Goal: Task Accomplishment & Management: Use online tool/utility

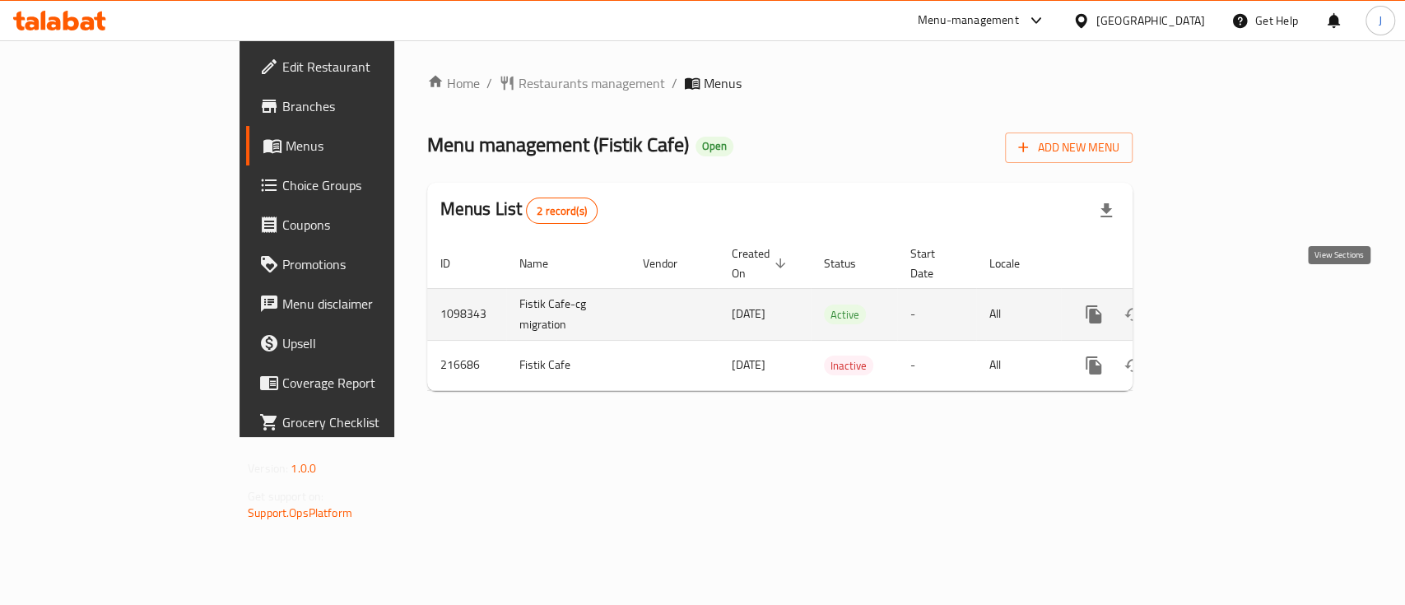
click at [1222, 305] on icon "enhanced table" at bounding box center [1213, 315] width 20 height 20
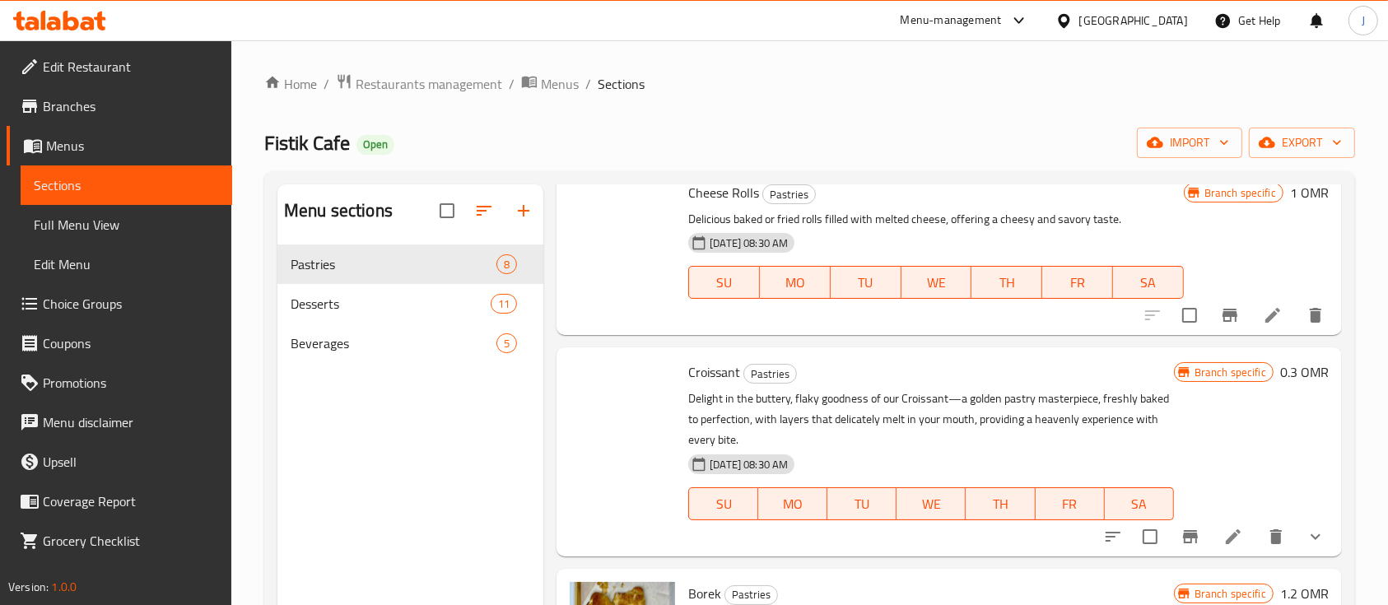
scroll to position [439, 0]
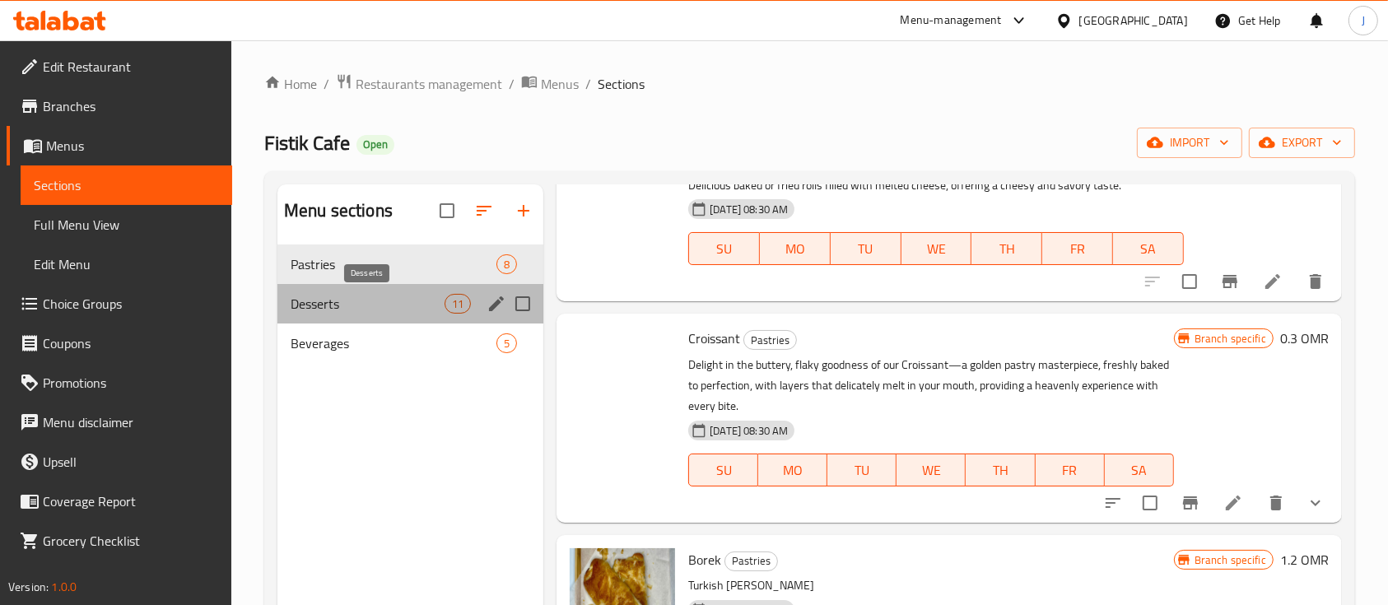
click at [342, 297] on span "Desserts" at bounding box center [368, 304] width 154 height 20
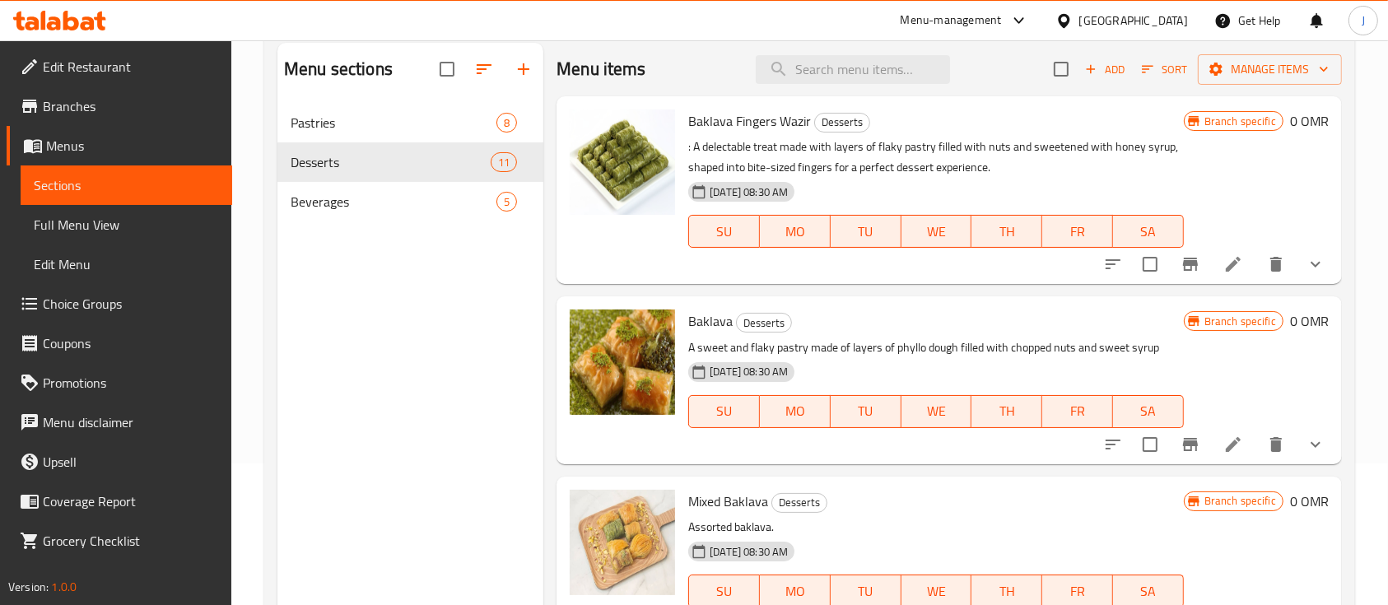
scroll to position [230, 0]
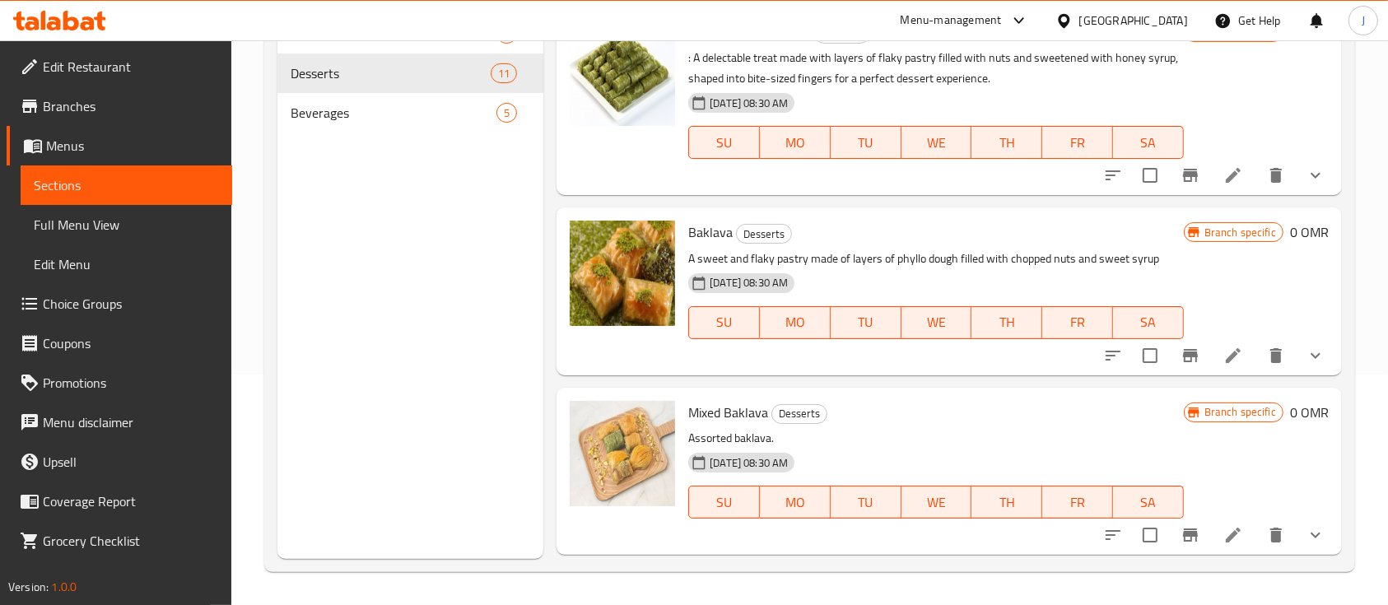
click at [1297, 341] on button "show more" at bounding box center [1316, 356] width 40 height 40
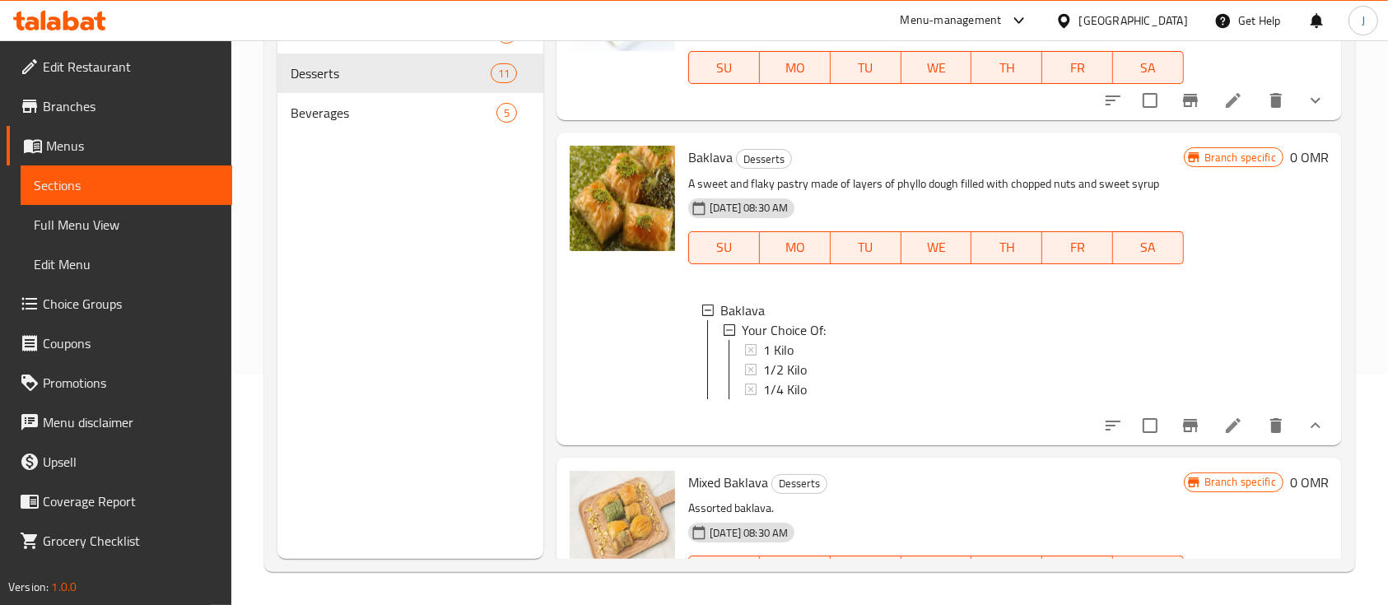
scroll to position [109, 0]
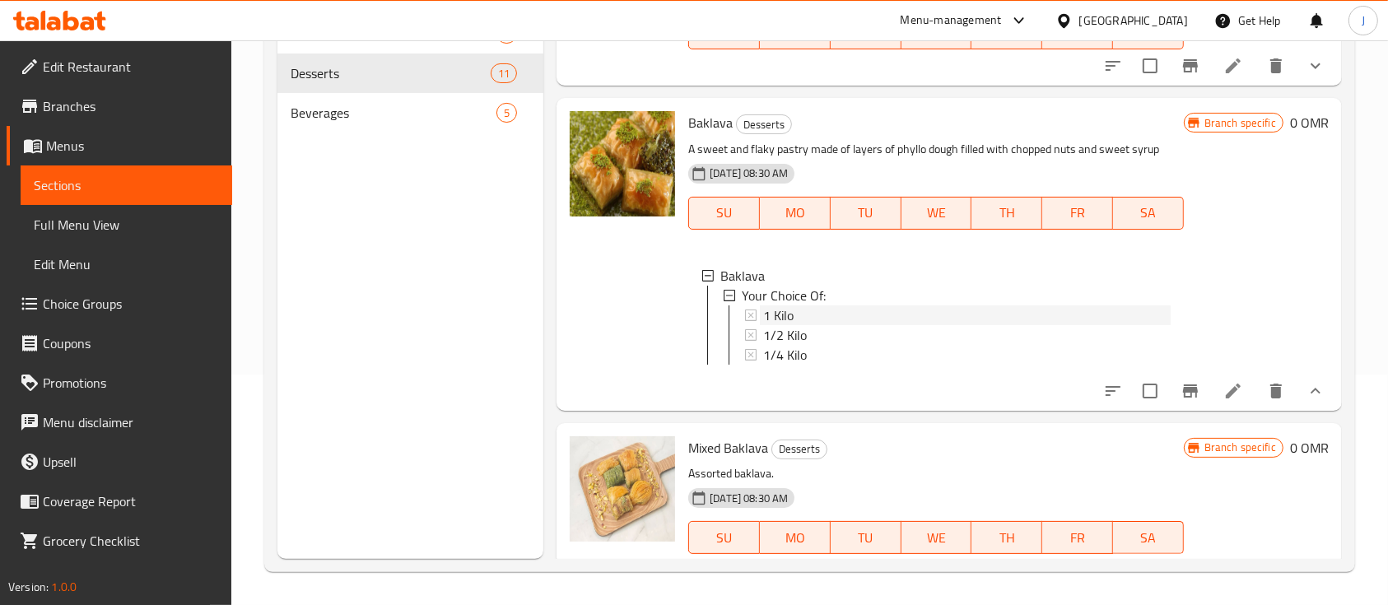
click at [780, 309] on span "1 Kilo" at bounding box center [778, 315] width 30 height 20
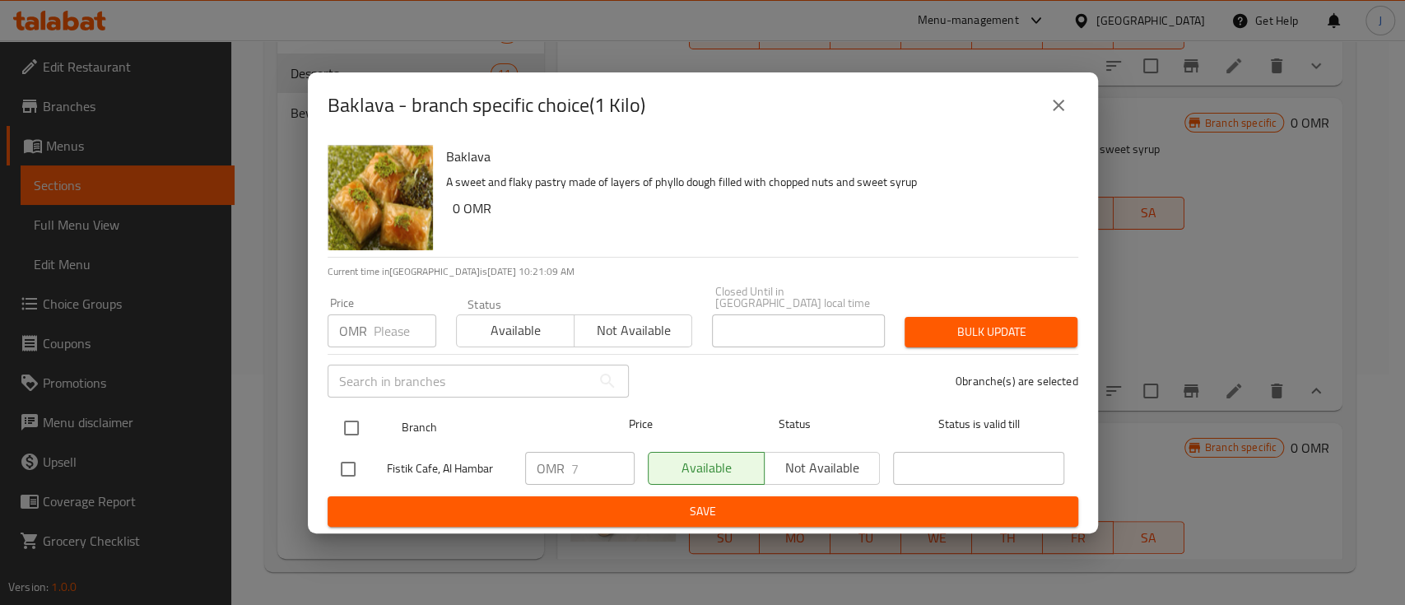
click at [356, 423] on input "checkbox" at bounding box center [351, 428] width 35 height 35
checkbox input "true"
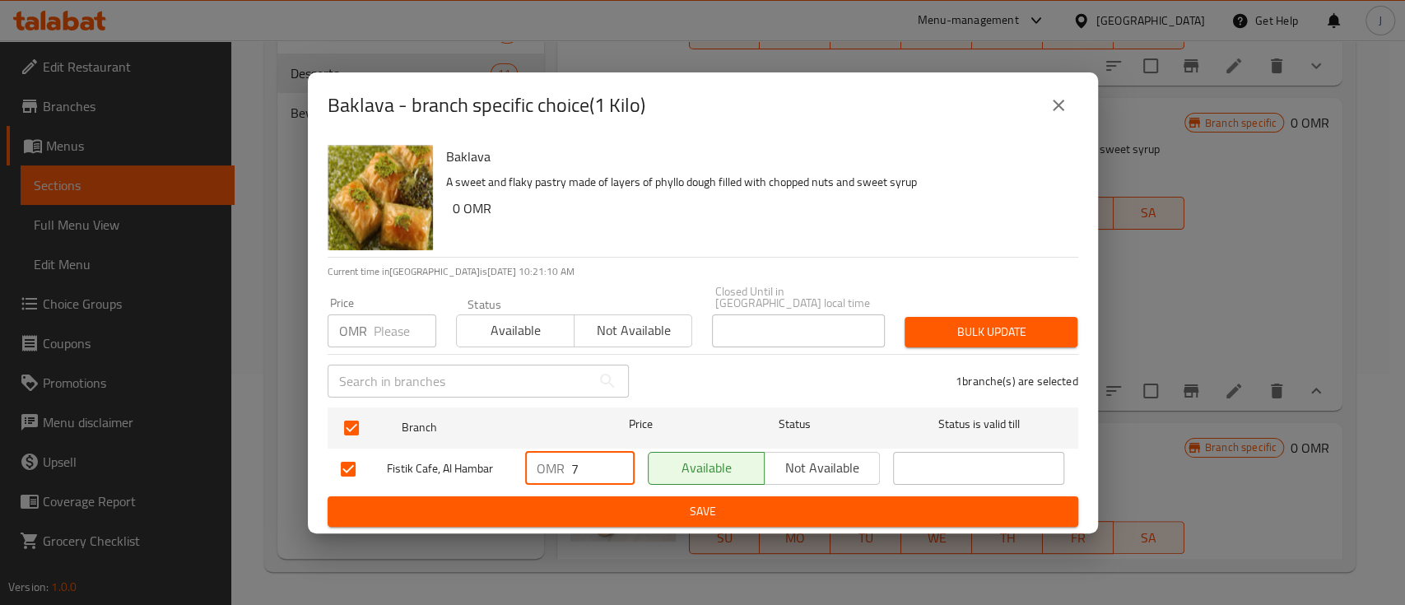
drag, startPoint x: 584, startPoint y: 464, endPoint x: 553, endPoint y: 466, distance: 31.3
click at [554, 466] on div "OMR 7 ​" at bounding box center [579, 468] width 109 height 33
click at [634, 510] on span "Save" at bounding box center [703, 511] width 724 height 21
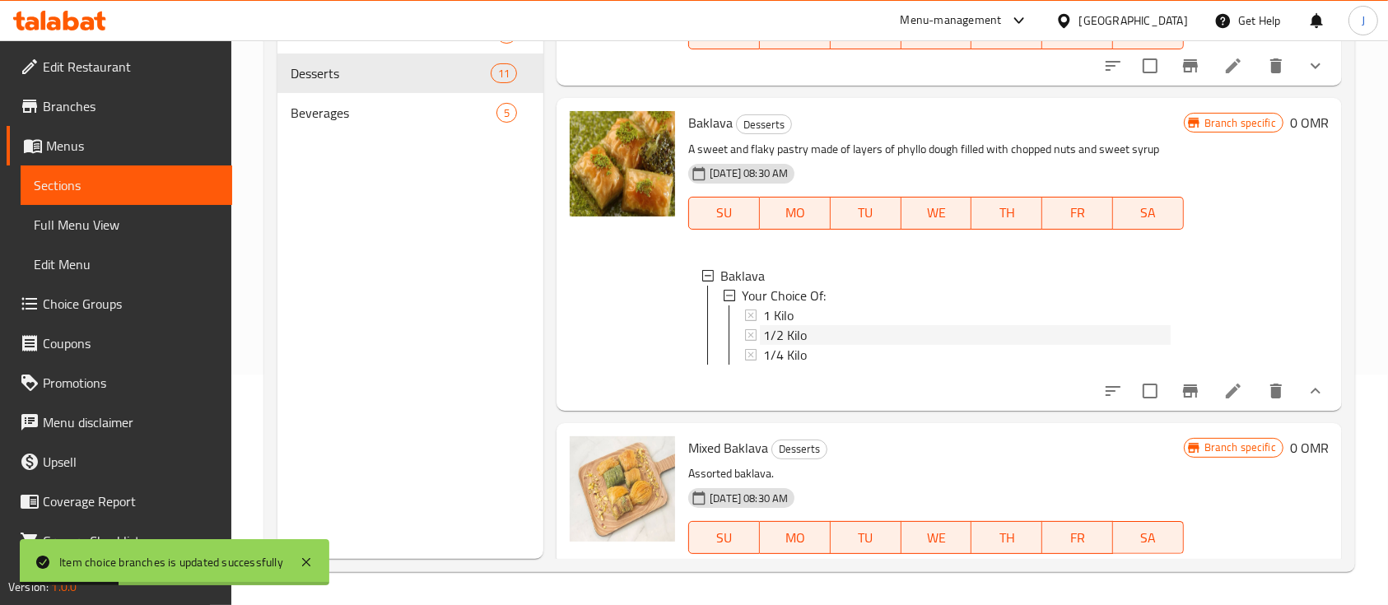
click at [786, 337] on span "1/2 Kilo" at bounding box center [785, 335] width 44 height 20
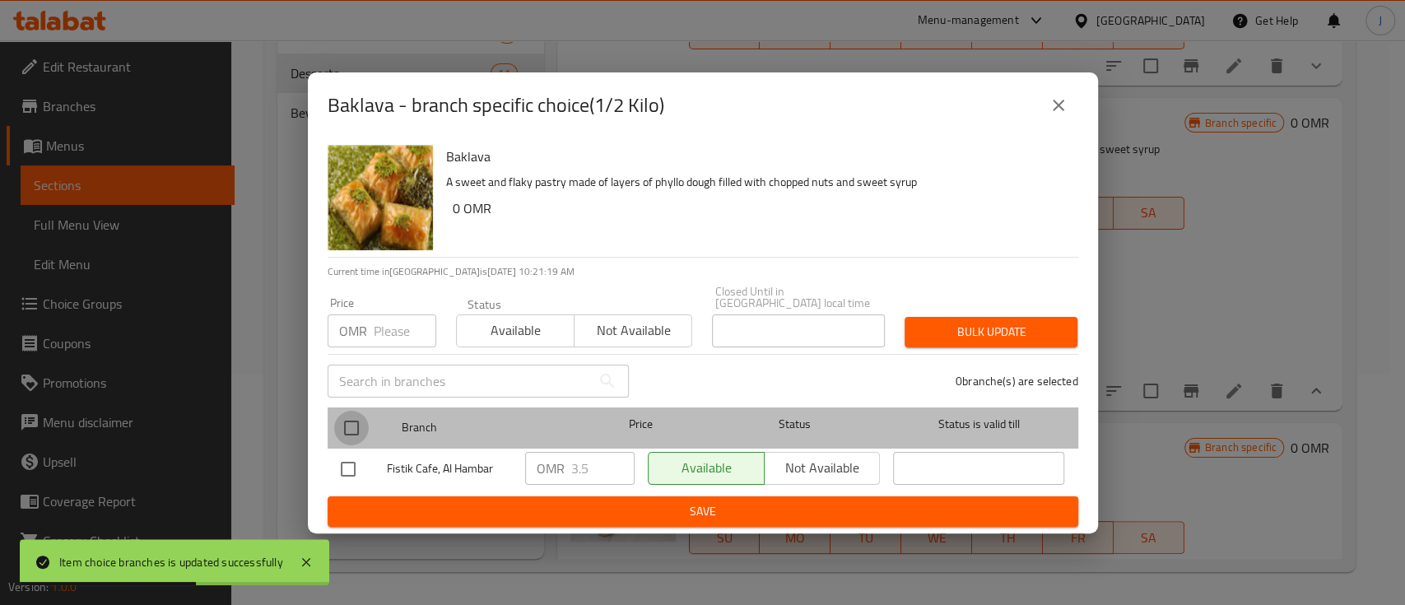
click at [352, 423] on input "checkbox" at bounding box center [351, 428] width 35 height 35
checkbox input "true"
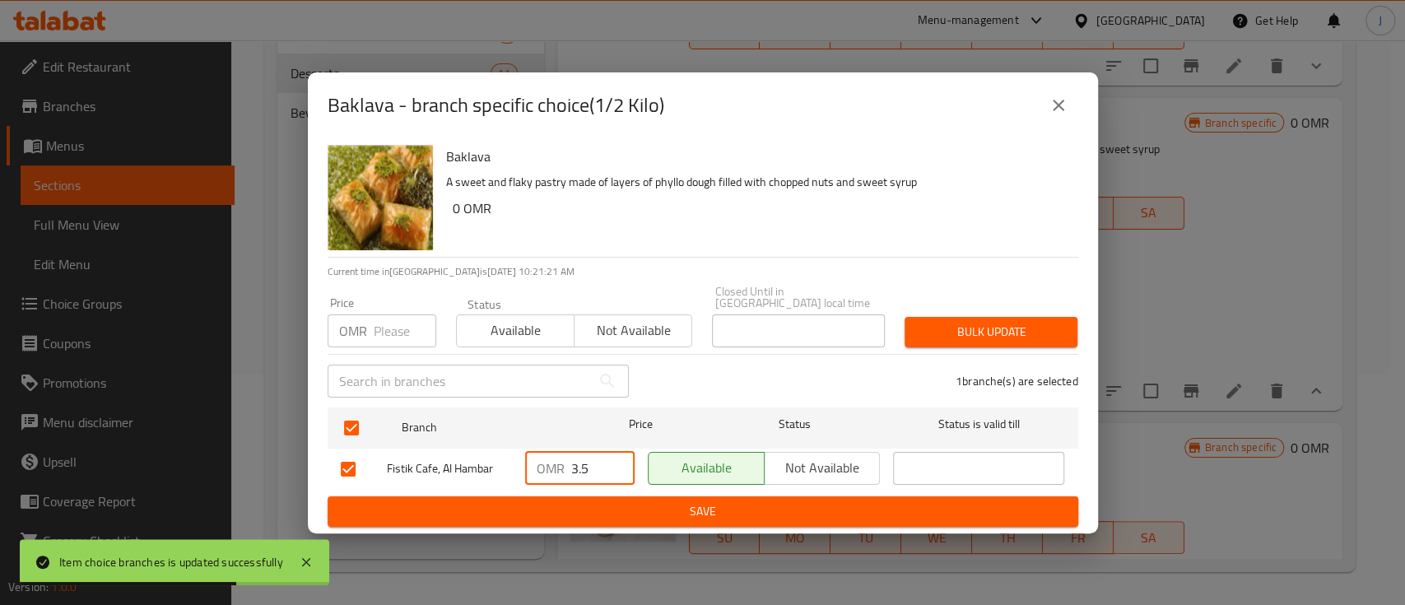
drag, startPoint x: 596, startPoint y: 461, endPoint x: 539, endPoint y: 463, distance: 56.8
click at [541, 463] on div "OMR 3.5 ​" at bounding box center [579, 468] width 109 height 33
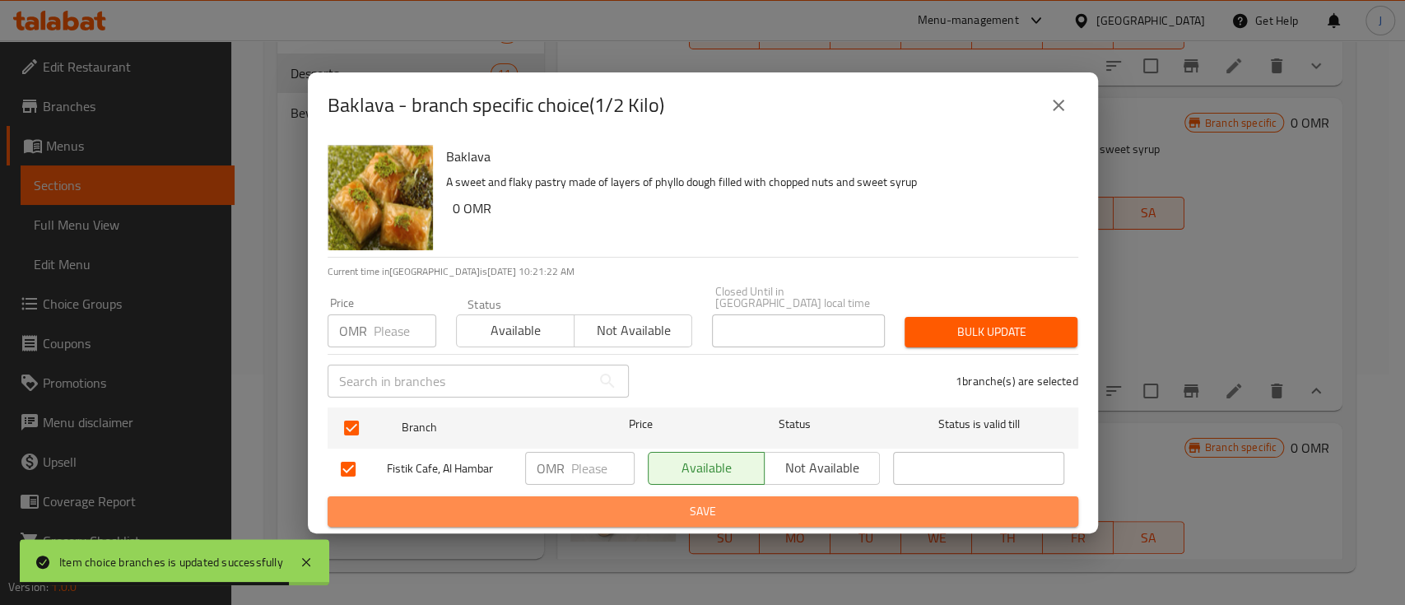
click at [448, 502] on span "Save" at bounding box center [703, 511] width 724 height 21
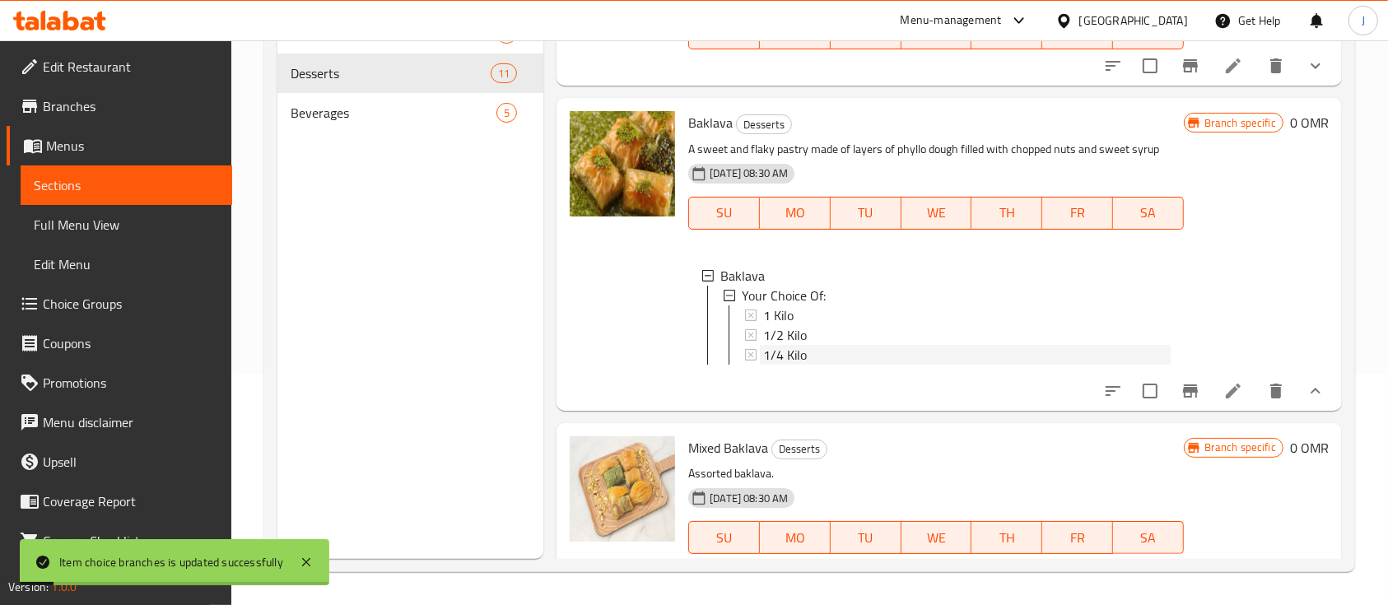
click at [784, 357] on span "1/4 Kilo" at bounding box center [785, 355] width 44 height 20
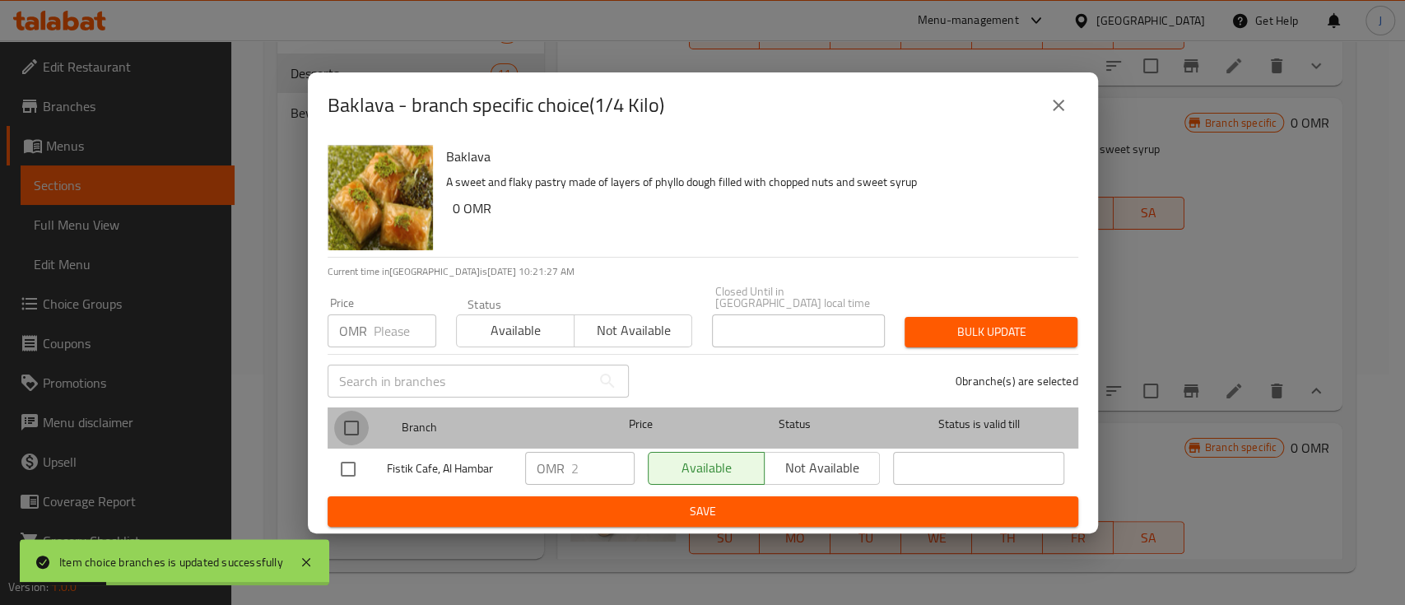
click at [340, 425] on input "checkbox" at bounding box center [351, 428] width 35 height 35
checkbox input "true"
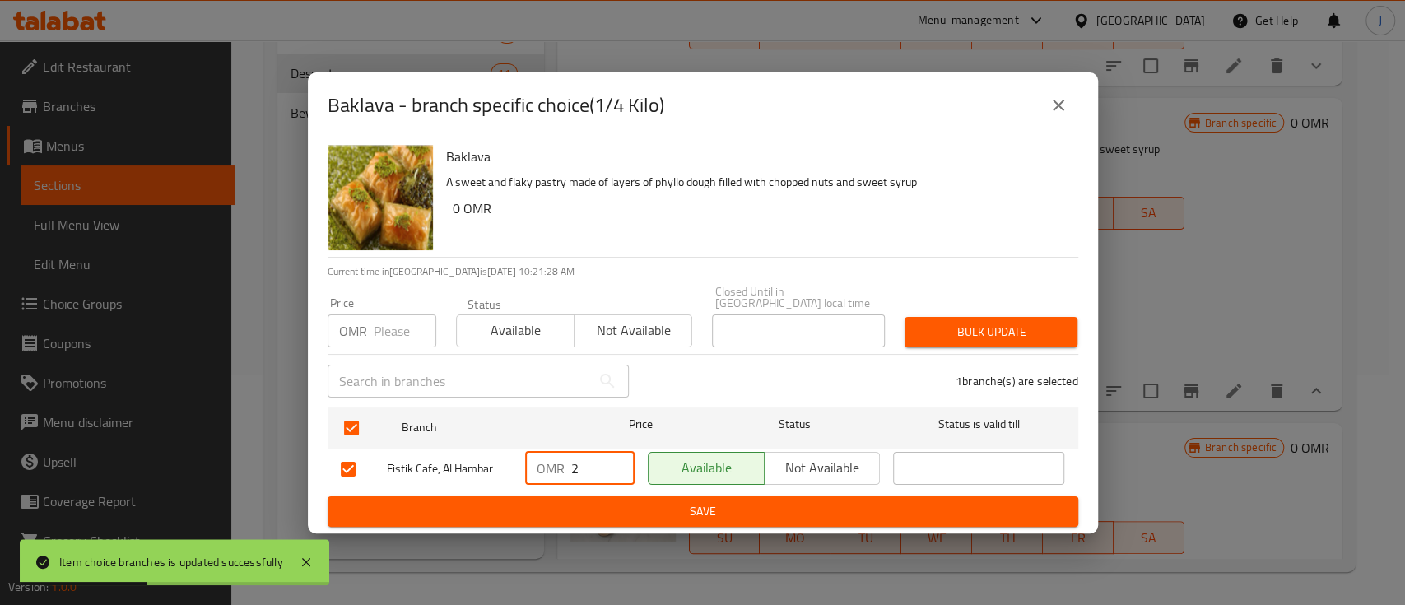
drag, startPoint x: 591, startPoint y: 464, endPoint x: 565, endPoint y: 464, distance: 26.3
click at [565, 464] on div "OMR 2 ​" at bounding box center [579, 468] width 109 height 33
click at [591, 505] on span "Save" at bounding box center [703, 511] width 724 height 21
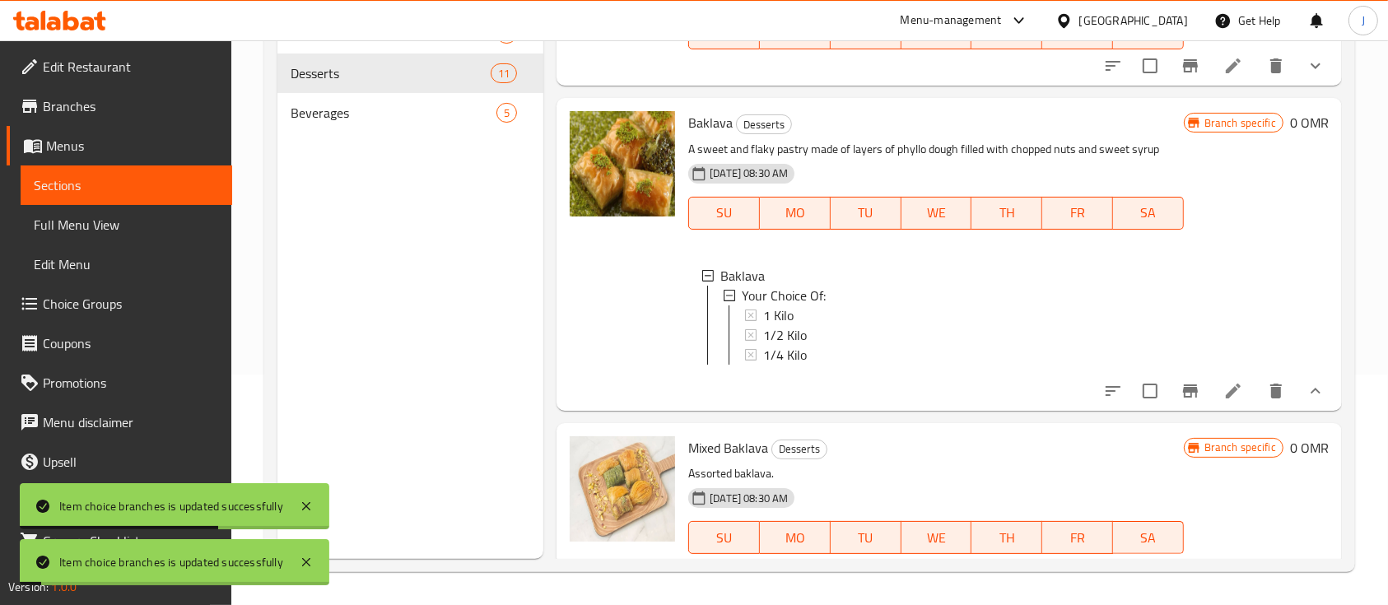
click at [1223, 401] on icon at bounding box center [1233, 391] width 20 height 20
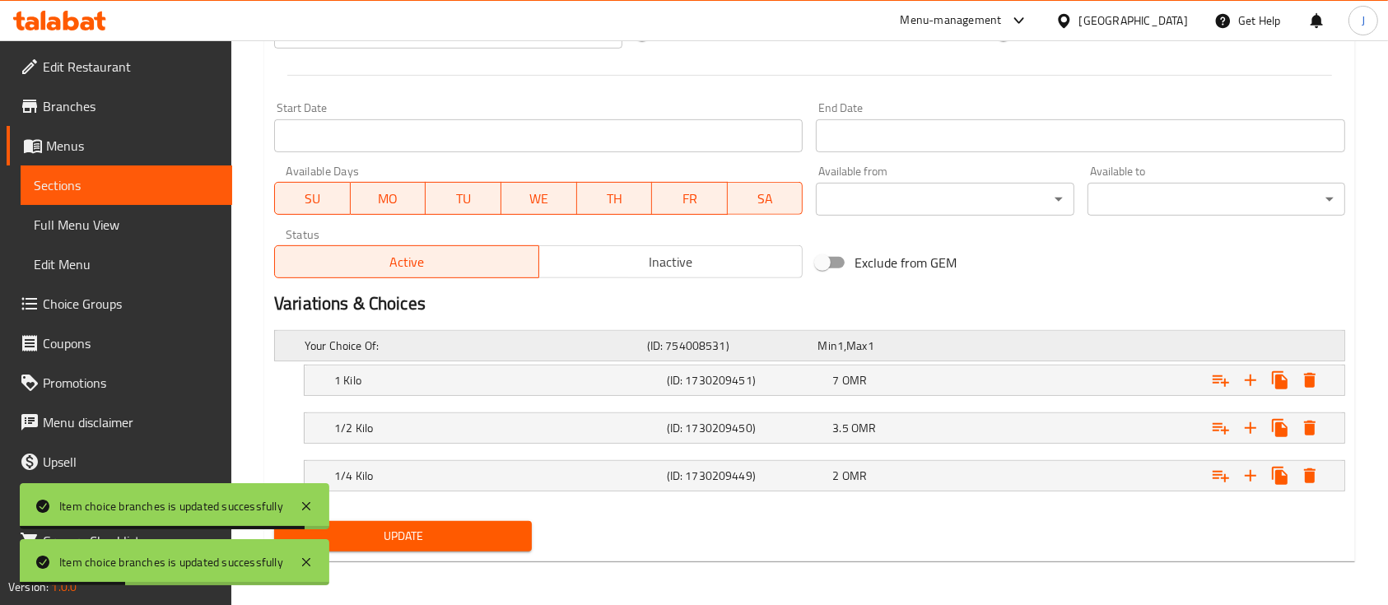
scroll to position [665, 0]
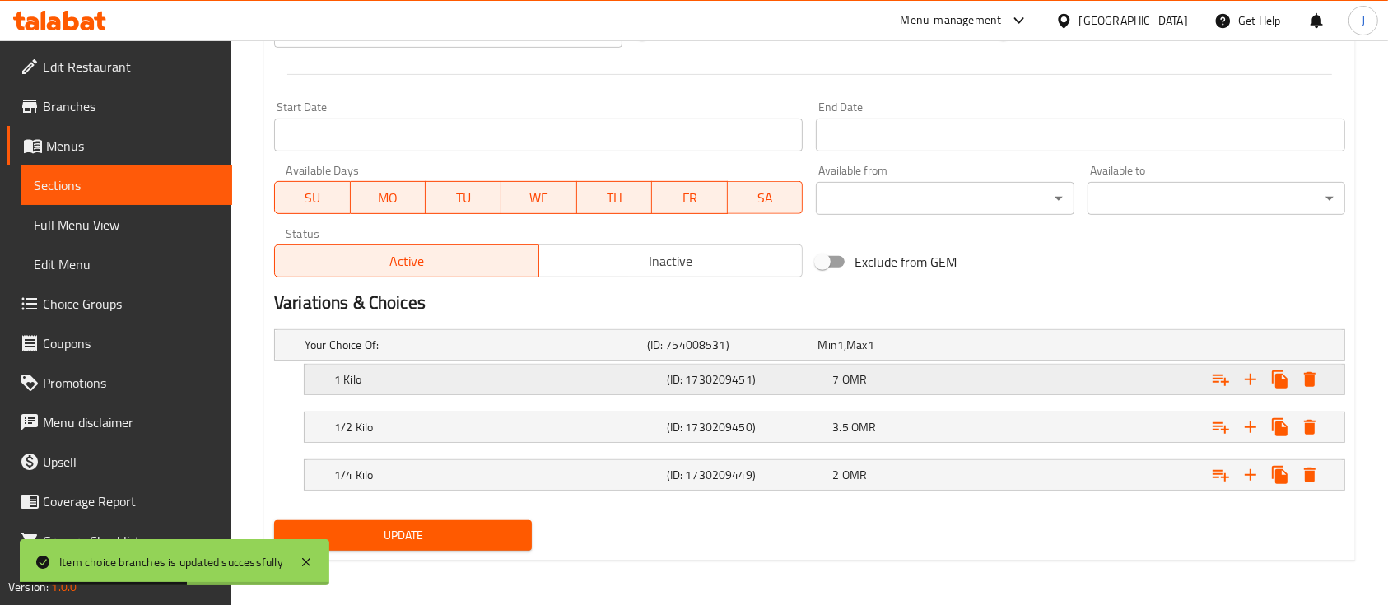
click at [814, 375] on h5 "(ID: 1730209451)" at bounding box center [747, 379] width 160 height 16
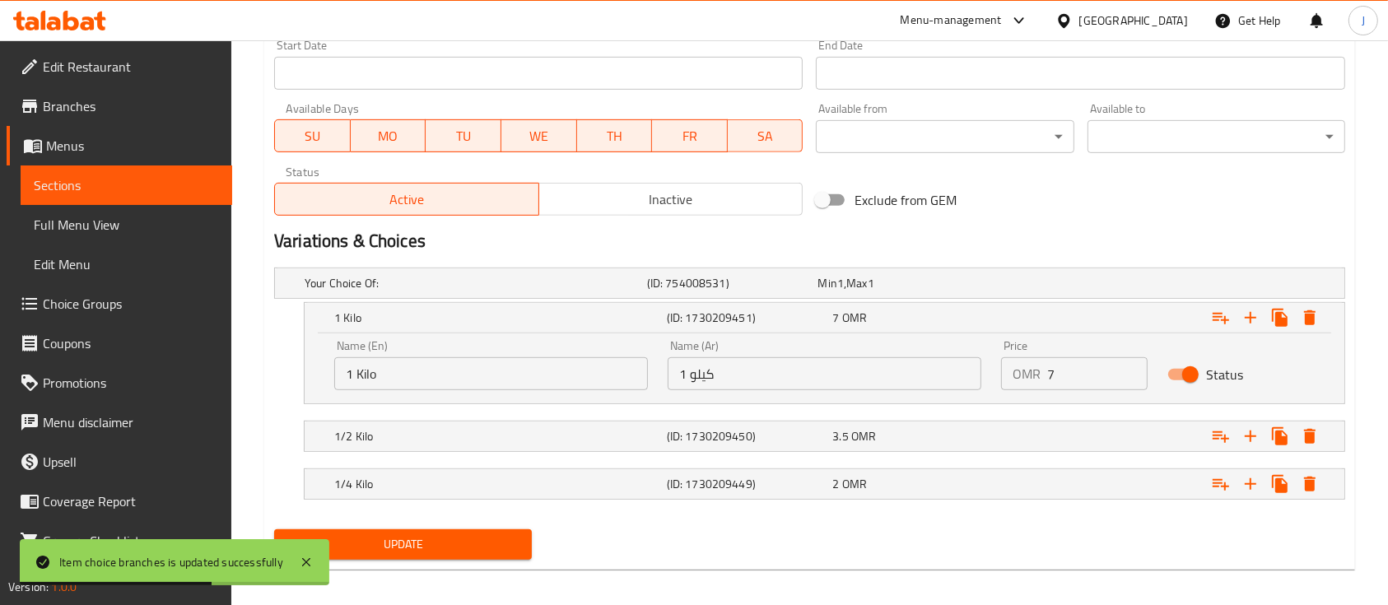
scroll to position [736, 0]
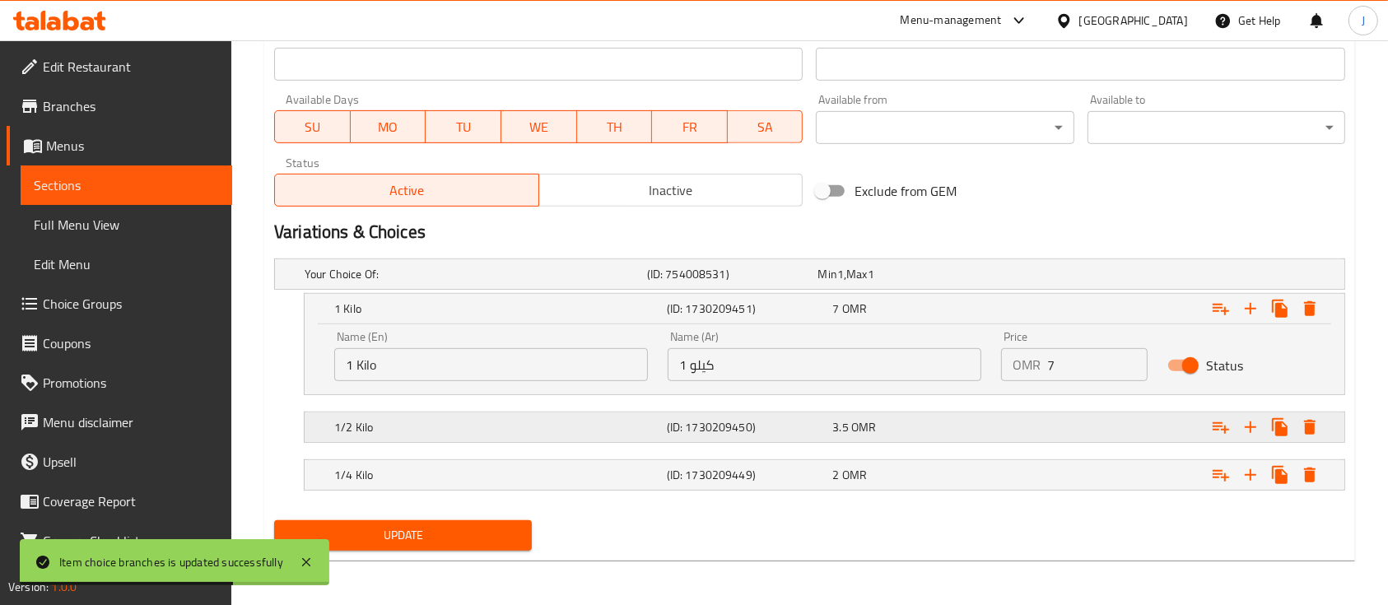
click at [798, 421] on h5 "(ID: 1730209450)" at bounding box center [747, 427] width 160 height 16
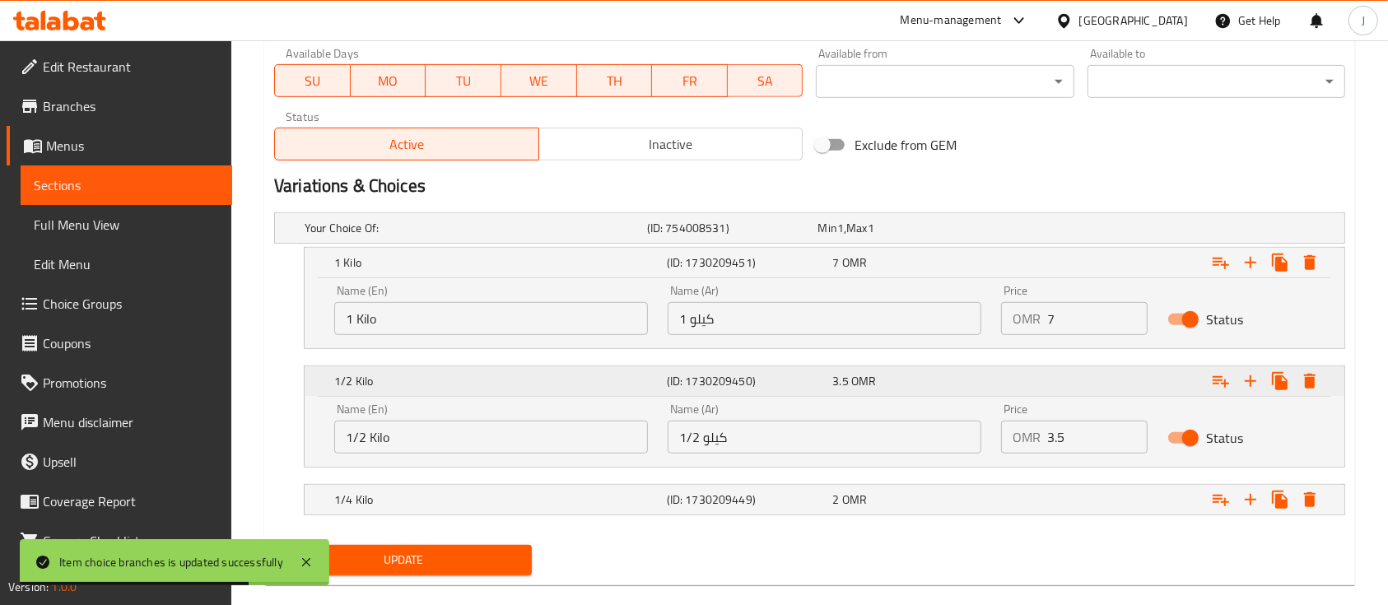
scroll to position [807, 0]
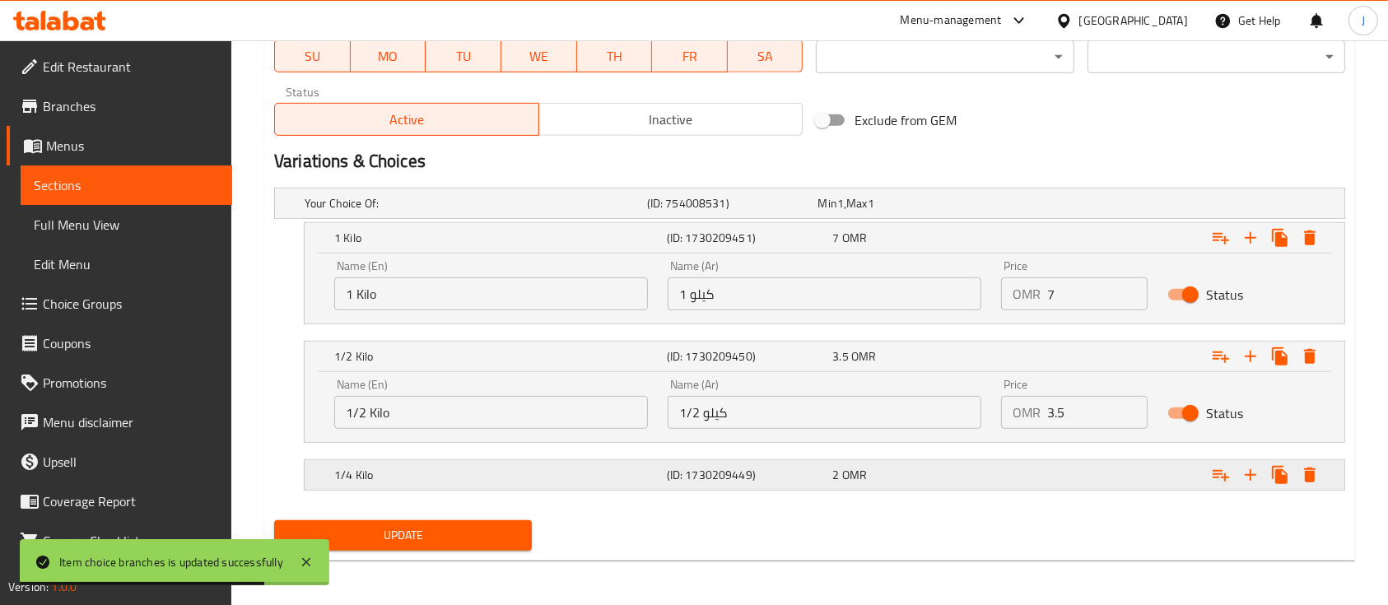
click at [793, 471] on h5 "(ID: 1730209449)" at bounding box center [747, 475] width 160 height 16
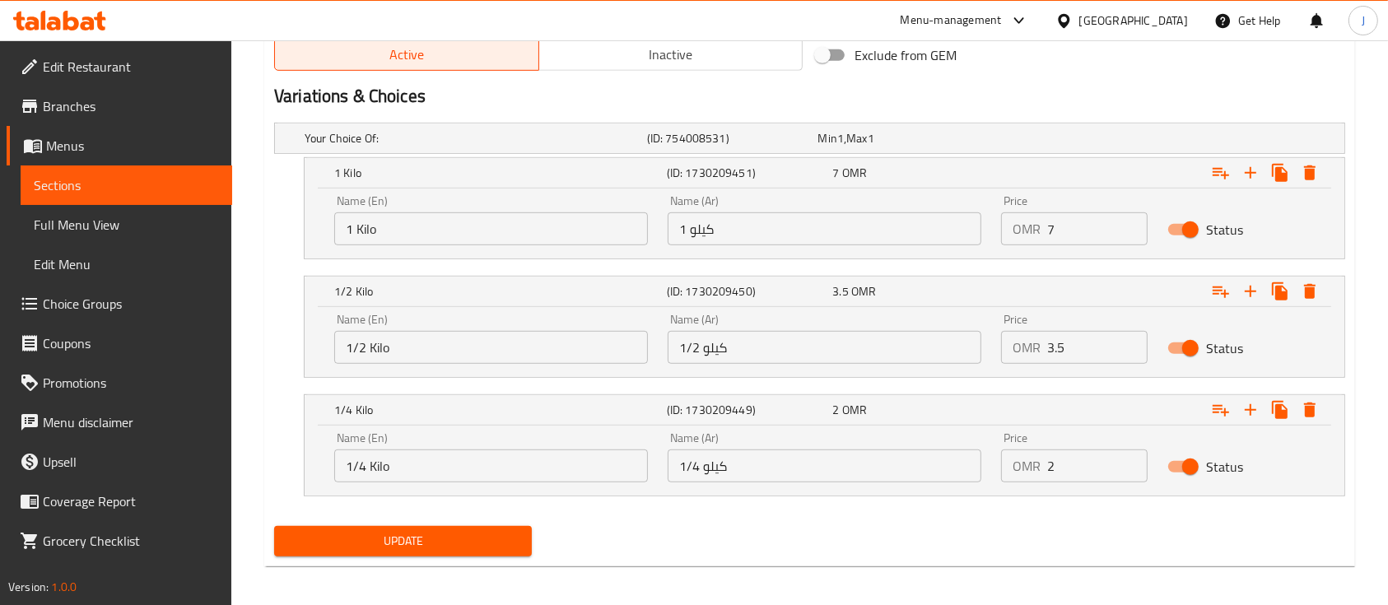
scroll to position [877, 0]
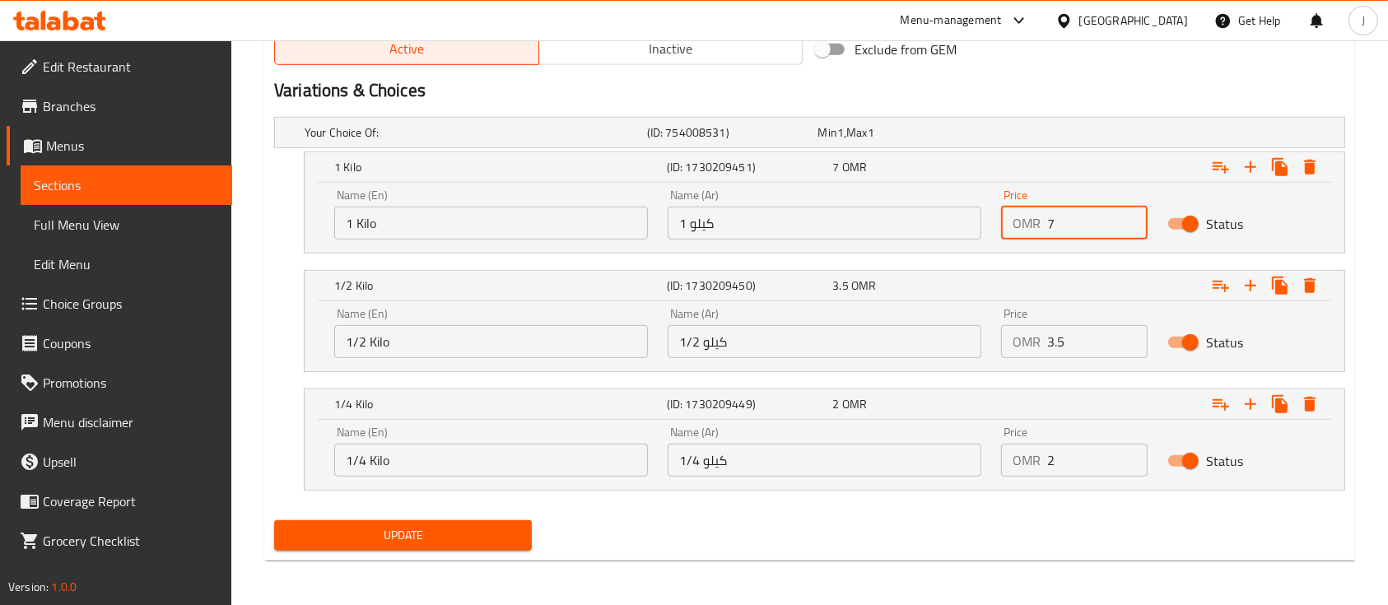
drag, startPoint x: 1067, startPoint y: 226, endPoint x: 1001, endPoint y: 226, distance: 65.9
click at [1003, 226] on div "OMR 7 Price" at bounding box center [1074, 223] width 147 height 33
type input "8"
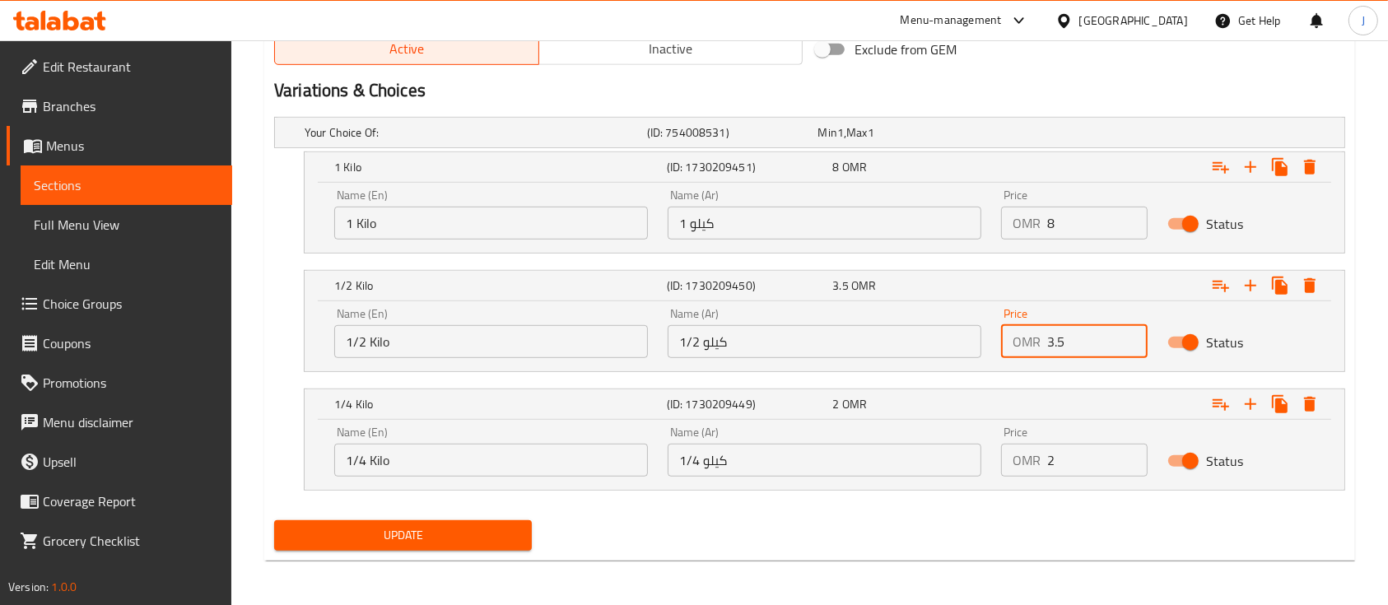
drag, startPoint x: 1064, startPoint y: 344, endPoint x: 1007, endPoint y: 344, distance: 57.6
click at [1013, 344] on div "OMR 3.5 Price" at bounding box center [1074, 341] width 147 height 33
type input "4"
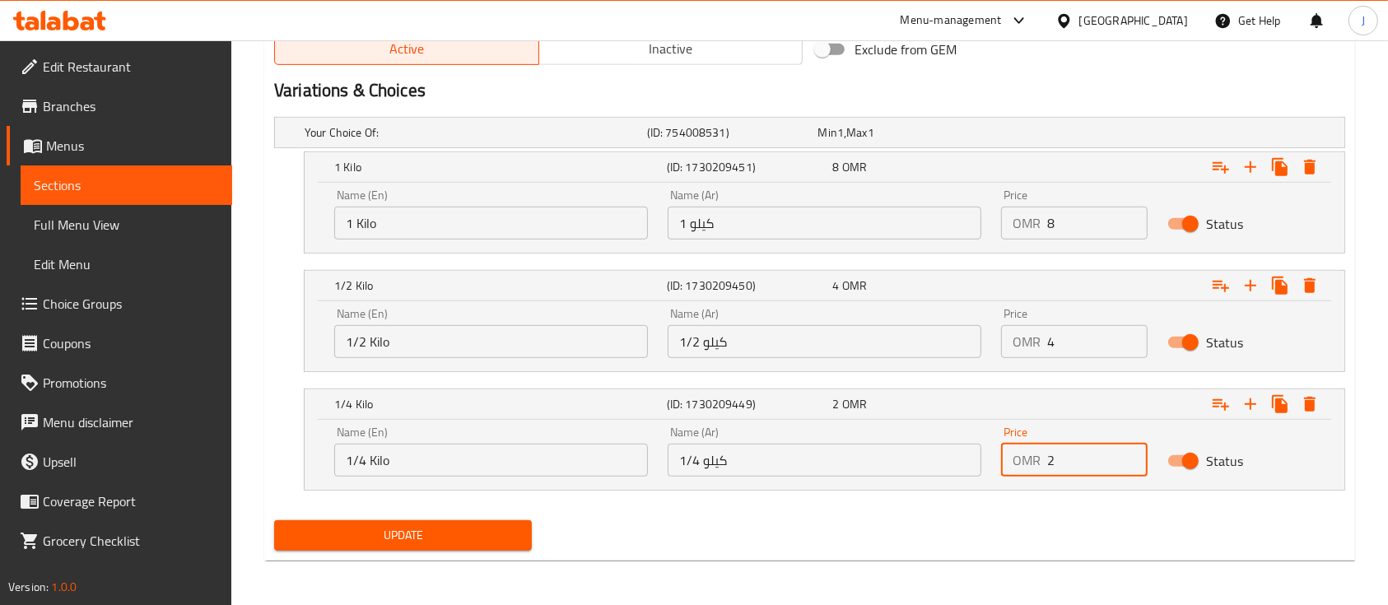
click at [1059, 459] on input "2" at bounding box center [1097, 460] width 100 height 33
type input "2.5"
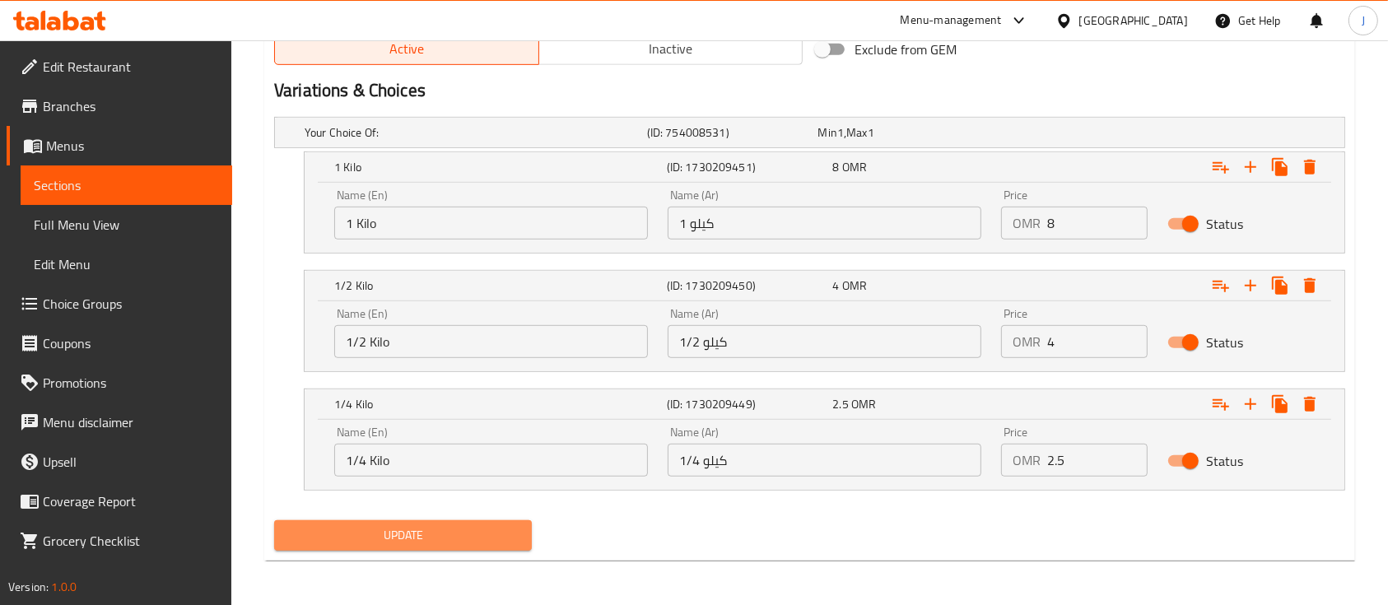
click at [463, 537] on span "Update" at bounding box center [402, 535] width 231 height 21
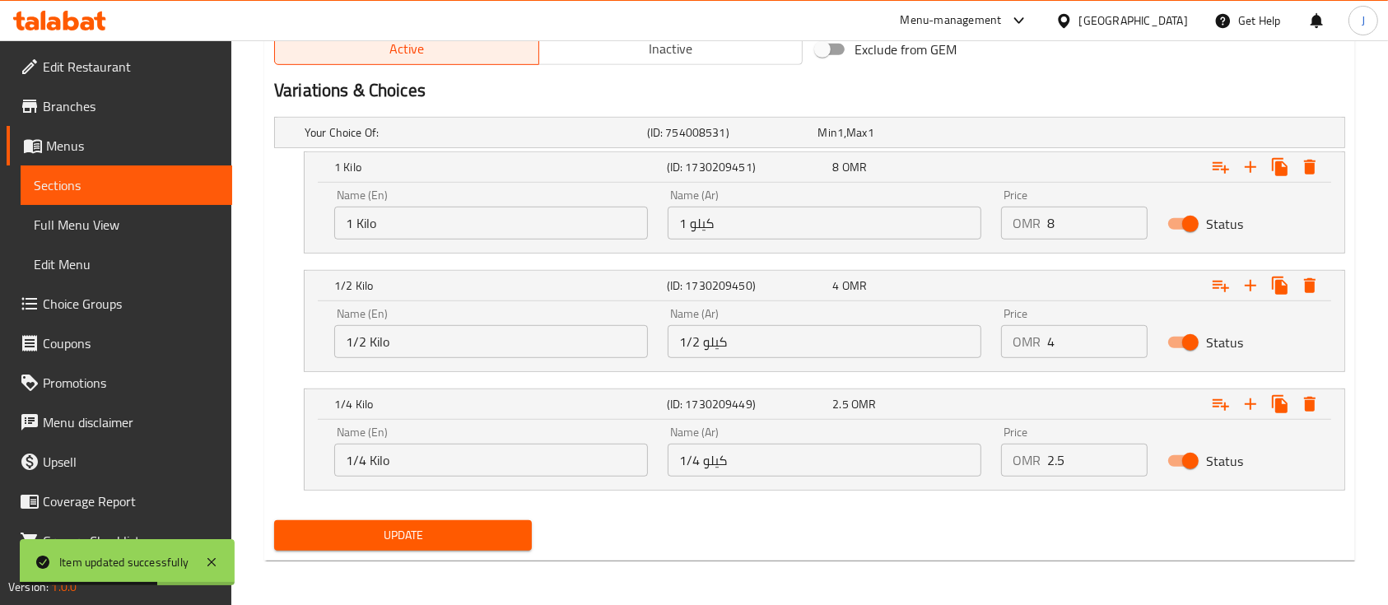
click at [1035, 518] on div "Update" at bounding box center [810, 536] width 1084 height 44
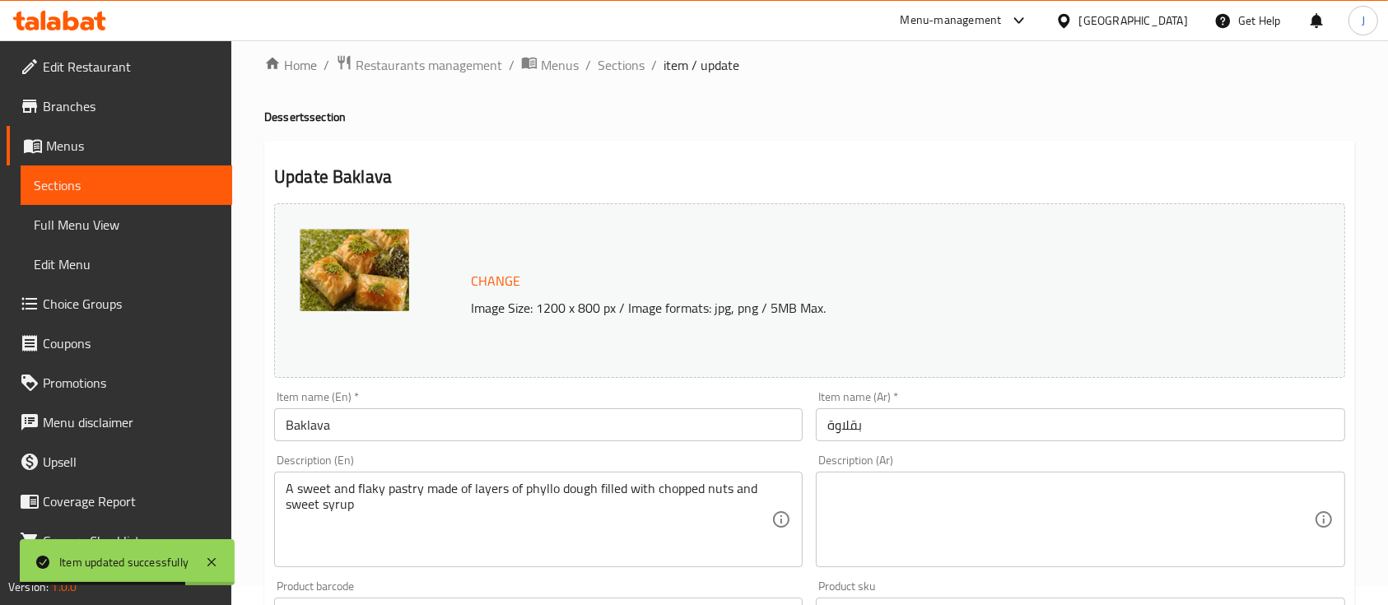
scroll to position [0, 0]
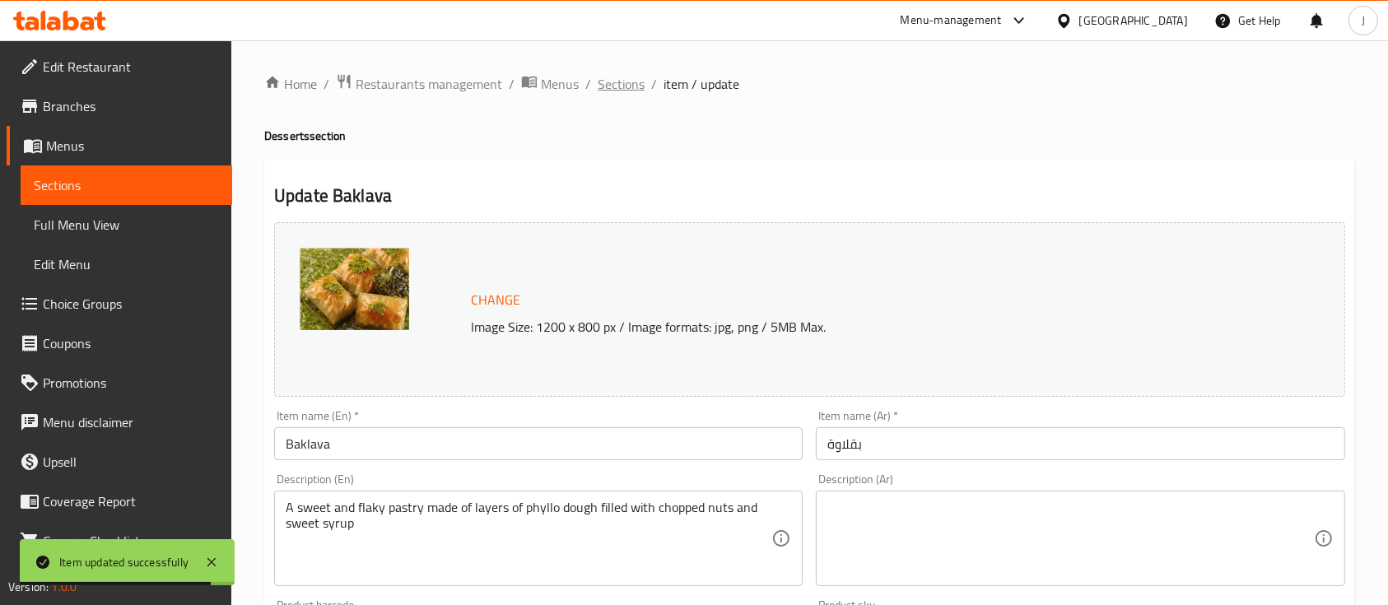
click at [630, 91] on span "Sections" at bounding box center [621, 84] width 47 height 20
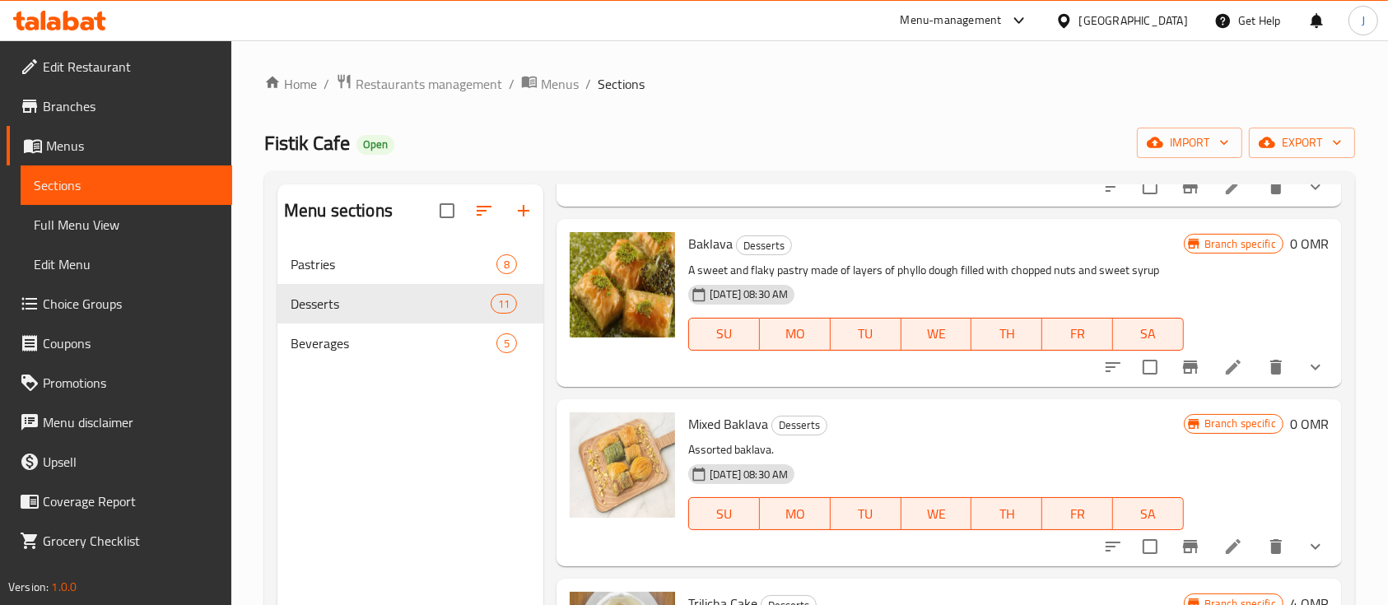
scroll to position [329, 0]
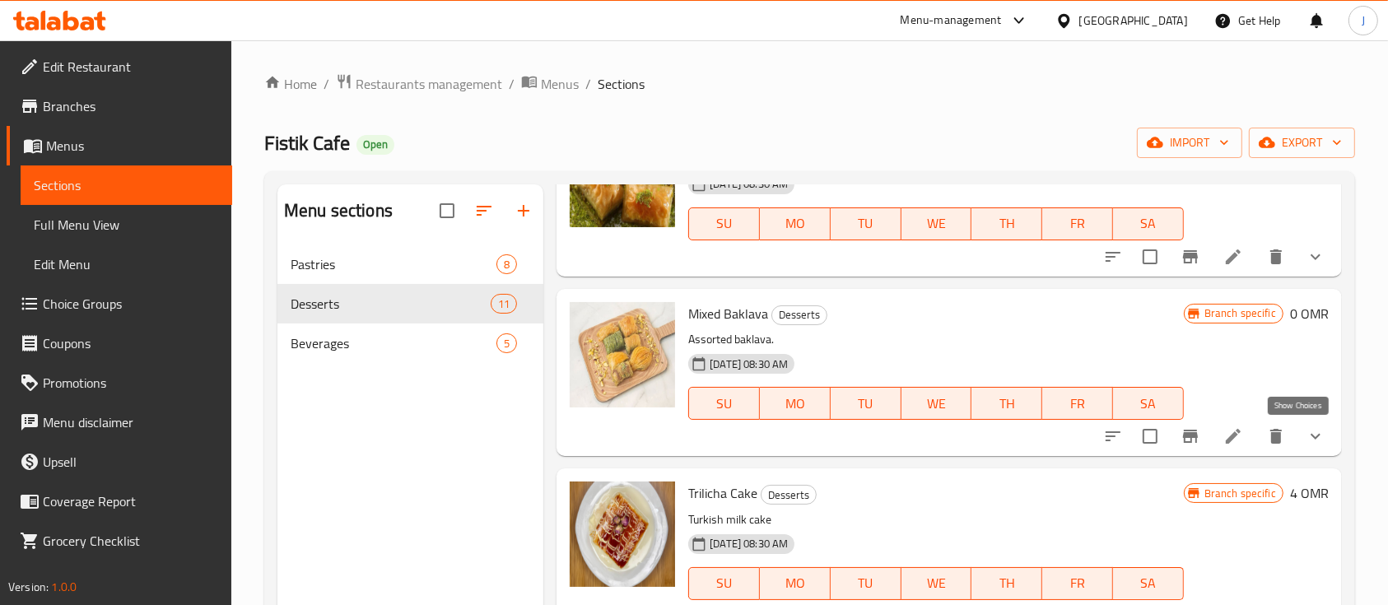
click at [1305, 431] on icon "show more" at bounding box center [1315, 436] width 20 height 20
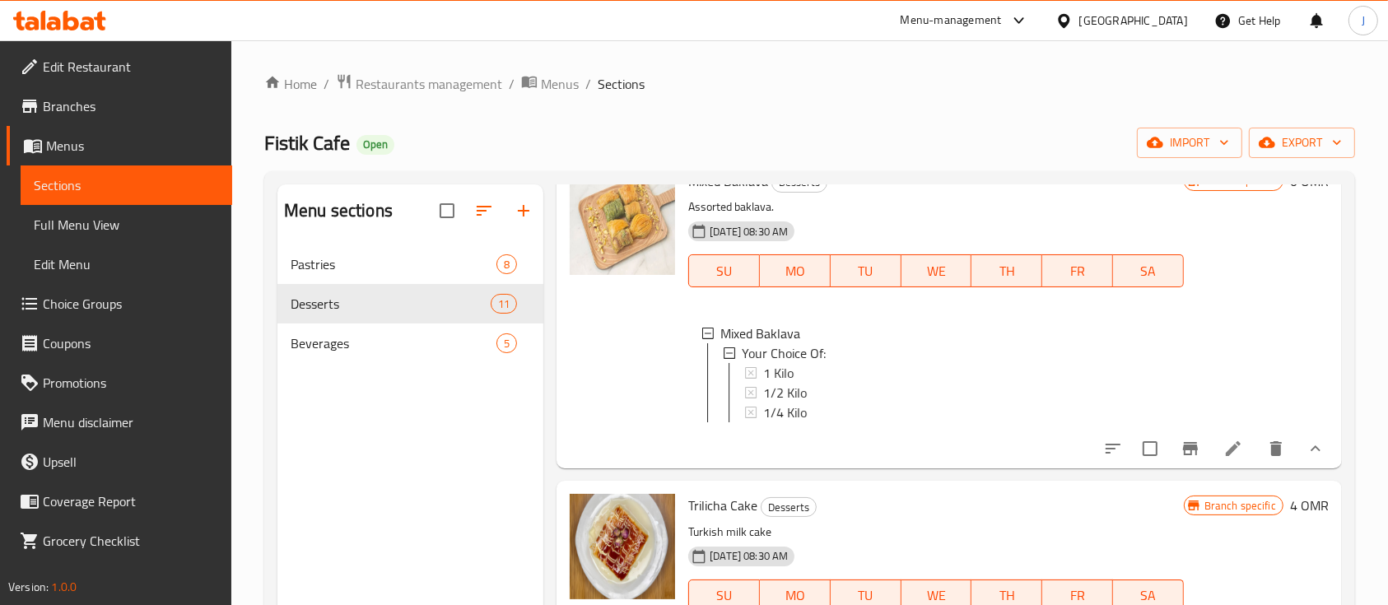
scroll to position [548, 0]
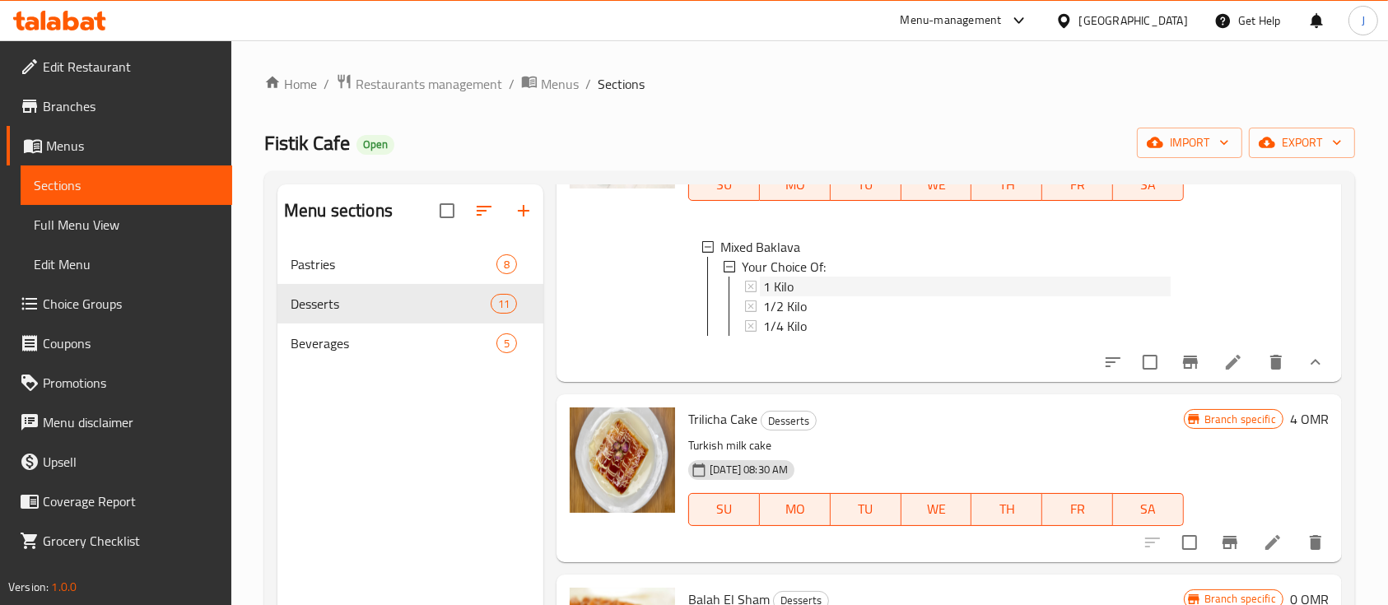
click at [775, 278] on span "1 Kilo" at bounding box center [778, 287] width 30 height 20
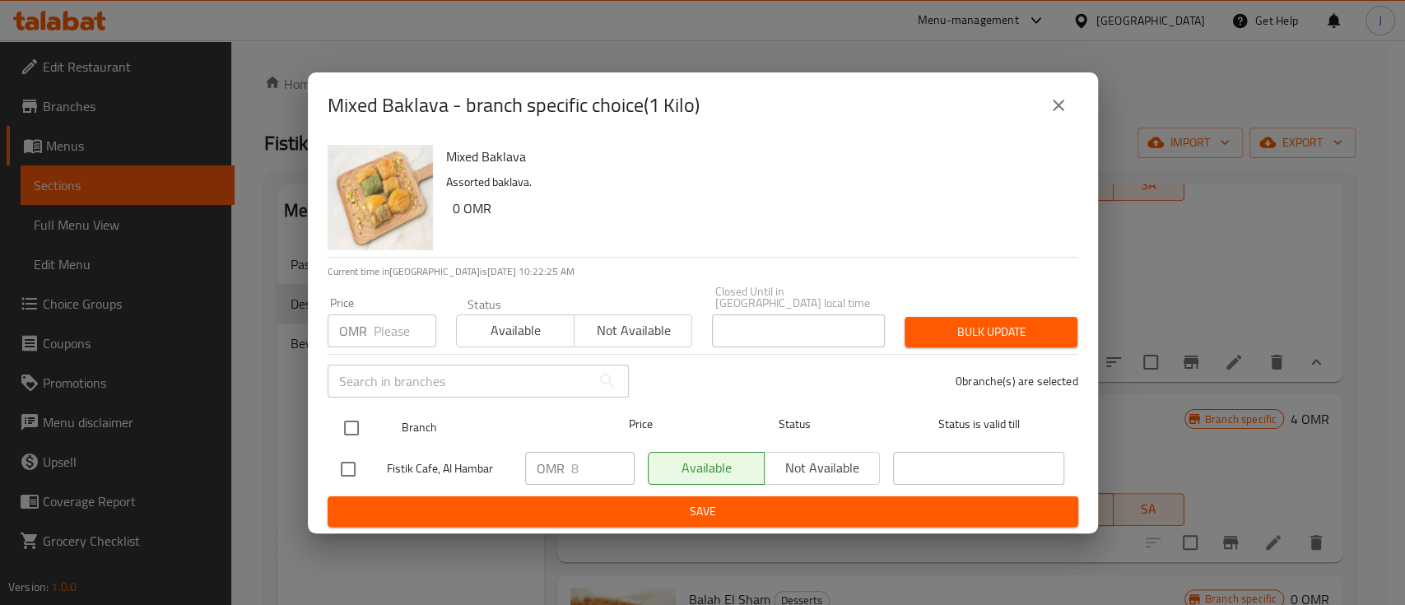
click at [347, 423] on input "checkbox" at bounding box center [351, 428] width 35 height 35
checkbox input "true"
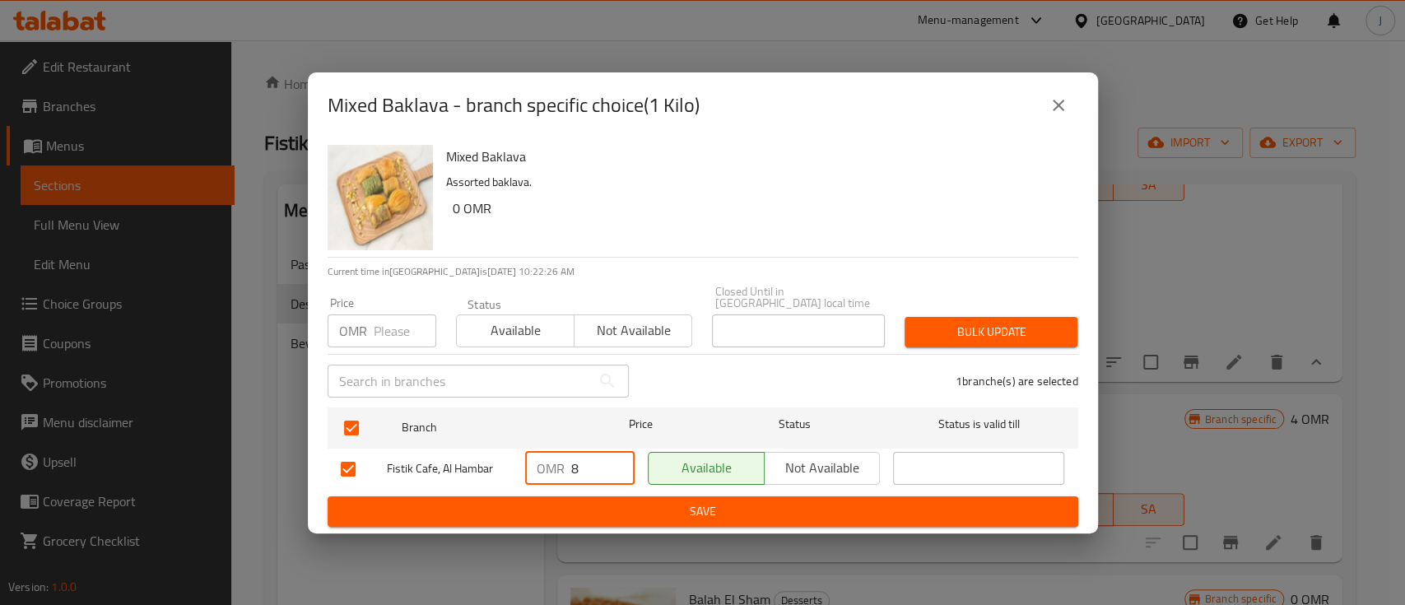
drag, startPoint x: 582, startPoint y: 471, endPoint x: 545, endPoint y: 463, distance: 37.8
click at [547, 463] on div "OMR 8 ​" at bounding box center [579, 468] width 109 height 33
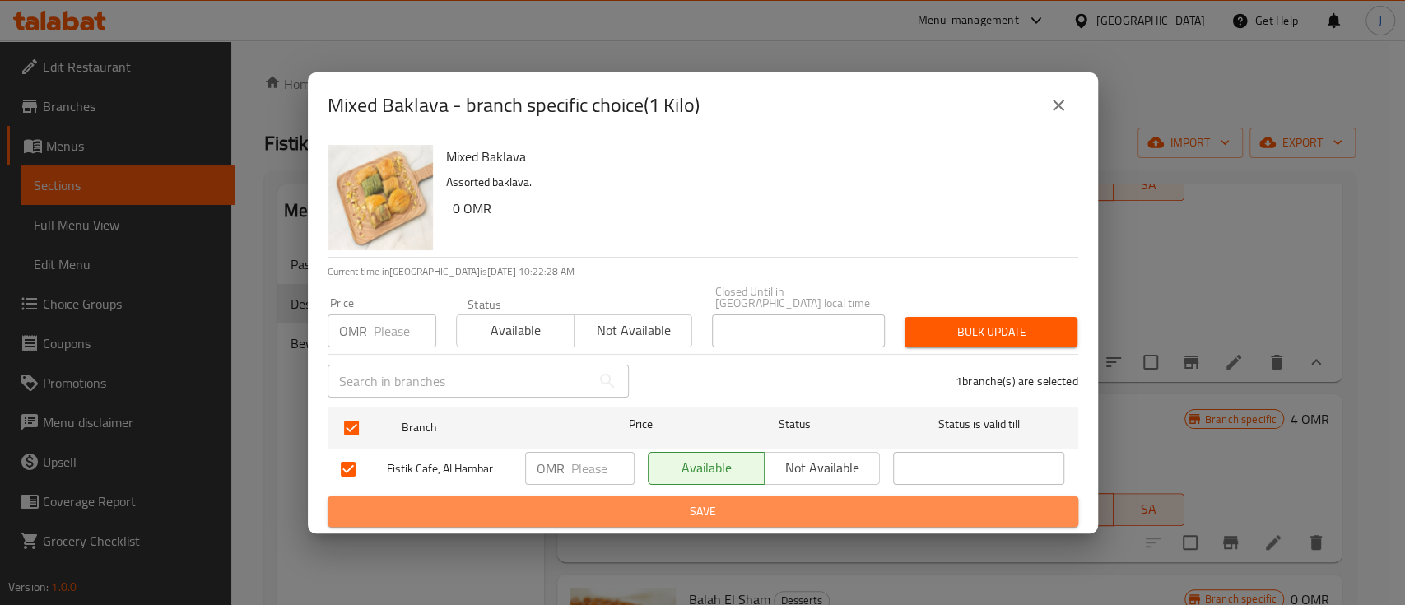
click at [582, 496] on button "Save" at bounding box center [703, 511] width 751 height 30
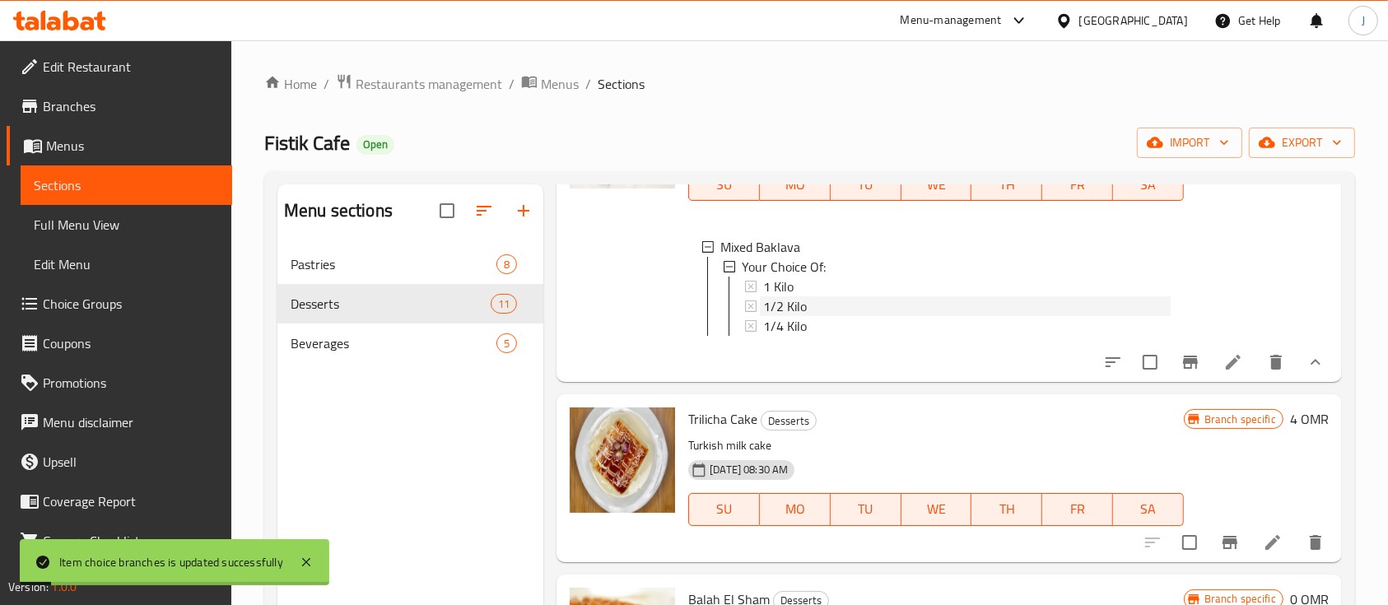
click at [787, 306] on span "1/2 Kilo" at bounding box center [785, 306] width 44 height 20
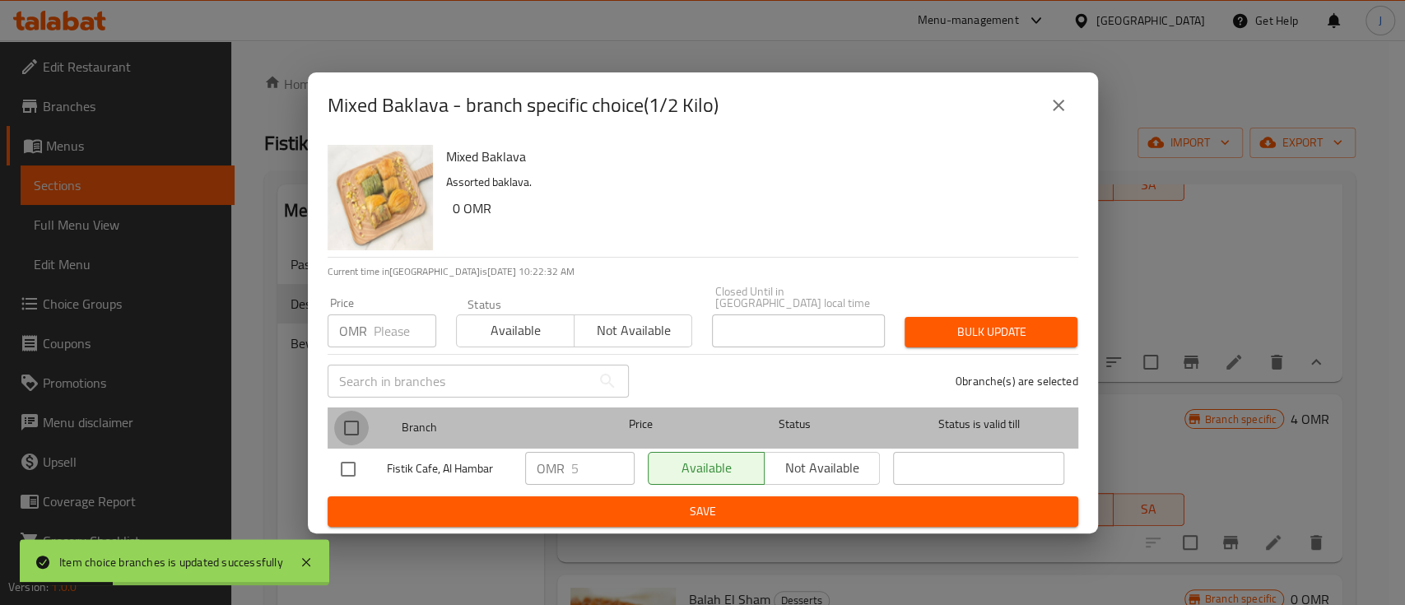
click at [364, 425] on input "checkbox" at bounding box center [351, 428] width 35 height 35
checkbox input "true"
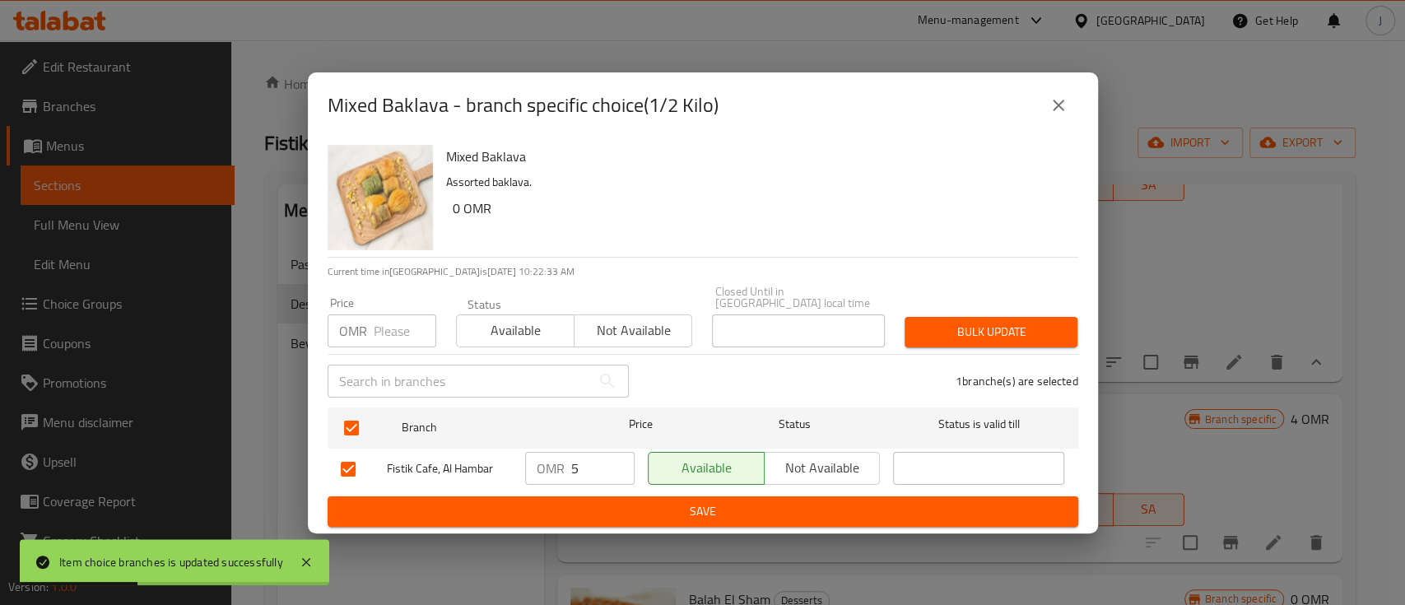
drag, startPoint x: 586, startPoint y: 472, endPoint x: 556, endPoint y: 472, distance: 29.6
click at [556, 472] on div "OMR 5 ​" at bounding box center [579, 468] width 109 height 33
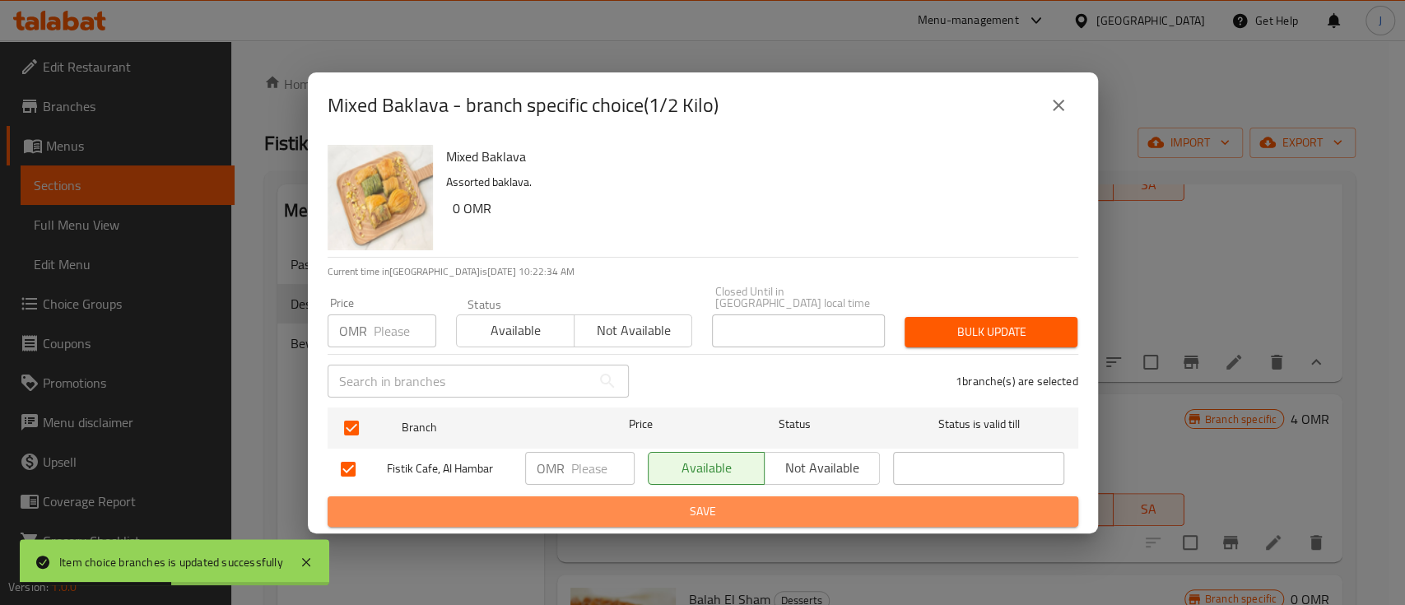
click at [587, 508] on span "Save" at bounding box center [703, 511] width 724 height 21
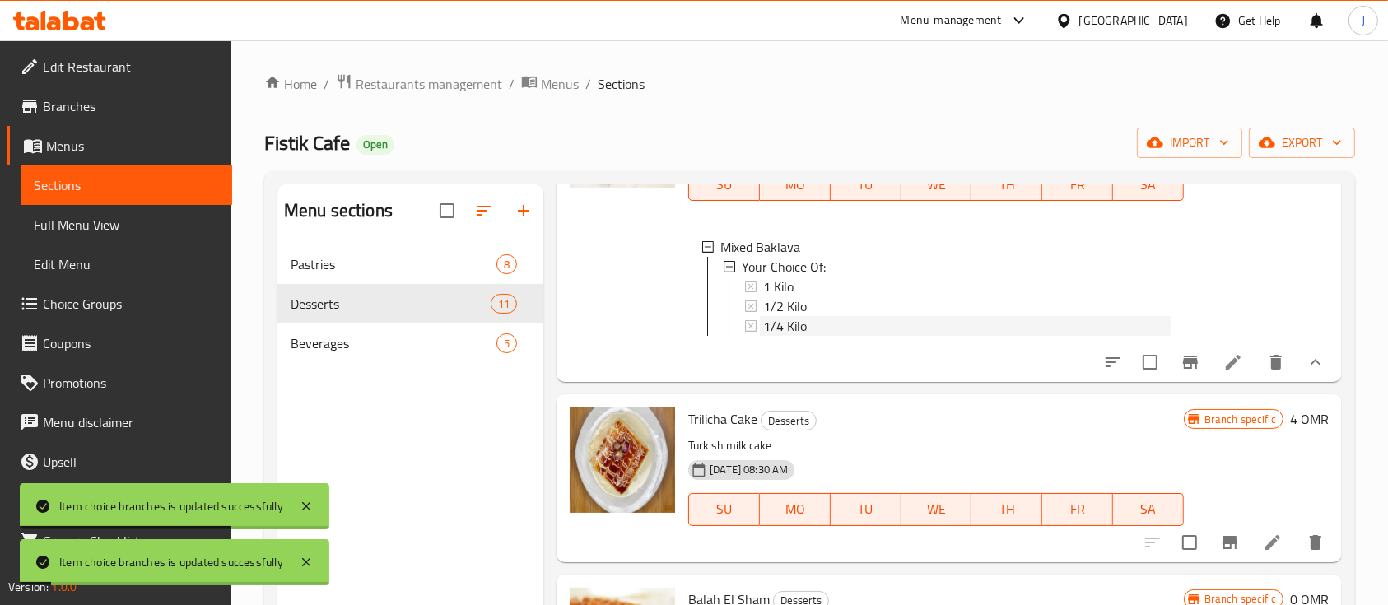
click at [779, 330] on span "1/4 Kilo" at bounding box center [785, 326] width 44 height 20
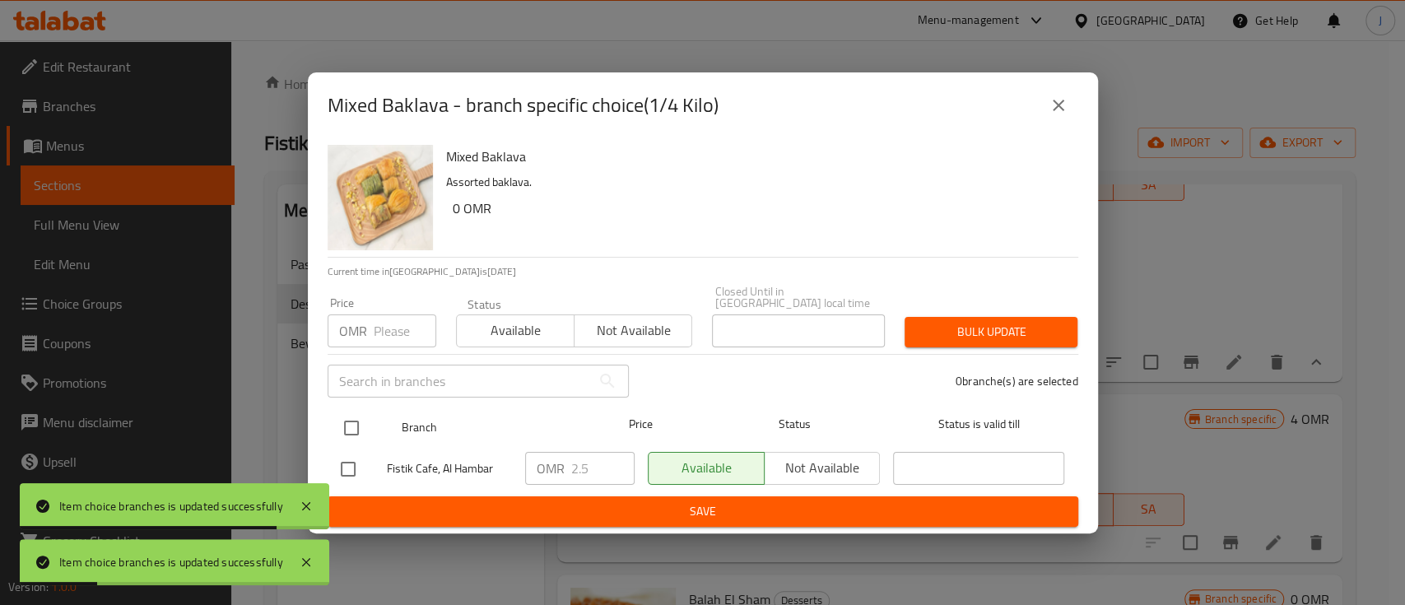
click at [355, 424] on input "checkbox" at bounding box center [351, 428] width 35 height 35
checkbox input "true"
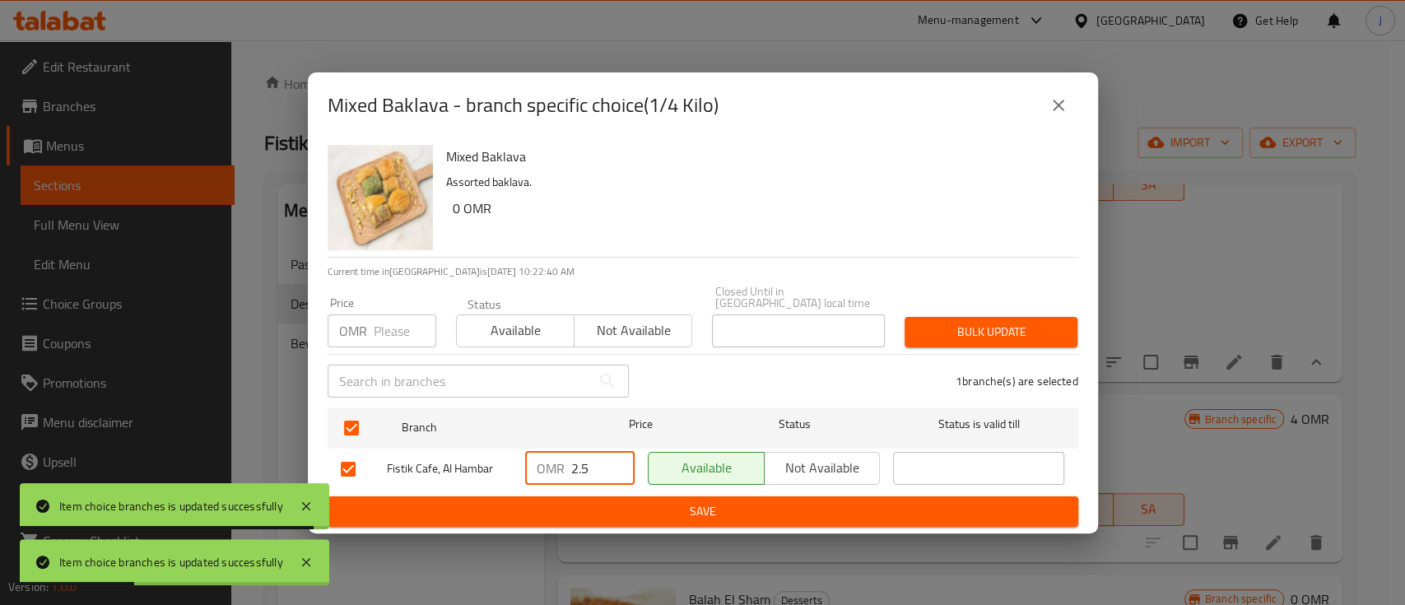
drag, startPoint x: 579, startPoint y: 471, endPoint x: 564, endPoint y: 471, distance: 15.6
click at [564, 471] on div "OMR 2.5 ​" at bounding box center [579, 468] width 109 height 33
click at [578, 501] on span "Save" at bounding box center [703, 511] width 724 height 21
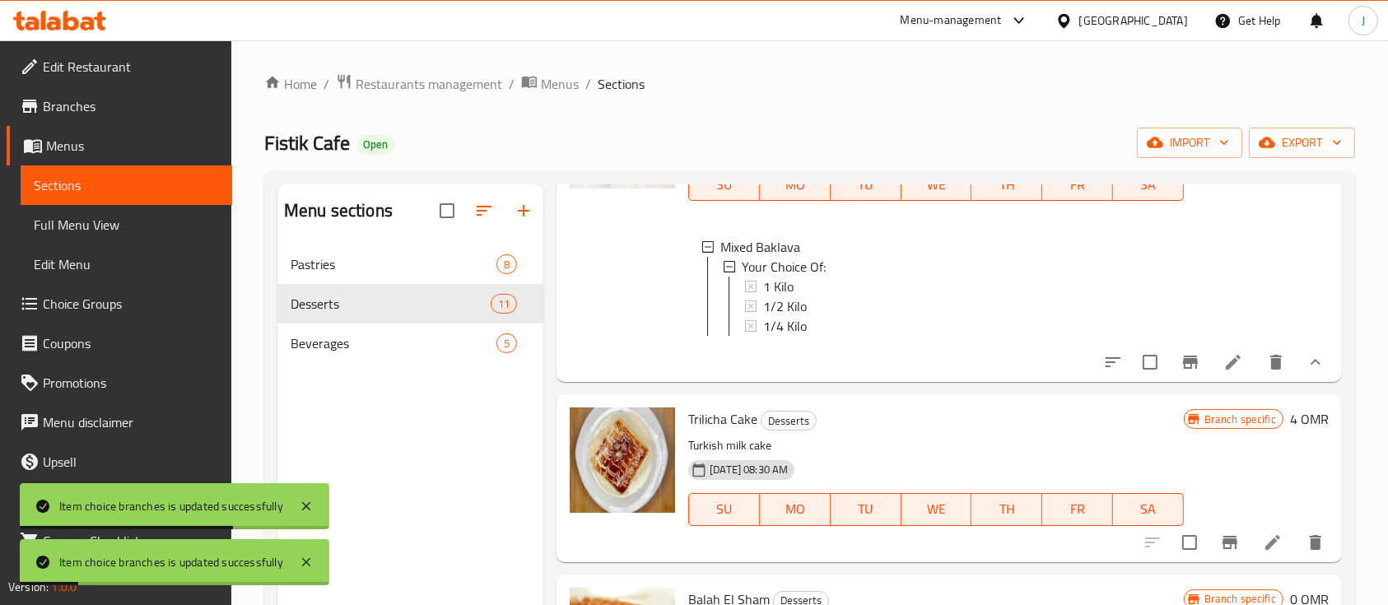
click at [1226, 370] on icon at bounding box center [1233, 362] width 15 height 15
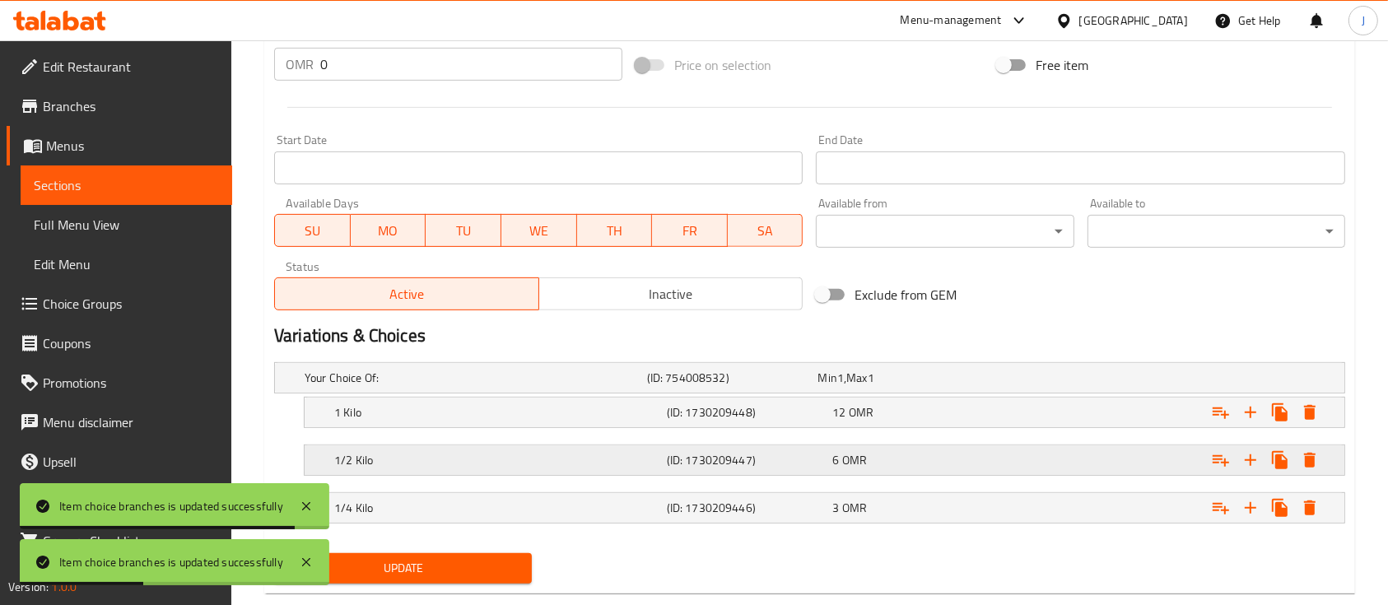
scroll to position [665, 0]
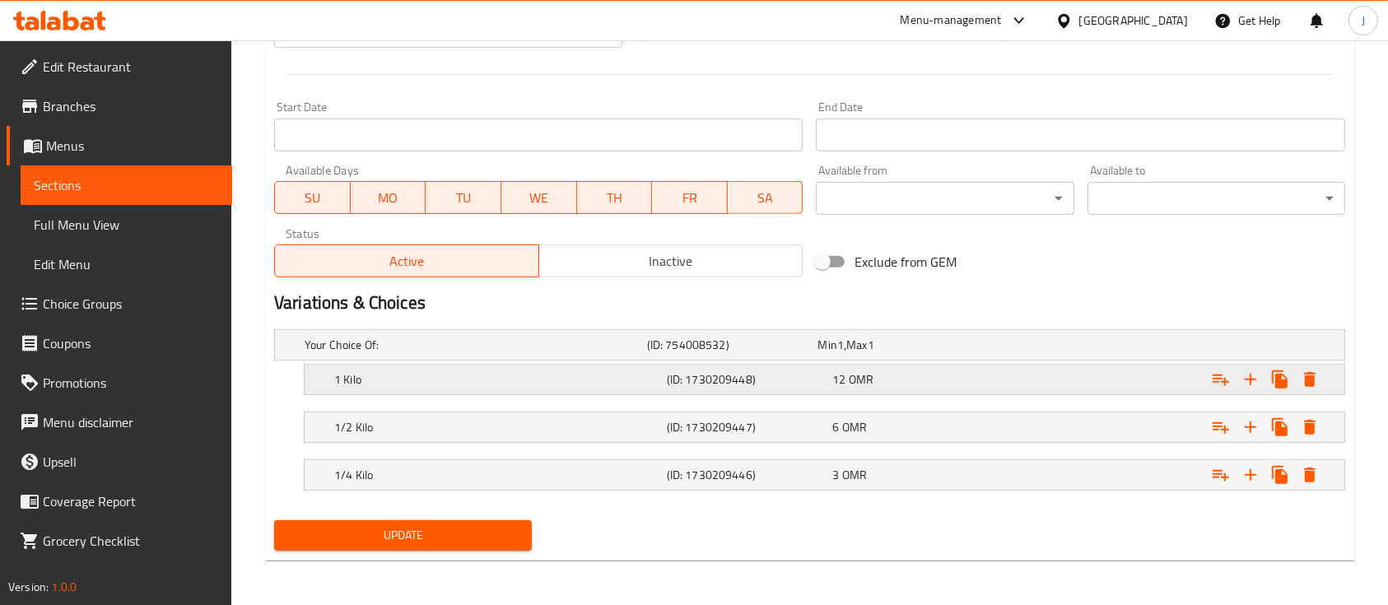
click at [864, 389] on div "1 Kilo (ID: 1730209448) 12 OMR" at bounding box center [829, 379] width 997 height 36
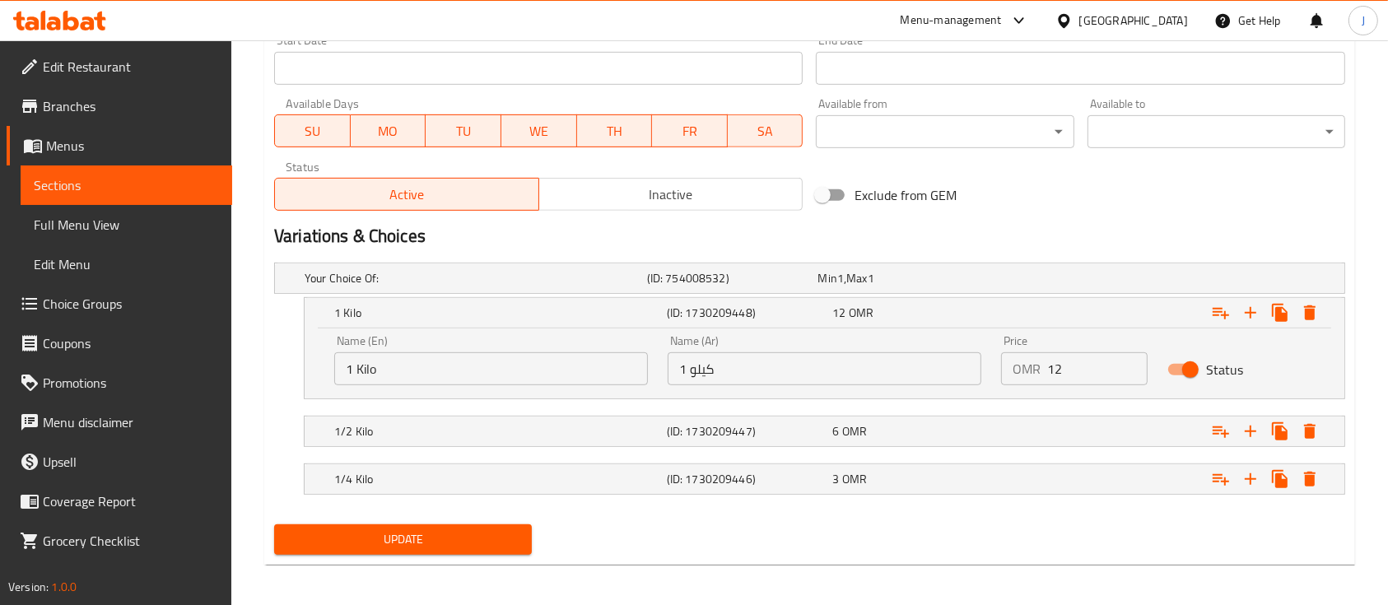
scroll to position [736, 0]
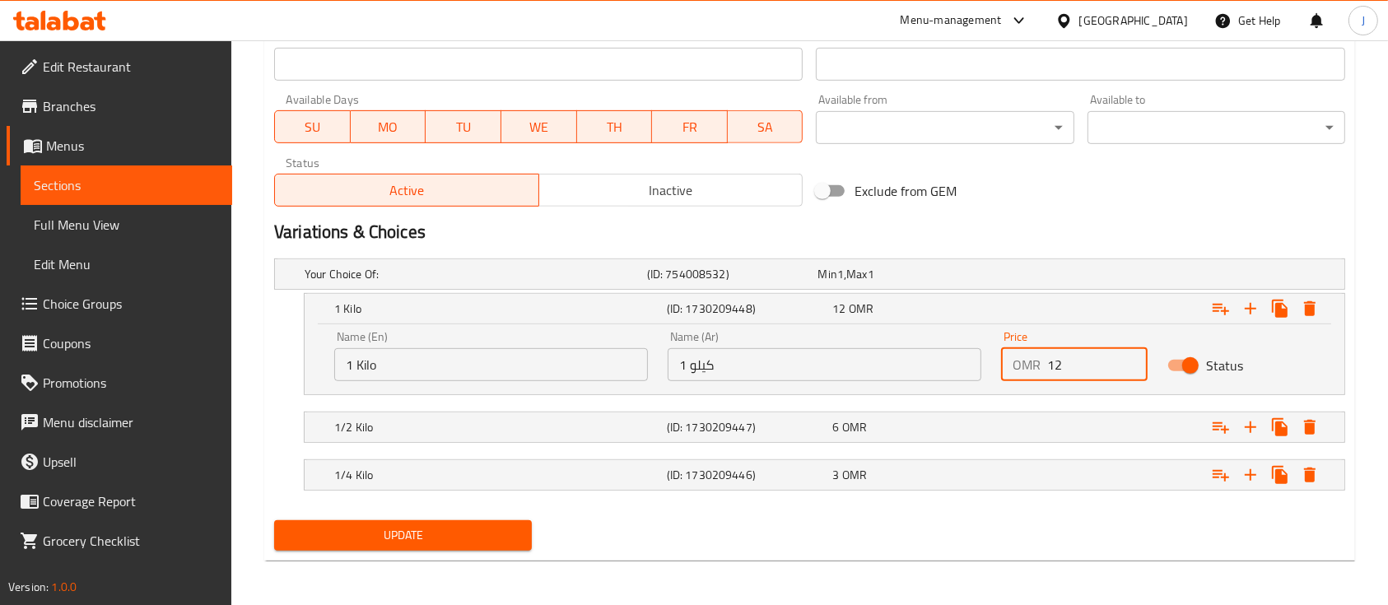
drag, startPoint x: 1060, startPoint y: 364, endPoint x: 1026, endPoint y: 372, distance: 35.5
click at [1026, 372] on div "OMR 12 Price" at bounding box center [1074, 364] width 147 height 33
type input "8"
click at [906, 323] on div "1 Kilo (ID: 1730209448) 8 OMR" at bounding box center [829, 309] width 997 height 36
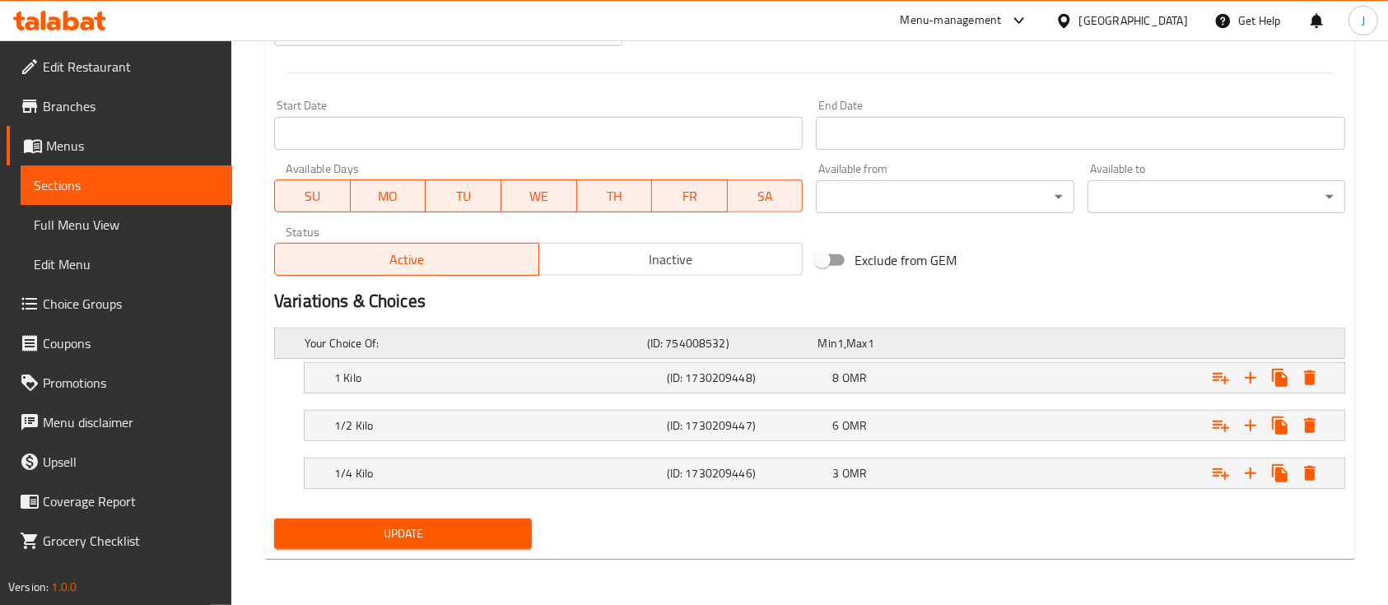
scroll to position [665, 0]
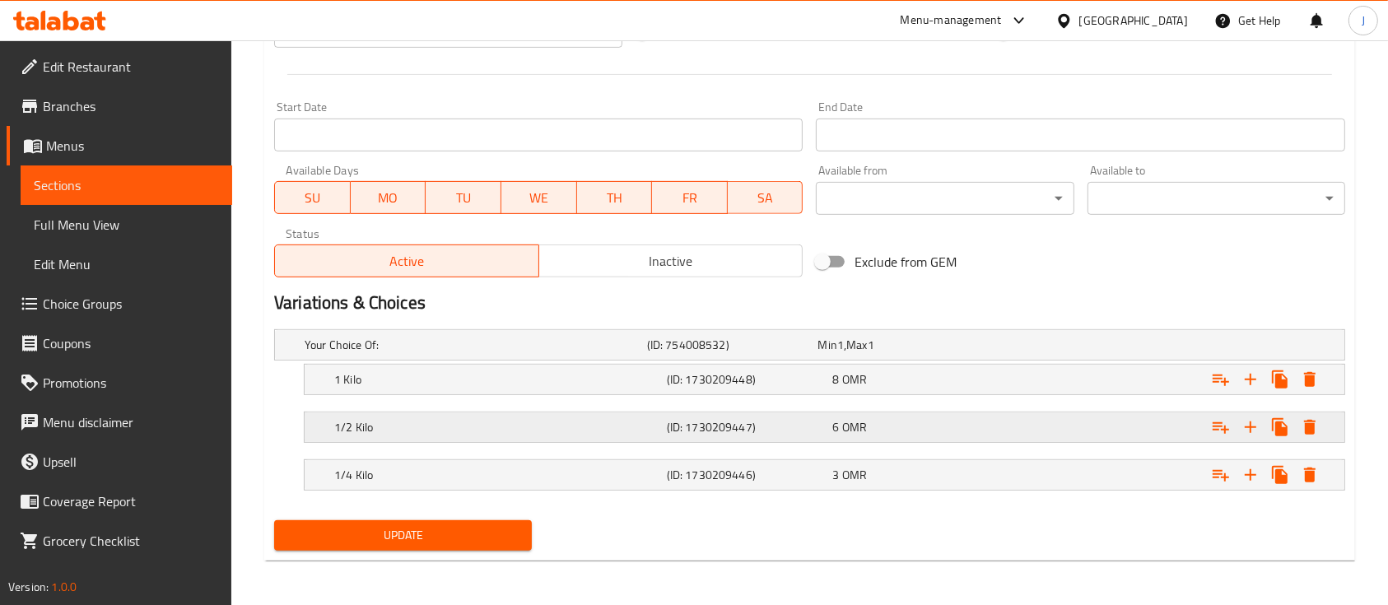
click at [868, 419] on div "6 OMR" at bounding box center [912, 427] width 160 height 16
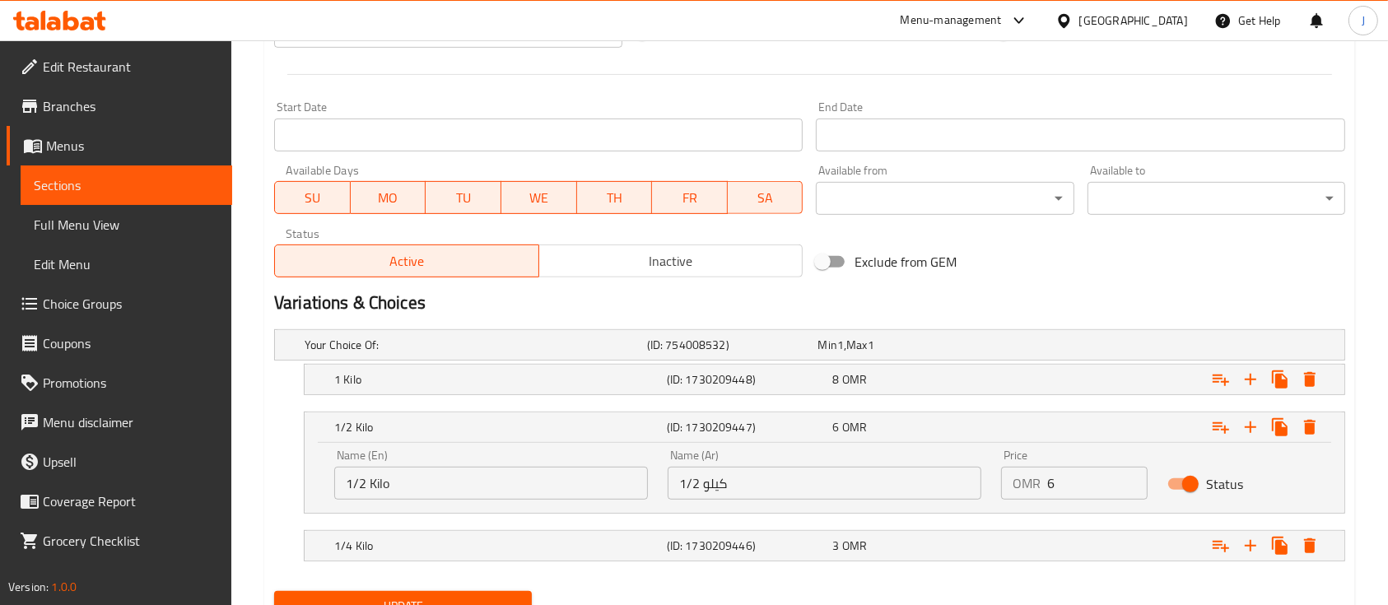
scroll to position [736, 0]
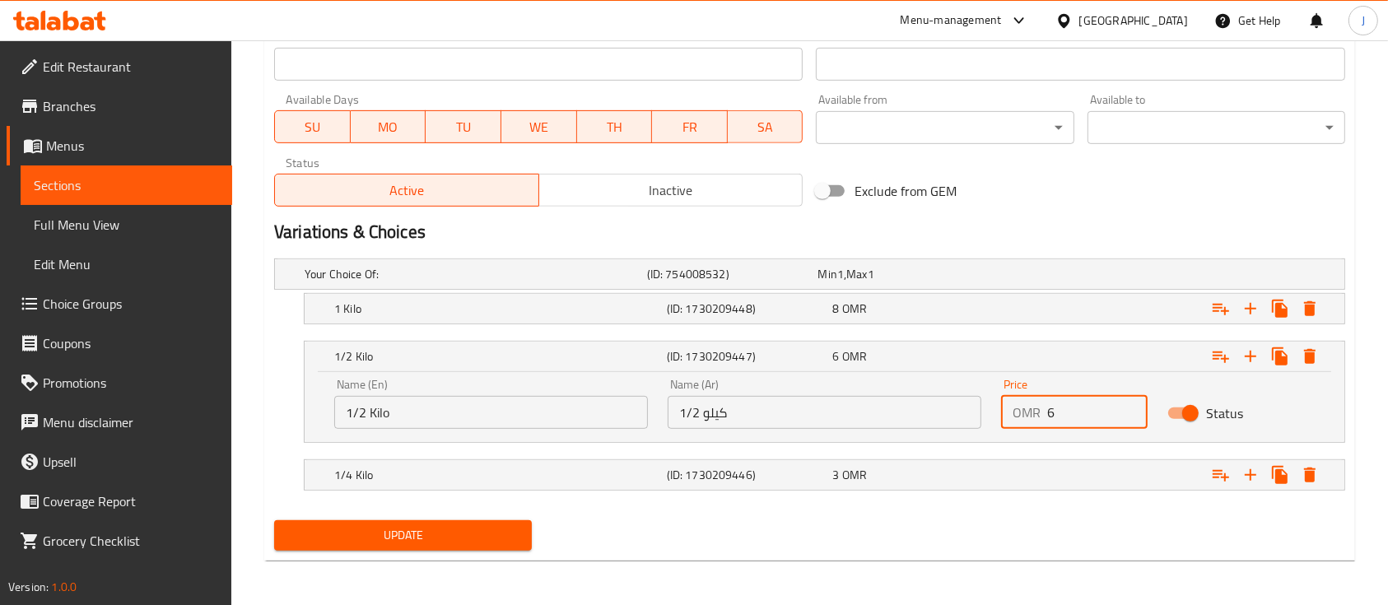
drag, startPoint x: 1072, startPoint y: 410, endPoint x: 1000, endPoint y: 416, distance: 71.8
click at [1005, 416] on div "OMR 6 Price" at bounding box center [1074, 412] width 147 height 33
type input "4"
click at [938, 476] on div "3 OMR" at bounding box center [912, 475] width 160 height 16
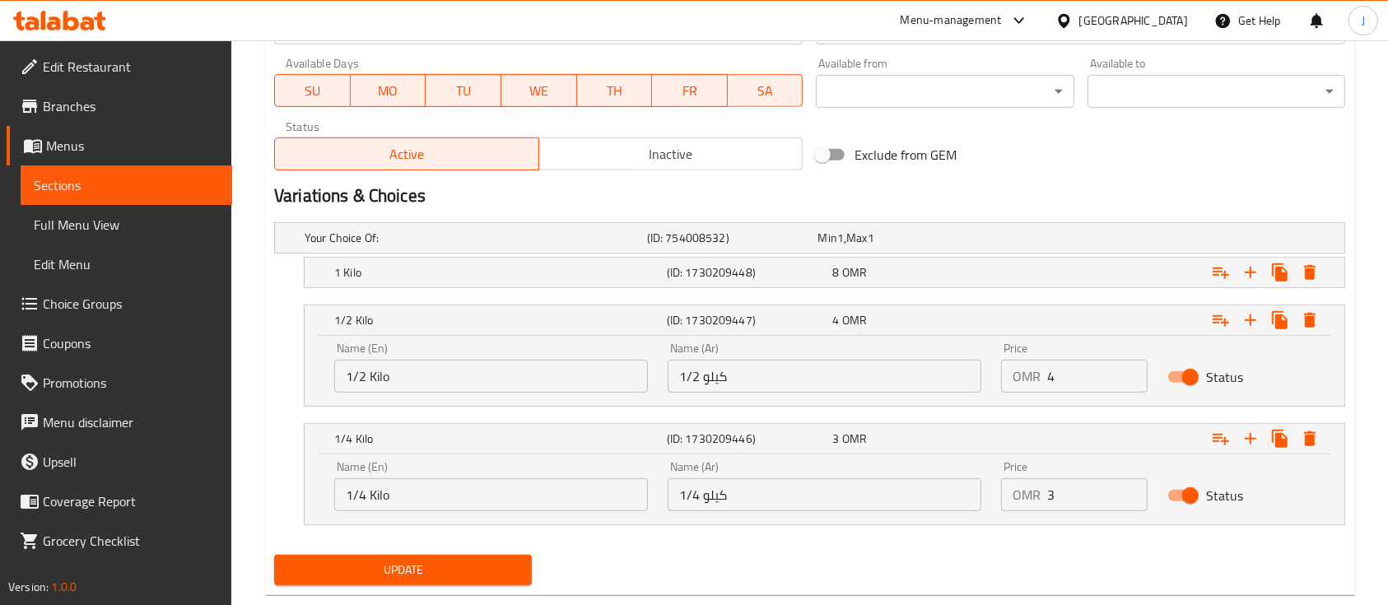
scroll to position [807, 0]
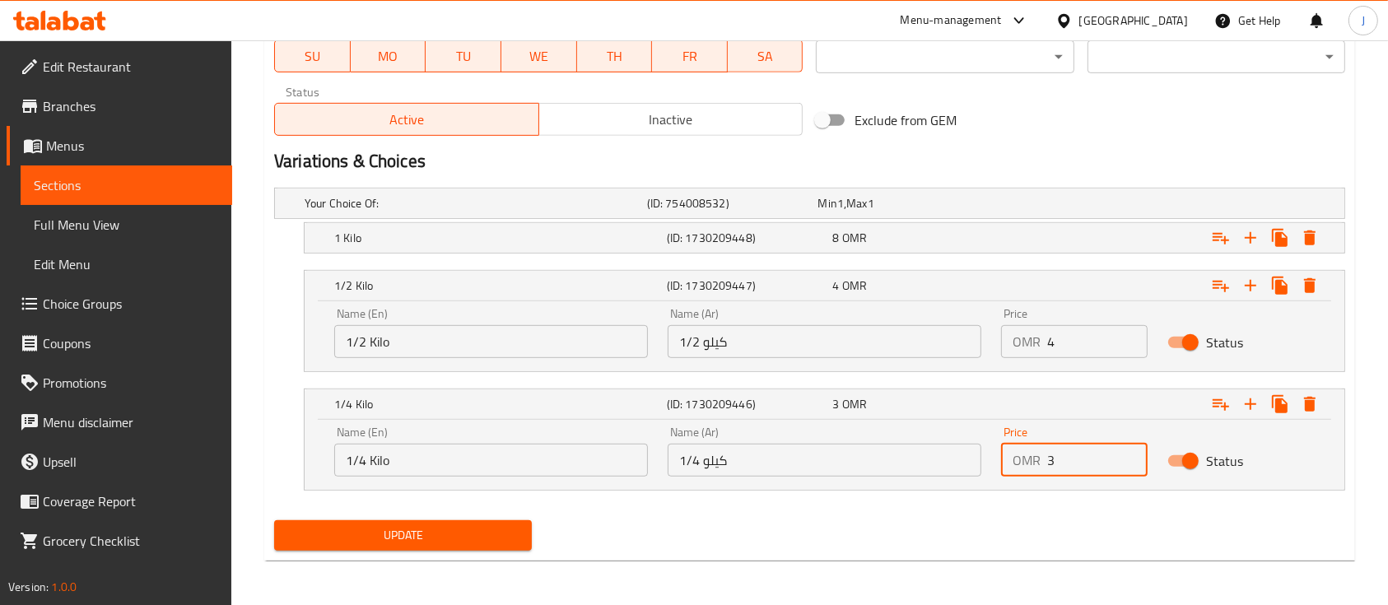
drag, startPoint x: 1075, startPoint y: 454, endPoint x: 1018, endPoint y: 464, distance: 57.8
click at [1018, 464] on div "OMR 3 Price" at bounding box center [1074, 460] width 147 height 33
type input "2"
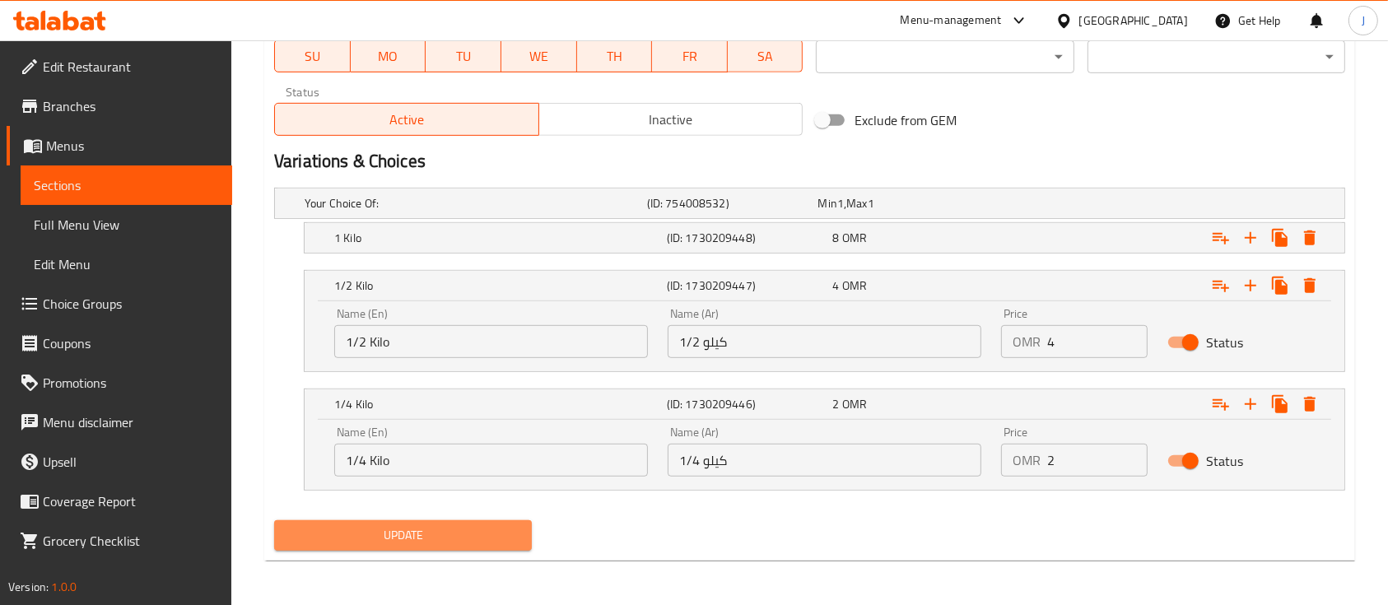
click at [444, 535] on span "Update" at bounding box center [402, 535] width 231 height 21
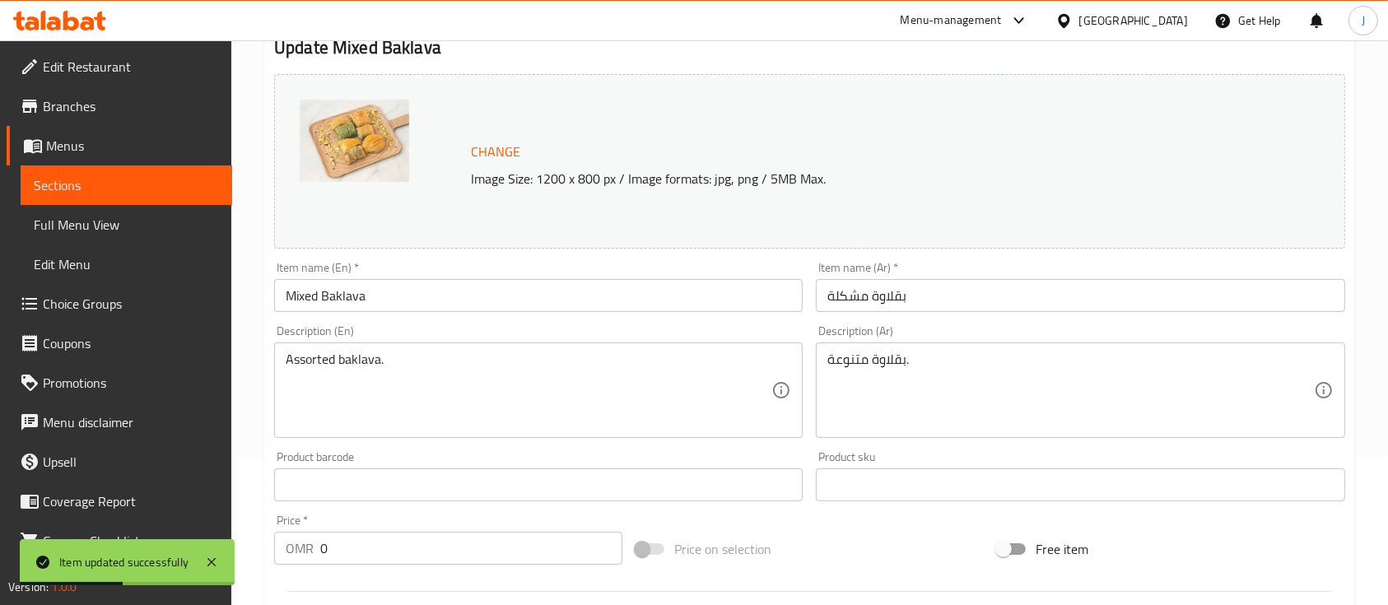
scroll to position [0, 0]
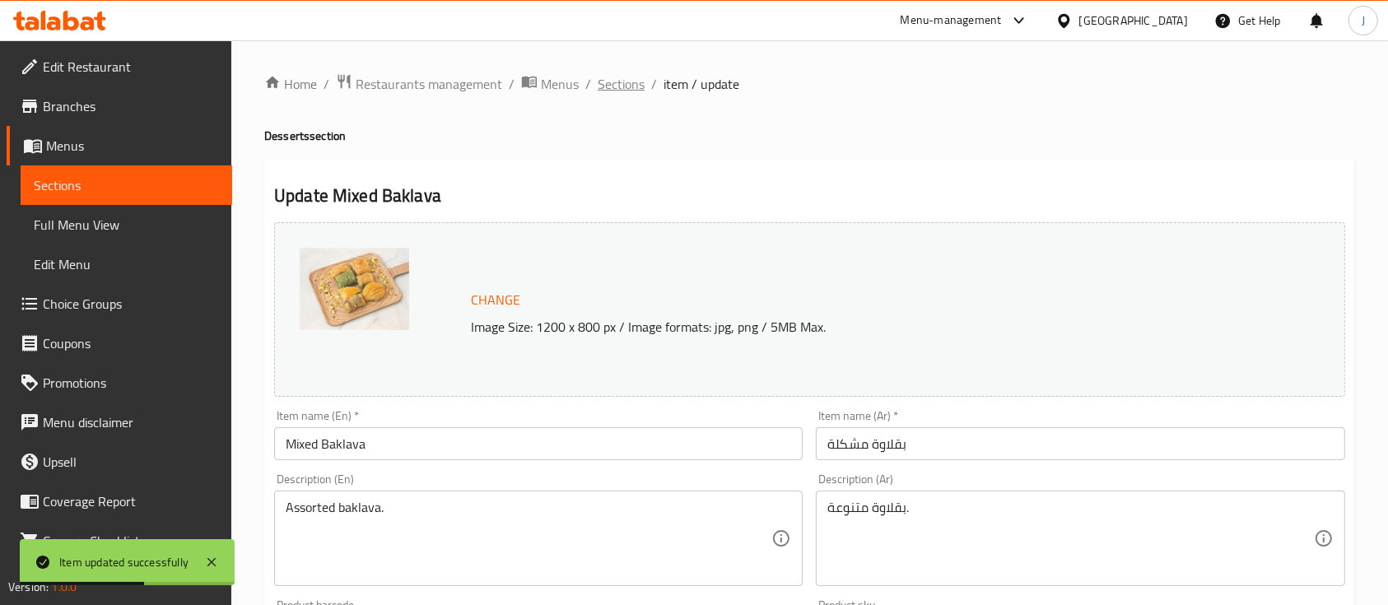
click at [619, 87] on span "Sections" at bounding box center [621, 84] width 47 height 20
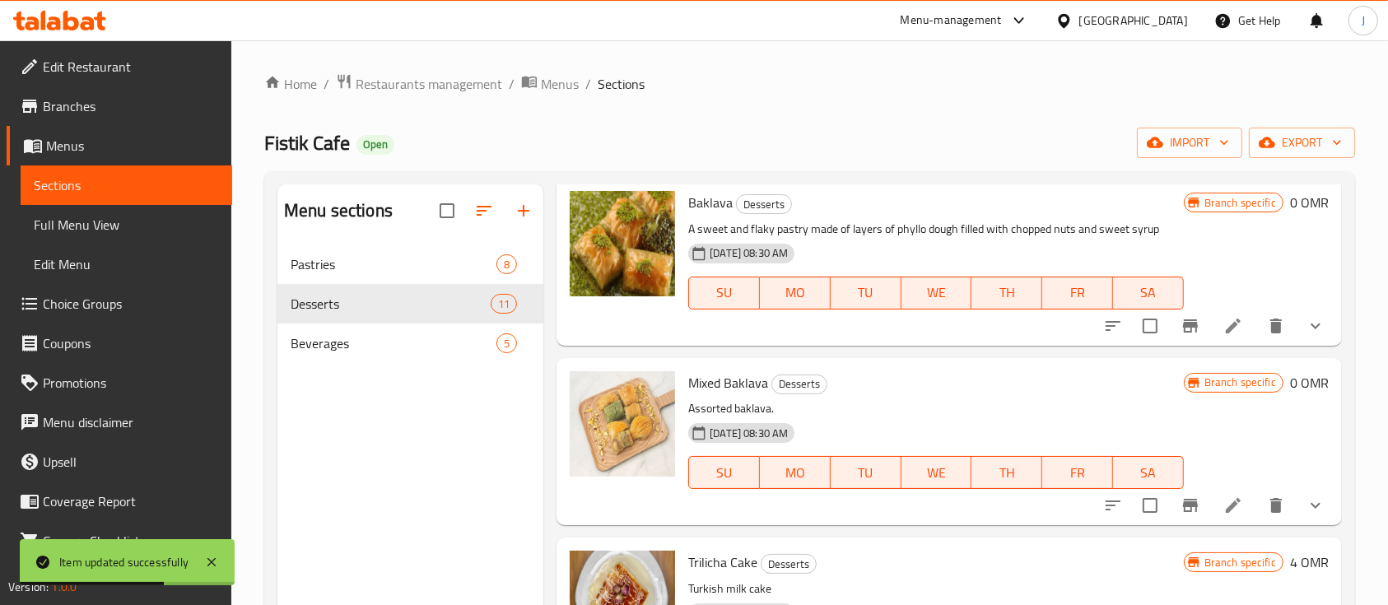
scroll to position [329, 0]
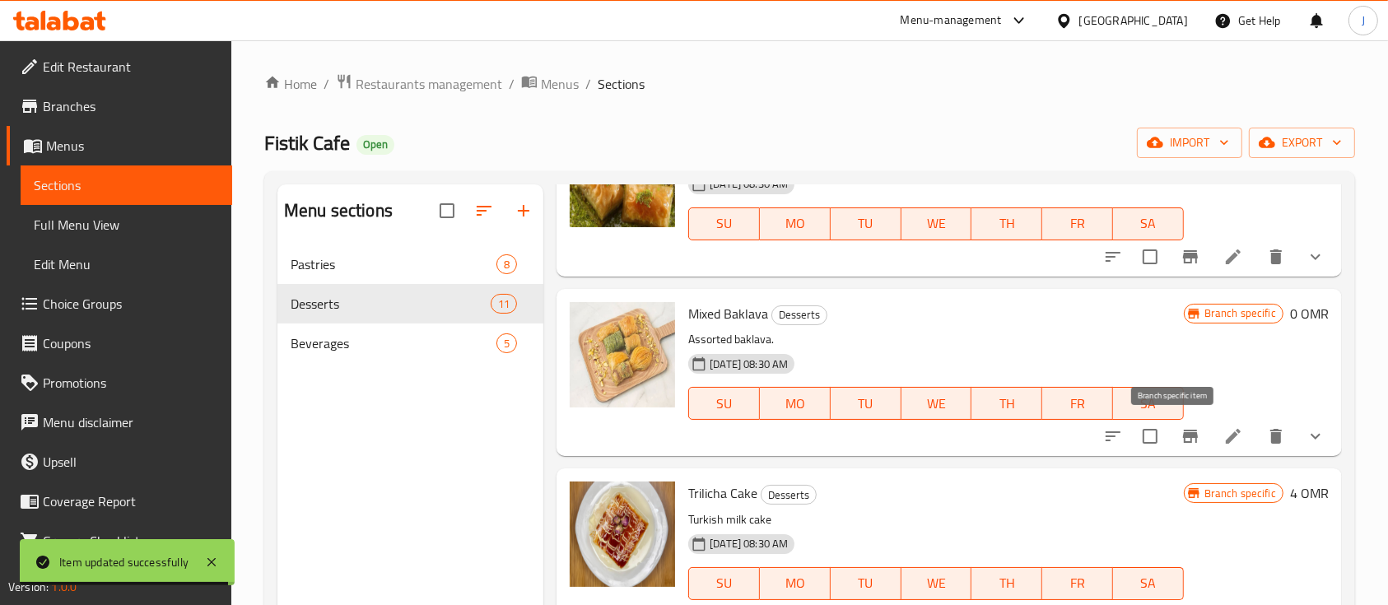
click at [1183, 435] on icon "Branch-specific-item" at bounding box center [1190, 436] width 15 height 13
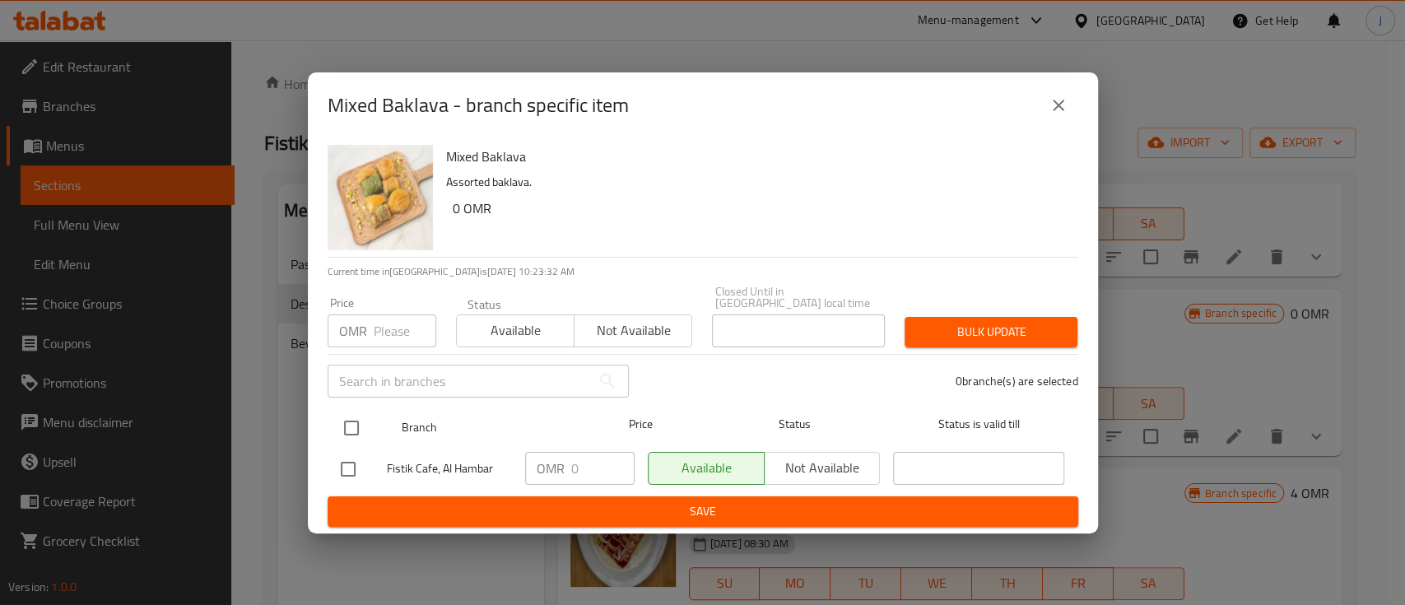
click at [357, 428] on input "checkbox" at bounding box center [351, 428] width 35 height 35
checkbox input "true"
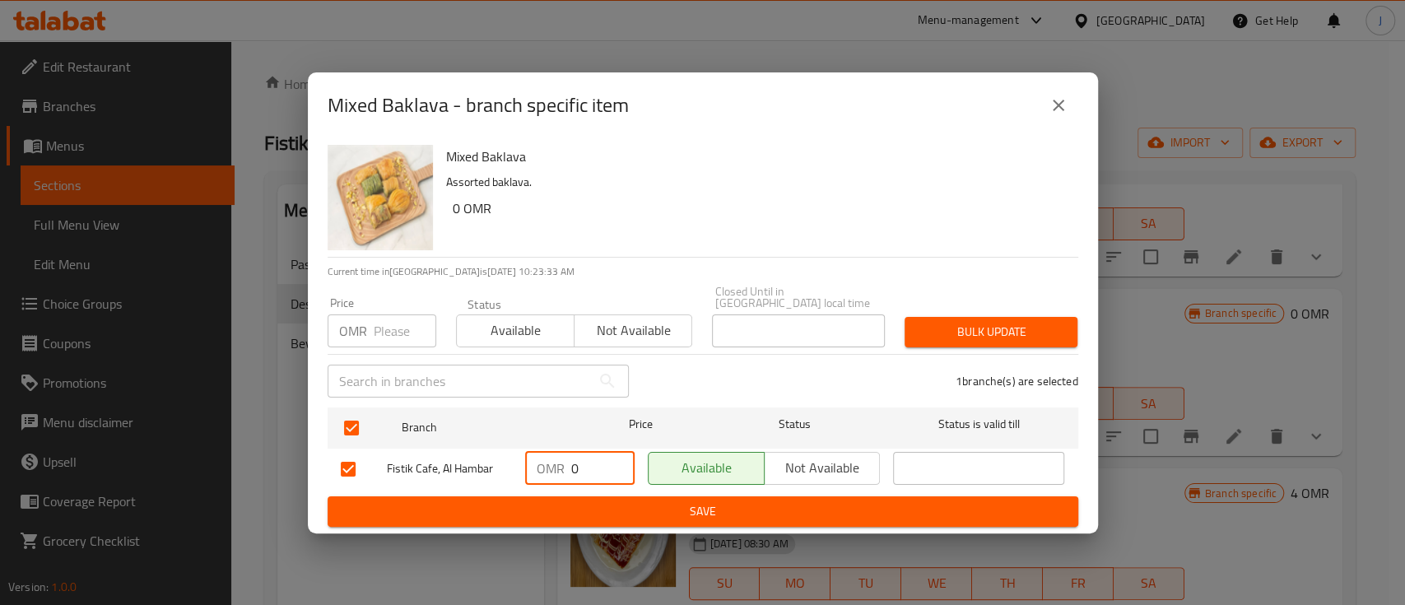
drag, startPoint x: 589, startPoint y: 463, endPoint x: 508, endPoint y: 458, distance: 81.6
click at [508, 458] on div "Fistik Cafe, Al Hambar OMR 0 ​ Available Not available ​" at bounding box center [702, 469] width 737 height 48
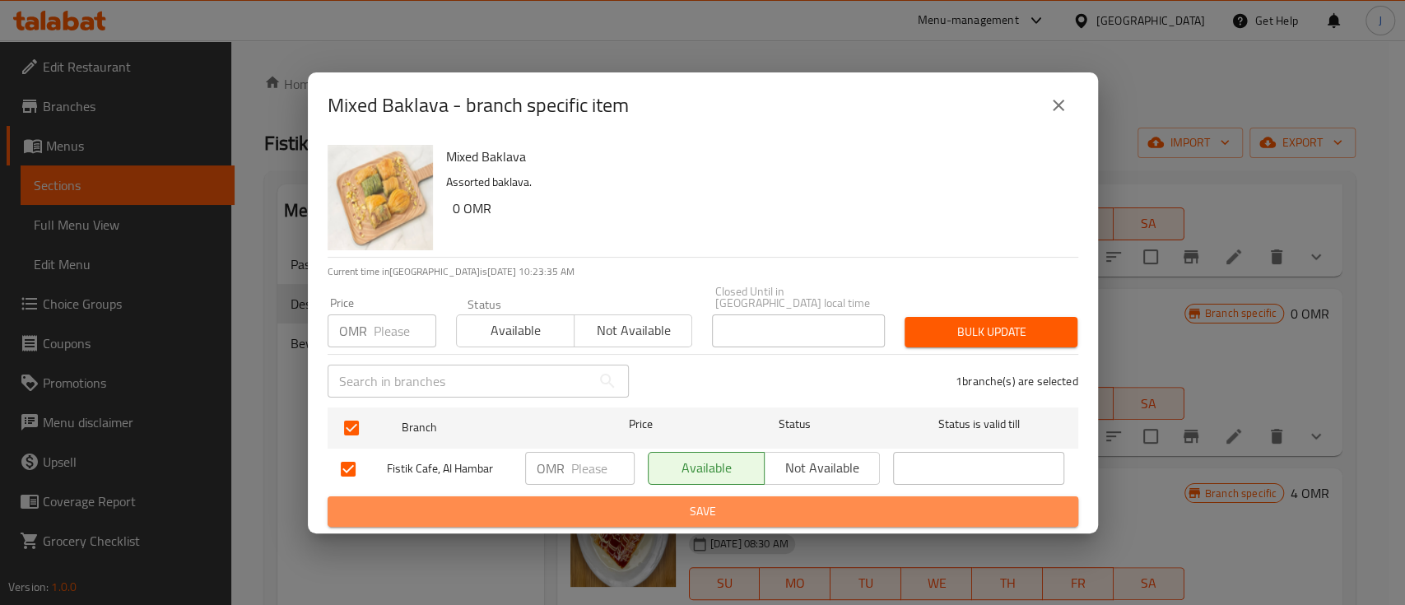
click at [557, 502] on span "Save" at bounding box center [703, 511] width 724 height 21
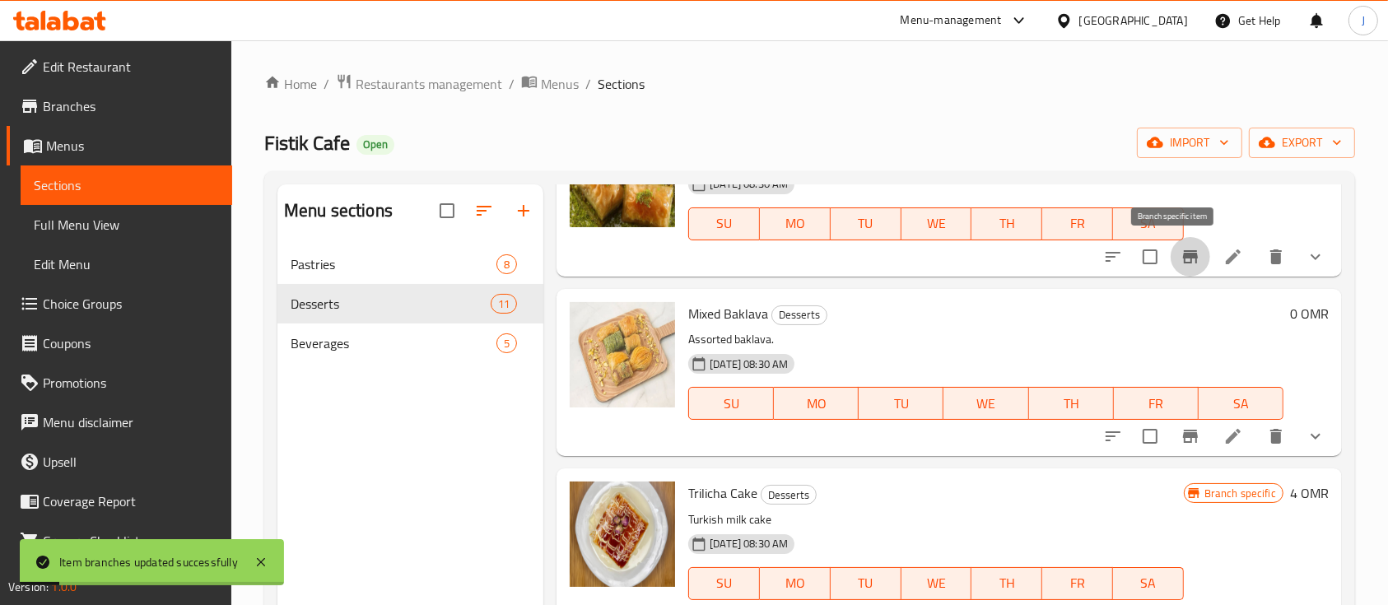
click at [1183, 254] on icon "Branch-specific-item" at bounding box center [1190, 256] width 15 height 13
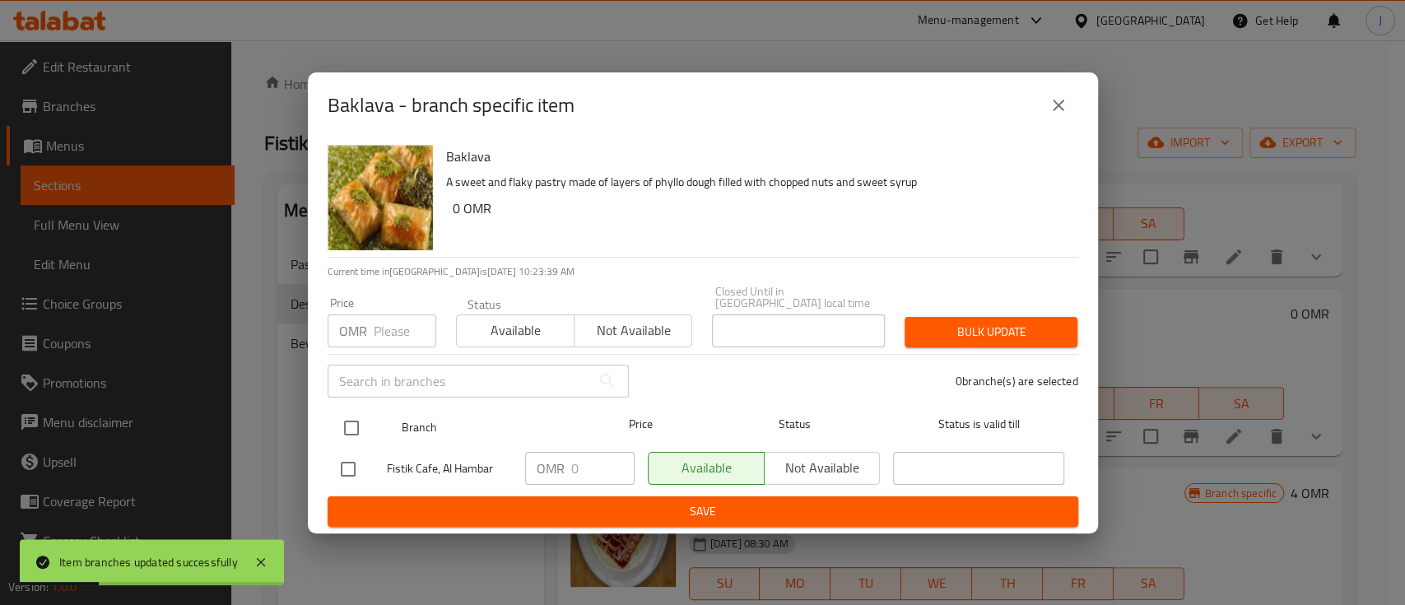
click at [354, 421] on input "checkbox" at bounding box center [351, 428] width 35 height 35
checkbox input "true"
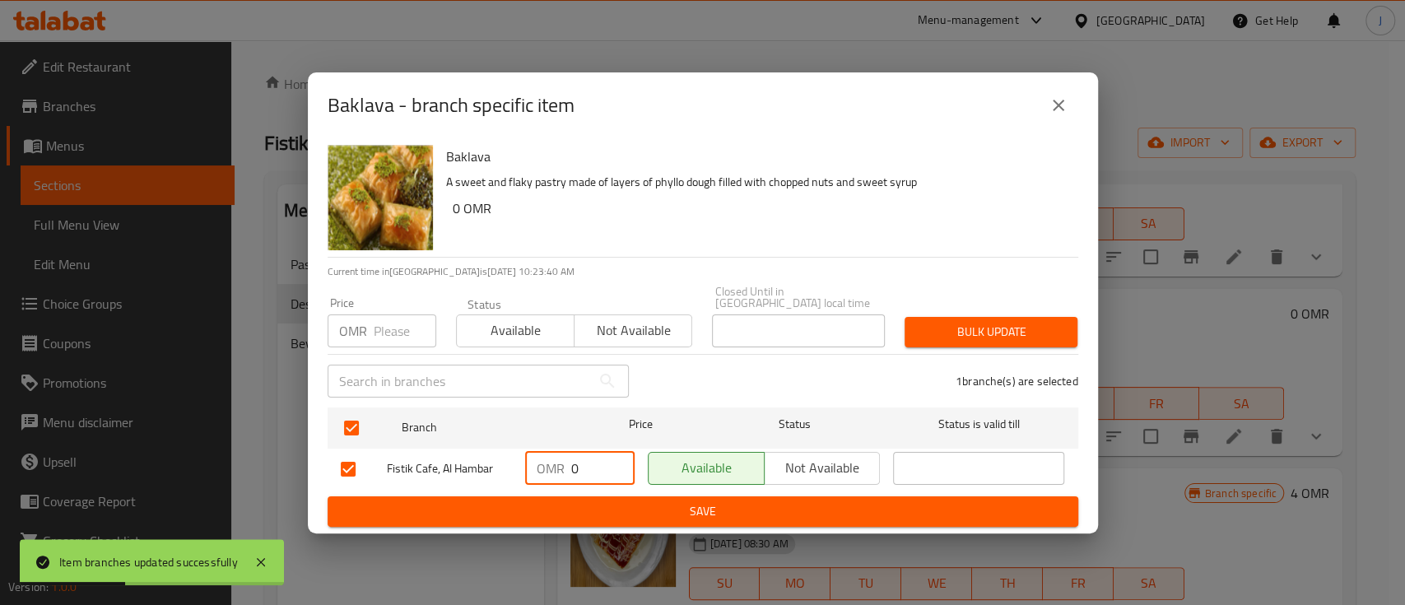
drag, startPoint x: 579, startPoint y: 458, endPoint x: 543, endPoint y: 462, distance: 36.4
click at [545, 462] on div "OMR 0 ​" at bounding box center [579, 468] width 109 height 33
click at [573, 501] on span "Save" at bounding box center [703, 511] width 724 height 21
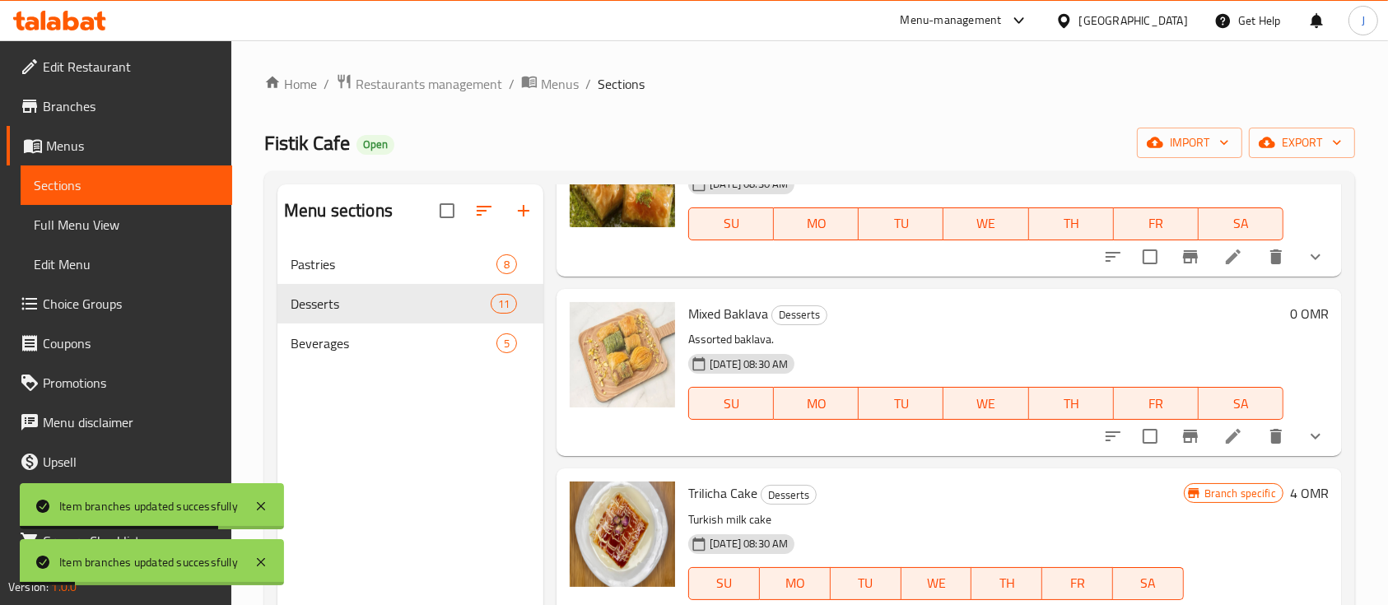
scroll to position [219, 0]
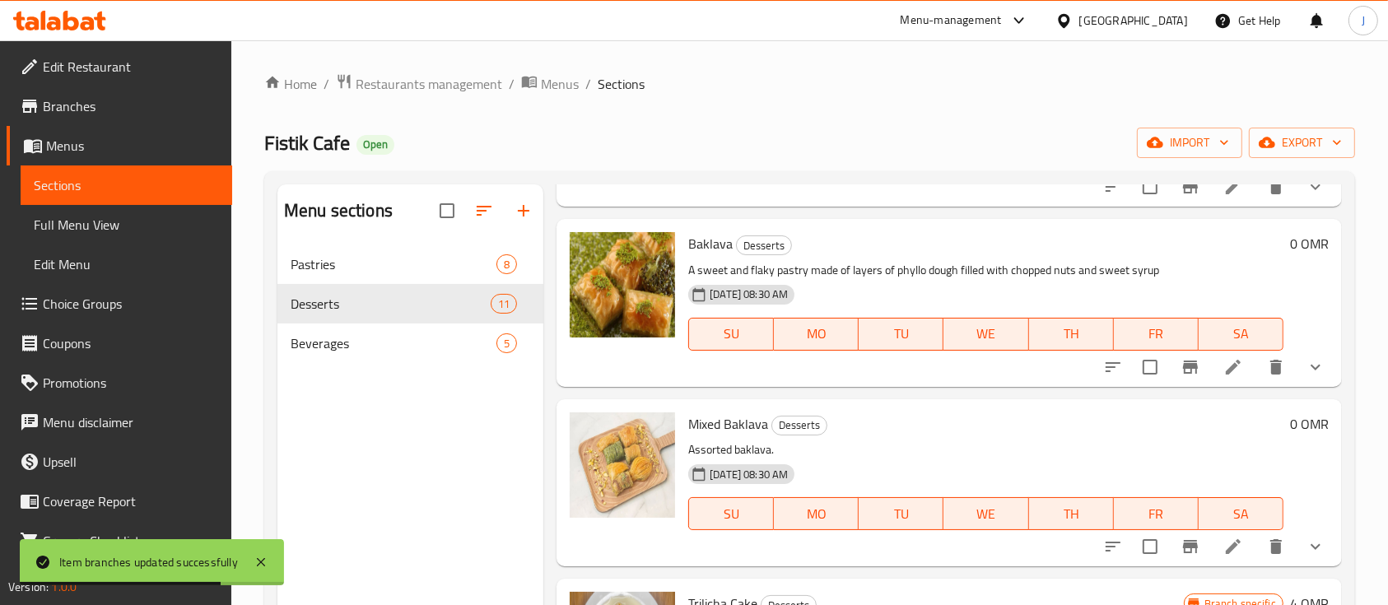
click at [1051, 454] on p "Assorted baklava." at bounding box center [985, 450] width 595 height 21
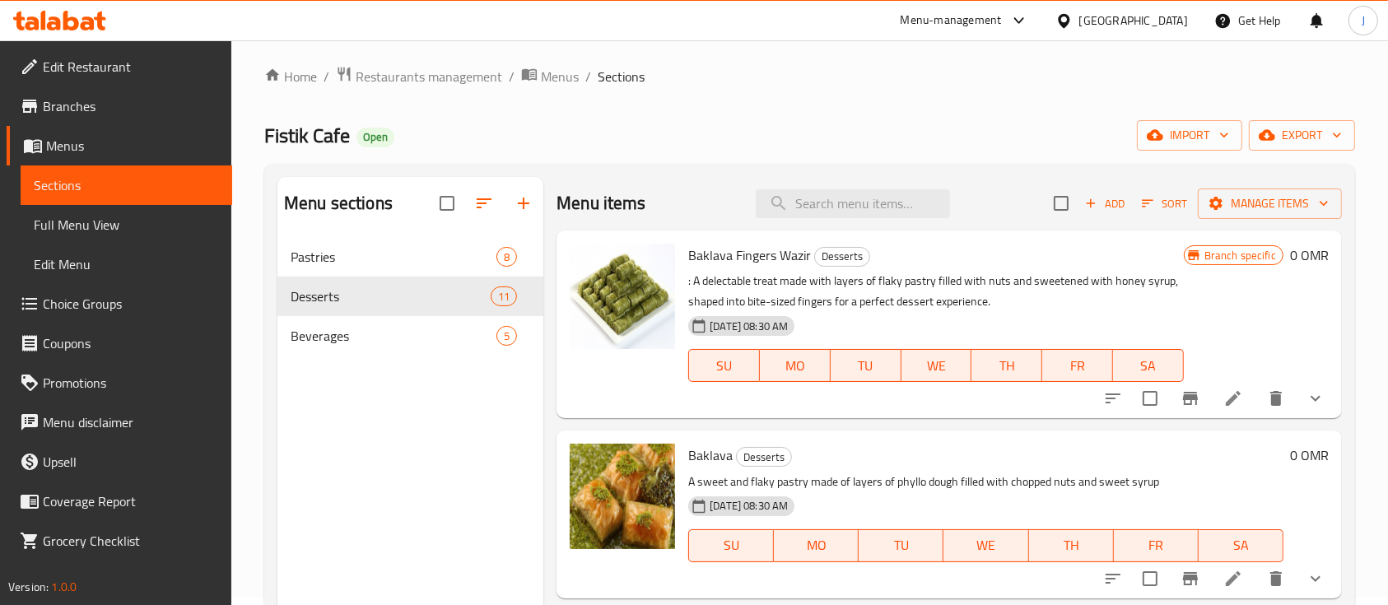
scroll to position [0, 0]
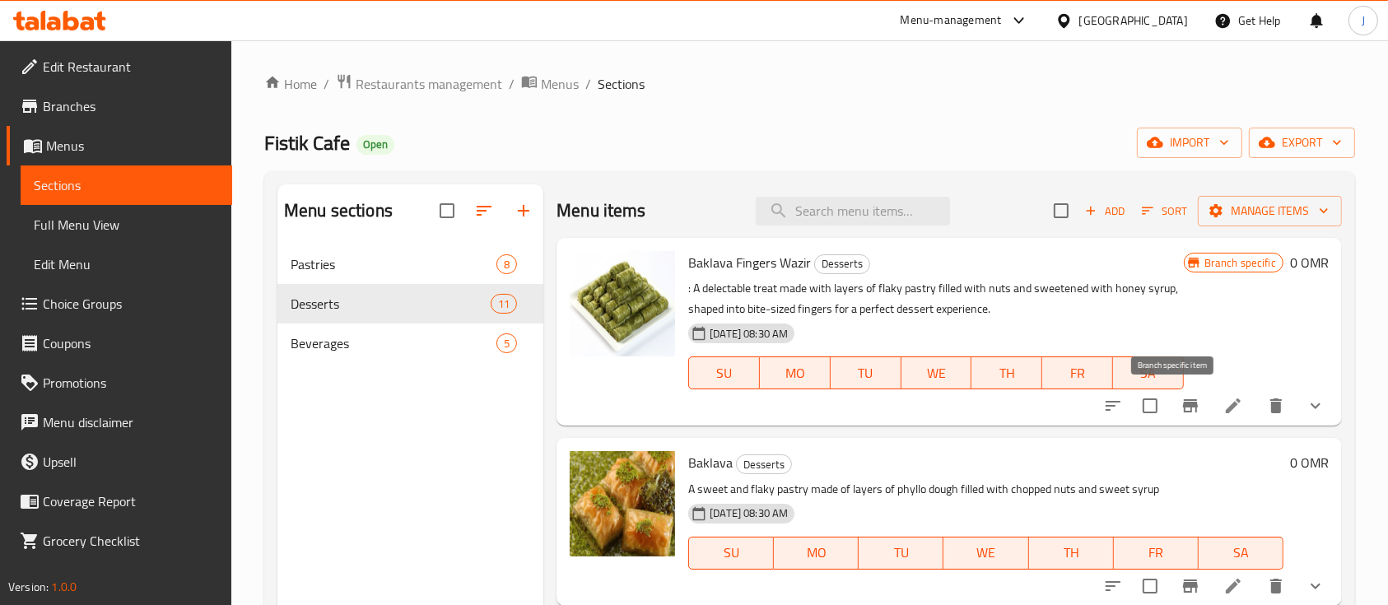
click at [1183, 402] on icon "Branch-specific-item" at bounding box center [1190, 405] width 15 height 13
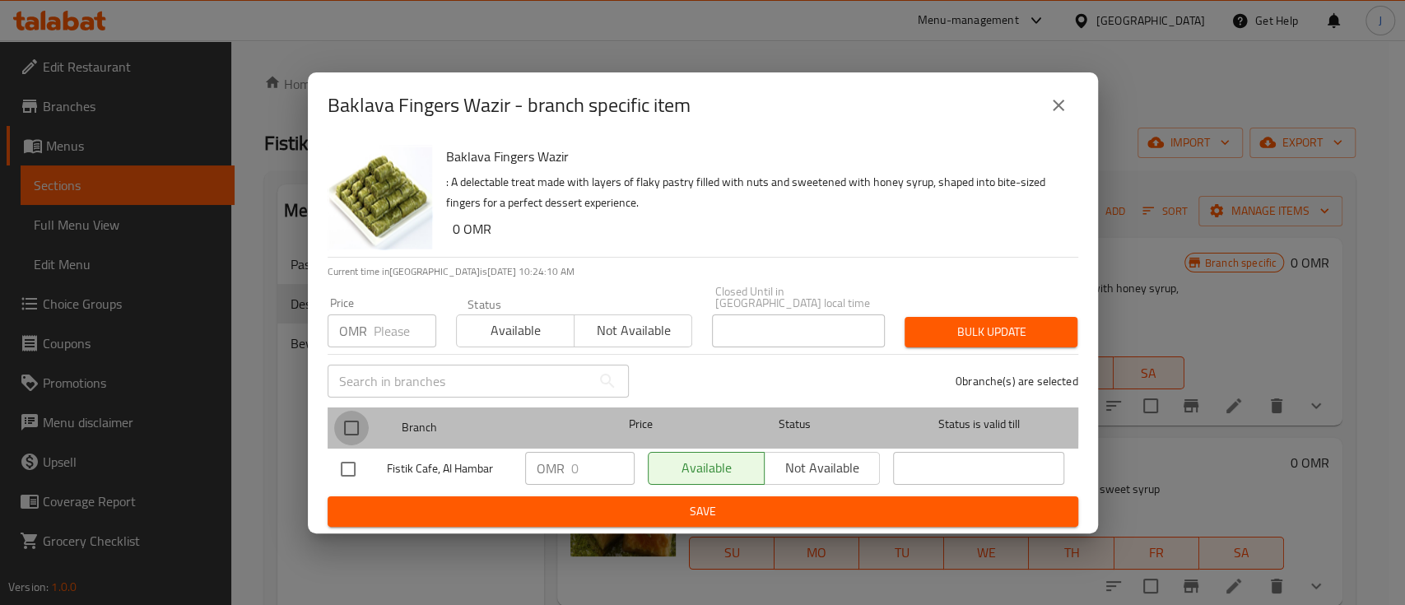
click at [339, 412] on input "checkbox" at bounding box center [351, 428] width 35 height 35
checkbox input "true"
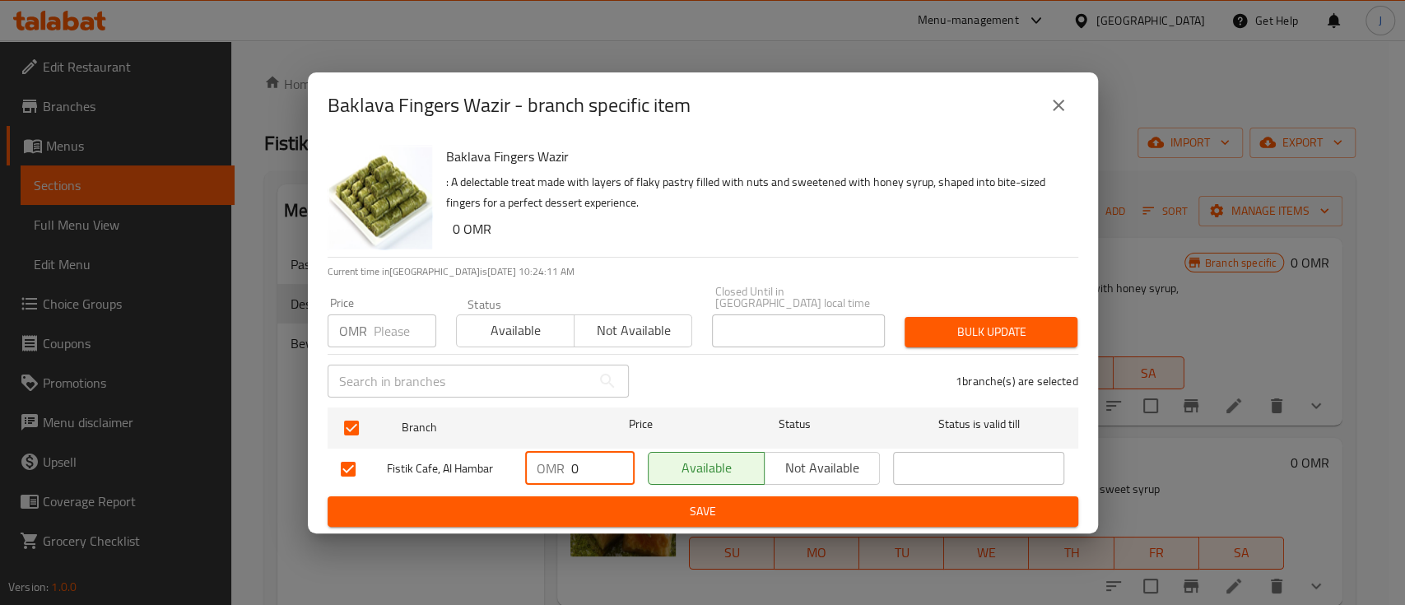
drag, startPoint x: 587, startPoint y: 464, endPoint x: 537, endPoint y: 460, distance: 49.6
click at [537, 460] on div "OMR 0 ​" at bounding box center [579, 468] width 109 height 33
click at [621, 496] on button "Save" at bounding box center [703, 511] width 751 height 30
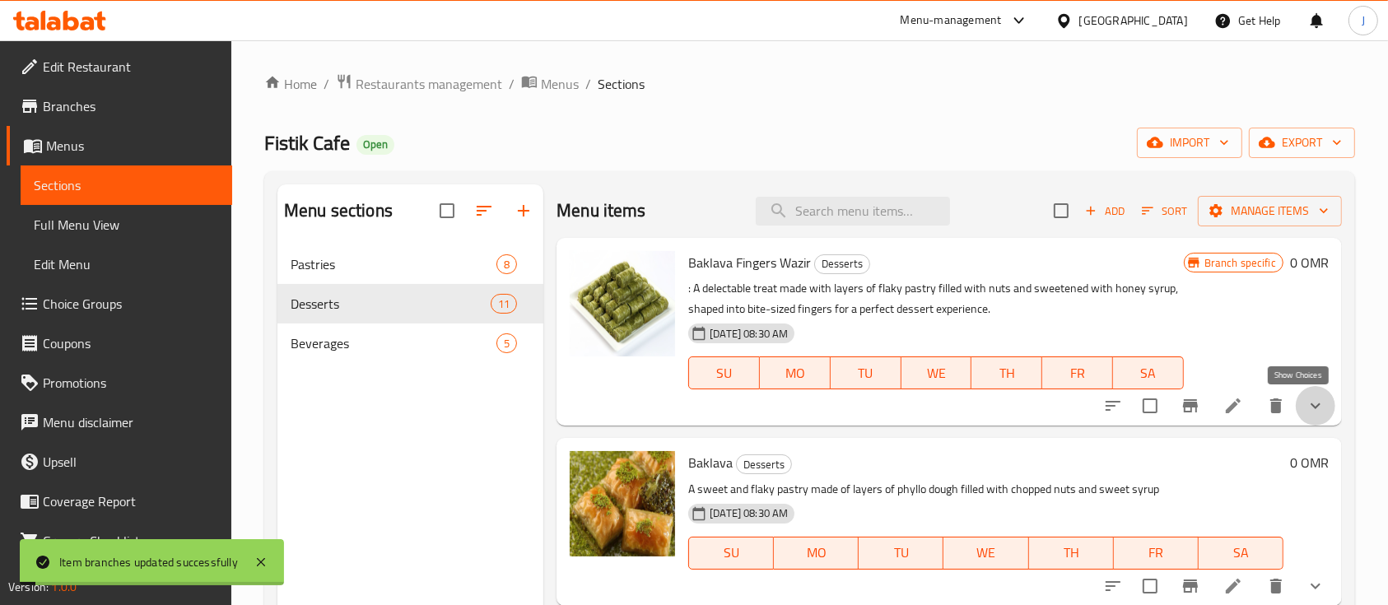
click at [1305, 408] on icon "show more" at bounding box center [1315, 406] width 20 height 20
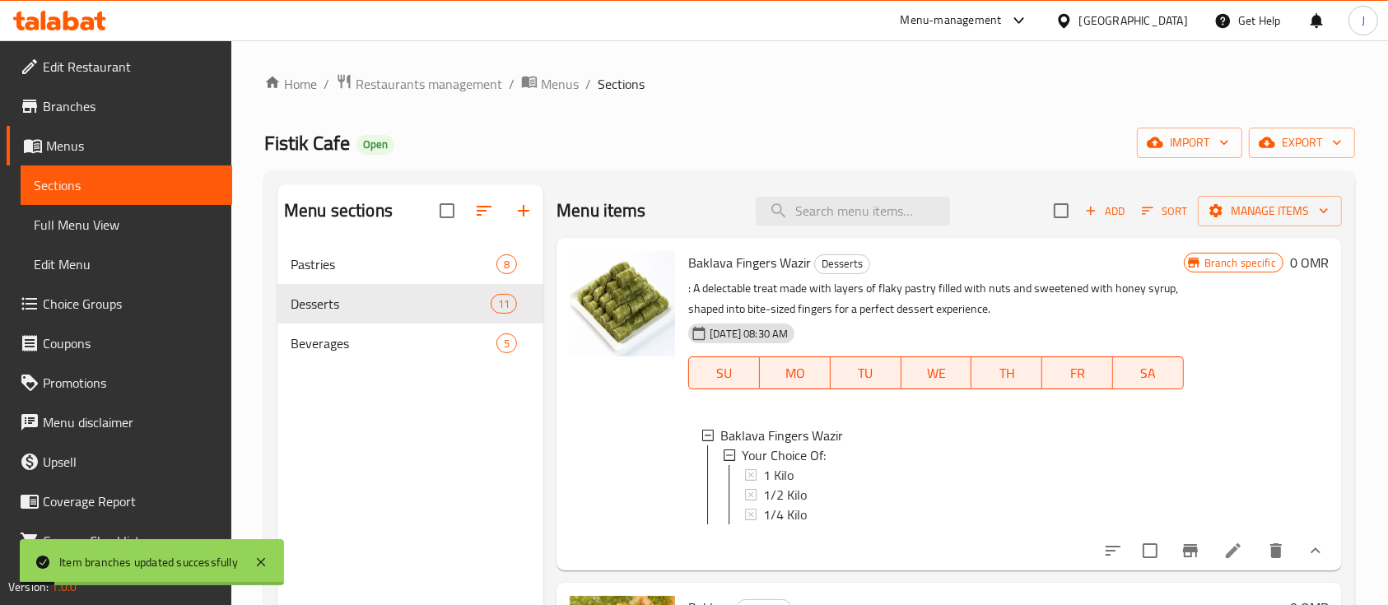
scroll to position [109, 0]
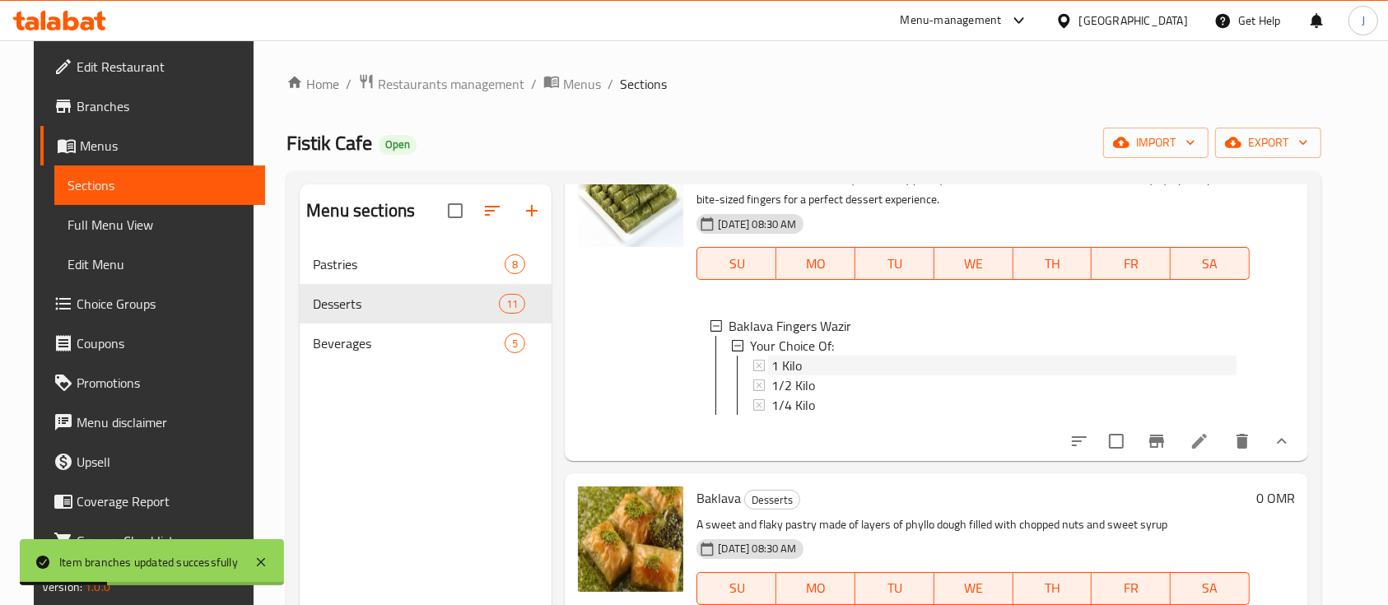
click at [784, 370] on span "1 Kilo" at bounding box center [786, 366] width 30 height 20
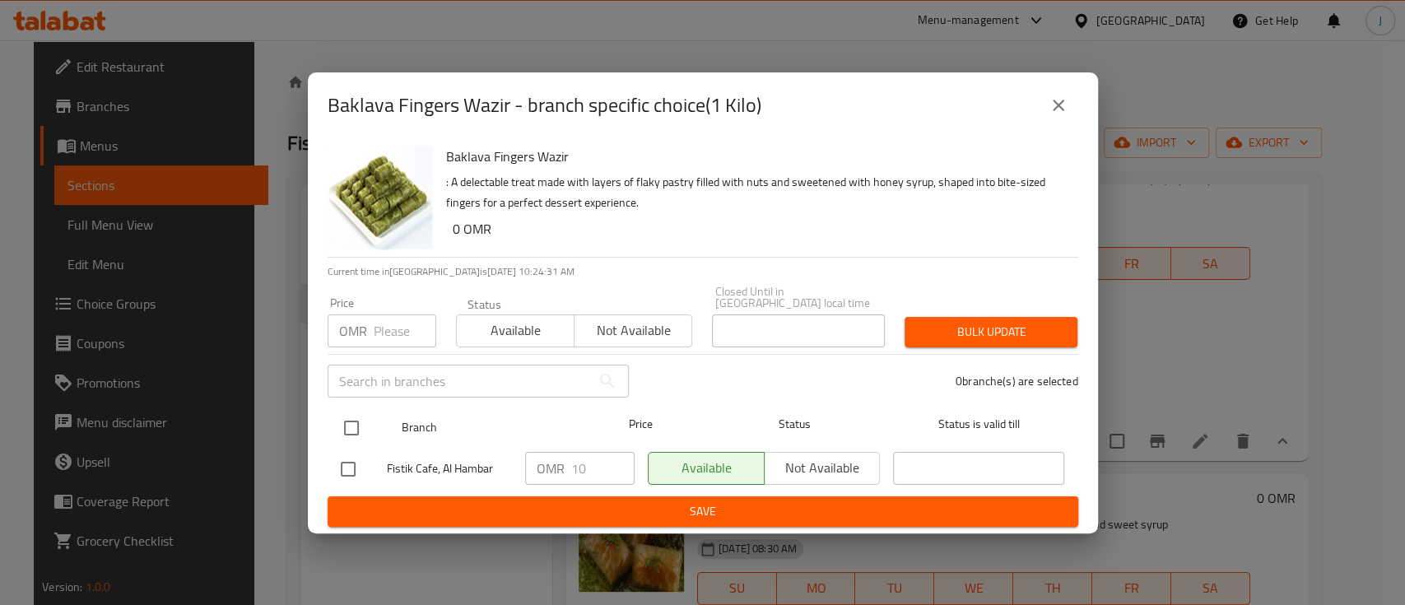
click at [355, 421] on input "checkbox" at bounding box center [351, 428] width 35 height 35
checkbox input "true"
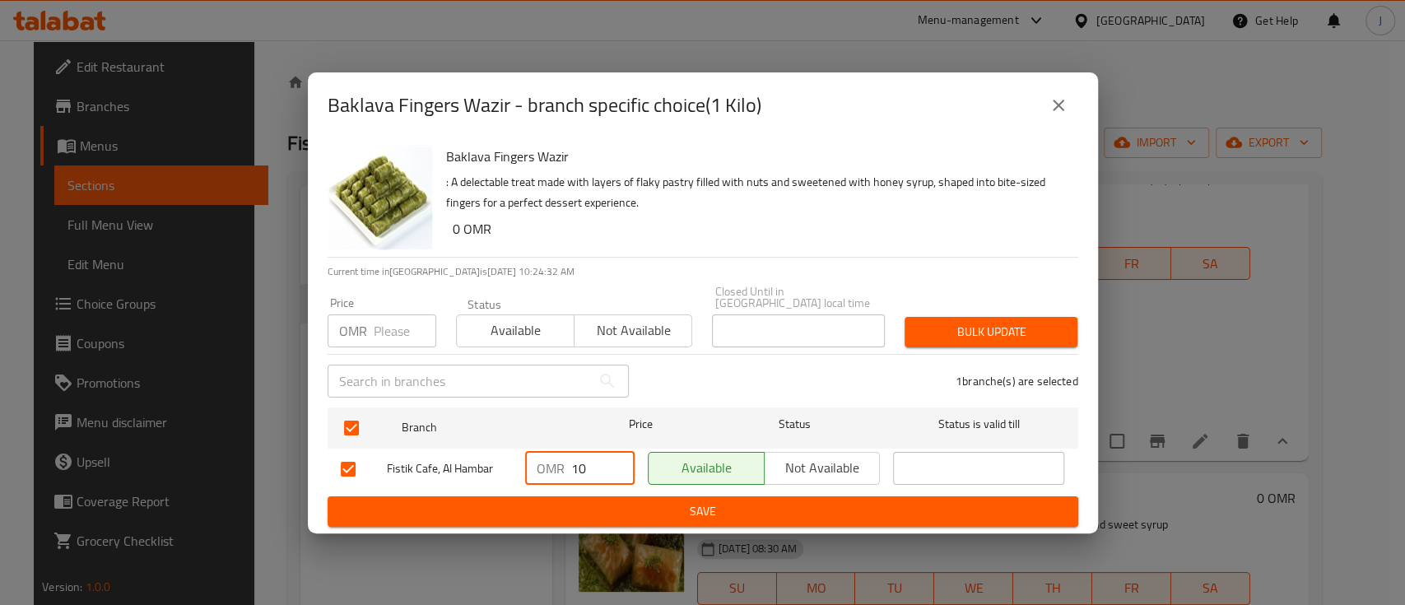
drag, startPoint x: 585, startPoint y: 466, endPoint x: 527, endPoint y: 465, distance: 58.4
click at [528, 466] on div "OMR 10 ​" at bounding box center [579, 468] width 109 height 33
click at [553, 501] on span "Save" at bounding box center [703, 511] width 724 height 21
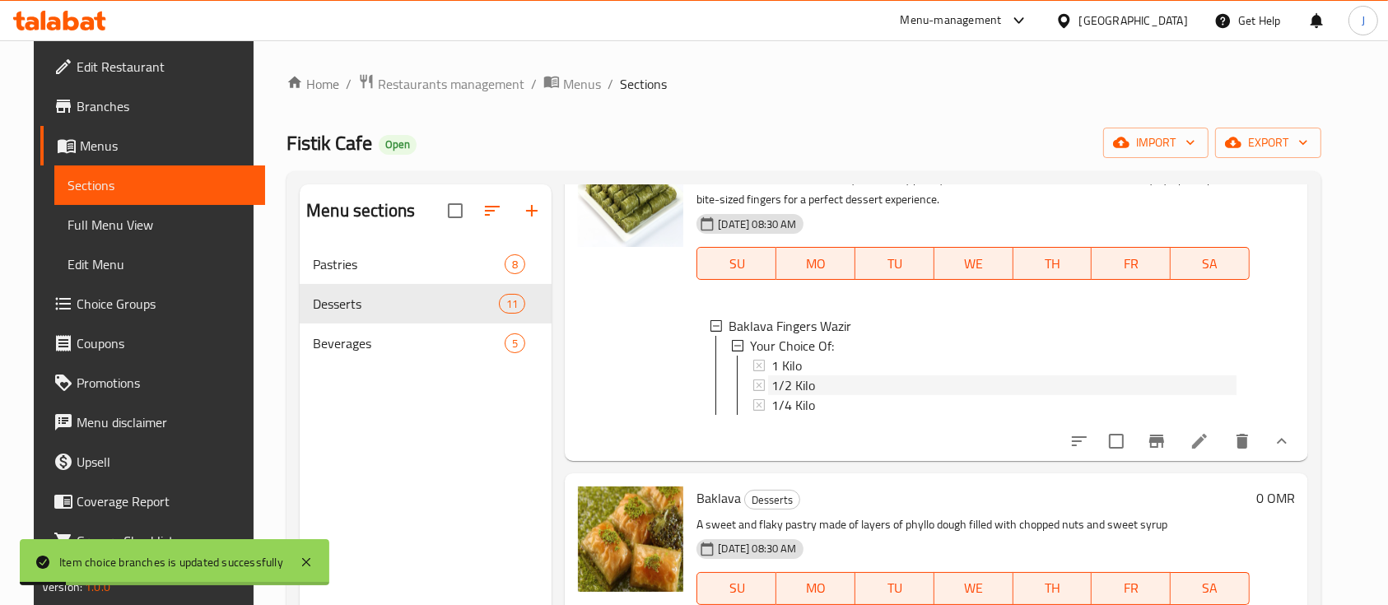
click at [768, 384] on div "1/2 Kilo" at bounding box center [1002, 385] width 468 height 20
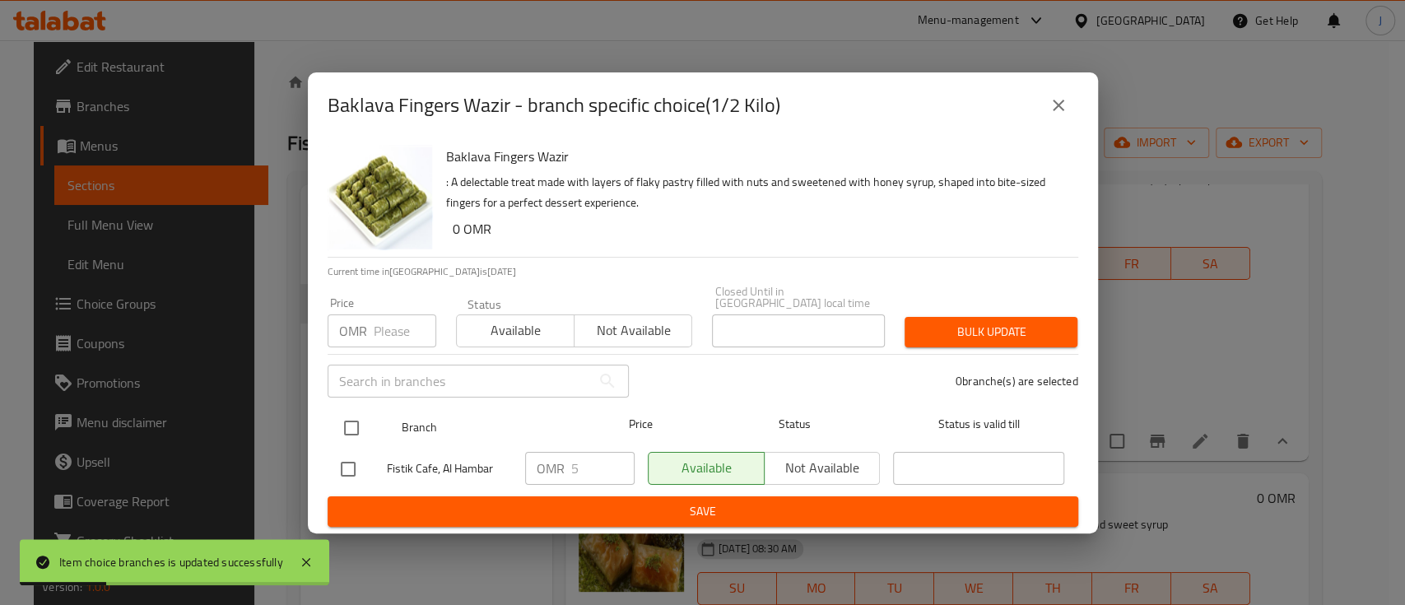
click at [352, 424] on input "checkbox" at bounding box center [351, 428] width 35 height 35
checkbox input "true"
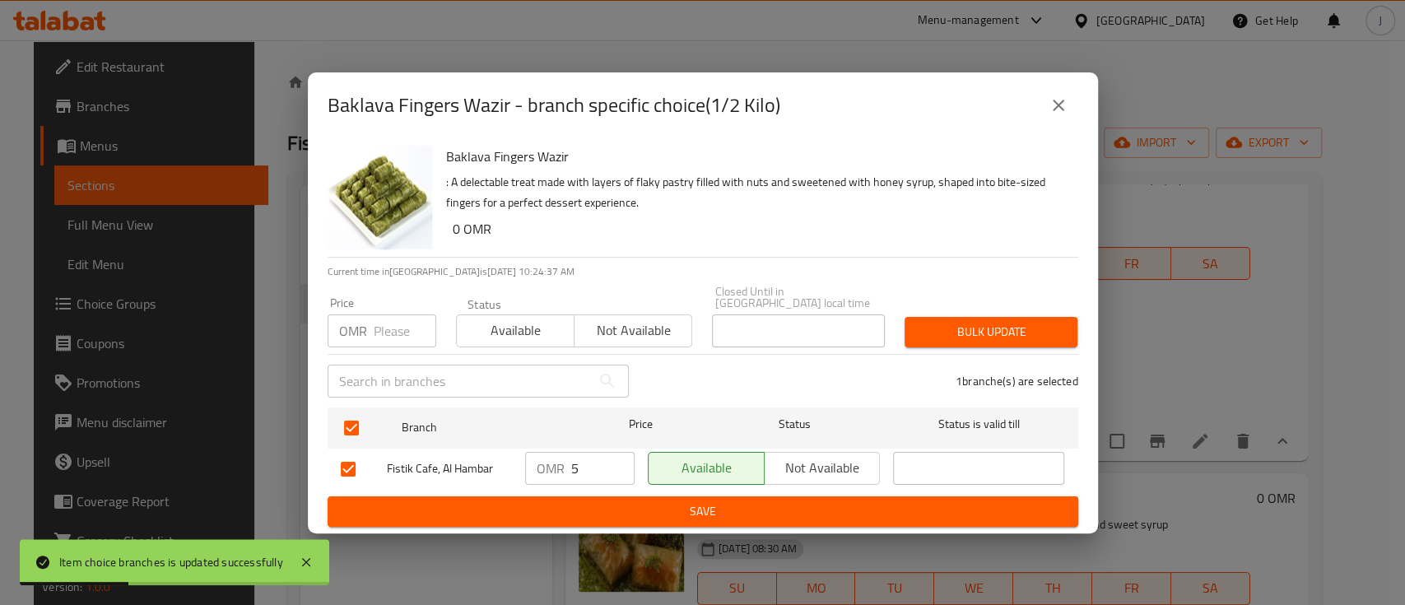
drag, startPoint x: 584, startPoint y: 465, endPoint x: 548, endPoint y: 467, distance: 36.3
click at [548, 467] on div "OMR 5 ​" at bounding box center [579, 468] width 109 height 33
click at [598, 507] on span "Save" at bounding box center [703, 511] width 724 height 21
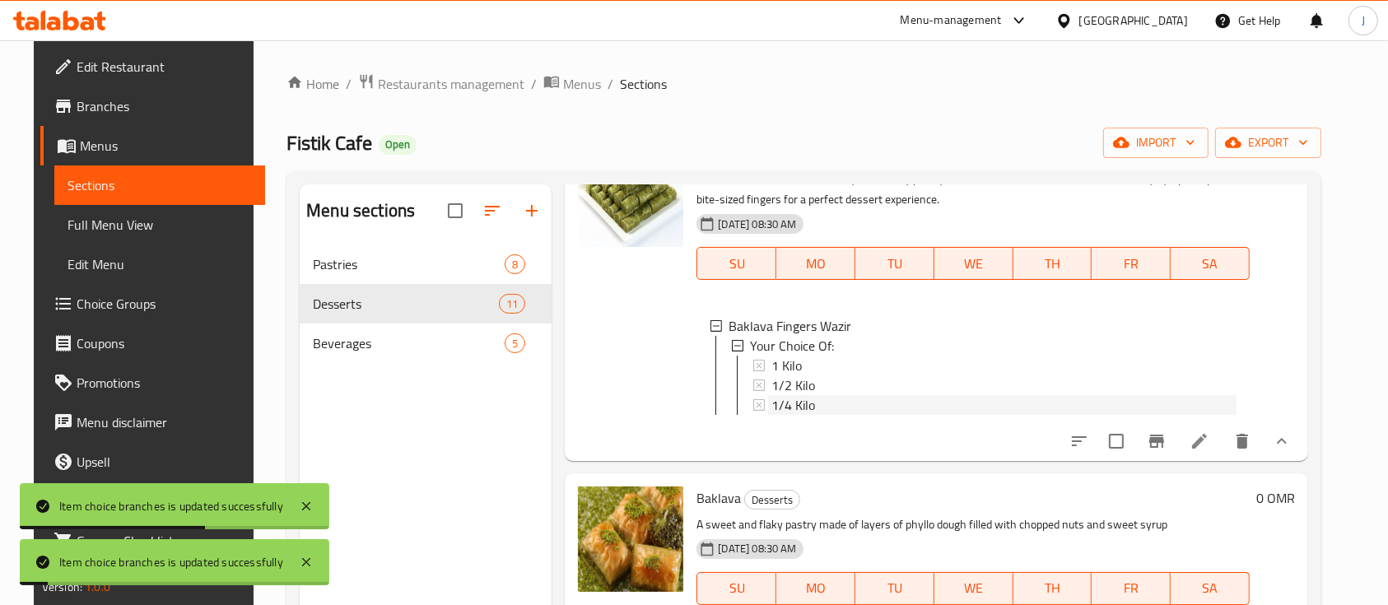
click at [795, 408] on span "1/4 Kilo" at bounding box center [793, 405] width 44 height 20
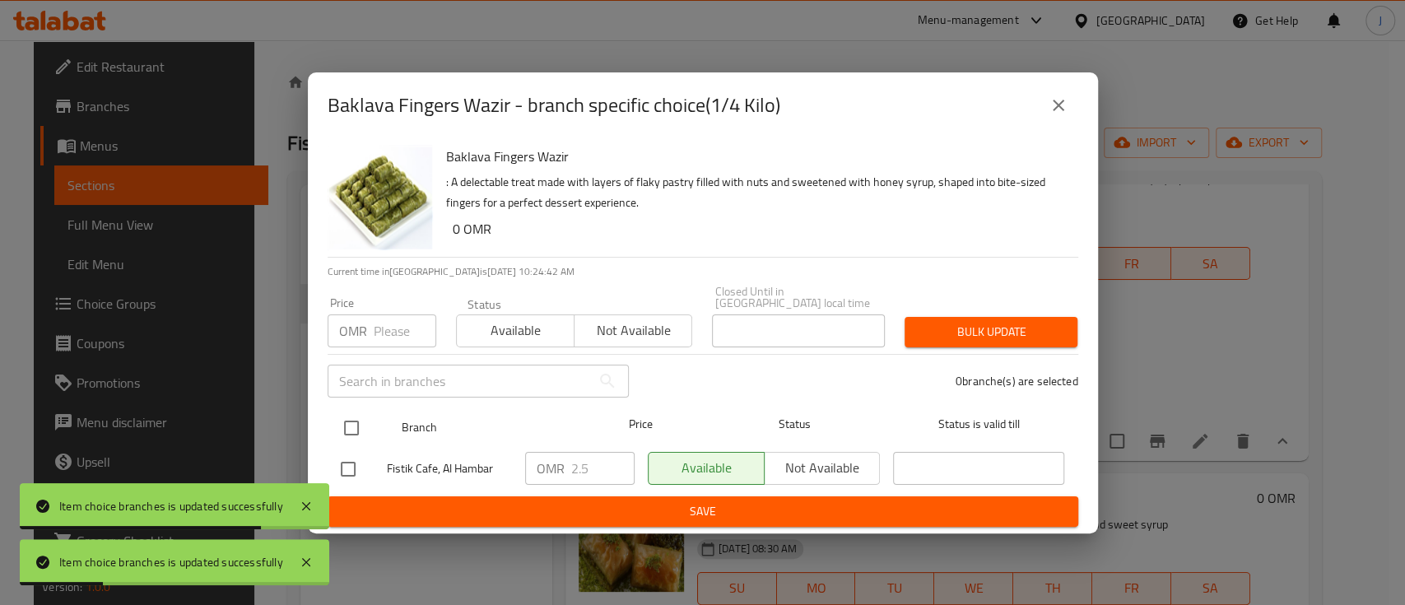
click at [354, 421] on input "checkbox" at bounding box center [351, 428] width 35 height 35
checkbox input "true"
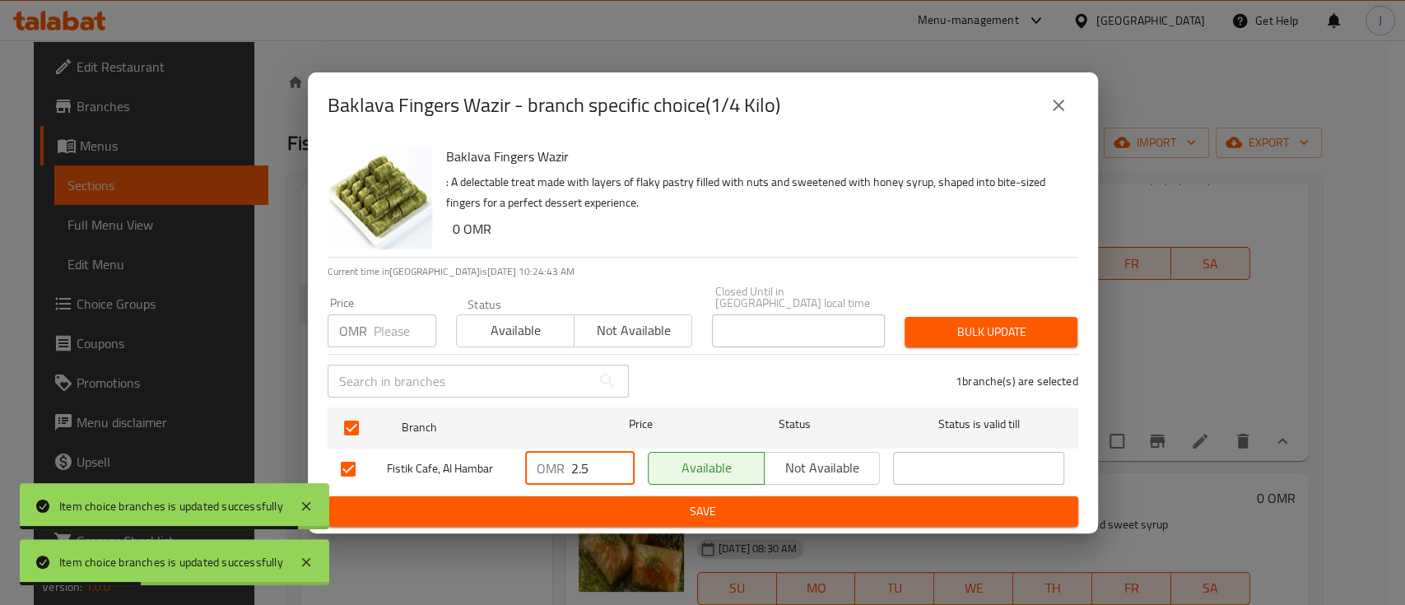
drag, startPoint x: 589, startPoint y: 462, endPoint x: 547, endPoint y: 461, distance: 42.8
click at [547, 461] on div "OMR 2.5 ​" at bounding box center [579, 468] width 109 height 33
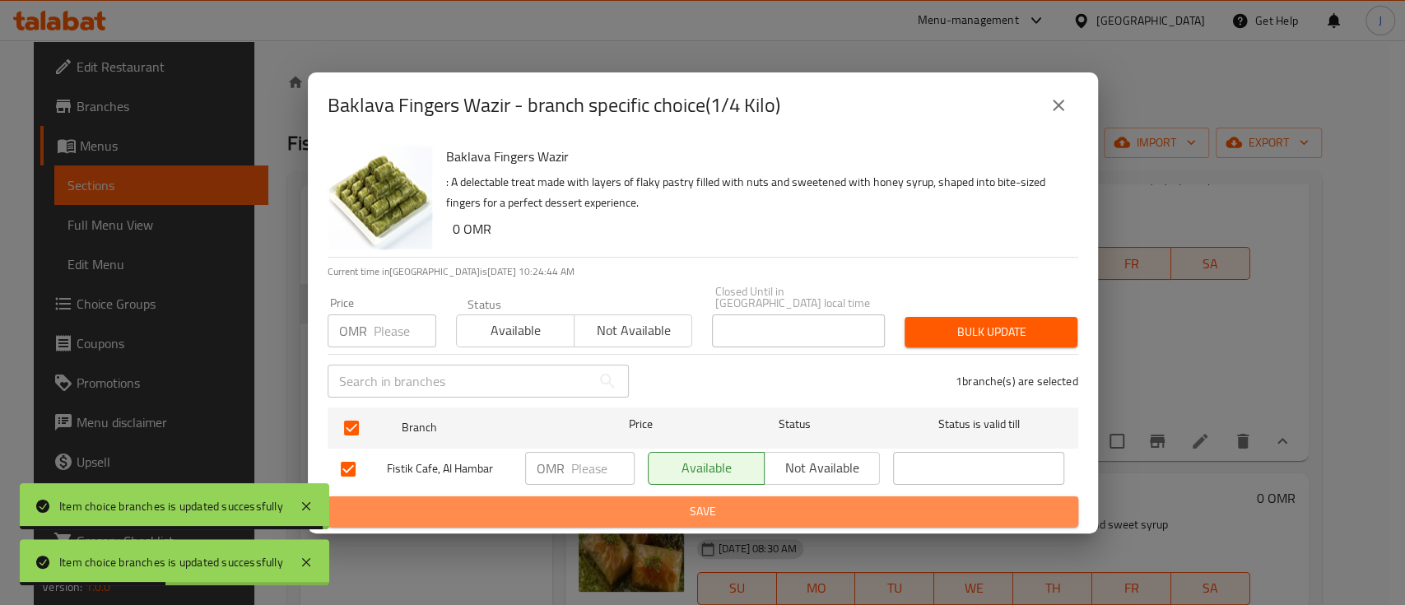
click at [605, 501] on span "Save" at bounding box center [703, 511] width 724 height 21
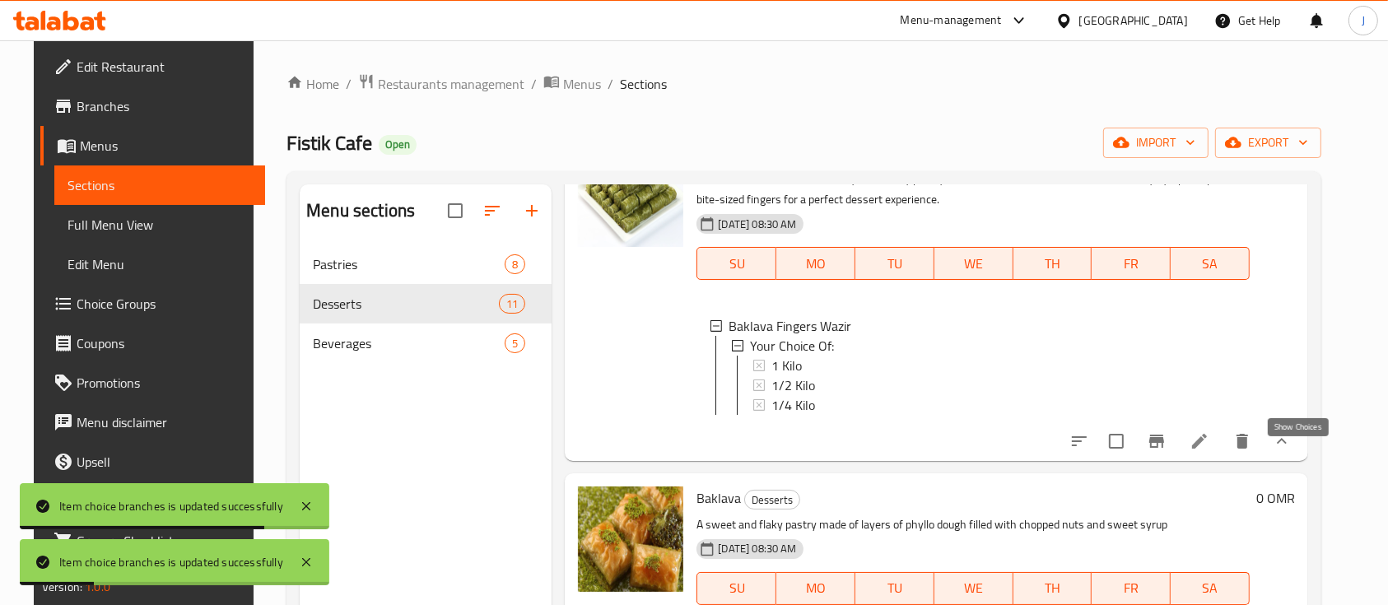
click at [1291, 451] on icon "show more" at bounding box center [1282, 441] width 20 height 20
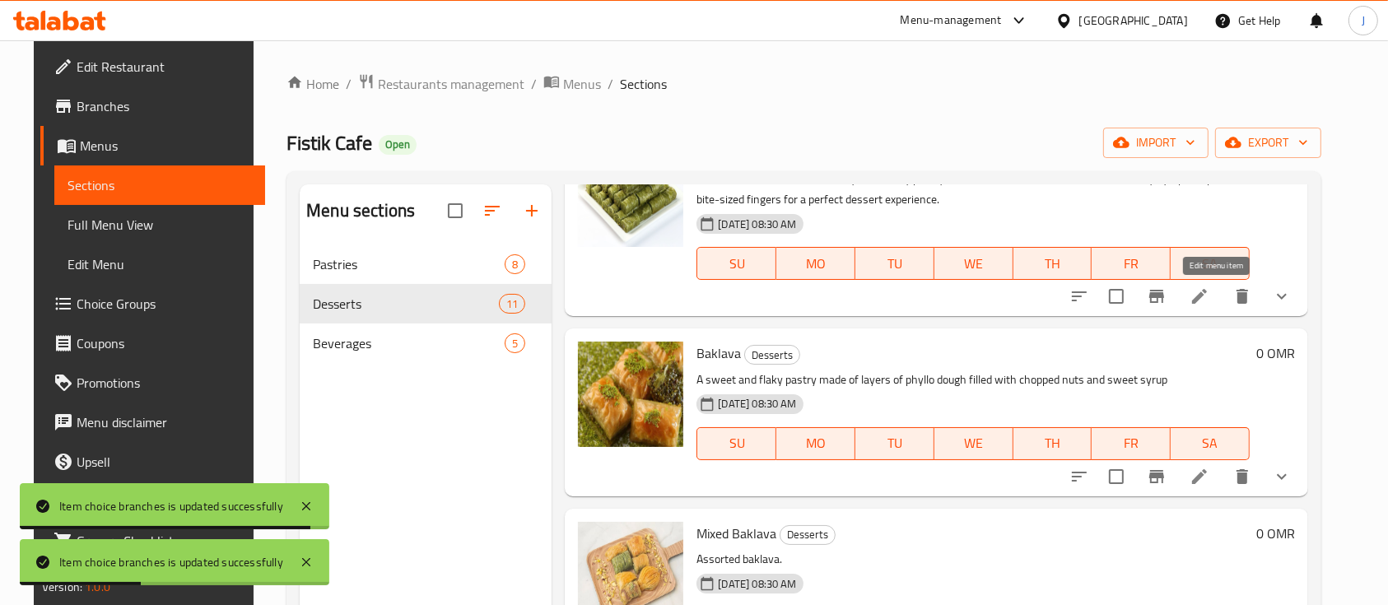
click at [1209, 300] on icon at bounding box center [1199, 296] width 20 height 20
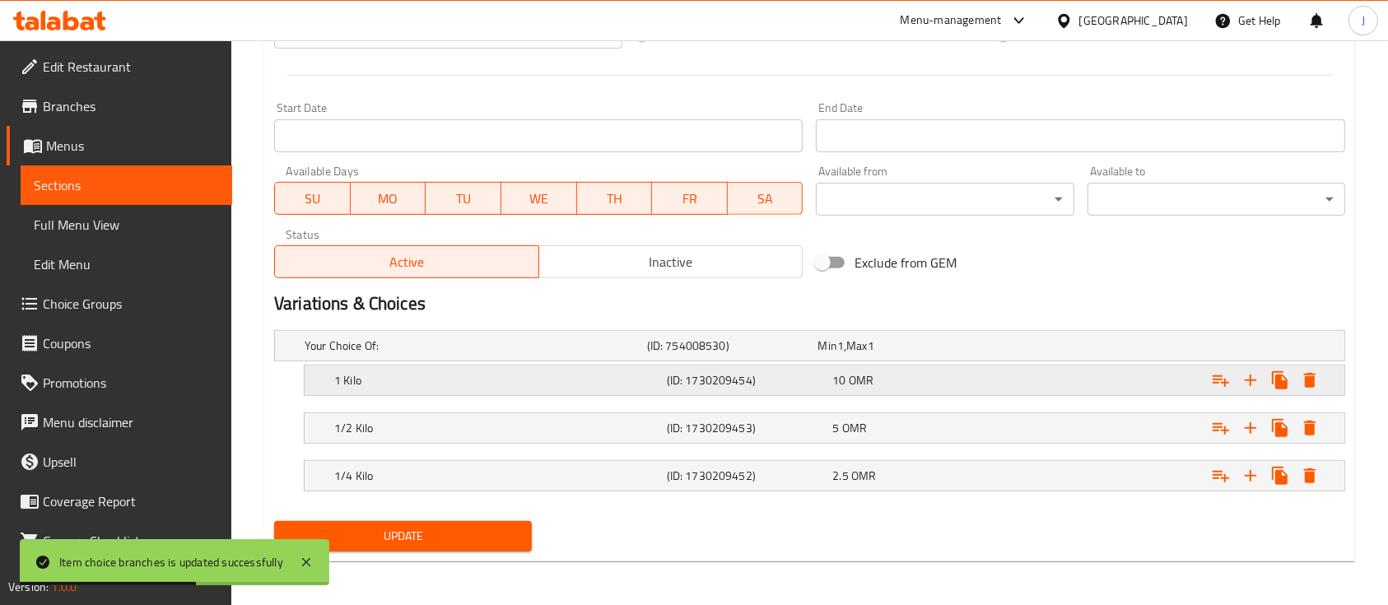
scroll to position [665, 0]
click at [817, 472] on h5 "(ID: 1730209452)" at bounding box center [747, 475] width 160 height 16
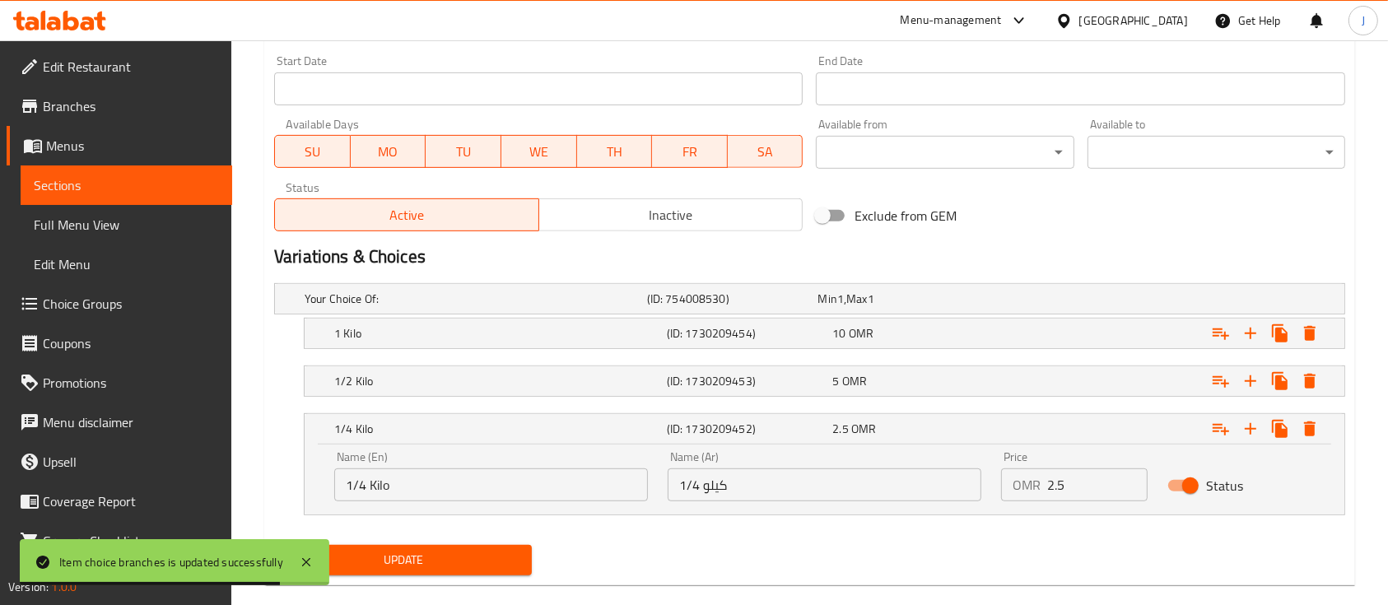
scroll to position [736, 0]
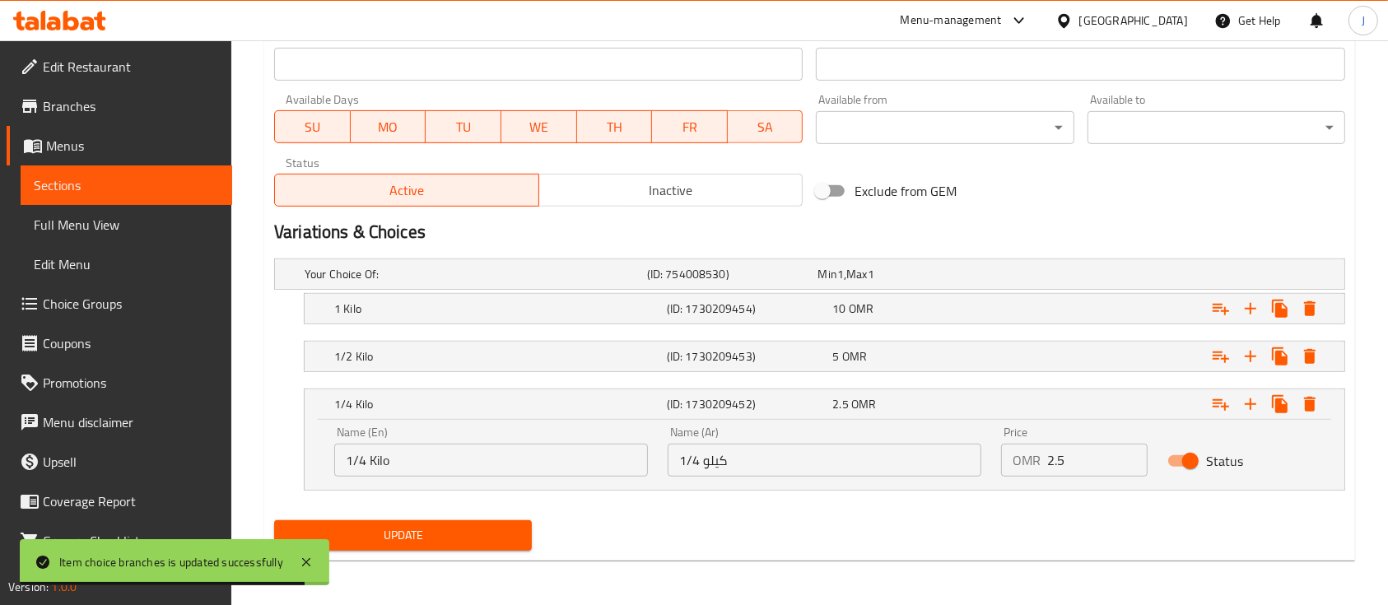
click at [1076, 454] on input "2.5" at bounding box center [1097, 460] width 100 height 33
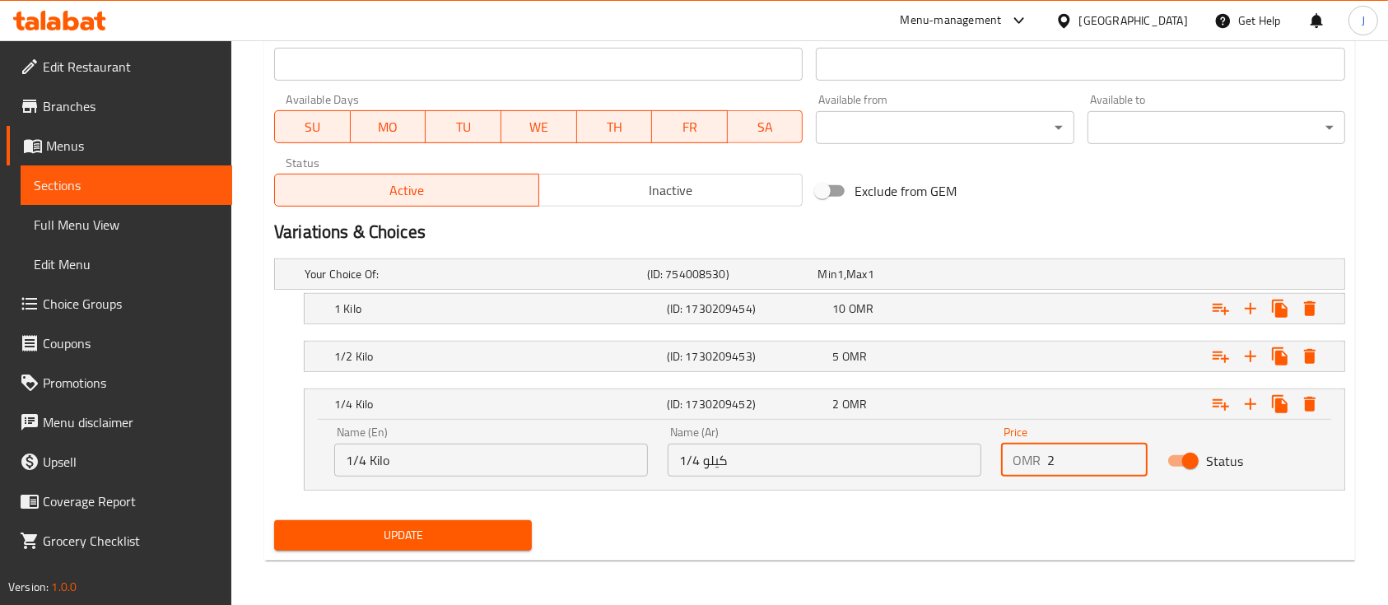
type input "2"
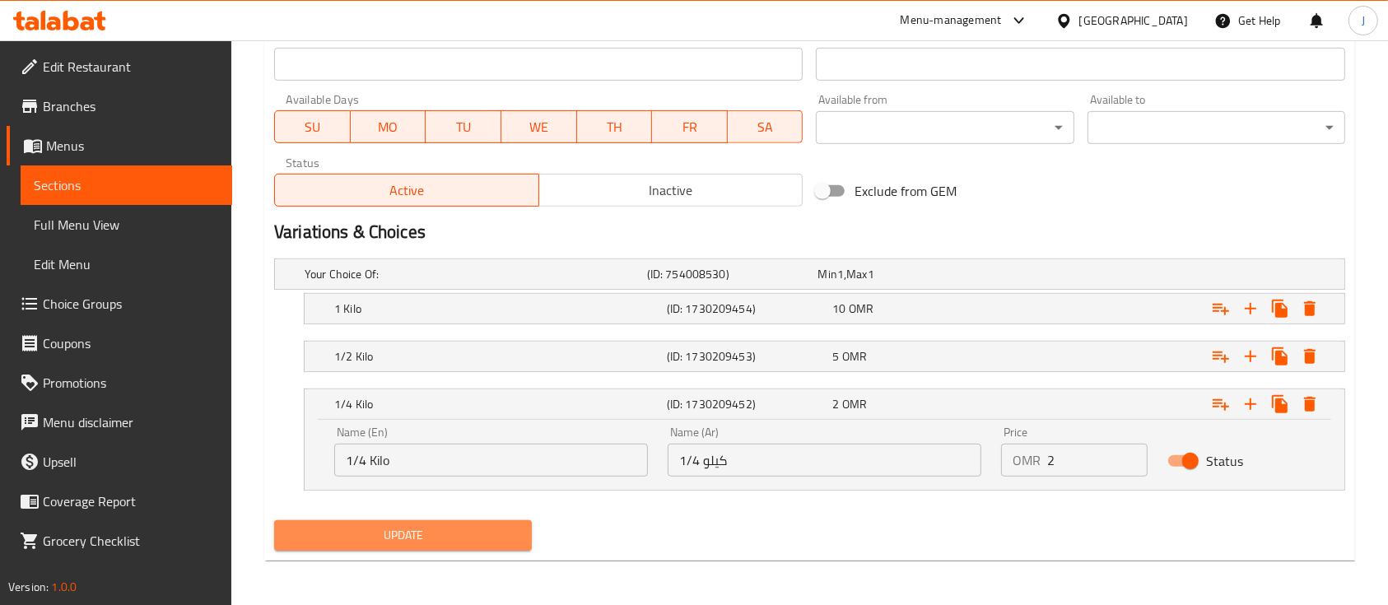
click at [482, 534] on span "Update" at bounding box center [402, 535] width 231 height 21
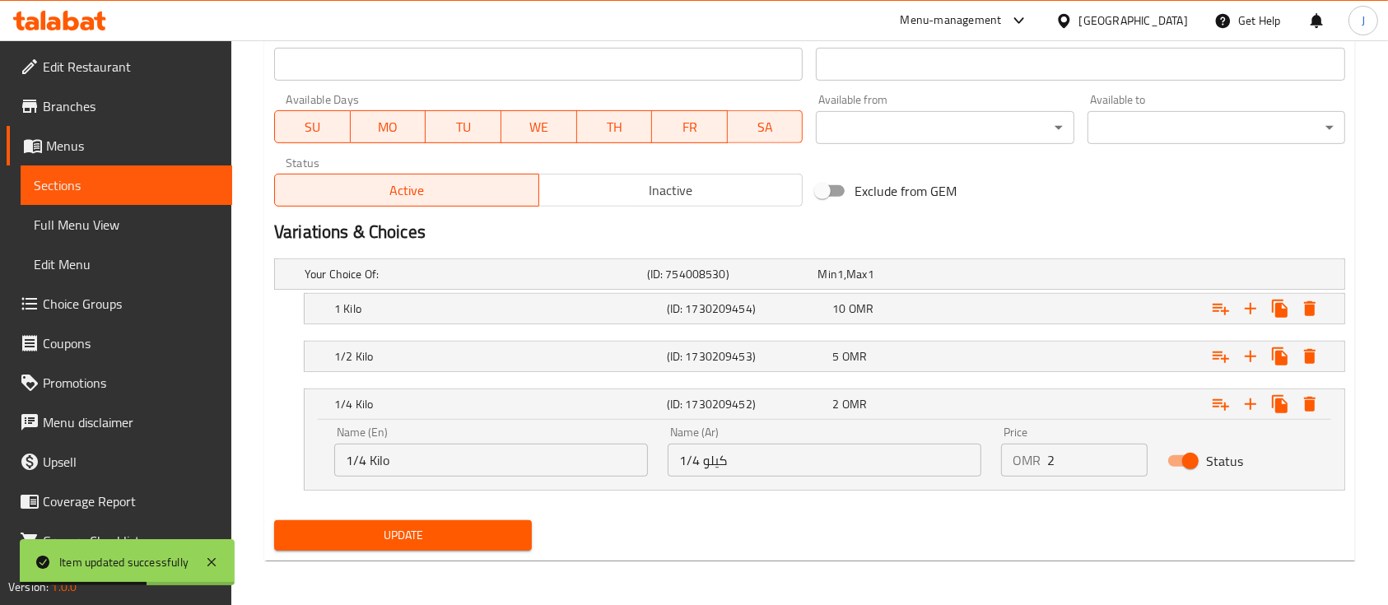
click at [445, 533] on span "Update" at bounding box center [402, 535] width 231 height 21
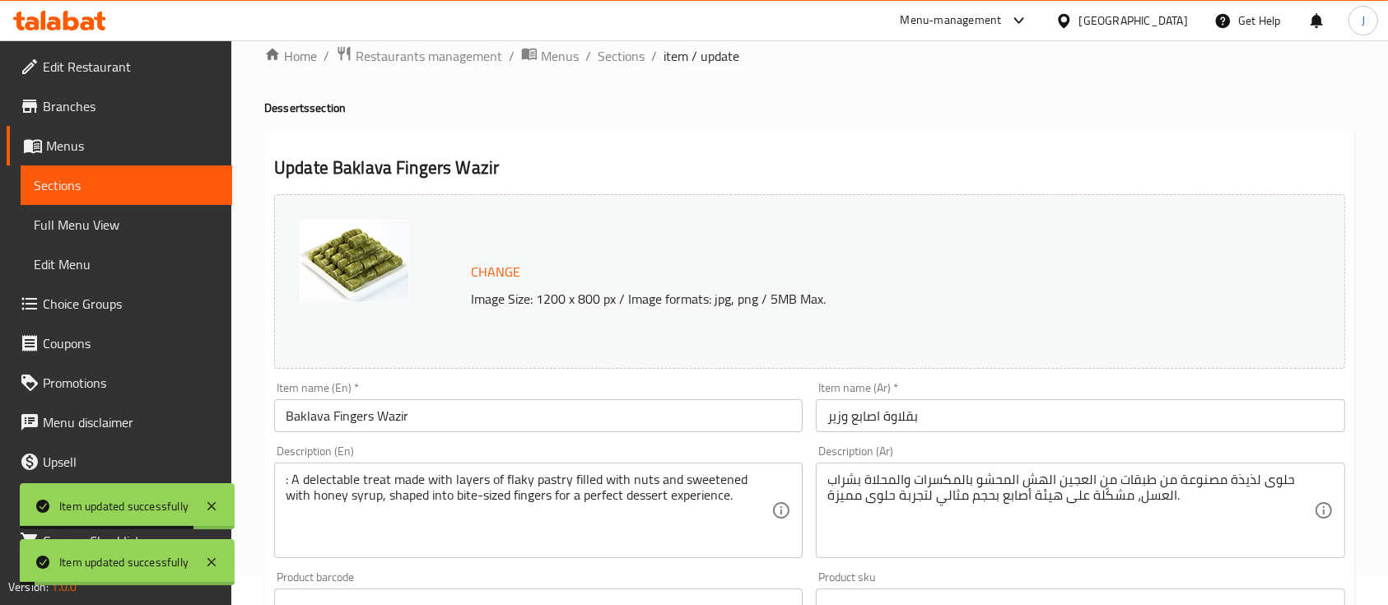
scroll to position [0, 0]
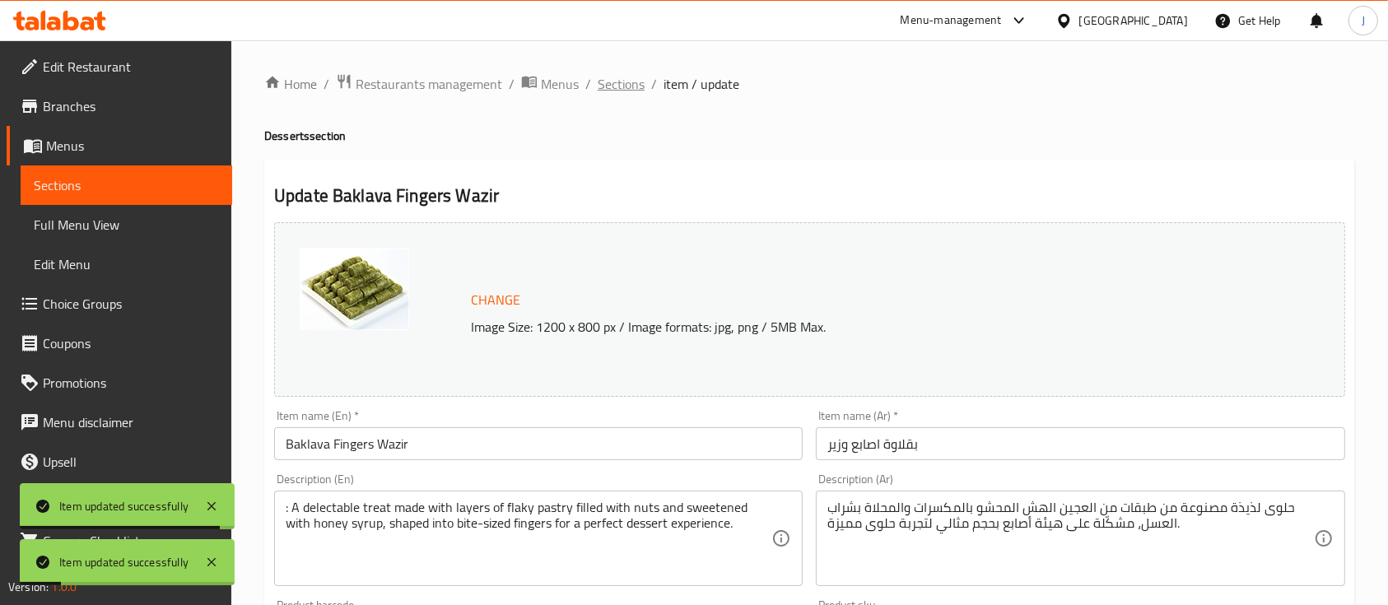
click at [638, 90] on span "Sections" at bounding box center [621, 84] width 47 height 20
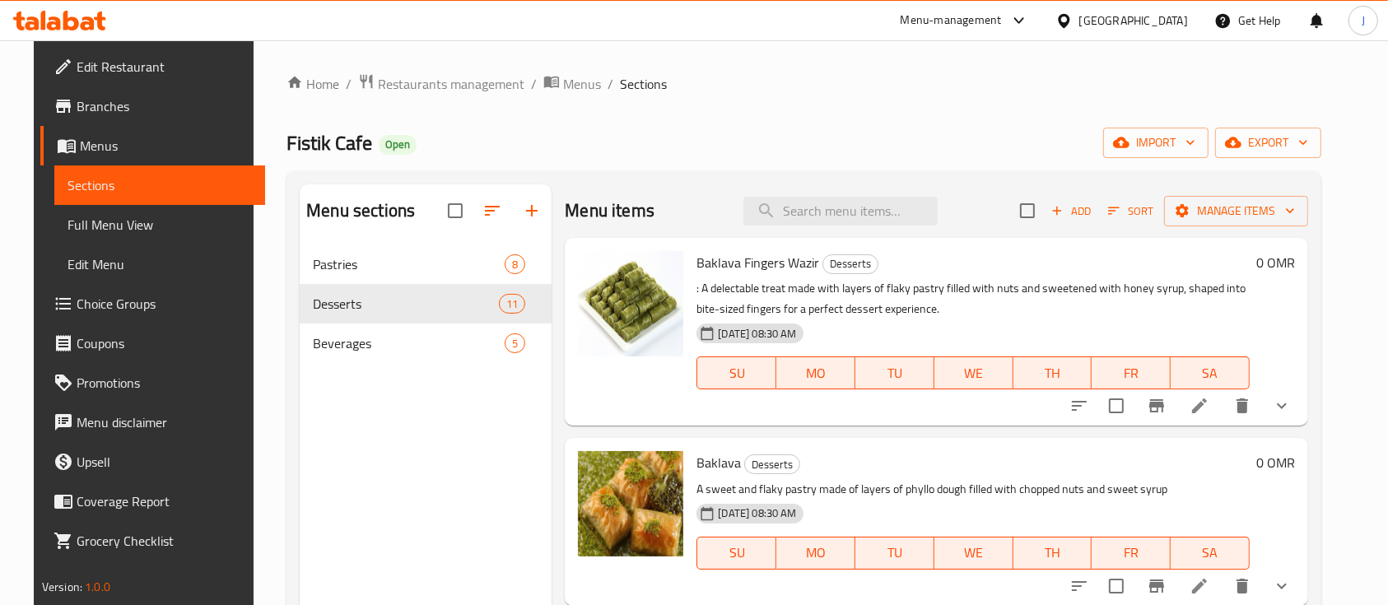
click at [1073, 128] on div "Fistik Cafe Open import export" at bounding box center [803, 143] width 1035 height 30
click at [415, 87] on span "Restaurants management" at bounding box center [451, 84] width 147 height 20
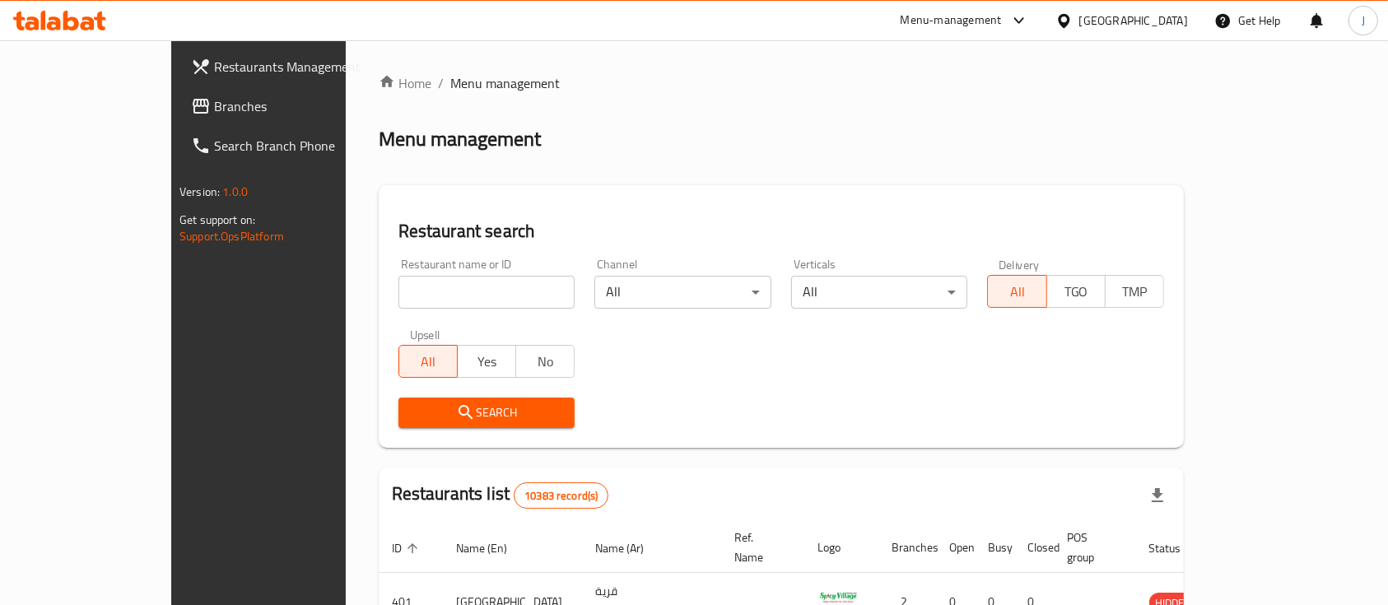
drag, startPoint x: 1054, startPoint y: 182, endPoint x: 1019, endPoint y: 190, distance: 36.3
click at [1054, 182] on div "Home / Menu management Menu management Restaurant search Restaurant name or ID …" at bounding box center [781, 573] width 805 height 1000
click at [214, 113] on span "Branches" at bounding box center [302, 106] width 176 height 20
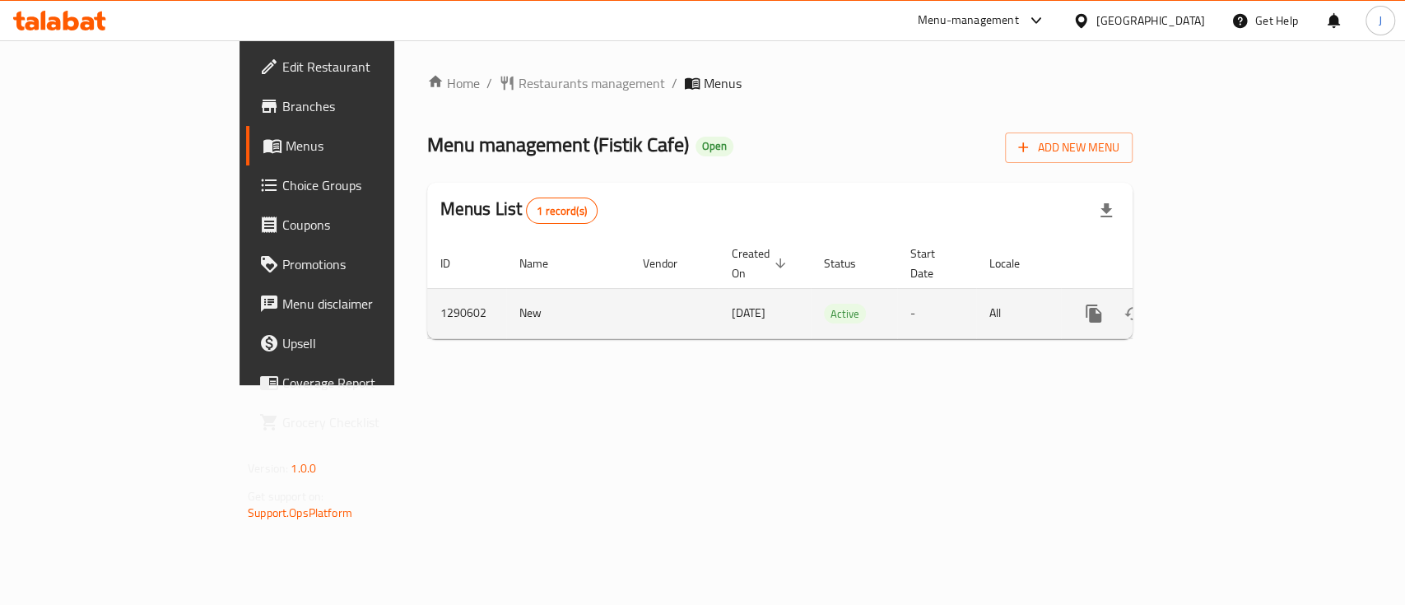
click at [1220, 306] on icon "enhanced table" at bounding box center [1212, 313] width 15 height 15
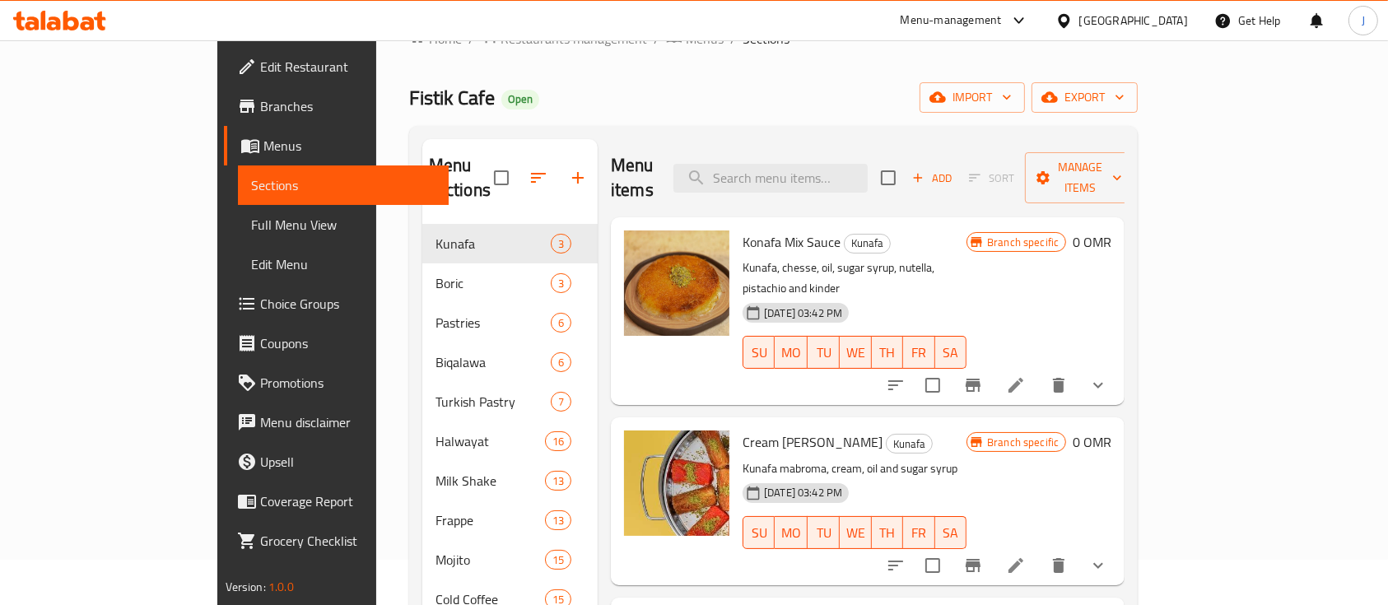
scroll to position [11, 0]
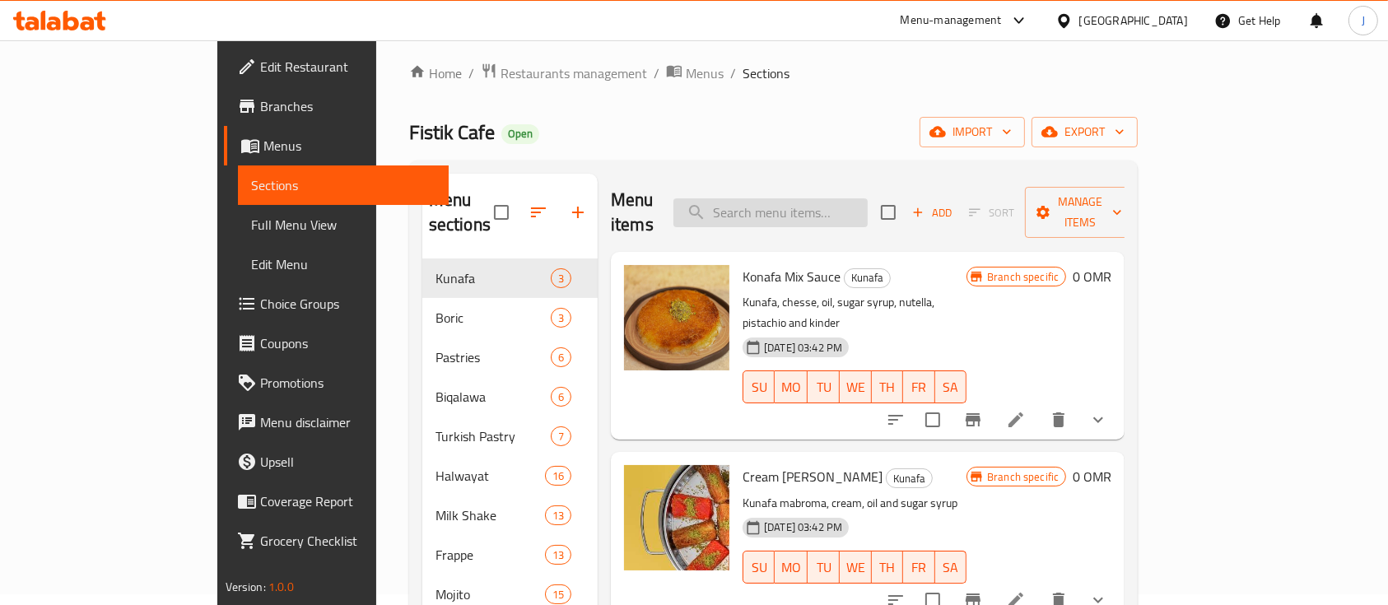
click at [866, 205] on input "search" at bounding box center [770, 212] width 194 height 29
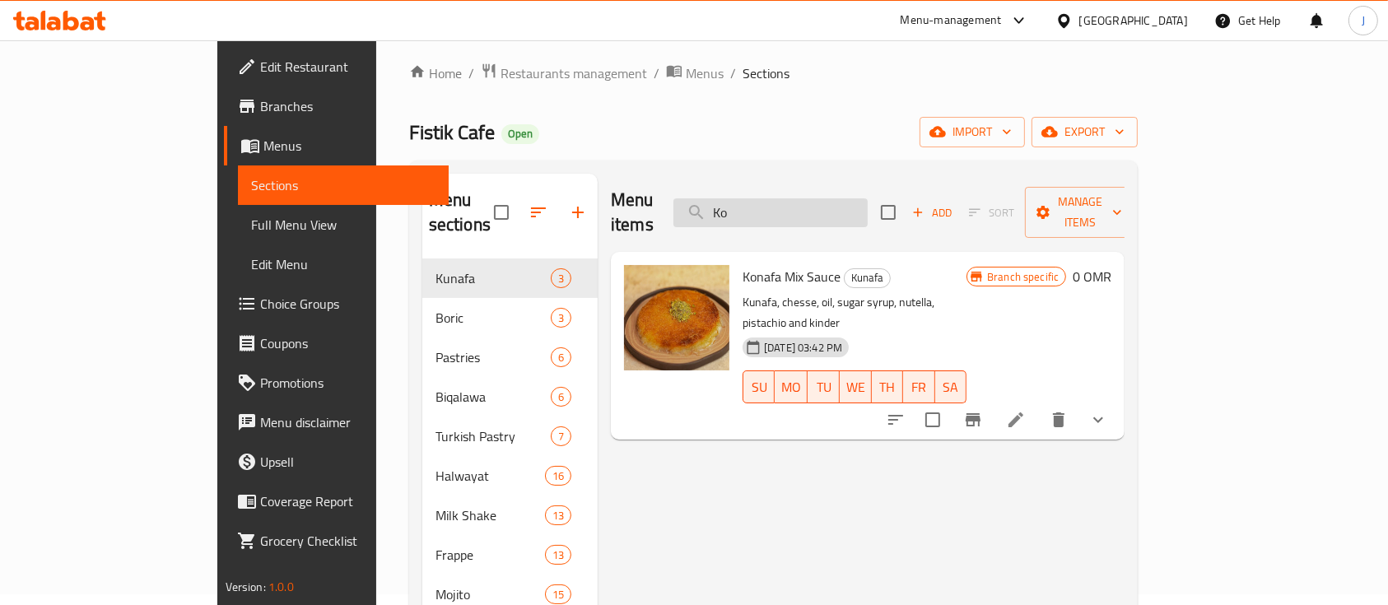
type input "K"
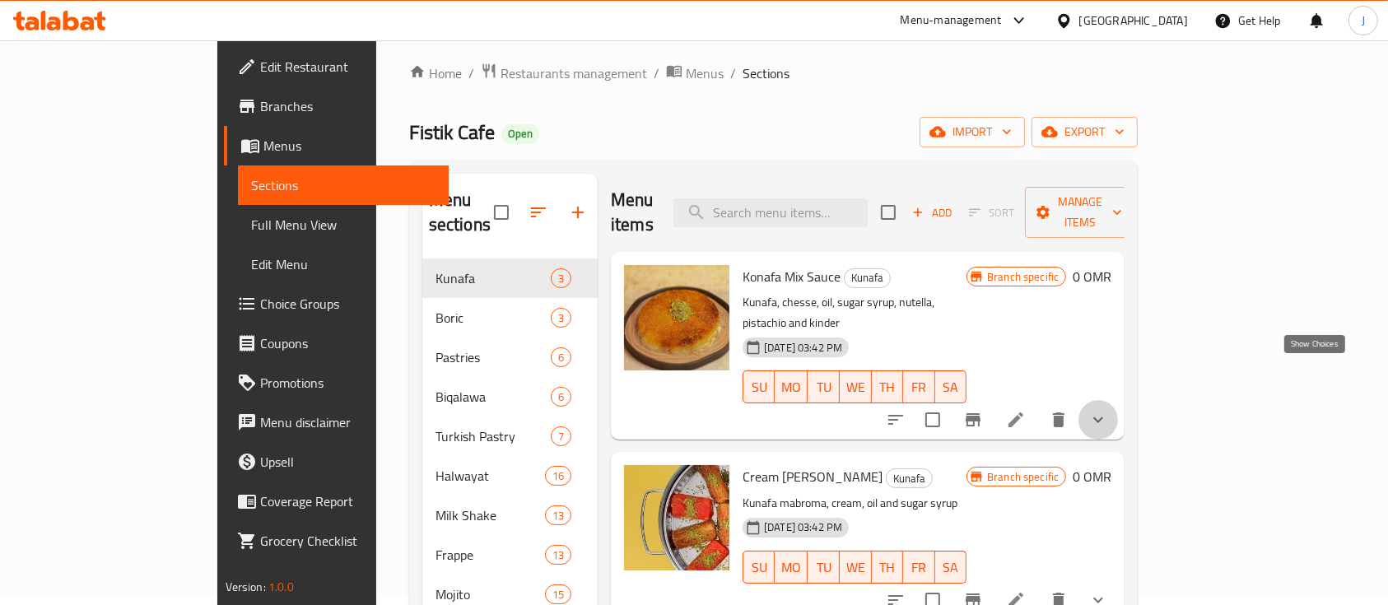
click at [1108, 410] on icon "show more" at bounding box center [1098, 420] width 20 height 20
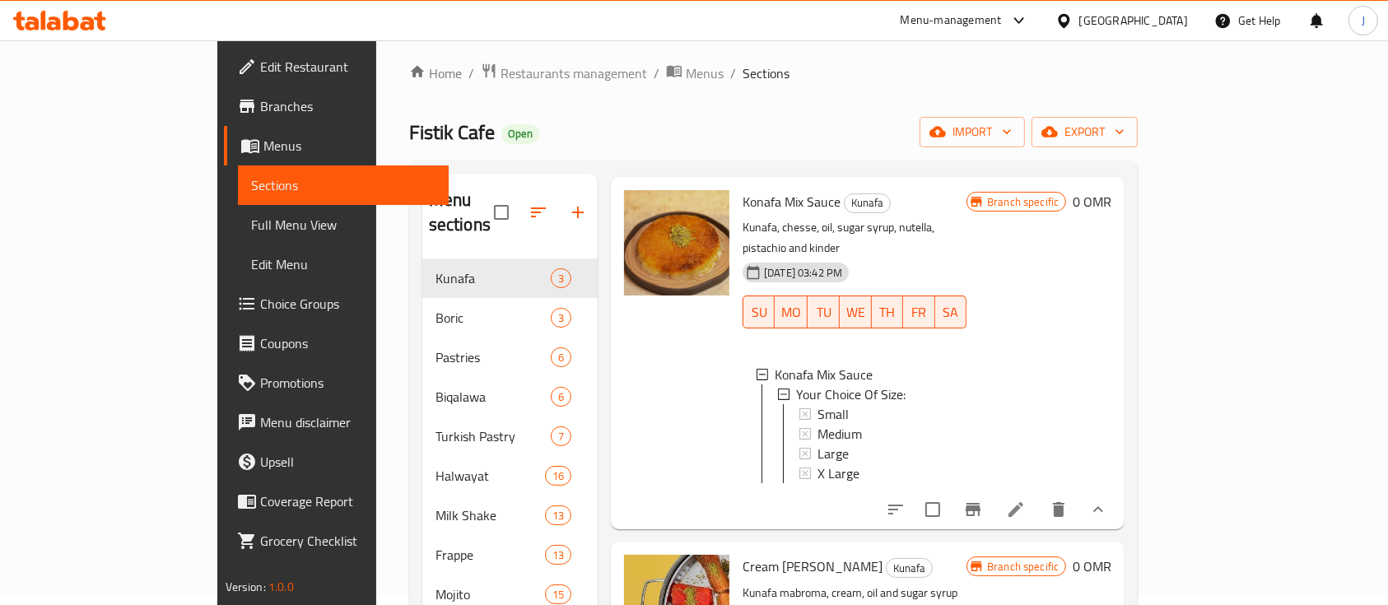
scroll to position [109, 0]
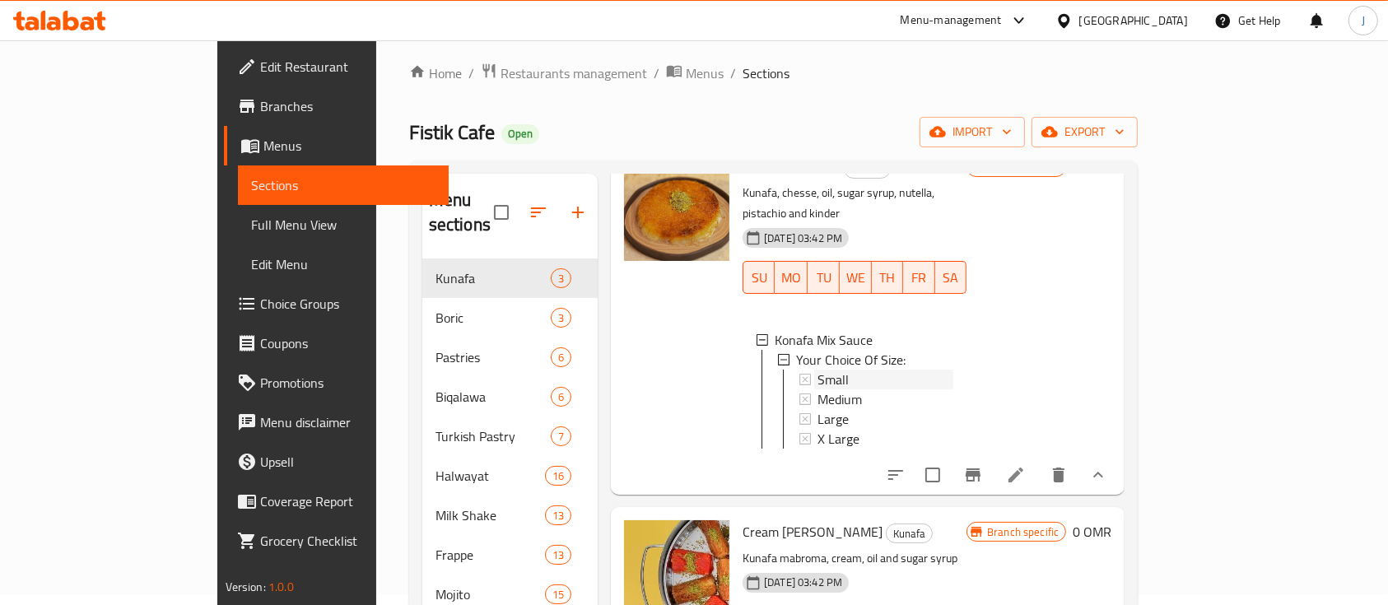
click at [817, 370] on div "Small" at bounding box center [885, 380] width 136 height 20
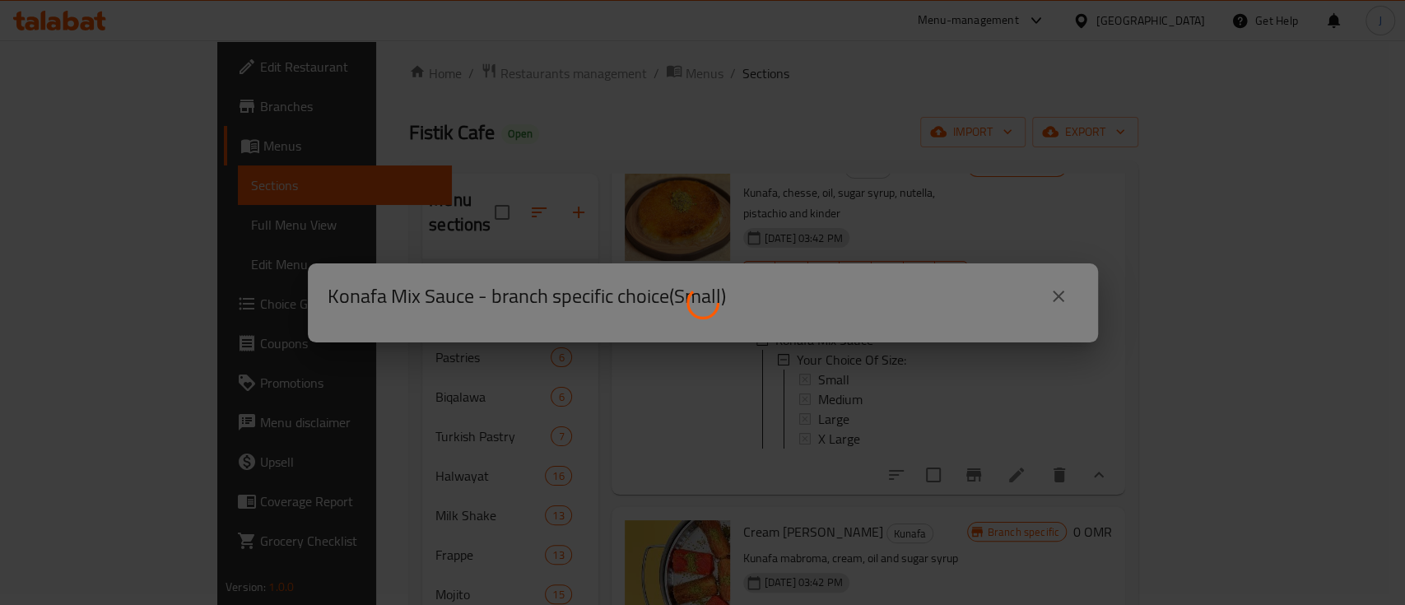
click at [789, 434] on div at bounding box center [702, 302] width 1405 height 605
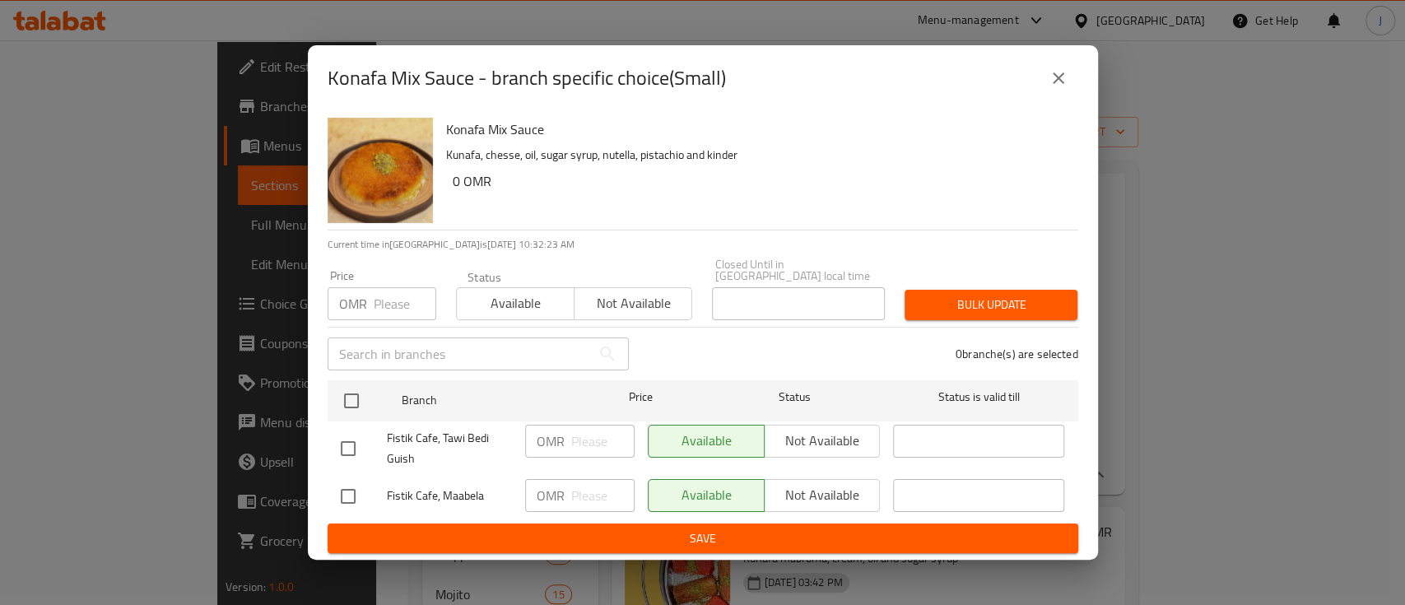
click at [1059, 88] on icon "close" at bounding box center [1059, 78] width 20 height 20
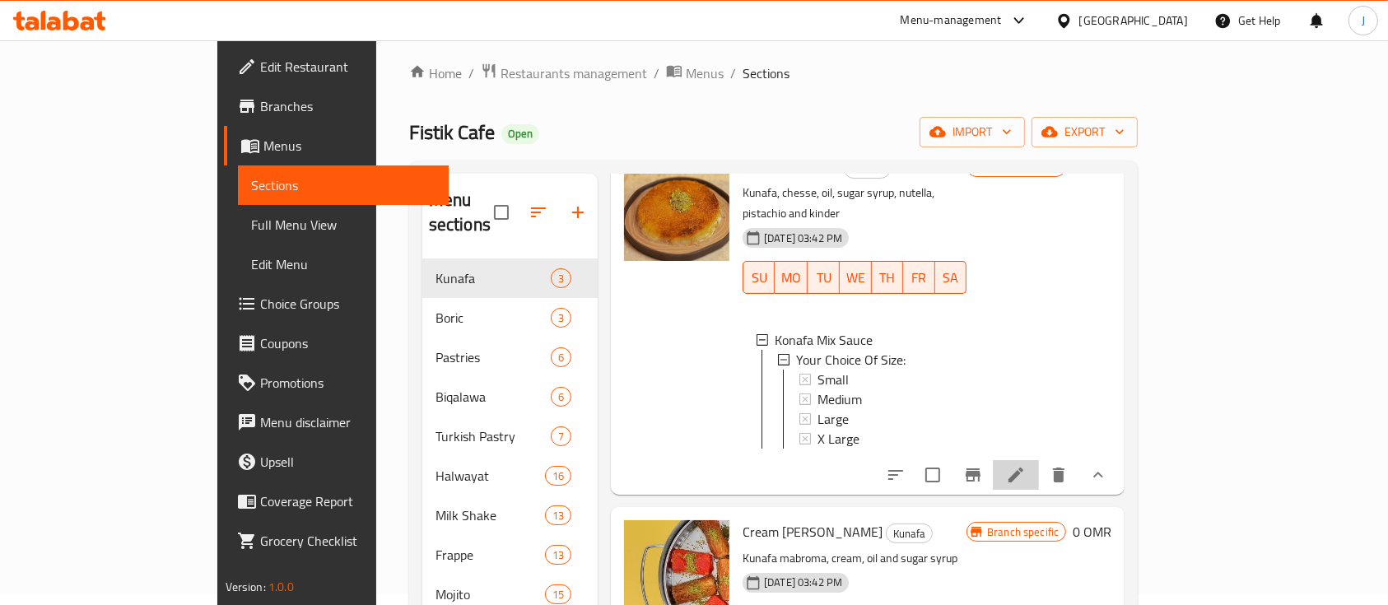
click at [1039, 460] on li at bounding box center [1016, 475] width 46 height 30
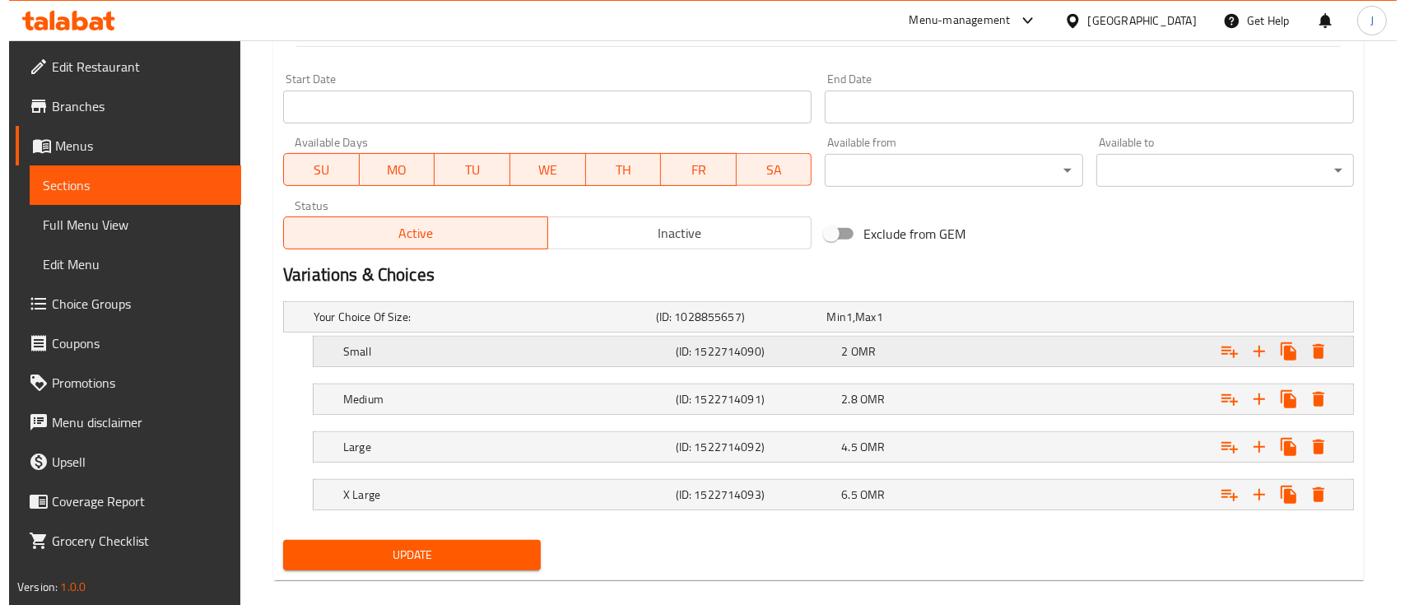
scroll to position [713, 0]
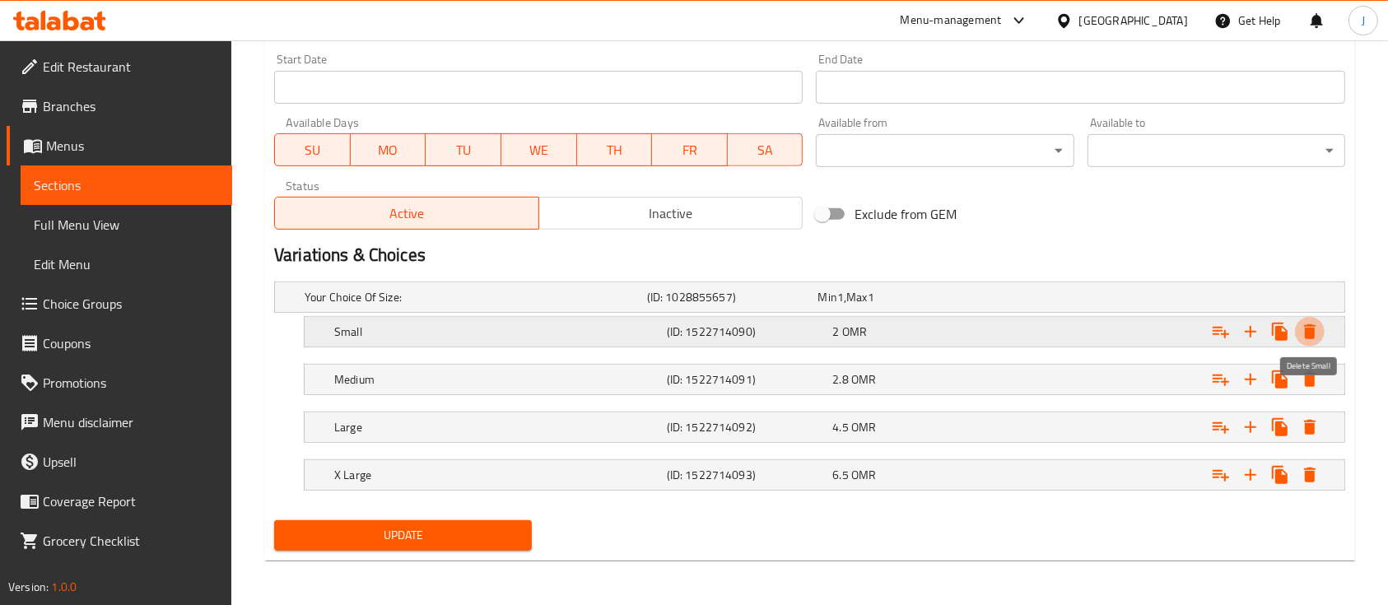
click at [1310, 335] on icon "Expand" at bounding box center [1310, 331] width 12 height 15
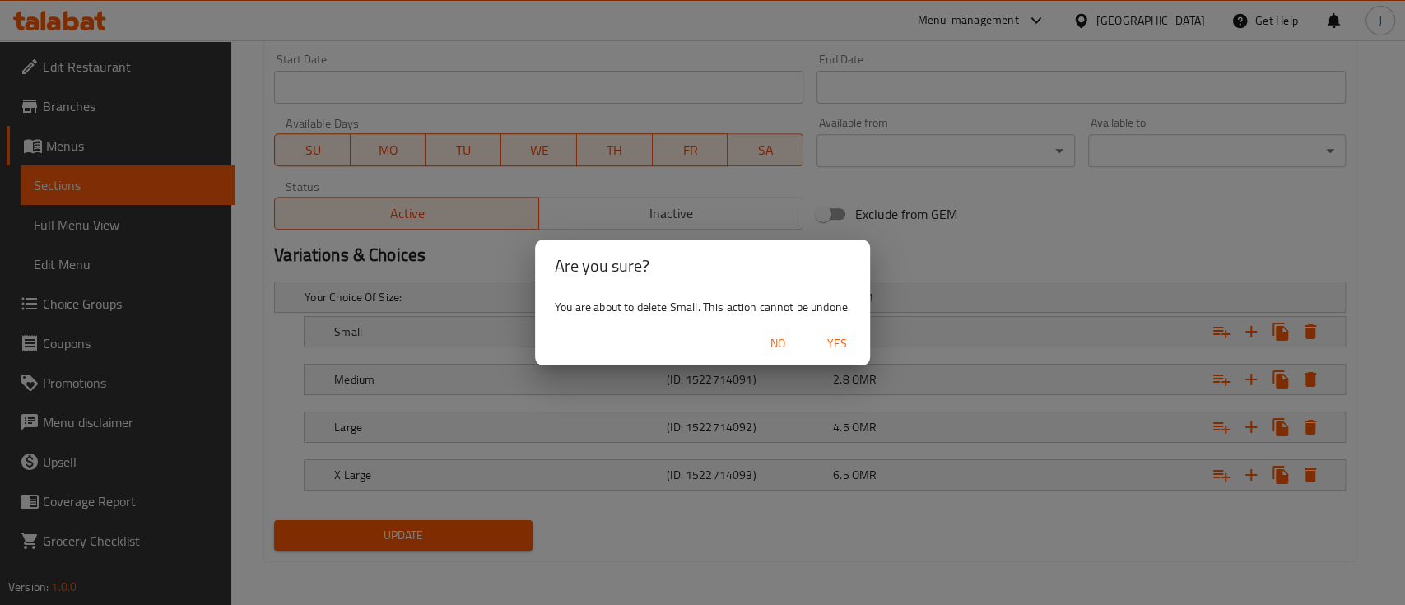
click at [835, 347] on span "Yes" at bounding box center [837, 343] width 40 height 21
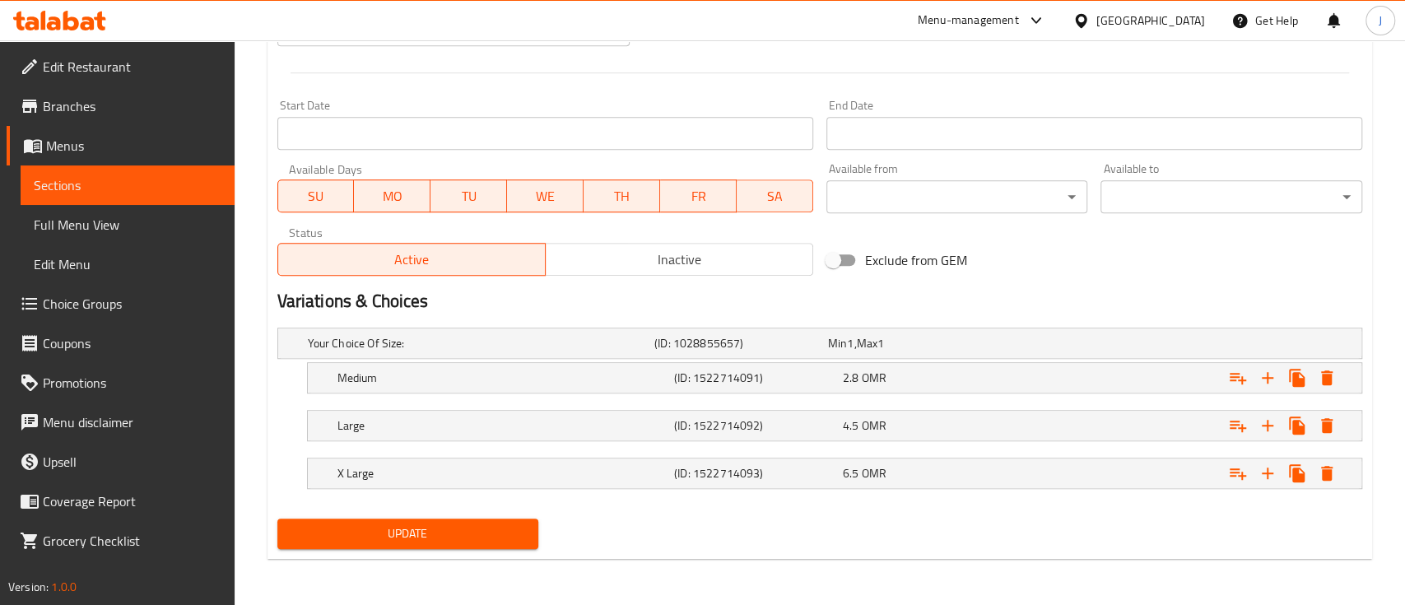
scroll to position [665, 0]
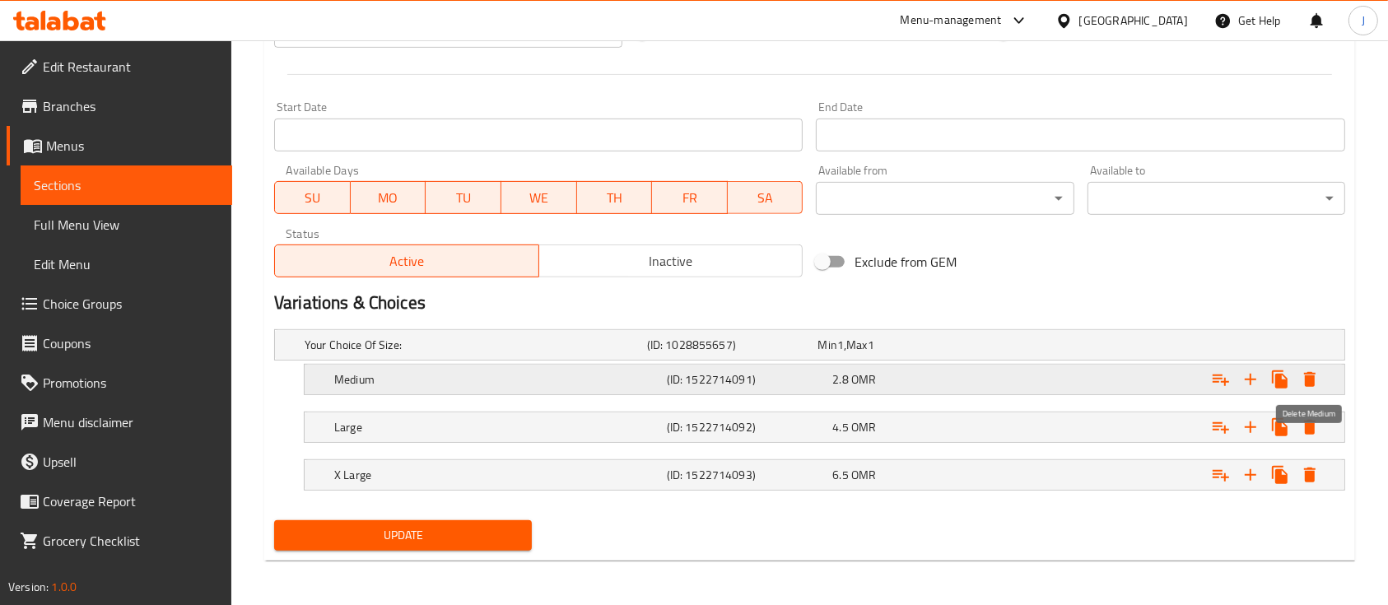
click at [1305, 385] on icon "Expand" at bounding box center [1310, 380] width 20 height 20
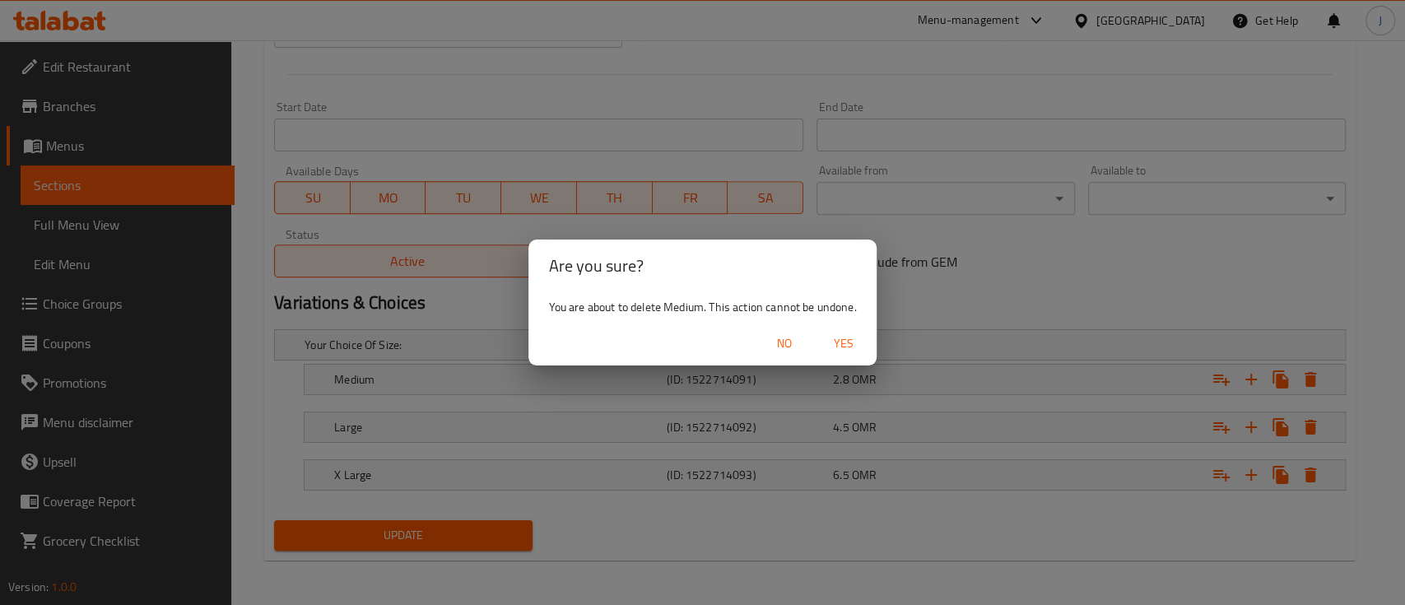
click at [852, 348] on span "Yes" at bounding box center [844, 343] width 40 height 21
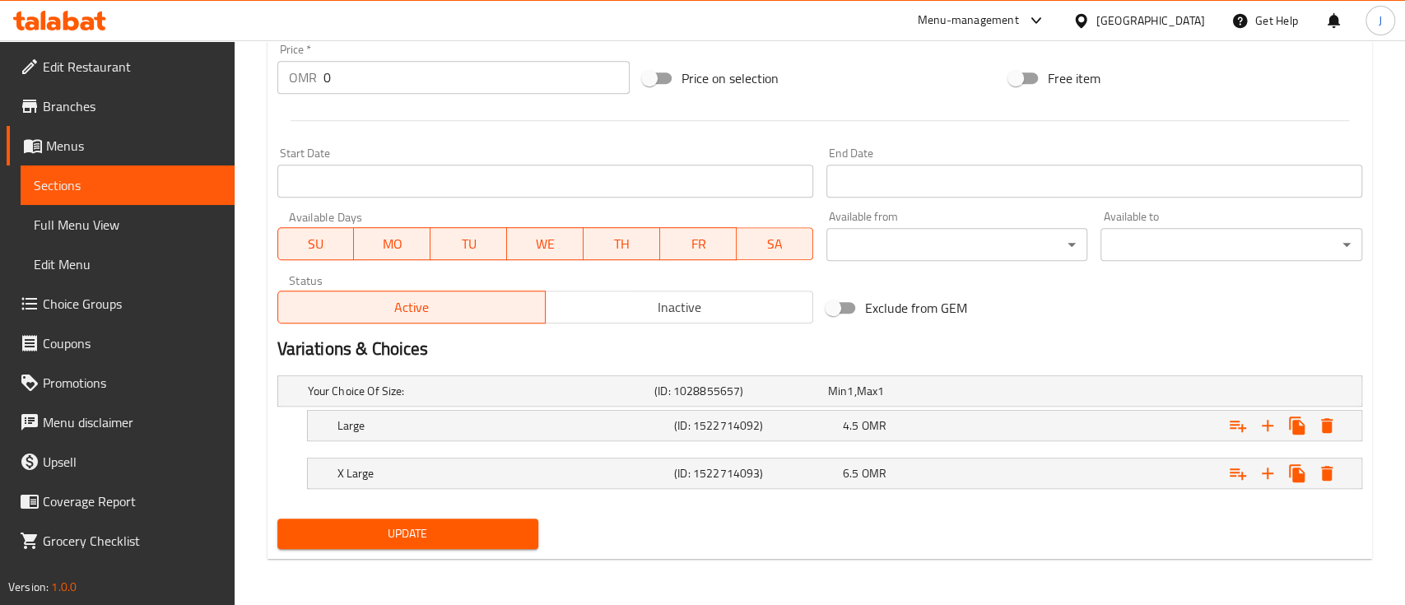
scroll to position [618, 0]
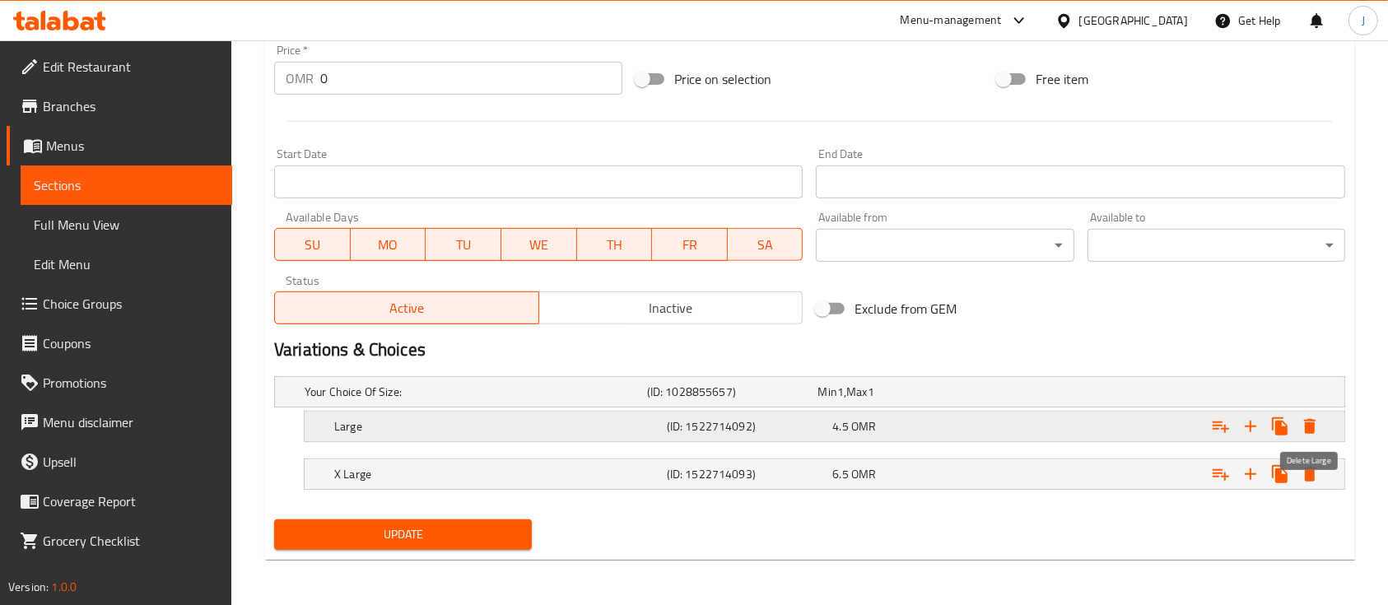
click at [1311, 428] on icon "Expand" at bounding box center [1310, 426] width 12 height 15
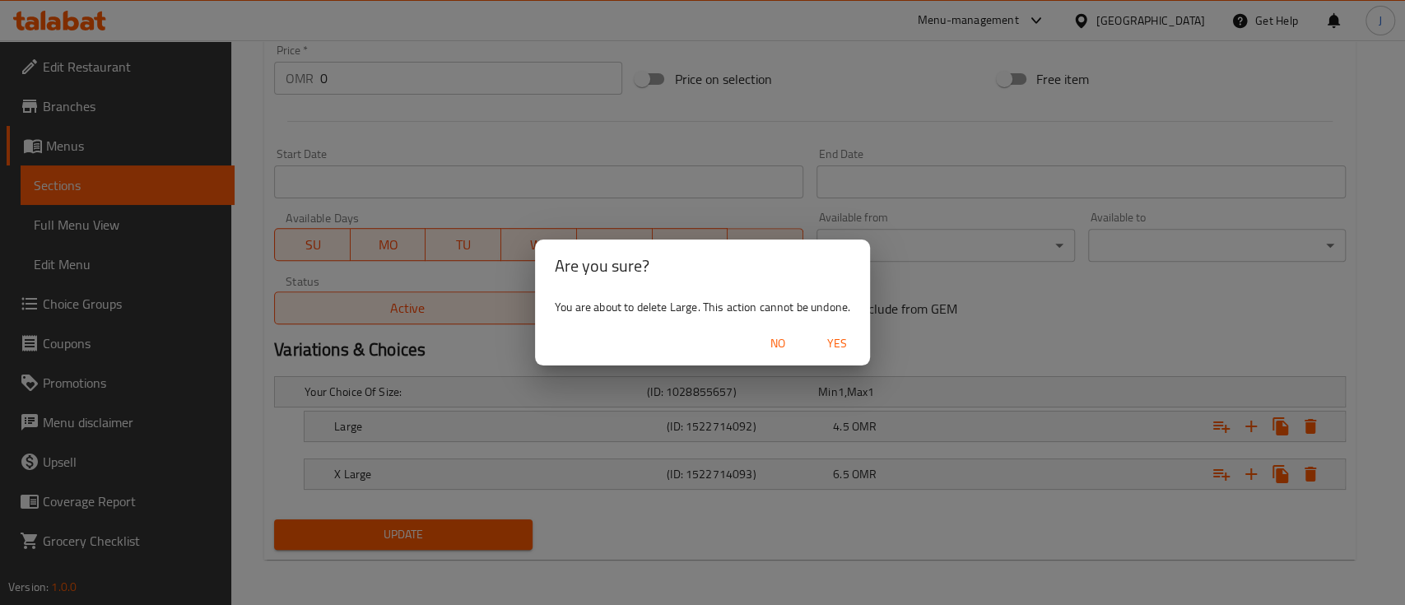
click at [843, 345] on span "Yes" at bounding box center [837, 343] width 40 height 21
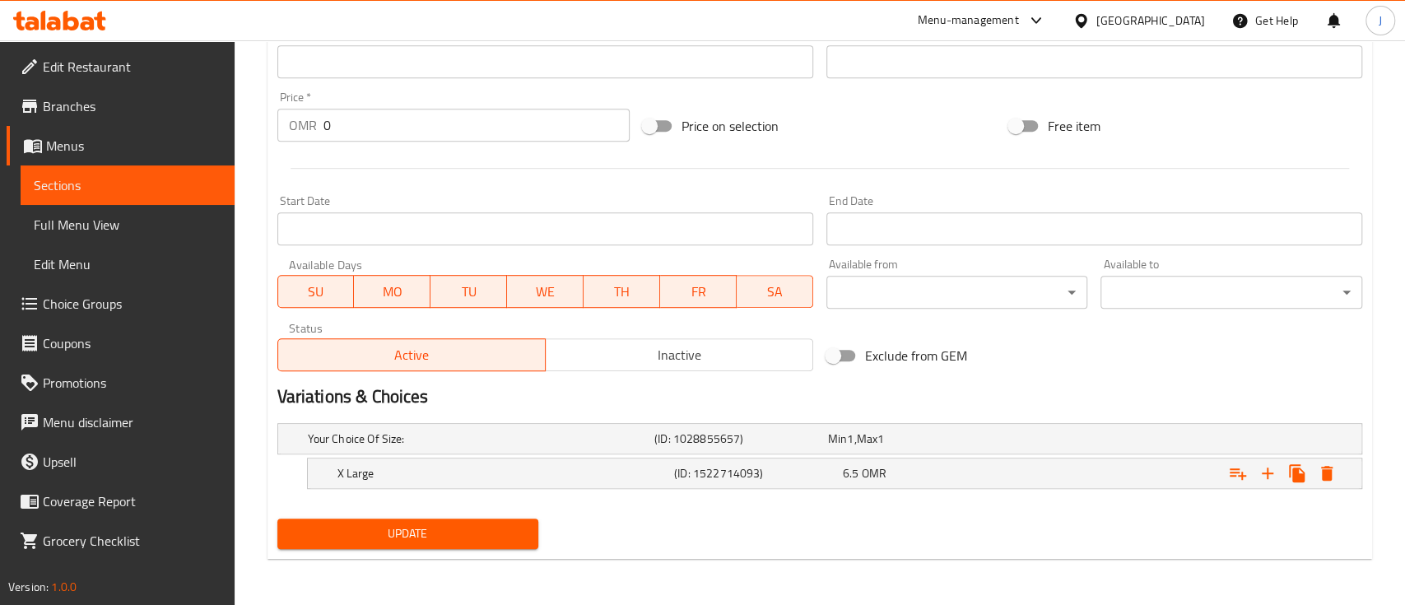
scroll to position [570, 0]
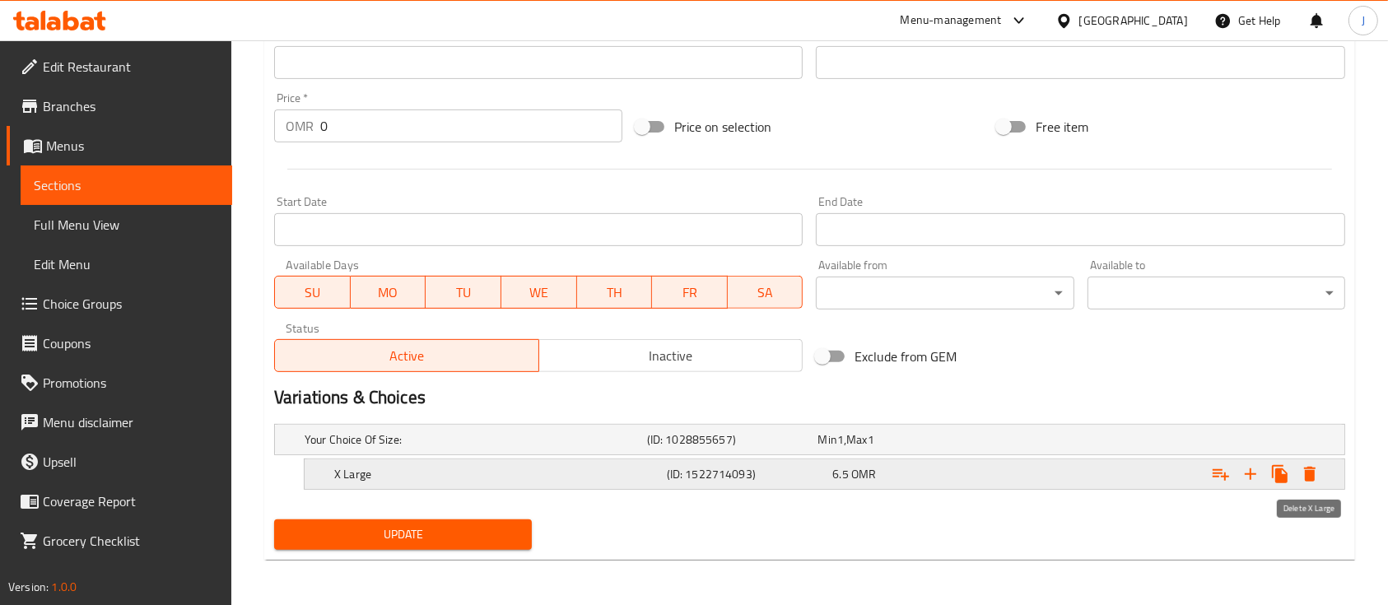
click at [1317, 471] on icon "Expand" at bounding box center [1310, 474] width 20 height 20
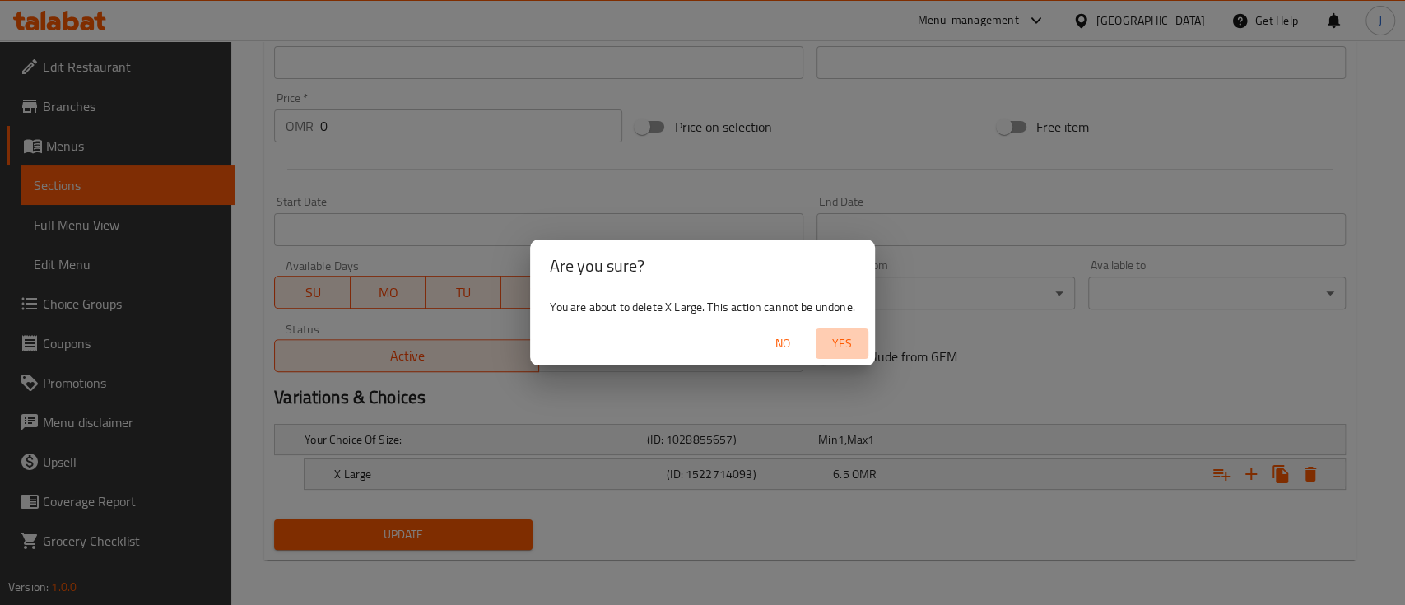
click at [845, 344] on span "Yes" at bounding box center [842, 343] width 40 height 21
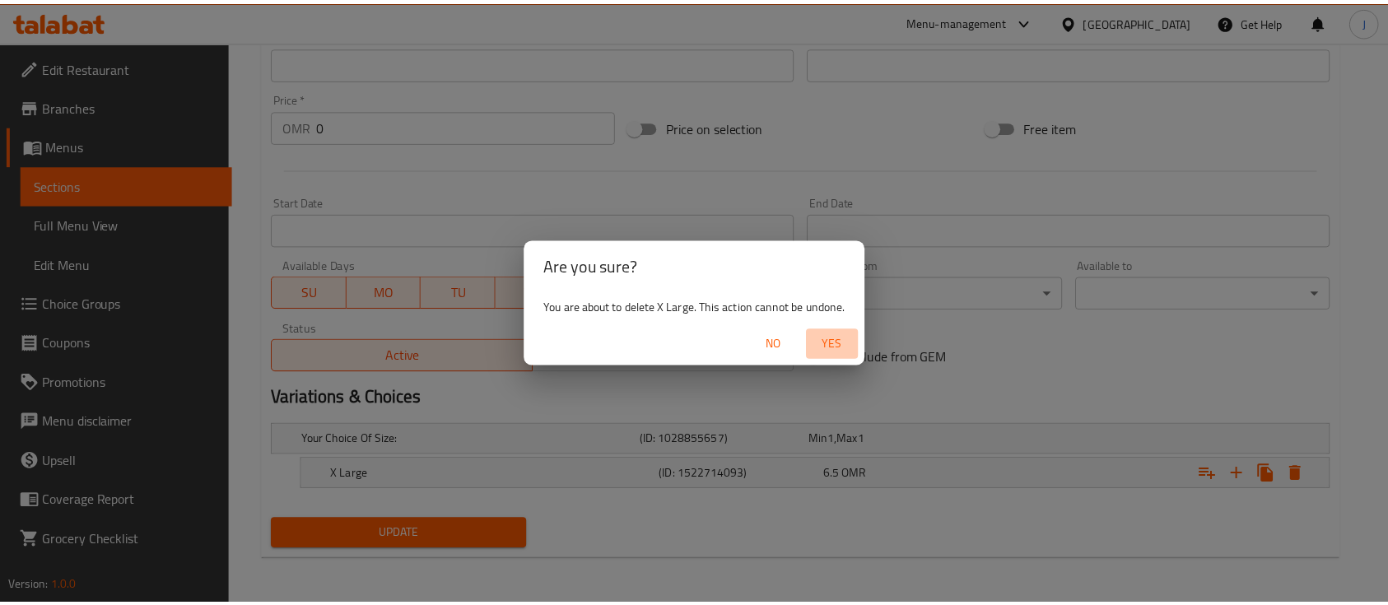
scroll to position [565, 0]
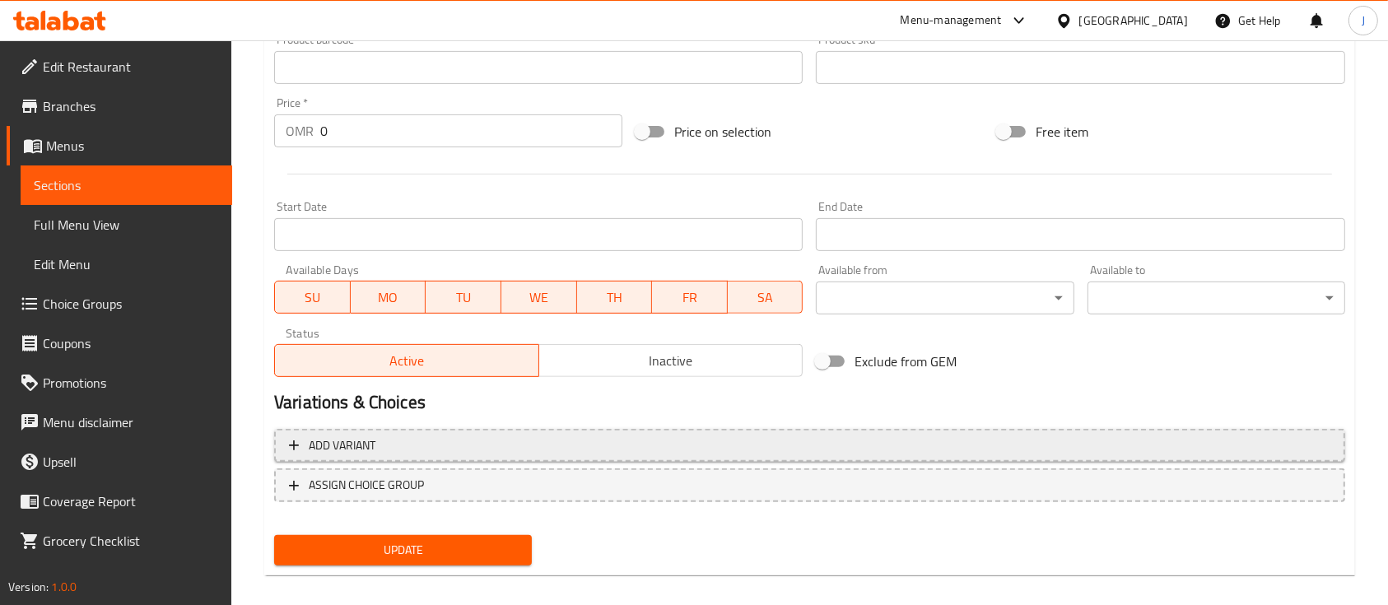
click at [496, 444] on span "Add variant" at bounding box center [809, 445] width 1041 height 21
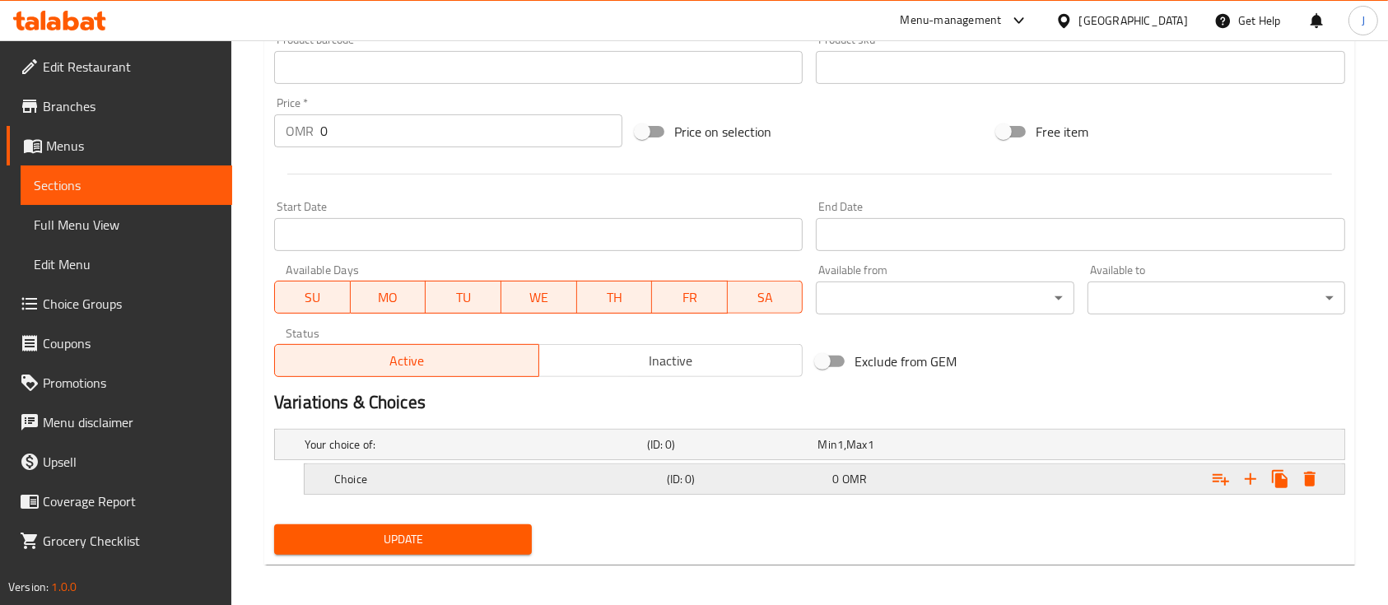
click at [874, 472] on div "0 OMR" at bounding box center [912, 479] width 160 height 16
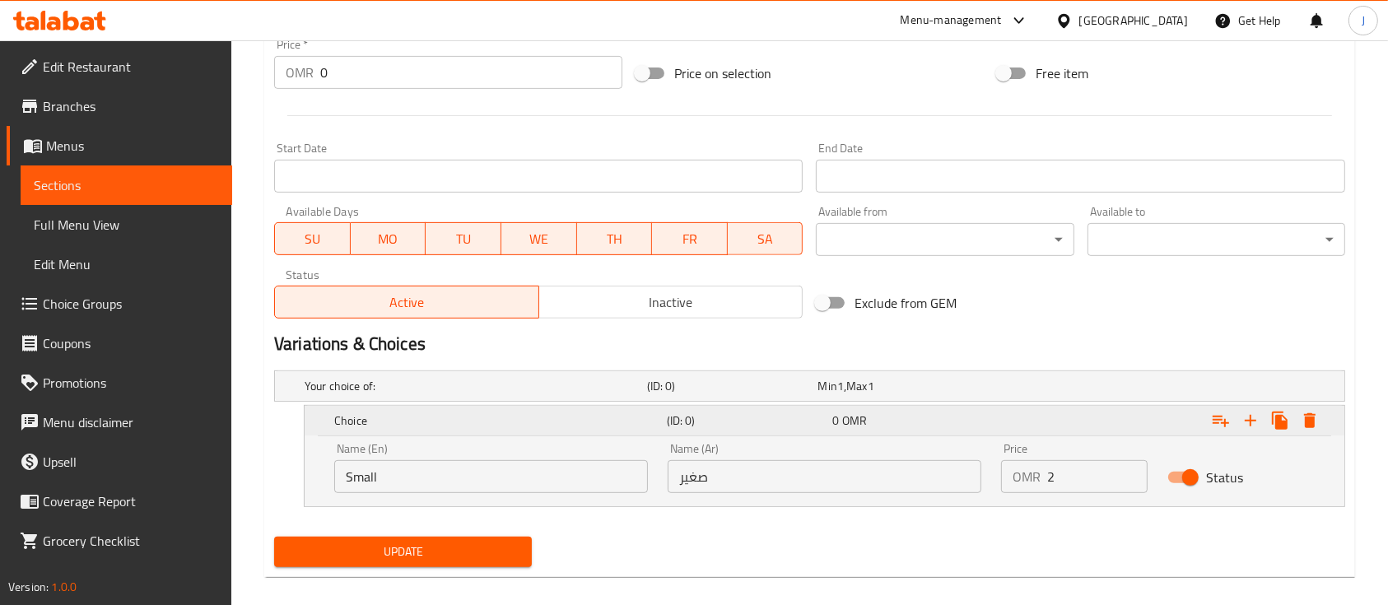
scroll to position [640, 0]
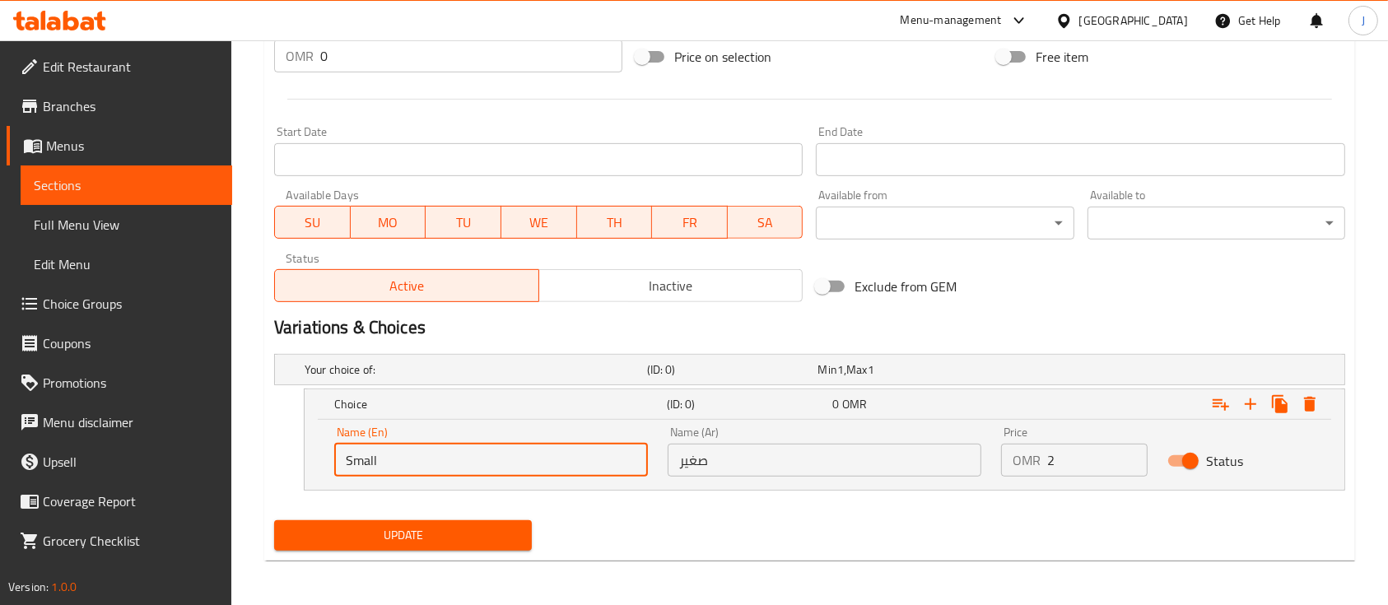
drag, startPoint x: 466, startPoint y: 468, endPoint x: 354, endPoint y: 461, distance: 112.2
click at [354, 461] on input "Small" at bounding box center [491, 460] width 314 height 33
type input "S"
type input "1 Kilo"
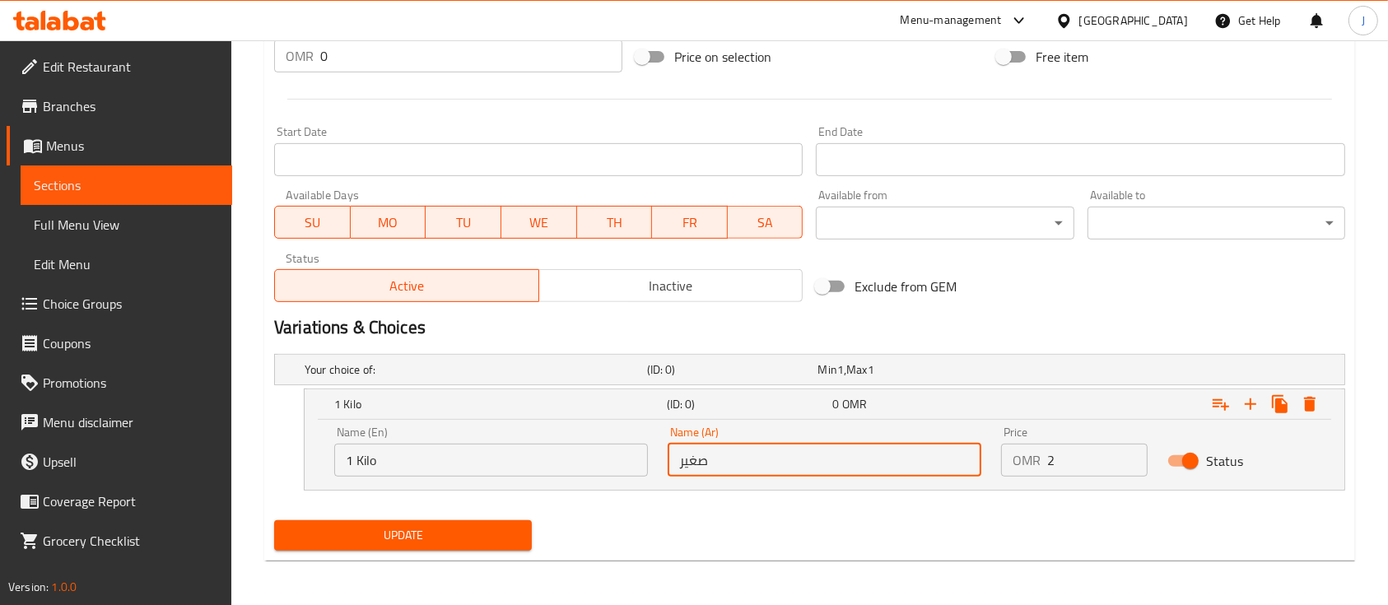
drag, startPoint x: 748, startPoint y: 463, endPoint x: 590, endPoint y: 466, distance: 158.1
click at [603, 463] on div "Name (En) 1 Kilo Name (En) Name (Ar) صغير Name (Ar) Price OMR 2 Price Status" at bounding box center [824, 451] width 1000 height 70
type input "1 كيلو"
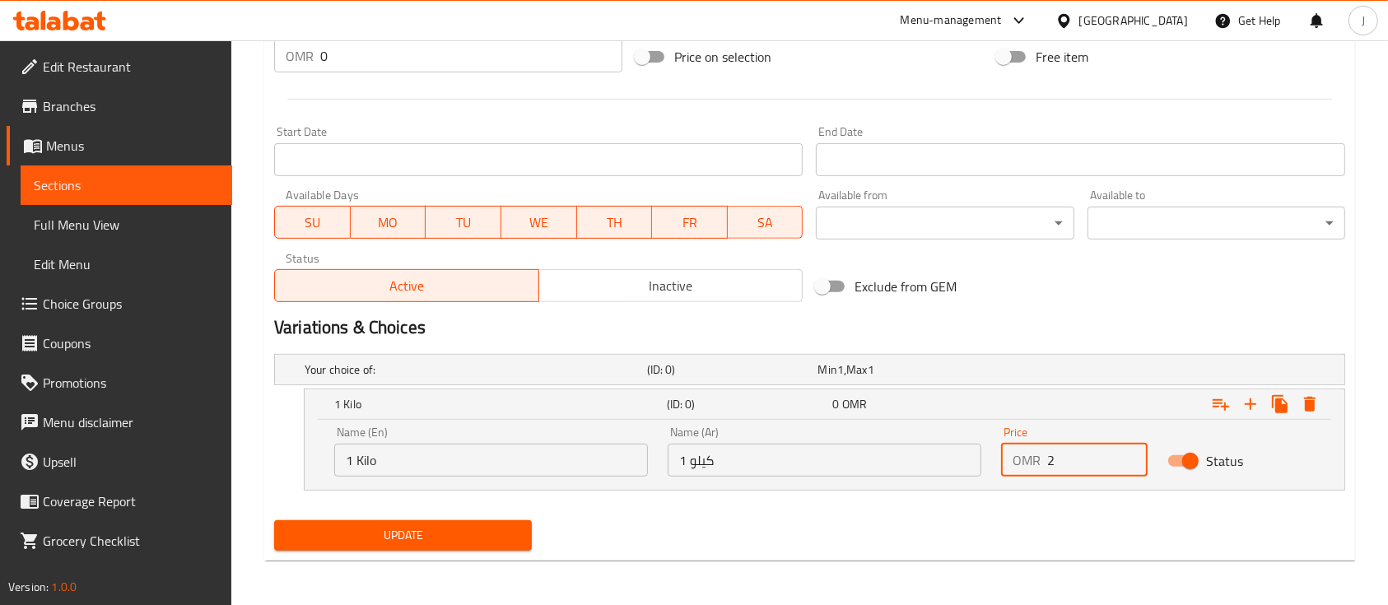
drag, startPoint x: 1065, startPoint y: 458, endPoint x: 1014, endPoint y: 458, distance: 51.0
click at [1014, 458] on div "OMR 2 Price" at bounding box center [1074, 460] width 147 height 33
type input "6"
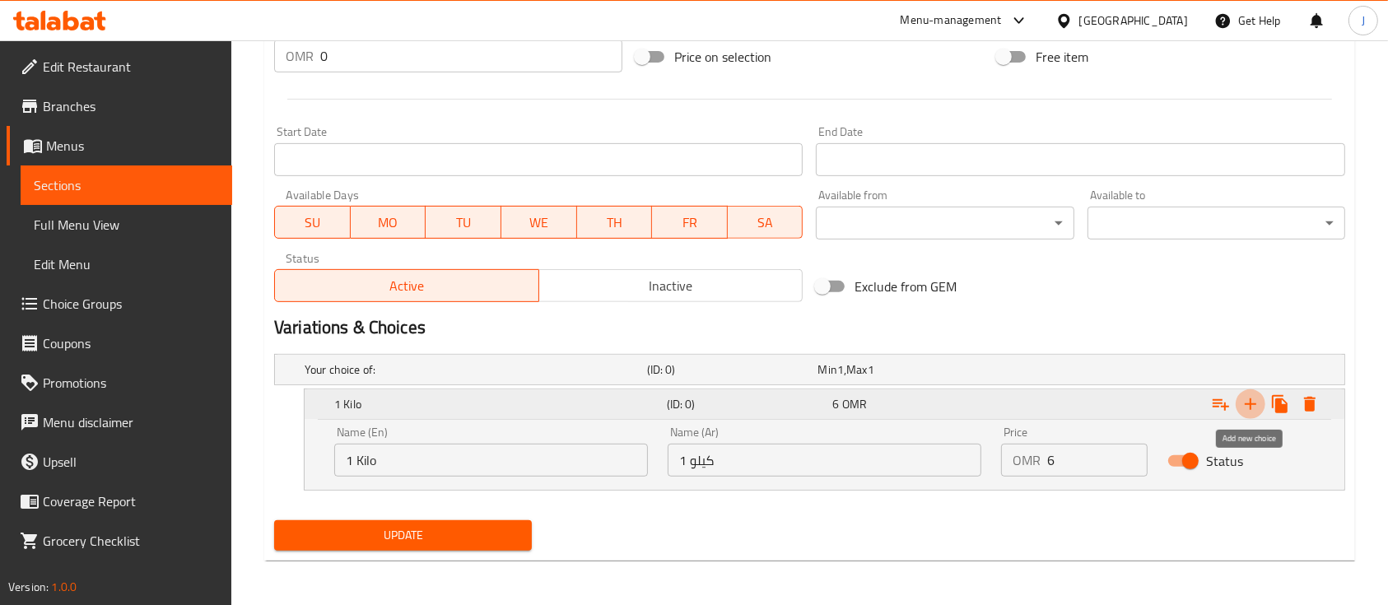
click at [1255, 405] on icon "Expand" at bounding box center [1250, 404] width 20 height 20
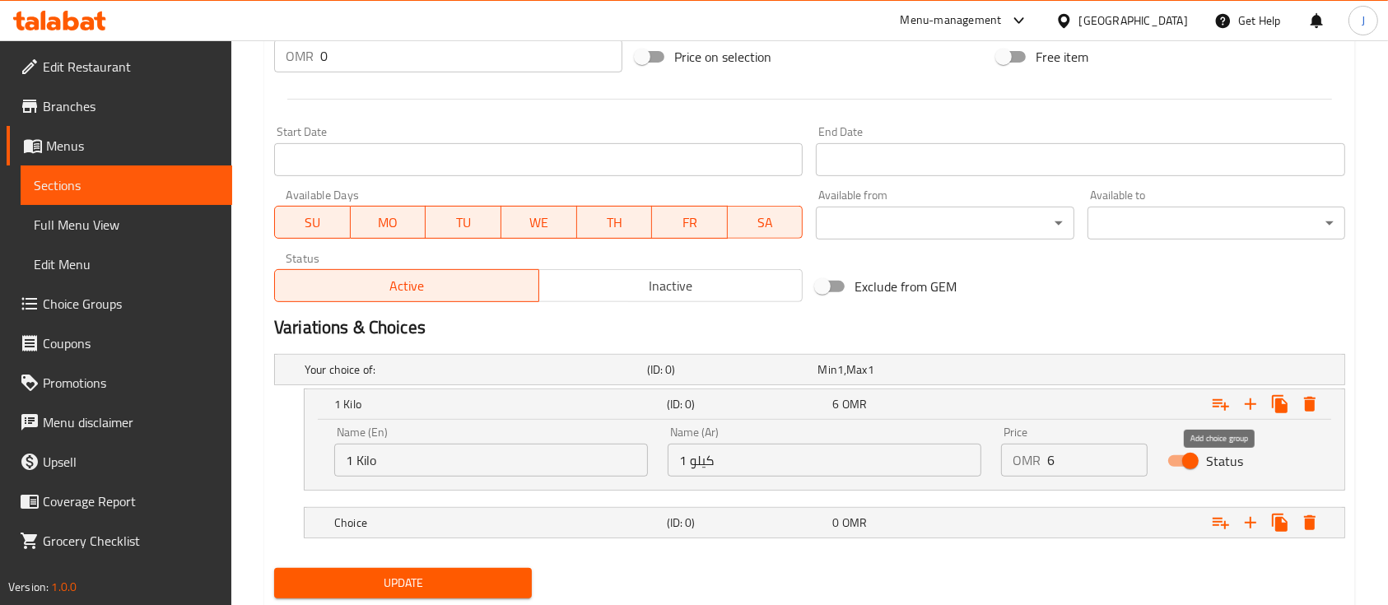
scroll to position [688, 0]
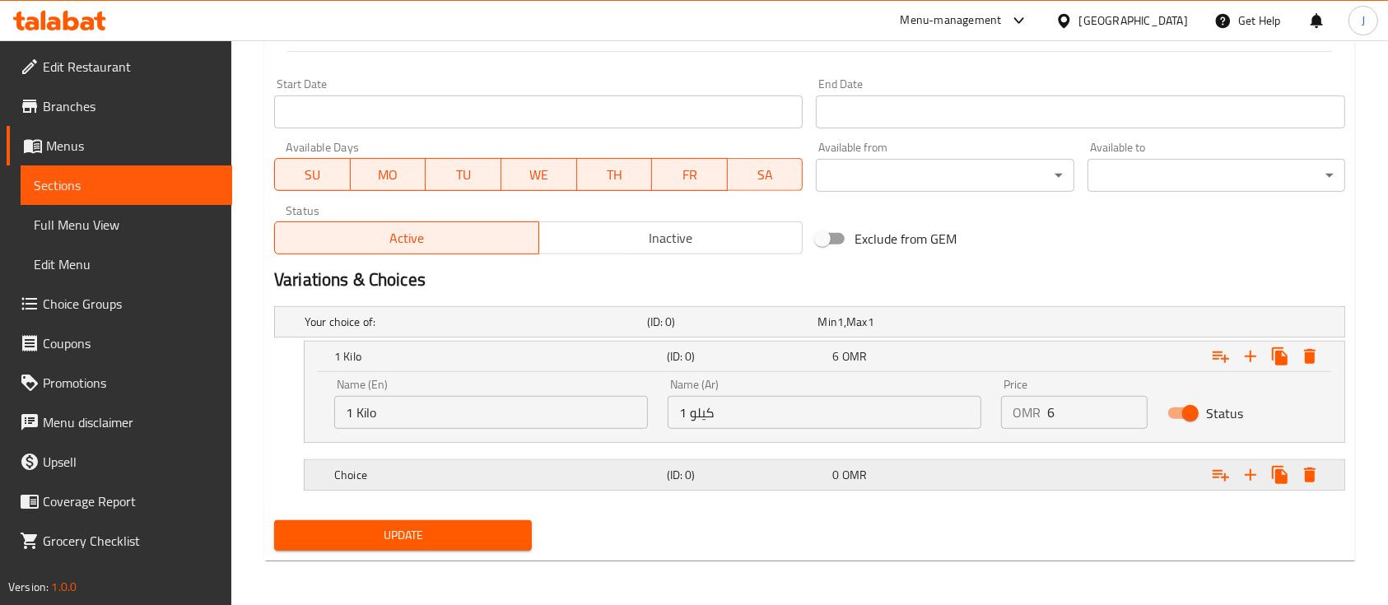
click at [672, 470] on h5 "(ID: 0)" at bounding box center [747, 475] width 160 height 16
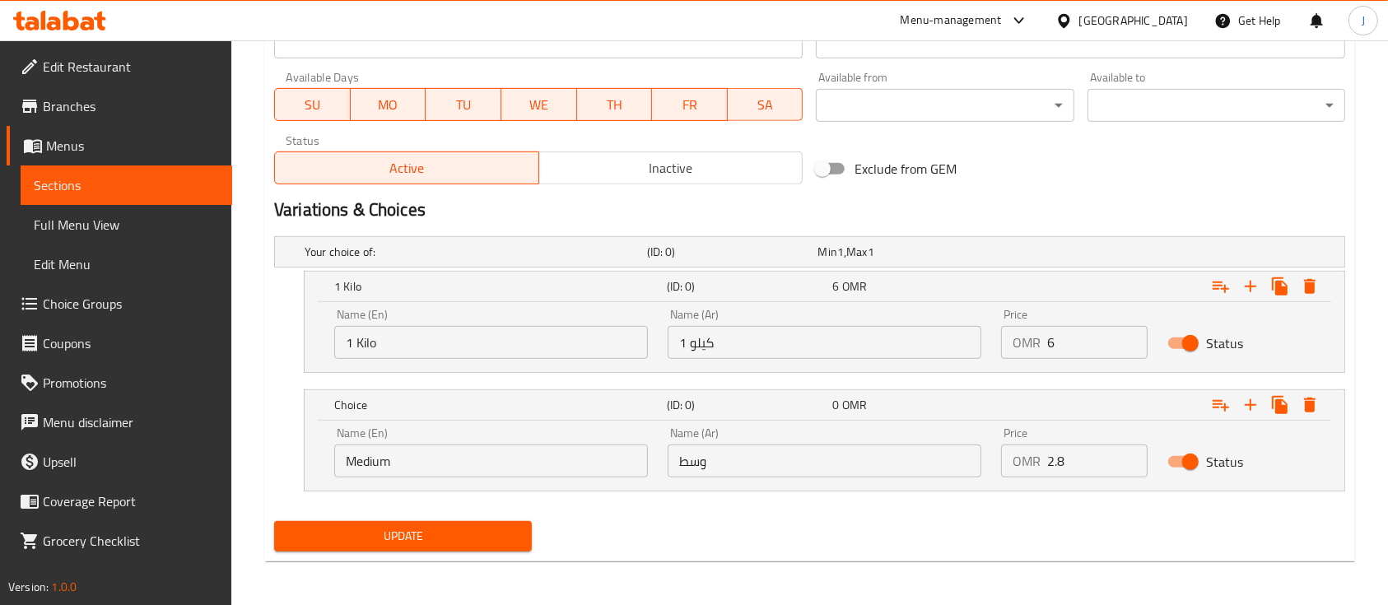
scroll to position [759, 0]
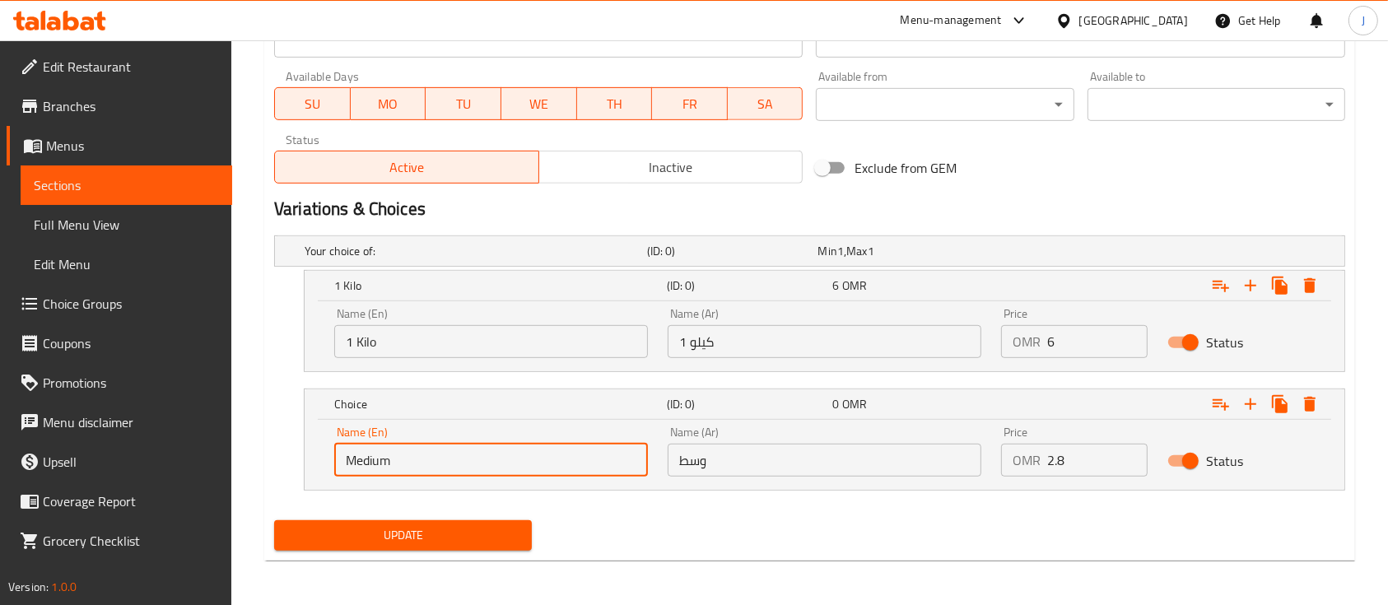
drag, startPoint x: 453, startPoint y: 460, endPoint x: 252, endPoint y: 459, distance: 200.8
type input "1/2 Kilo"
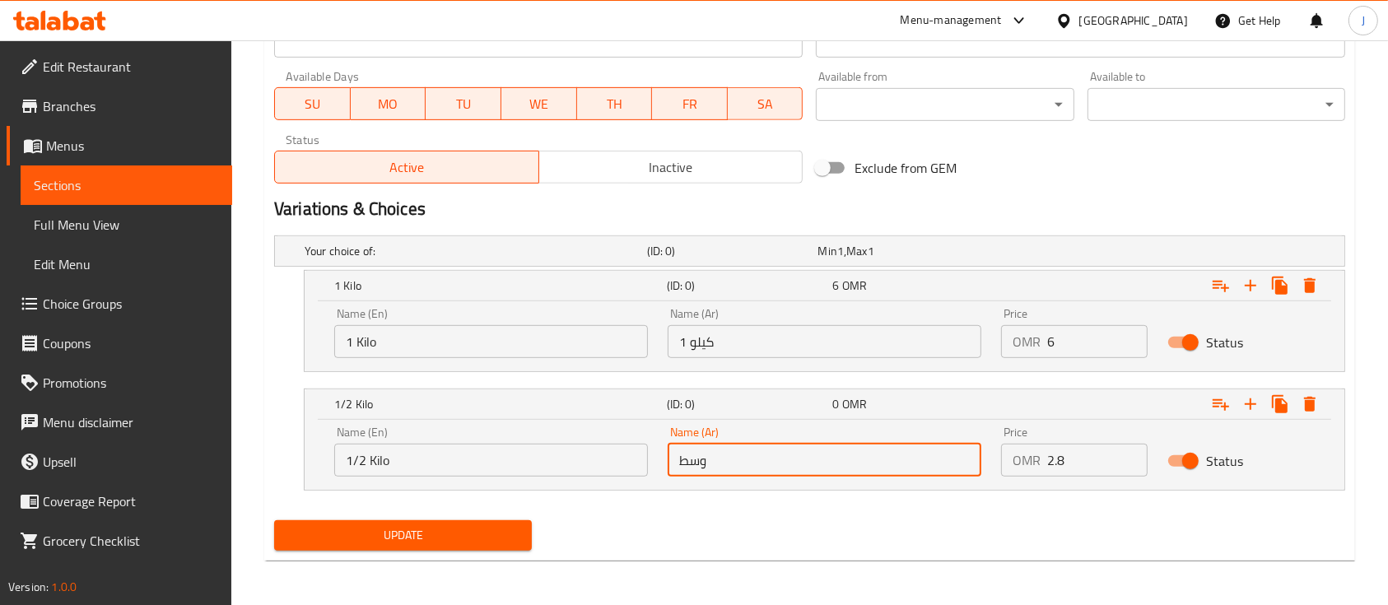
drag, startPoint x: 688, startPoint y: 465, endPoint x: 630, endPoint y: 458, distance: 58.1
click at [631, 458] on div "Name (En) 1/2 Kilo Name (En) Name (Ar) وسط Name (Ar) Price OMR 2.8 Price Status" at bounding box center [824, 451] width 1000 height 70
type input "1/2 كيلو"
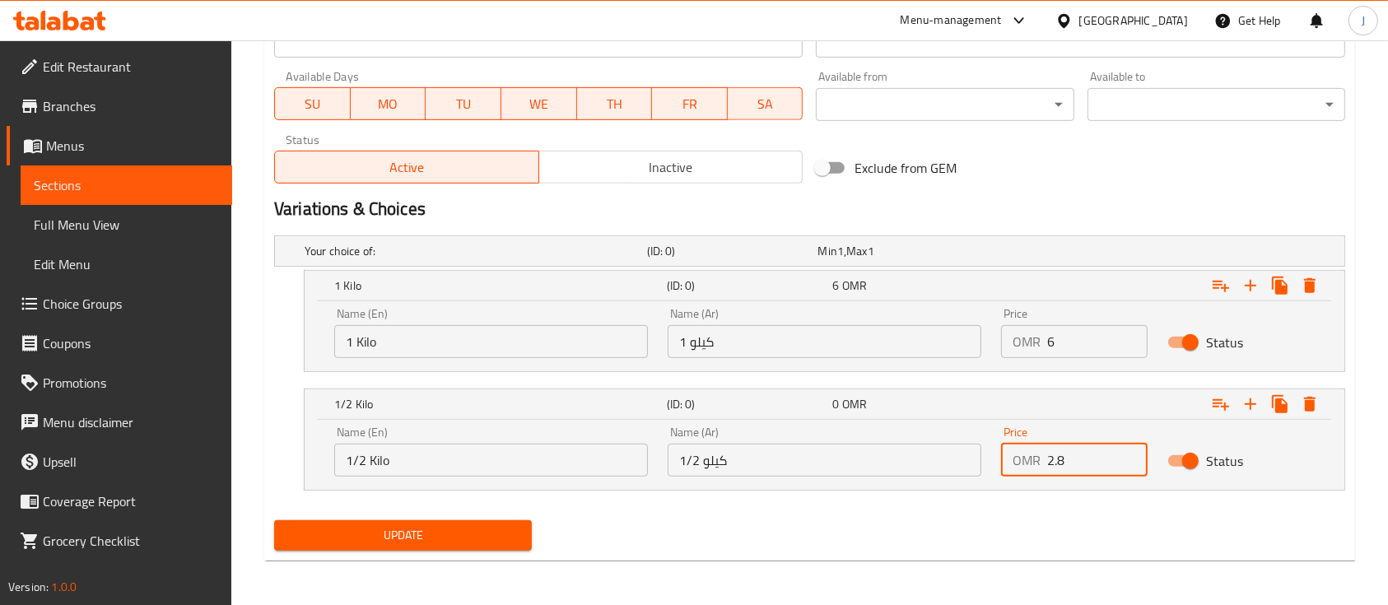
drag, startPoint x: 1068, startPoint y: 454, endPoint x: 1029, endPoint y: 454, distance: 39.5
click at [1029, 454] on div "OMR 2.8 Price" at bounding box center [1074, 460] width 147 height 33
type input "3"
click at [1251, 410] on icon "Expand" at bounding box center [1250, 404] width 20 height 20
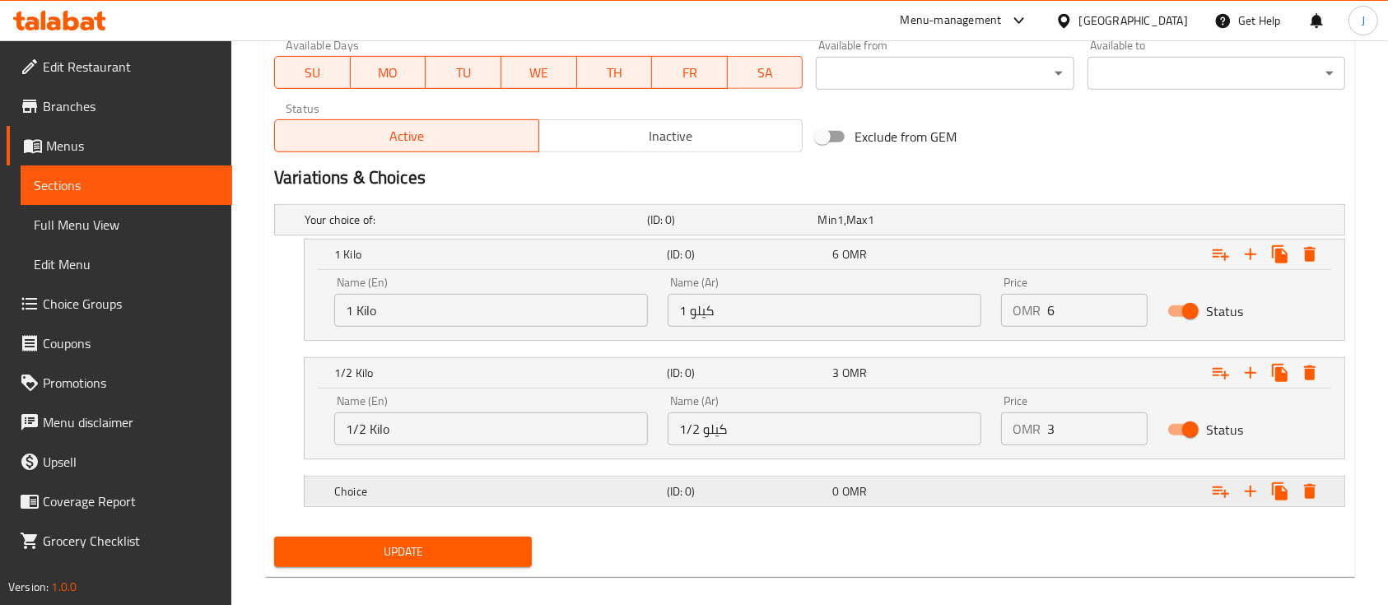
scroll to position [807, 0]
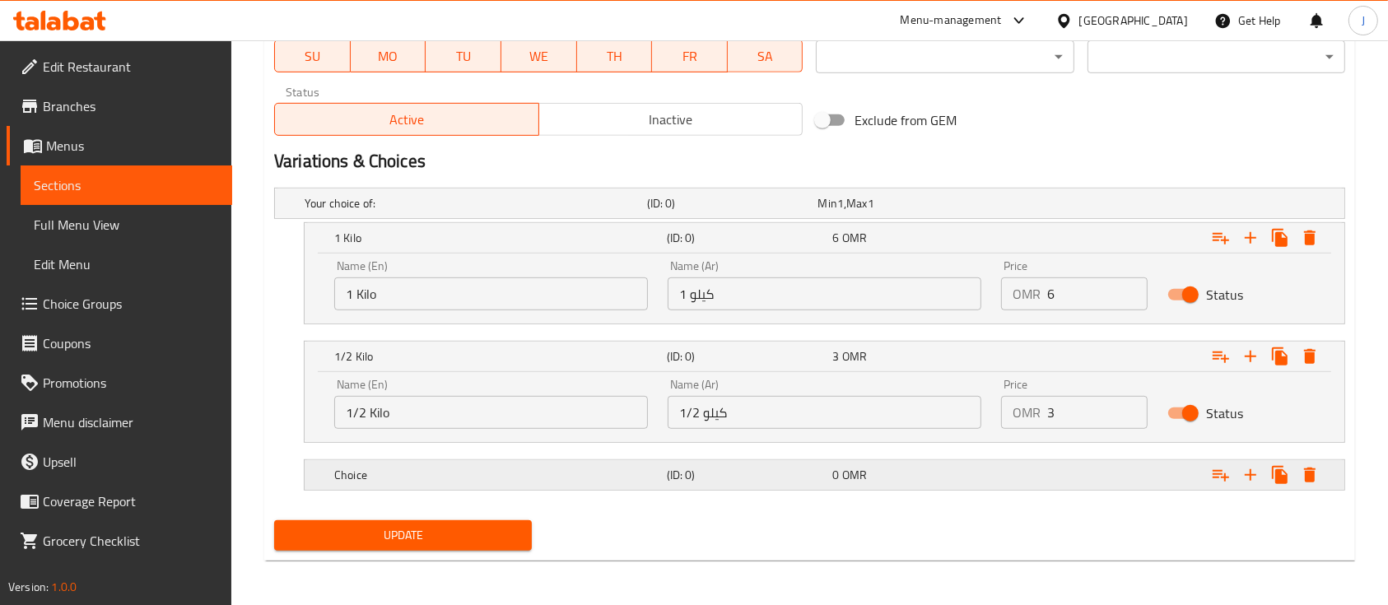
click at [849, 488] on div "Choice (ID: 0) 0 OMR" at bounding box center [829, 475] width 997 height 36
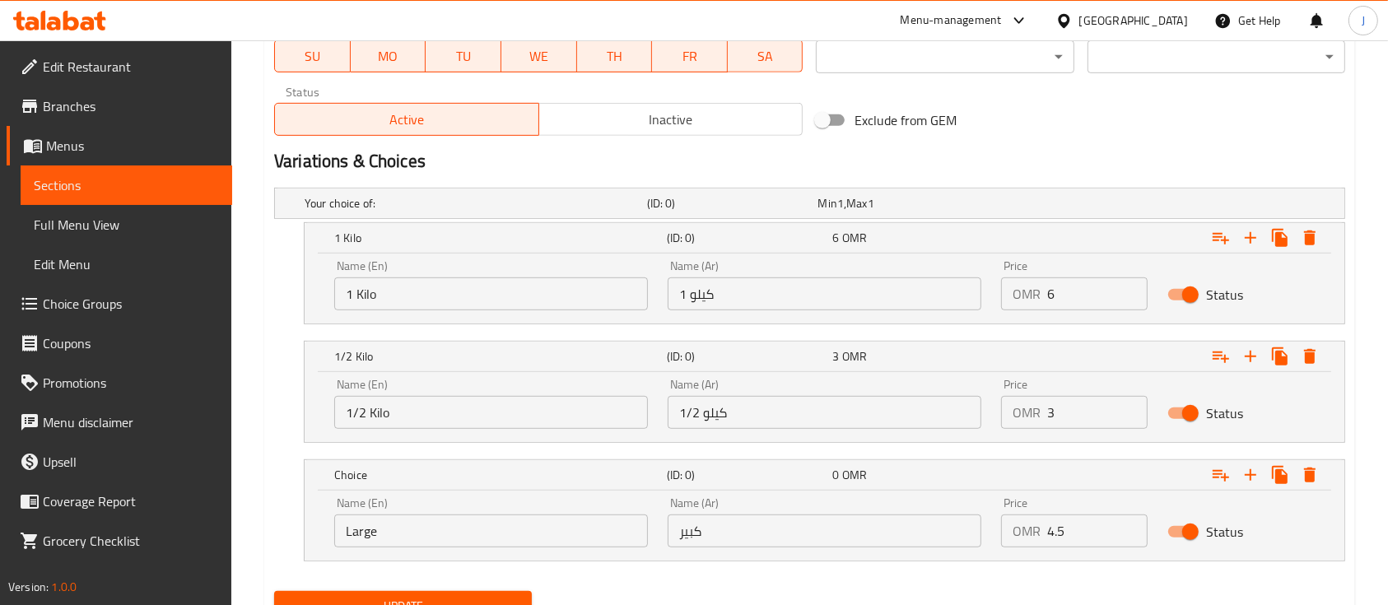
scroll to position [877, 0]
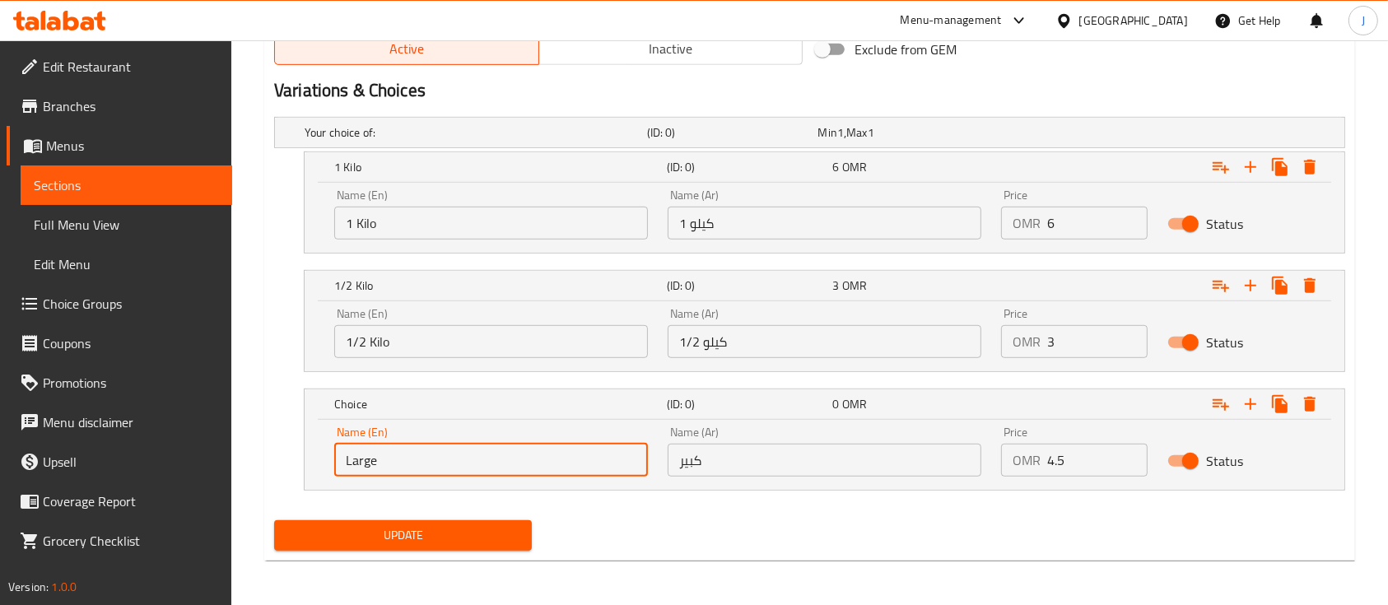
drag, startPoint x: 379, startPoint y: 460, endPoint x: 279, endPoint y: 451, distance: 100.8
click at [282, 451] on div "Choice (ID: 0) 0 OMR Name (En) Large Name (En) Name (Ar) كبير Name (Ar) Price O…" at bounding box center [809, 440] width 1071 height 102
type input "1/4 Kilo"
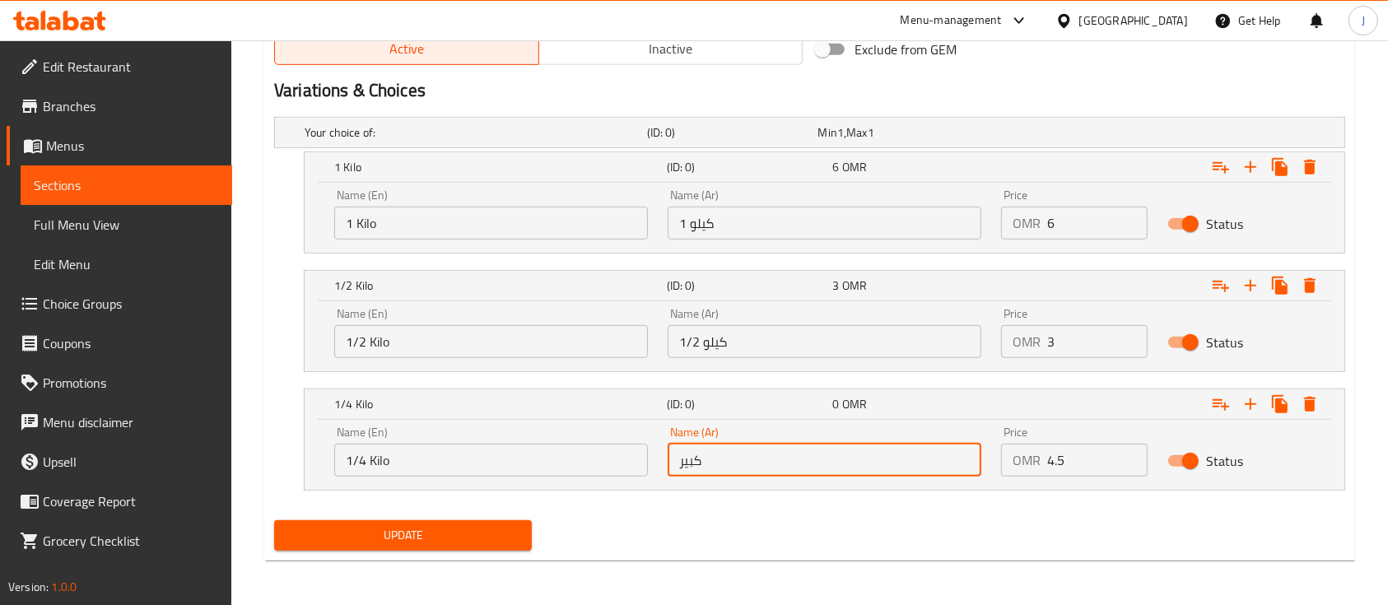
drag, startPoint x: 732, startPoint y: 456, endPoint x: 627, endPoint y: 457, distance: 104.5
click at [627, 457] on div "Name (En) 1/4 Kilo Name (En) Name (Ar) كبير Name (Ar) Price OMR 4.5 Price Status" at bounding box center [824, 451] width 1000 height 70
click at [696, 454] on input "text" at bounding box center [825, 460] width 314 height 33
type input "1/4 كيلو"
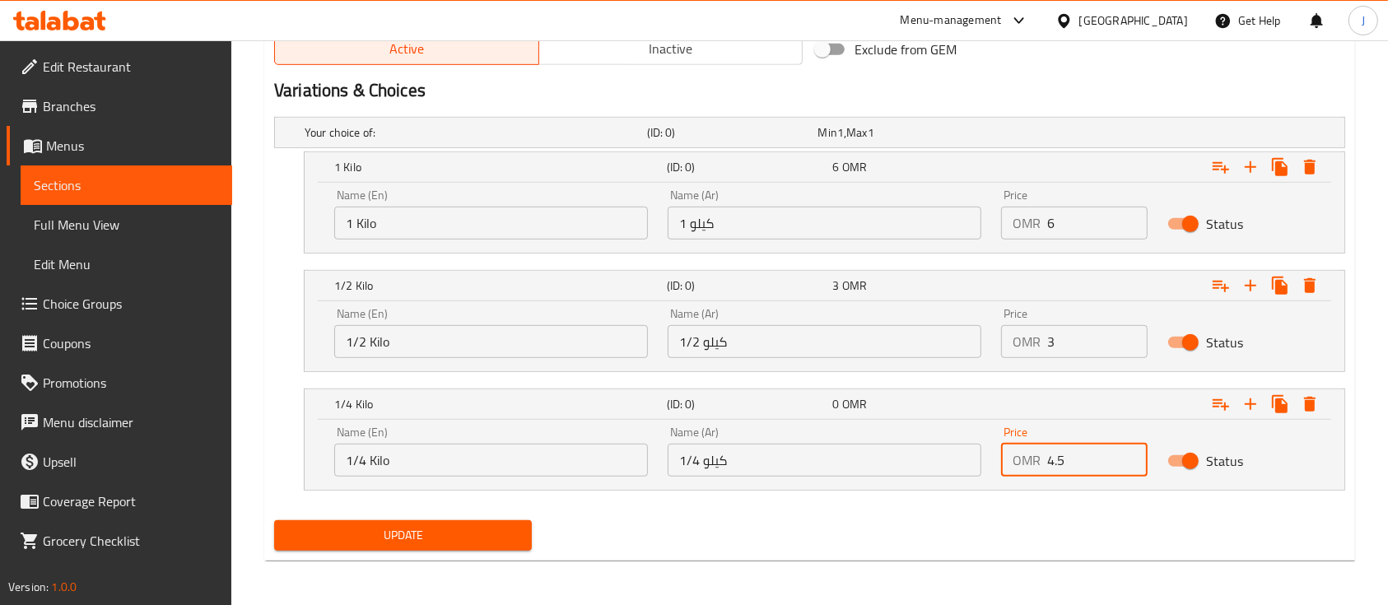
drag, startPoint x: 1080, startPoint y: 460, endPoint x: 978, endPoint y: 454, distance: 102.2
click at [979, 456] on div "Name (En) 1/4 Kilo Name (En) Name (Ar) 1/4 كيلو Name (Ar) Price OMR 4.5 Price S…" at bounding box center [824, 451] width 1000 height 70
type input "1.5"
click at [819, 396] on h5 "(ID: 0)" at bounding box center [747, 404] width 160 height 16
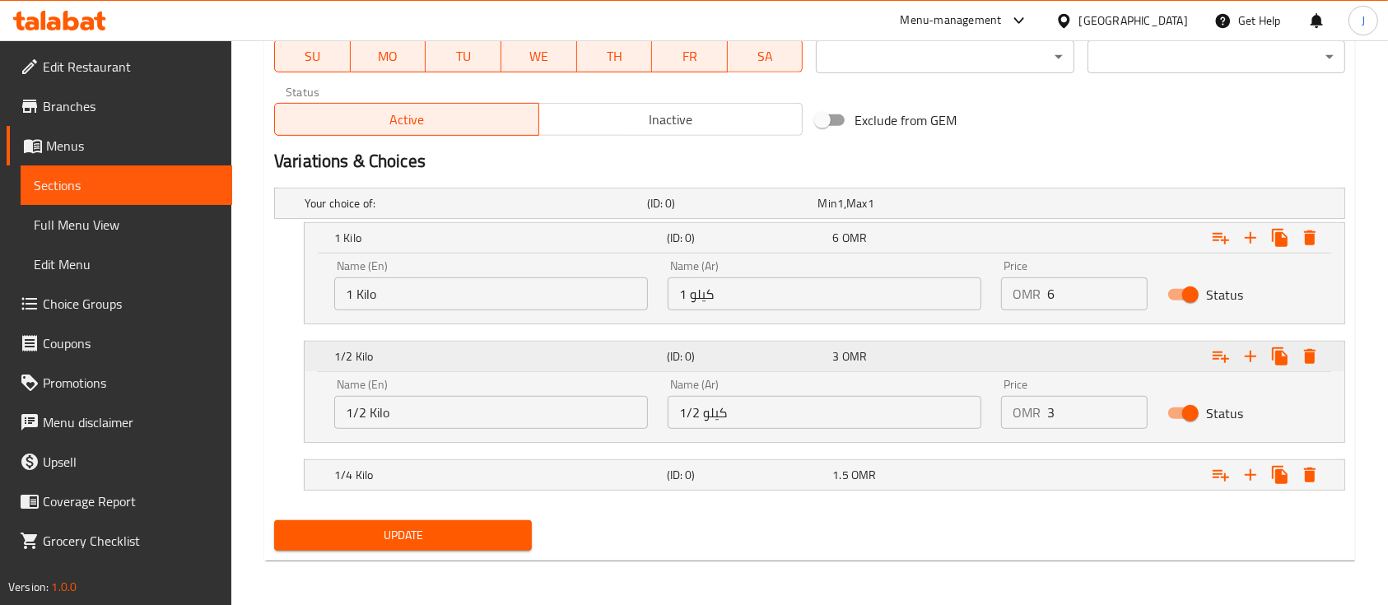
click at [757, 358] on h5 "(ID: 0)" at bounding box center [747, 356] width 160 height 16
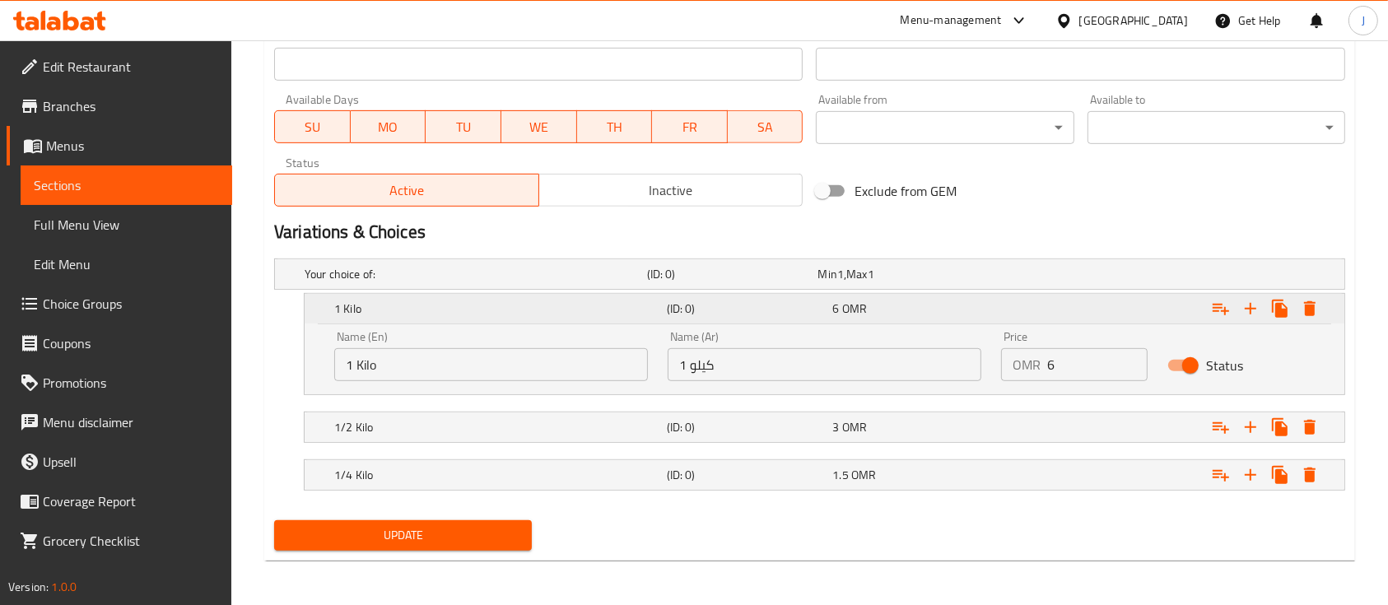
drag, startPoint x: 751, startPoint y: 313, endPoint x: 735, endPoint y: 317, distance: 16.2
click at [751, 313] on h5 "(ID: 0)" at bounding box center [747, 308] width 160 height 16
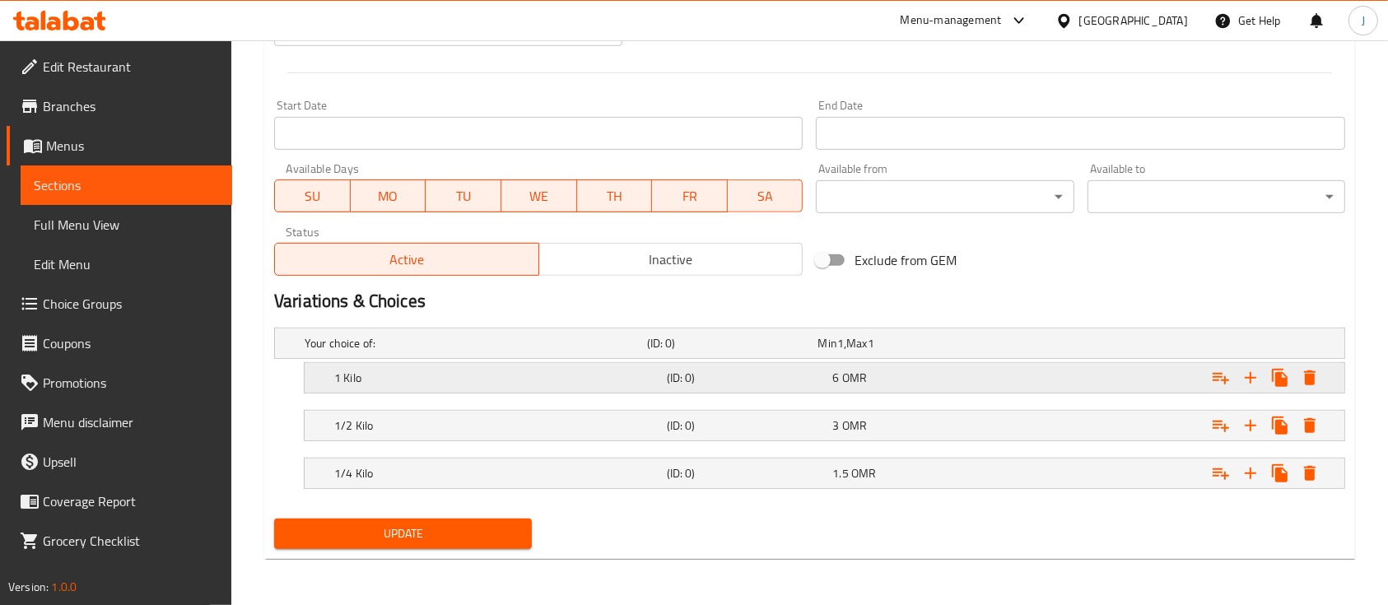
scroll to position [665, 0]
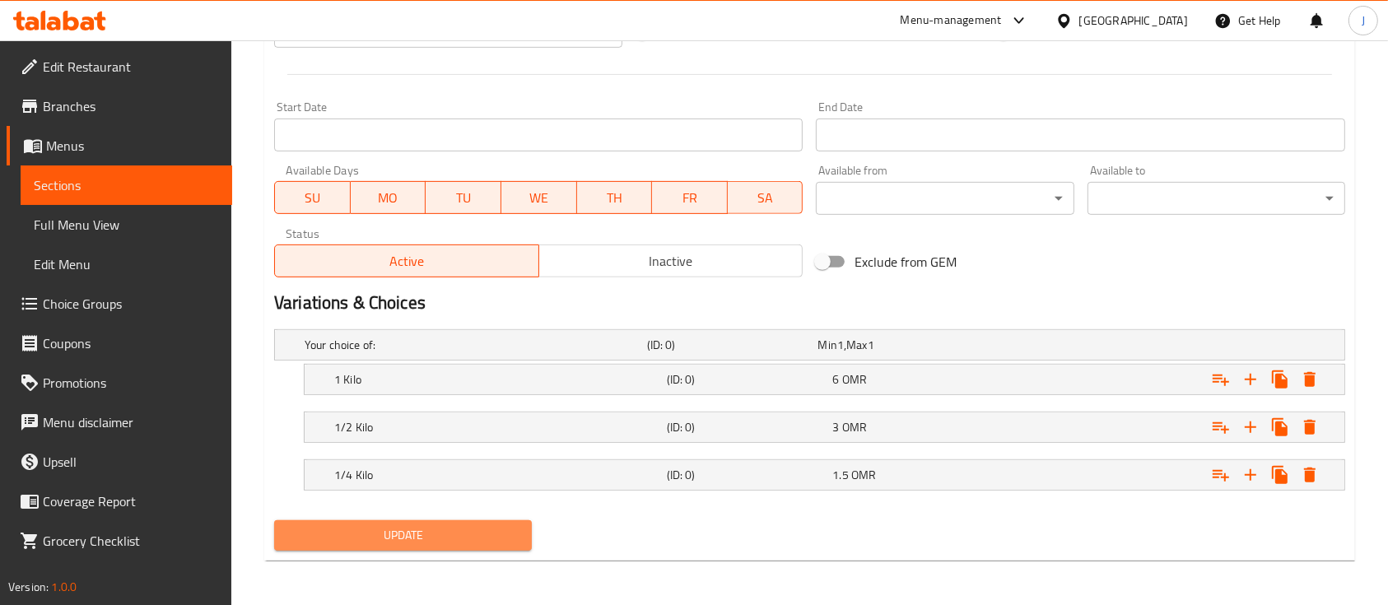
click at [496, 525] on span "Update" at bounding box center [402, 535] width 231 height 21
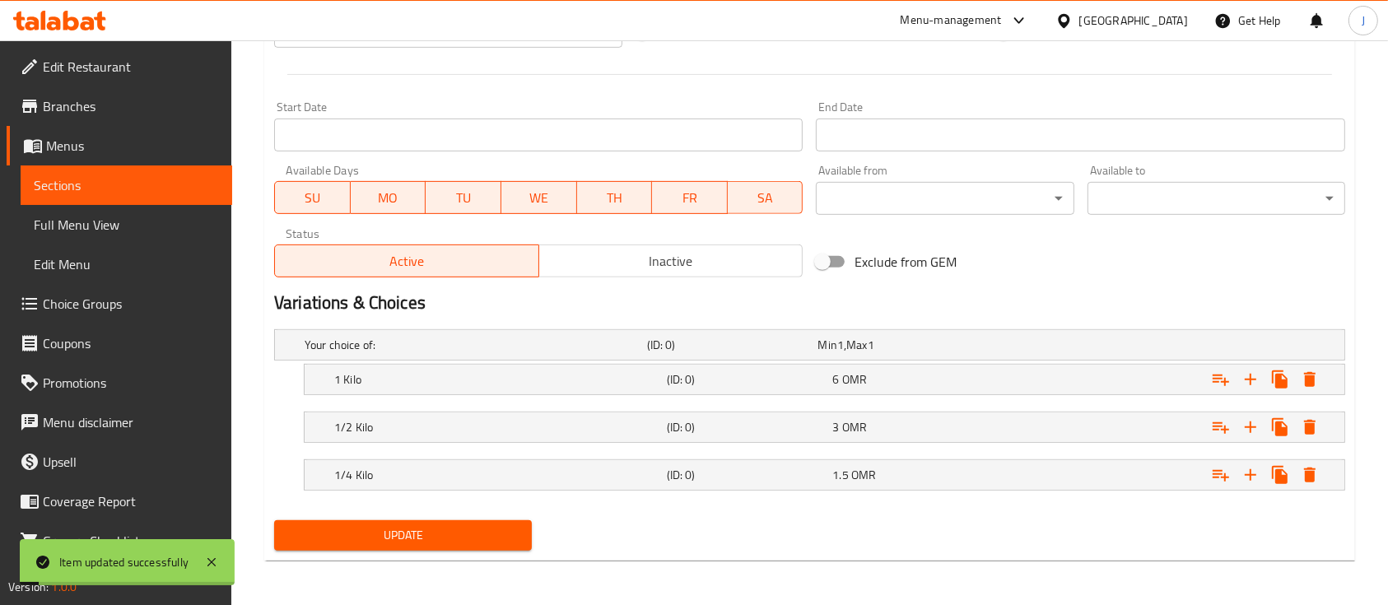
scroll to position [0, 0]
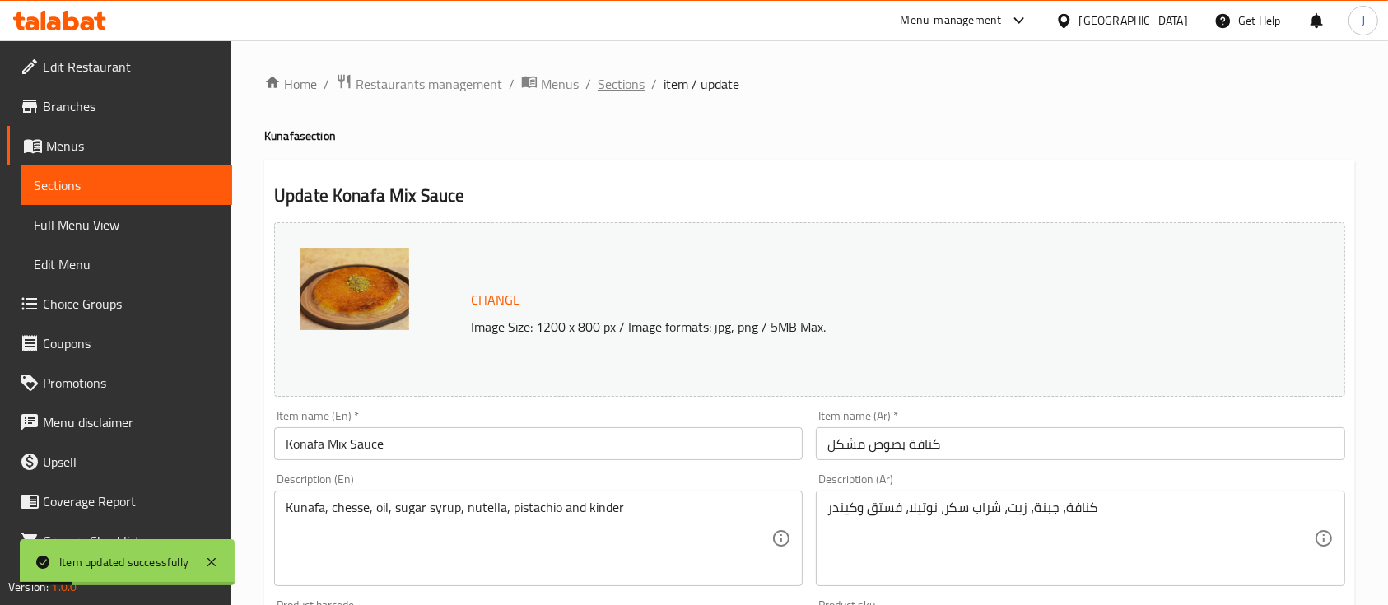
click at [613, 89] on span "Sections" at bounding box center [621, 84] width 47 height 20
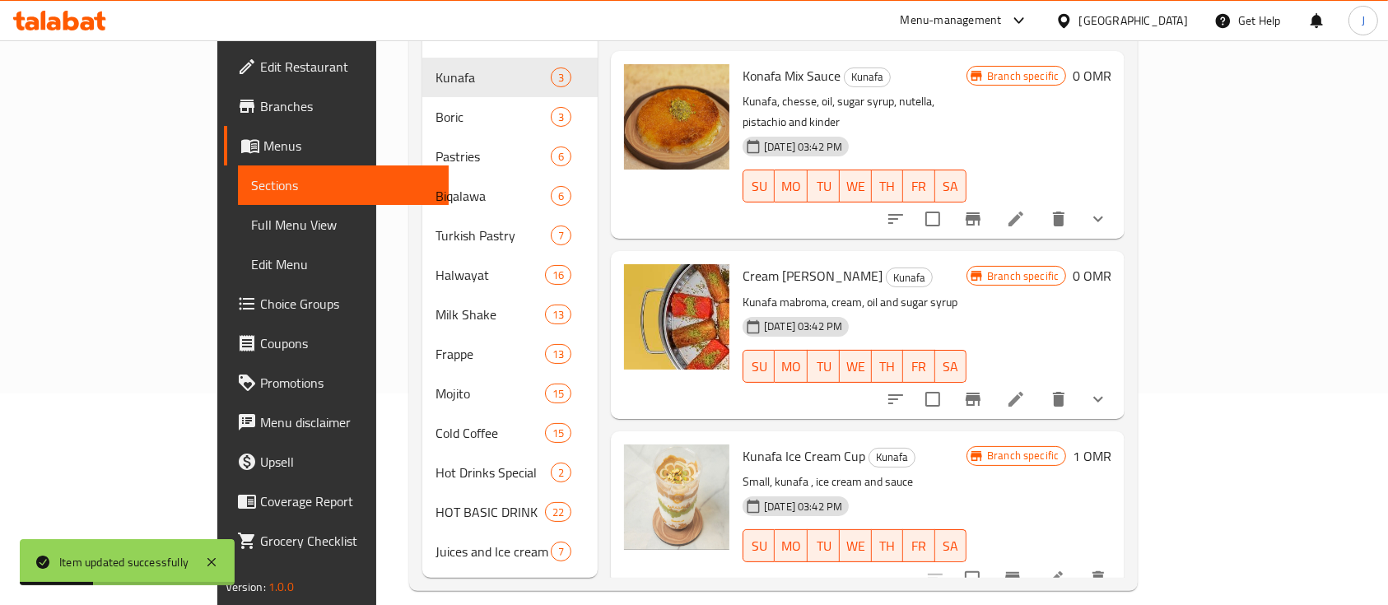
scroll to position [219, 0]
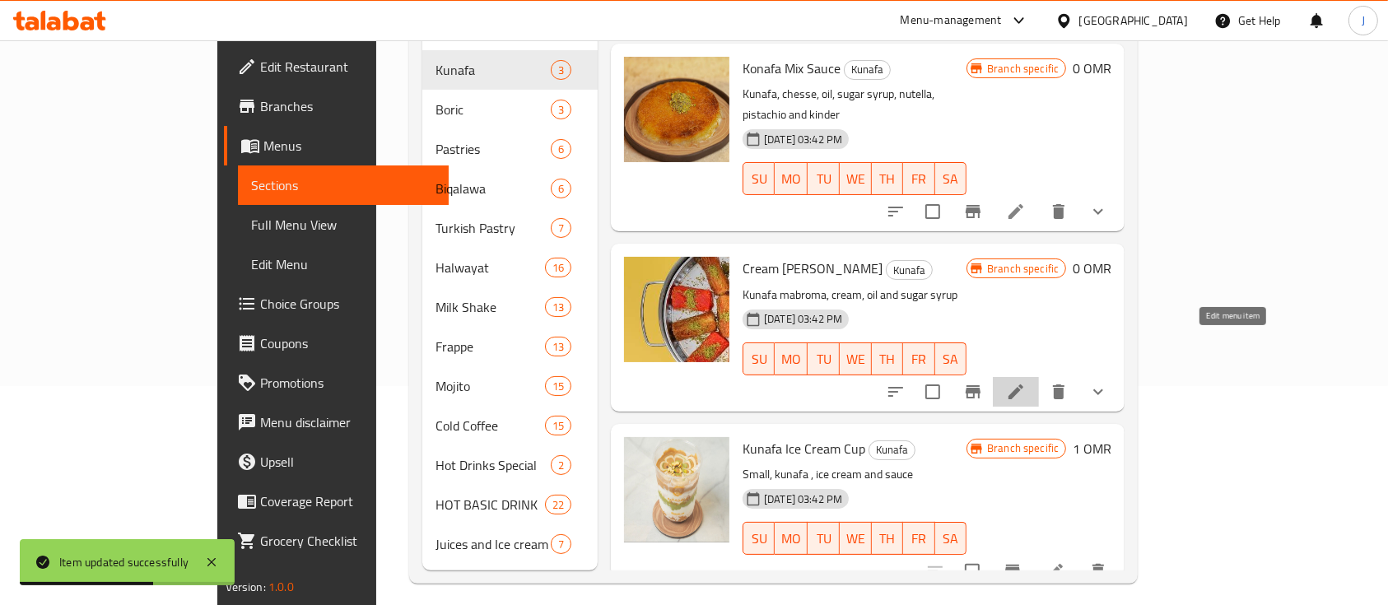
click at [1026, 382] on icon at bounding box center [1016, 392] width 20 height 20
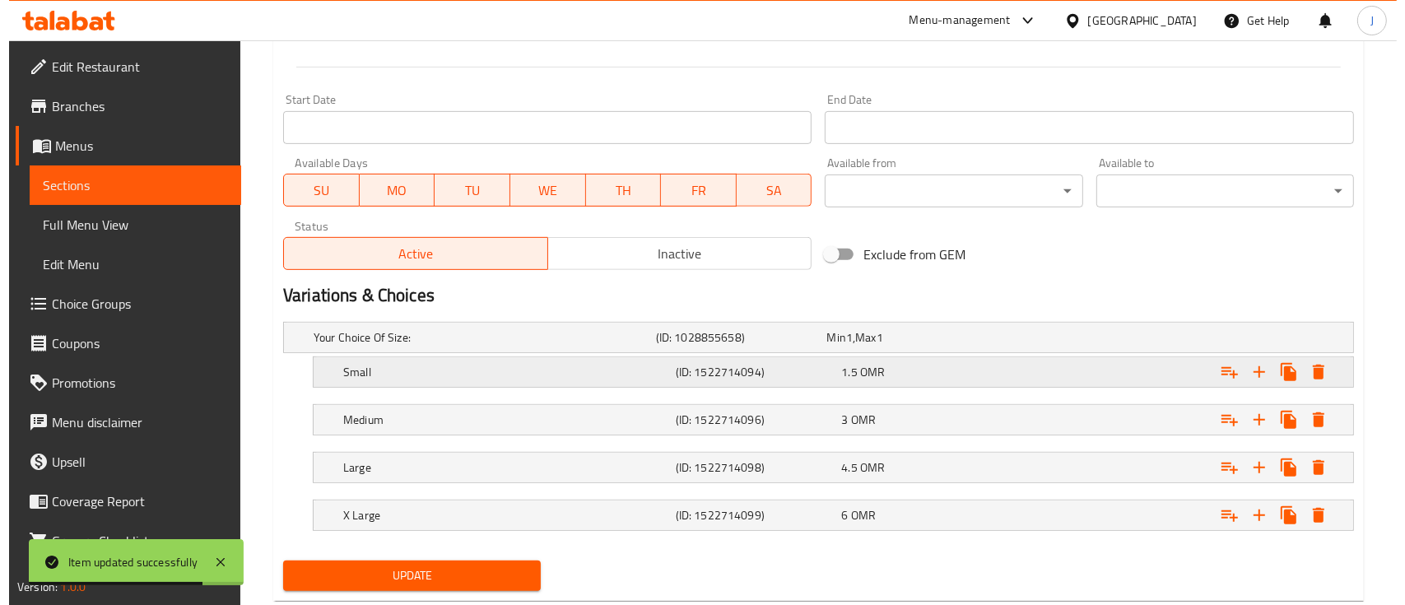
scroll to position [713, 0]
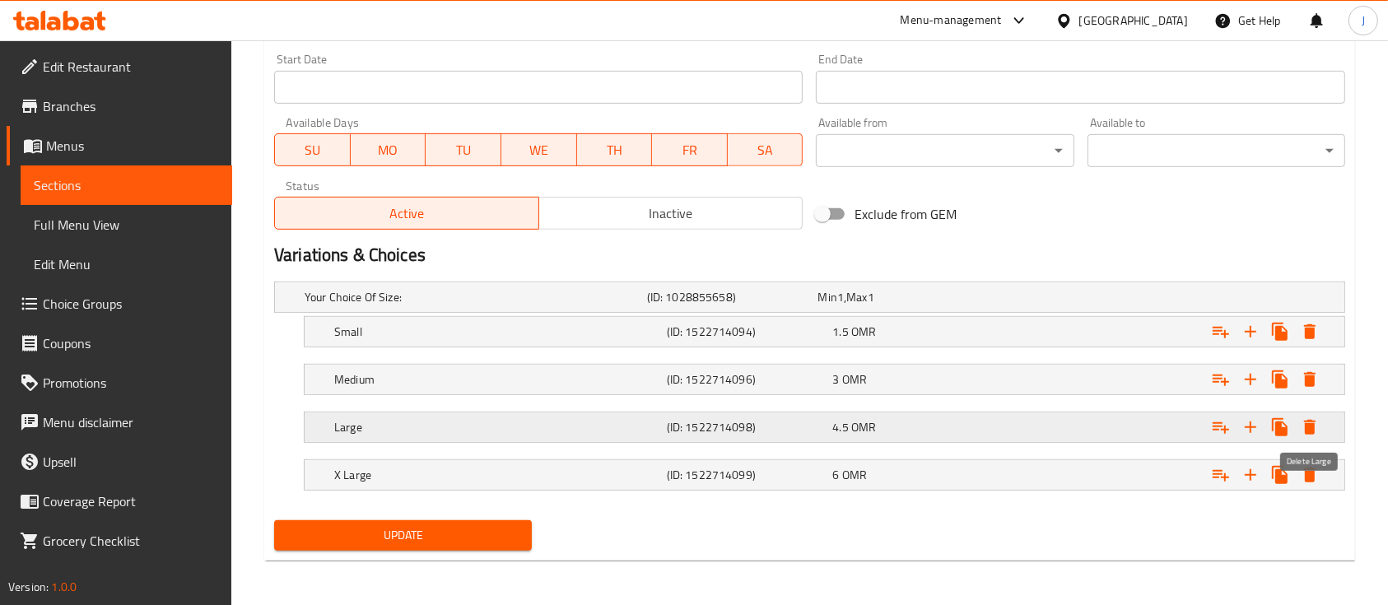
click at [1310, 429] on icon "Expand" at bounding box center [1310, 427] width 12 height 15
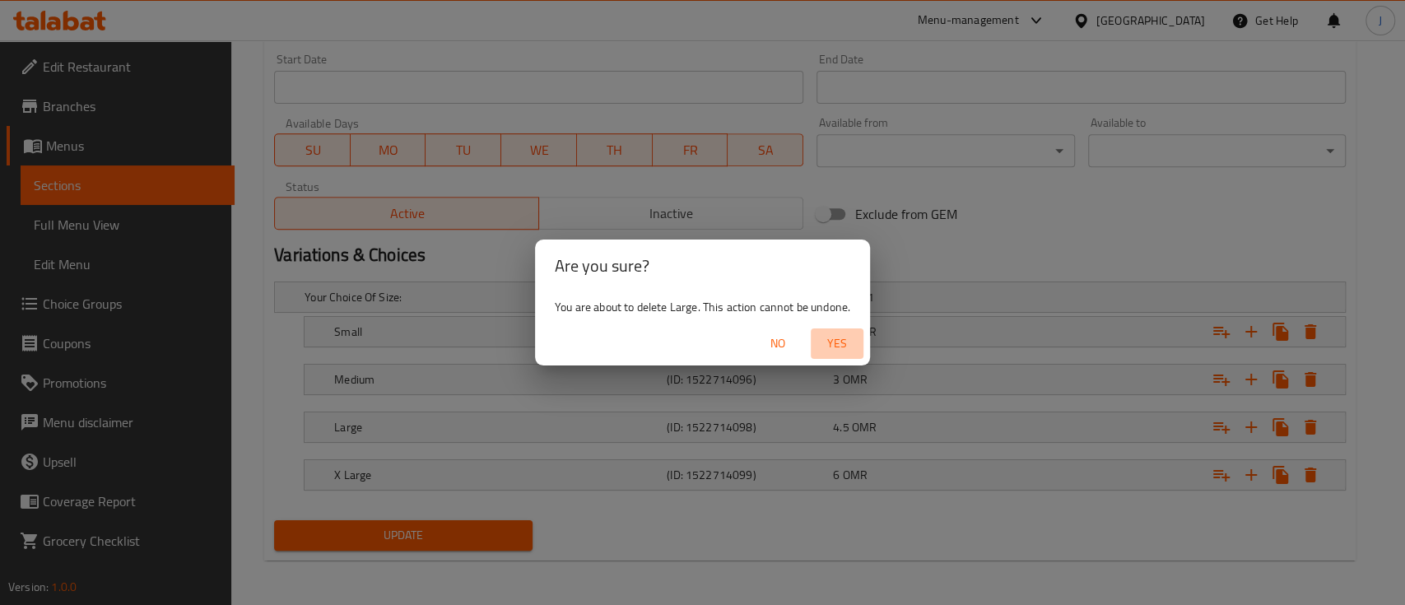
click at [830, 344] on span "Yes" at bounding box center [837, 343] width 40 height 21
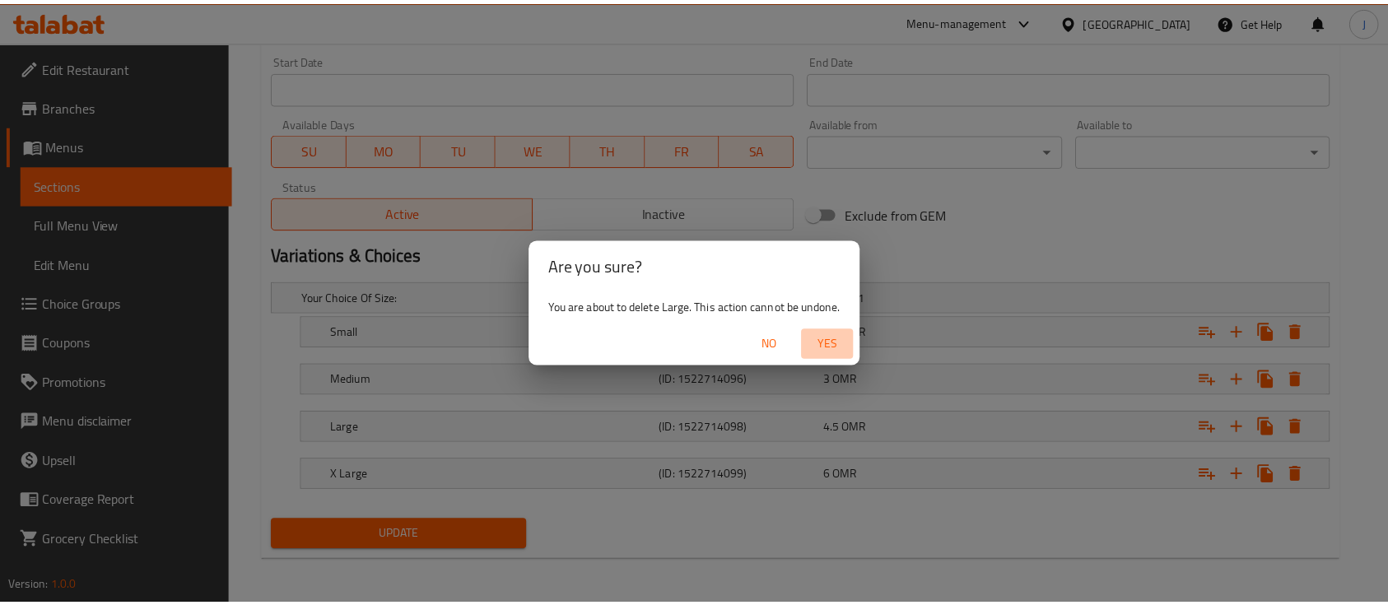
scroll to position [665, 0]
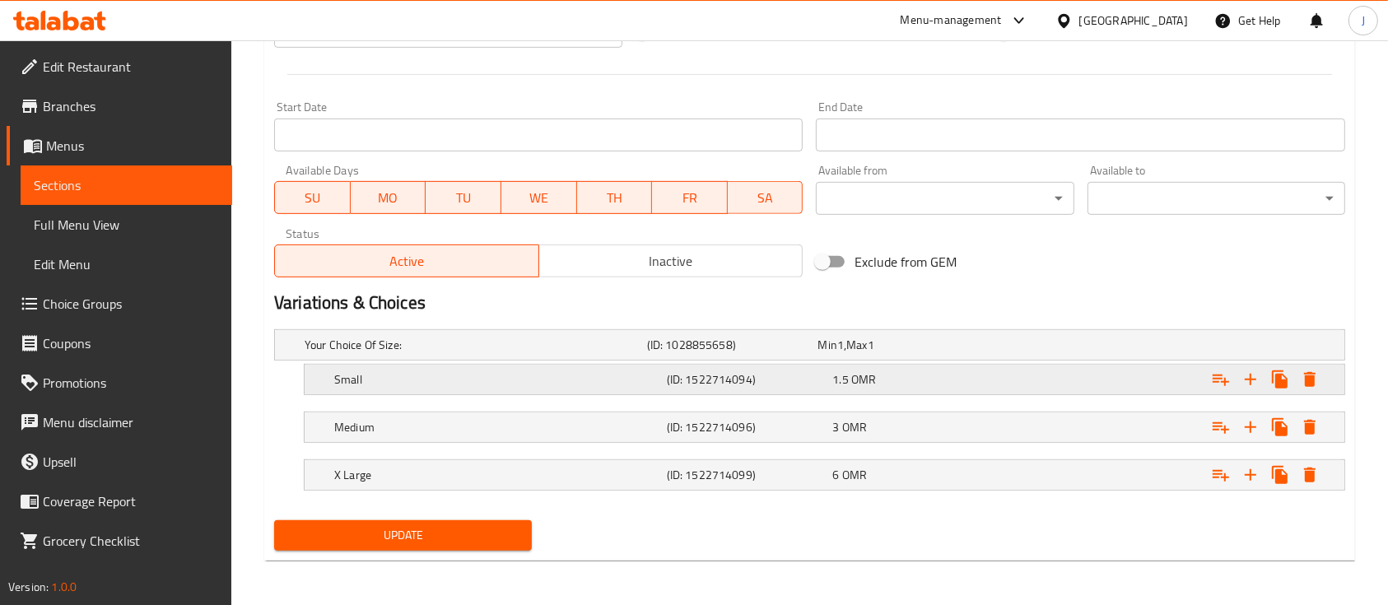
click at [821, 376] on h5 "(ID: 1522714094)" at bounding box center [747, 379] width 160 height 16
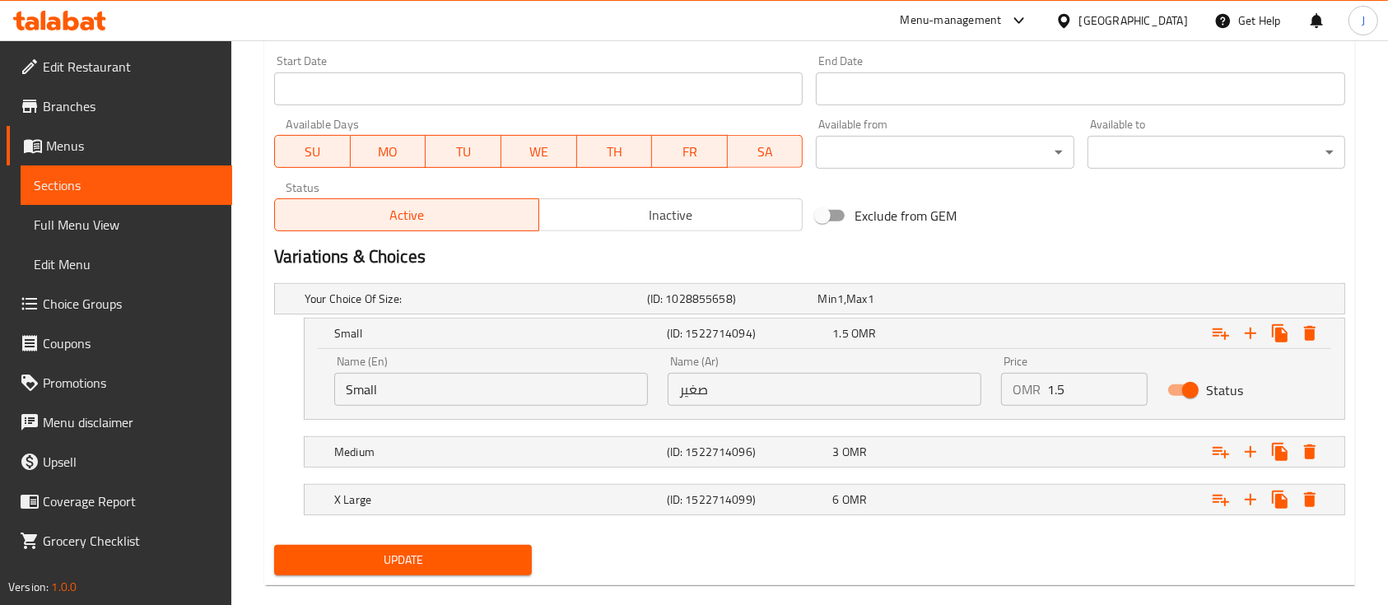
scroll to position [736, 0]
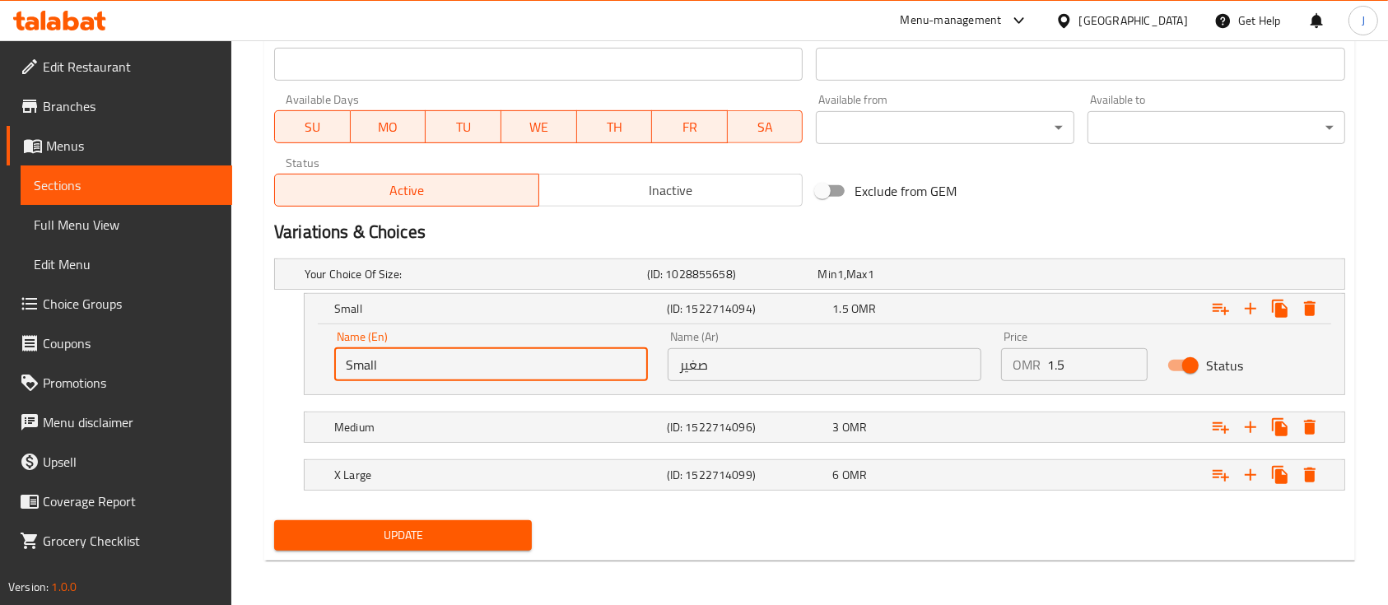
drag, startPoint x: 339, startPoint y: 348, endPoint x: 257, endPoint y: 346, distance: 82.3
click at [389, 362] on input "text" at bounding box center [491, 364] width 314 height 33
type input "1/4 Kilo"
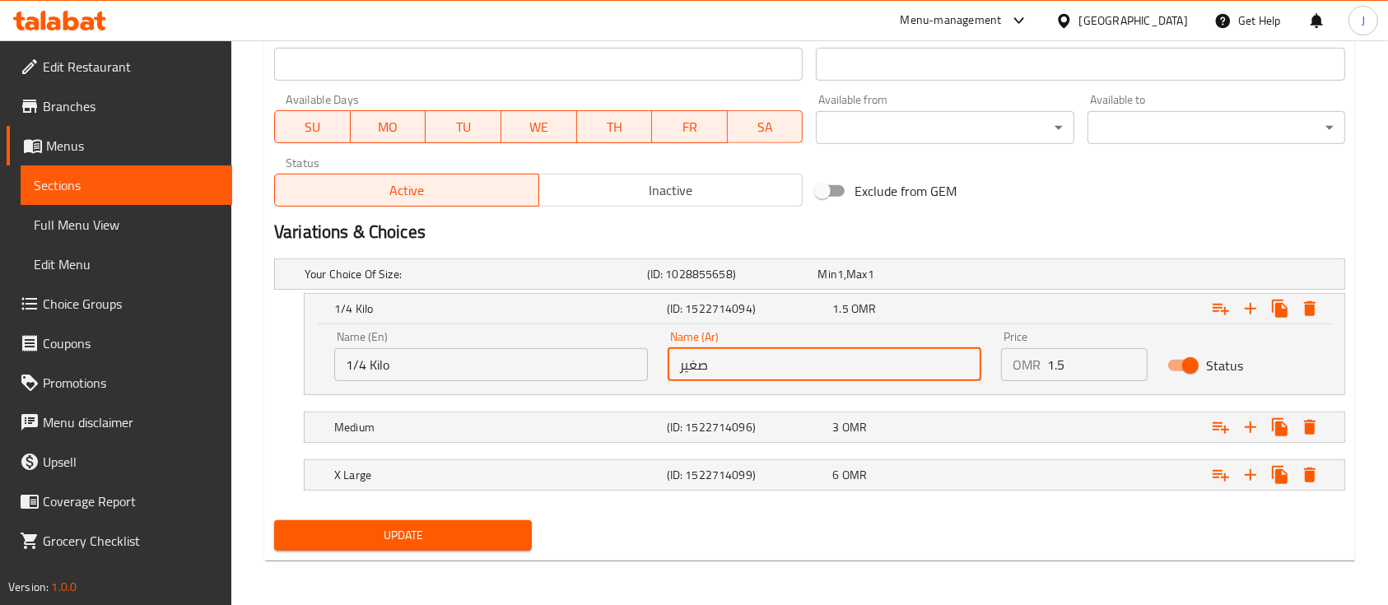
drag, startPoint x: 709, startPoint y: 364, endPoint x: 630, endPoint y: 358, distance: 78.4
click at [630, 358] on div "Name (En) 1/4 Kilo Name (En) Name (Ar) صغير Name (Ar) Price OMR 1.5 Price Status" at bounding box center [824, 356] width 1000 height 70
click at [696, 361] on input "text" at bounding box center [825, 364] width 314 height 33
type input "1/4 كيلو"
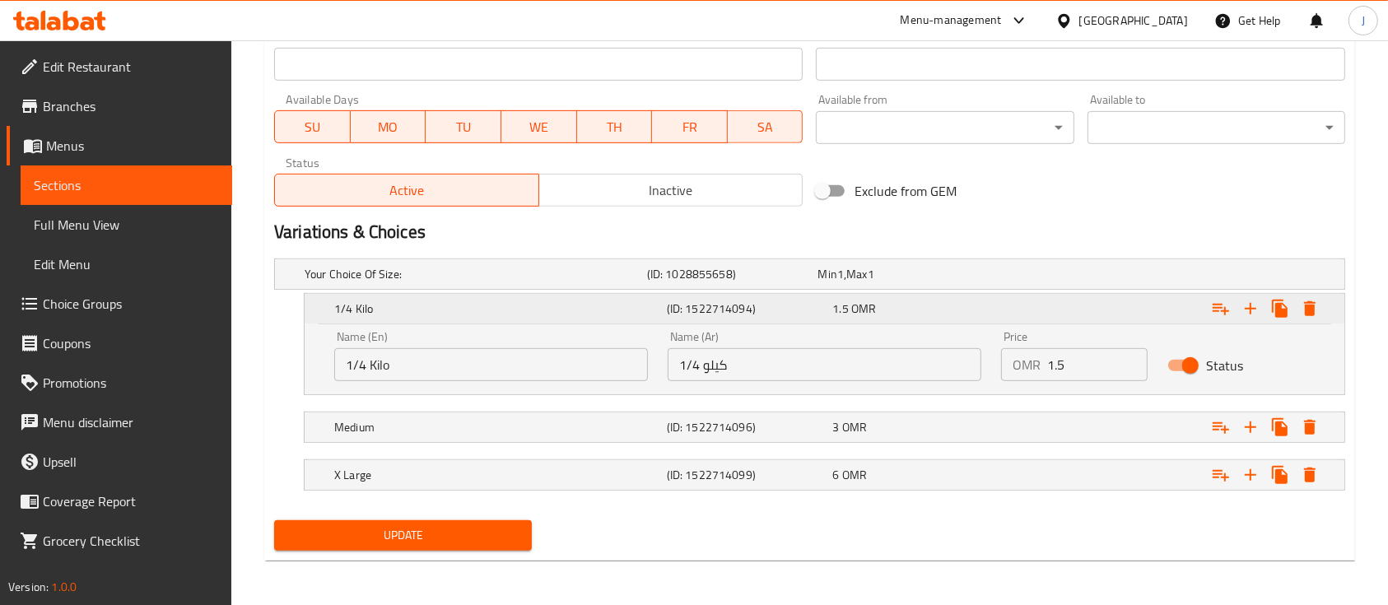
click at [759, 313] on h5 "(ID: 1522714094)" at bounding box center [747, 308] width 160 height 16
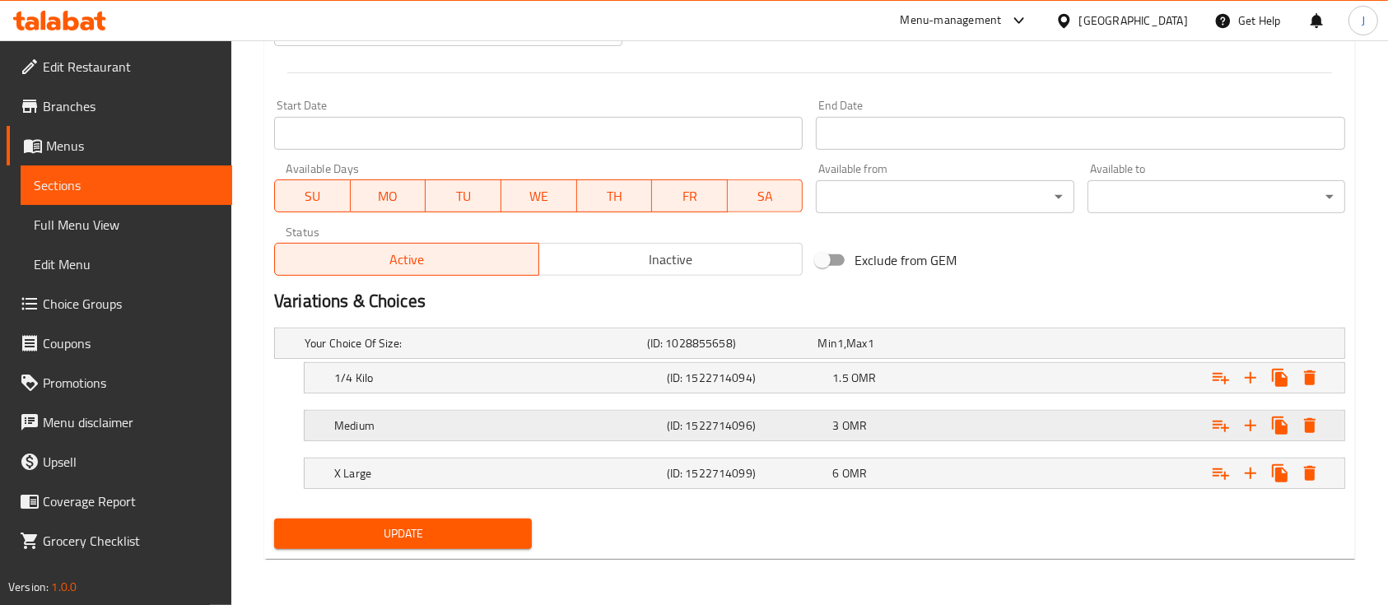
scroll to position [665, 0]
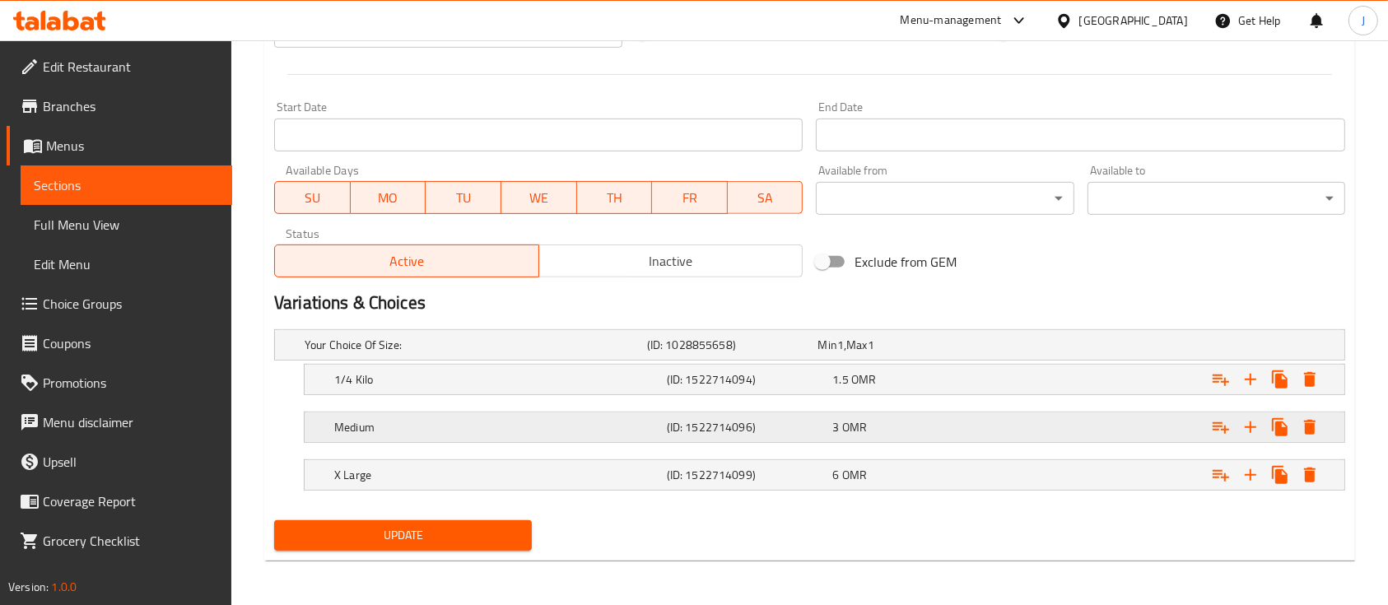
click at [677, 430] on h5 "(ID: 1522714096)" at bounding box center [747, 427] width 160 height 16
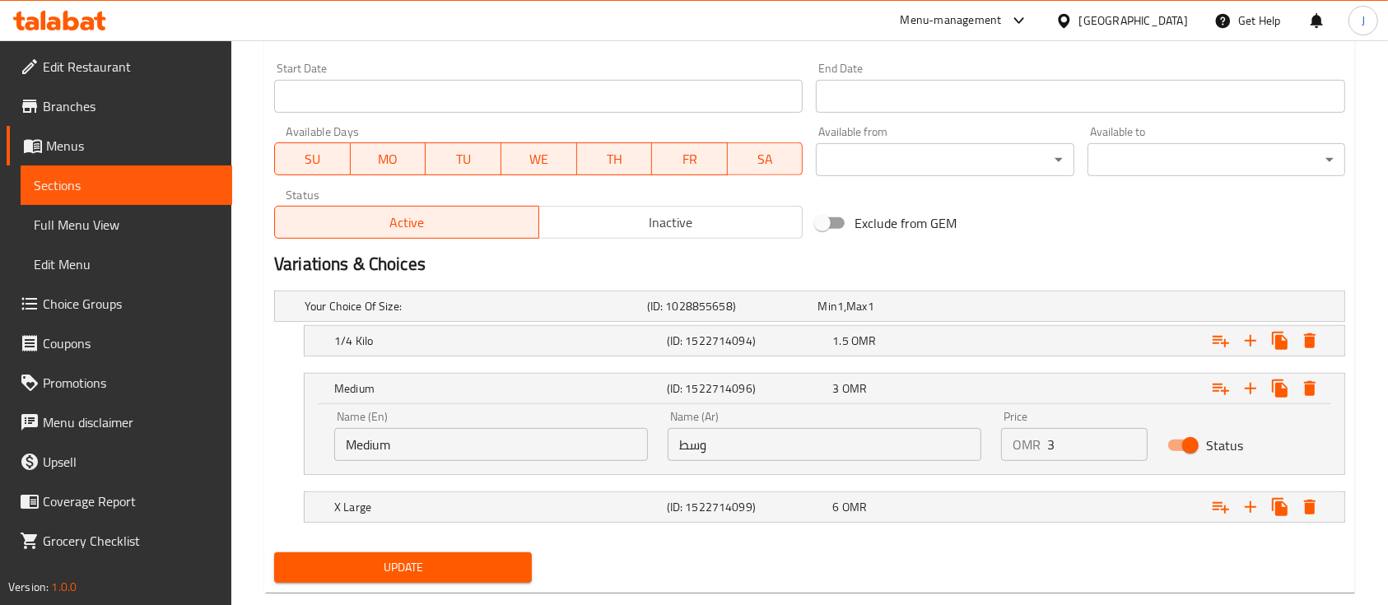
scroll to position [736, 0]
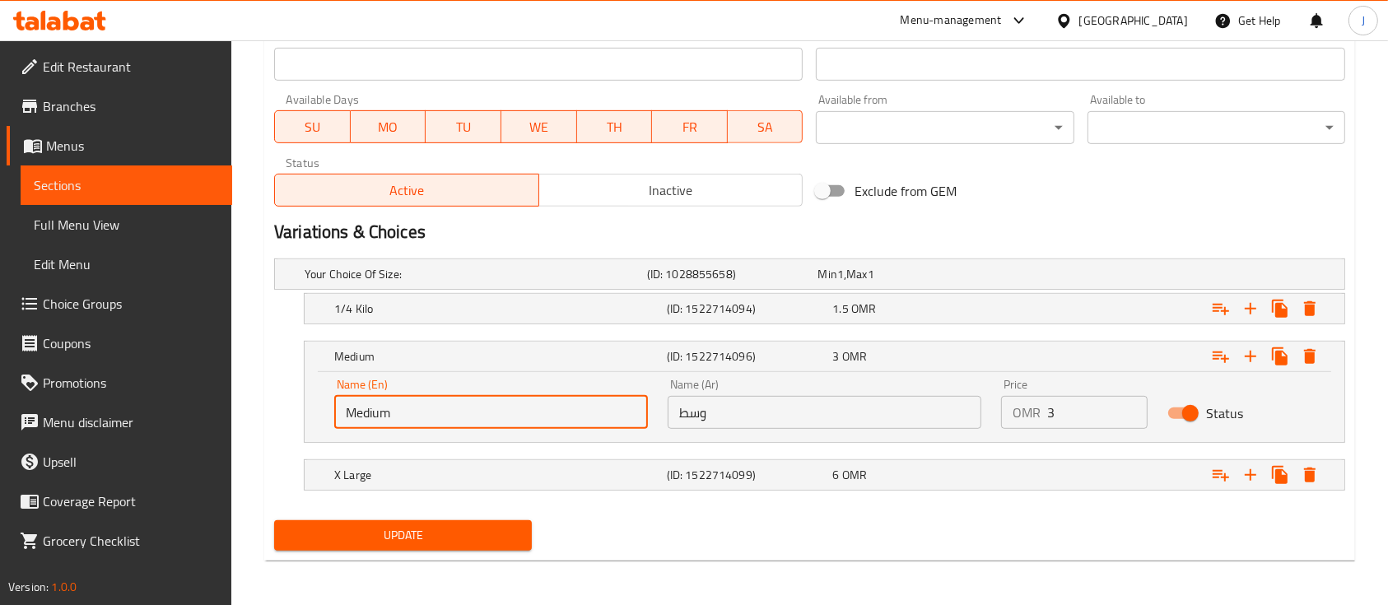
drag, startPoint x: 415, startPoint y: 412, endPoint x: 328, endPoint y: 412, distance: 87.2
click at [328, 412] on div "Name (En) Medium Name (En)" at bounding box center [490, 404] width 333 height 70
type input "1/2 Kilo"
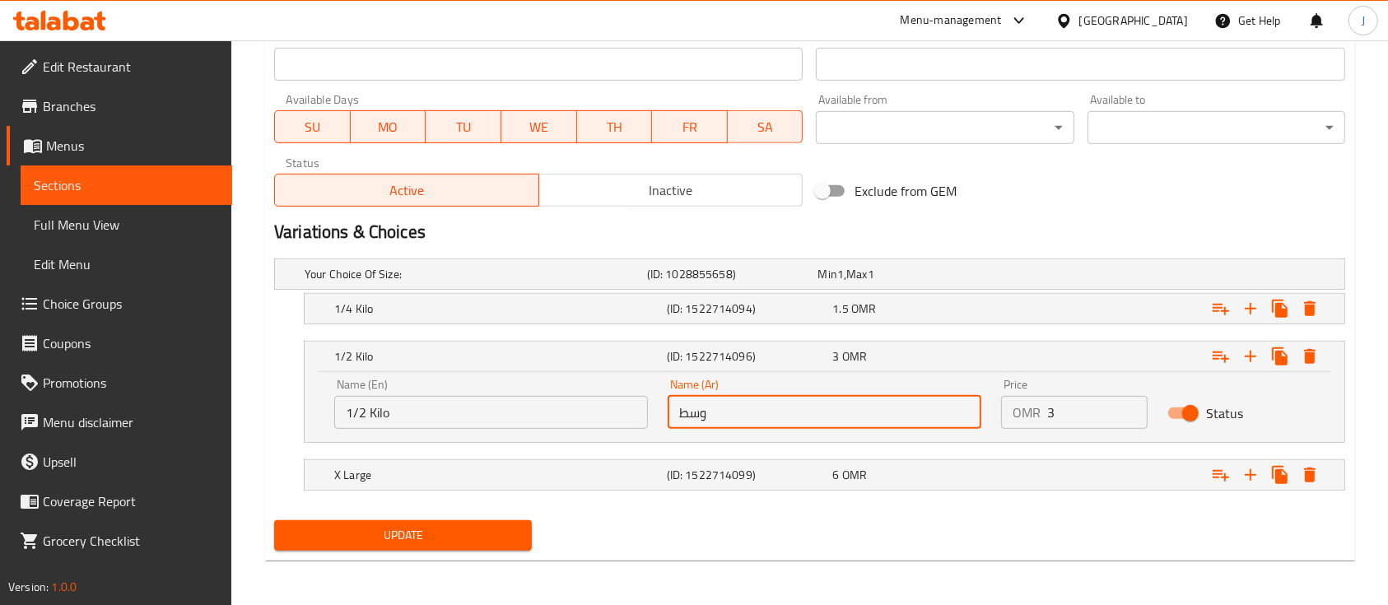
drag, startPoint x: 728, startPoint y: 407, endPoint x: 602, endPoint y: 412, distance: 126.9
click at [605, 412] on div "Name (En) 1/2 Kilo Name (En) Name (Ar) وسط Name (Ar) Price OMR 3 Price Status" at bounding box center [824, 404] width 1000 height 70
type input "1/2 كيلو"
click at [713, 365] on h5 "(ID: 1522714096)" at bounding box center [747, 356] width 160 height 16
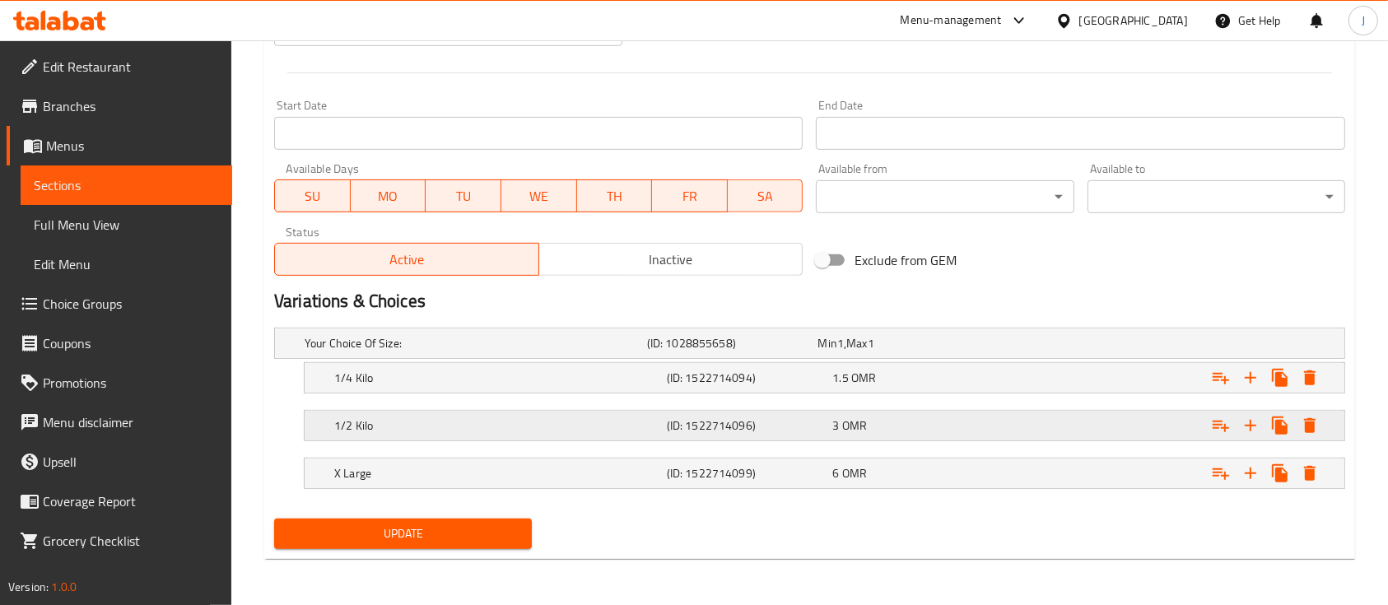
scroll to position [665, 0]
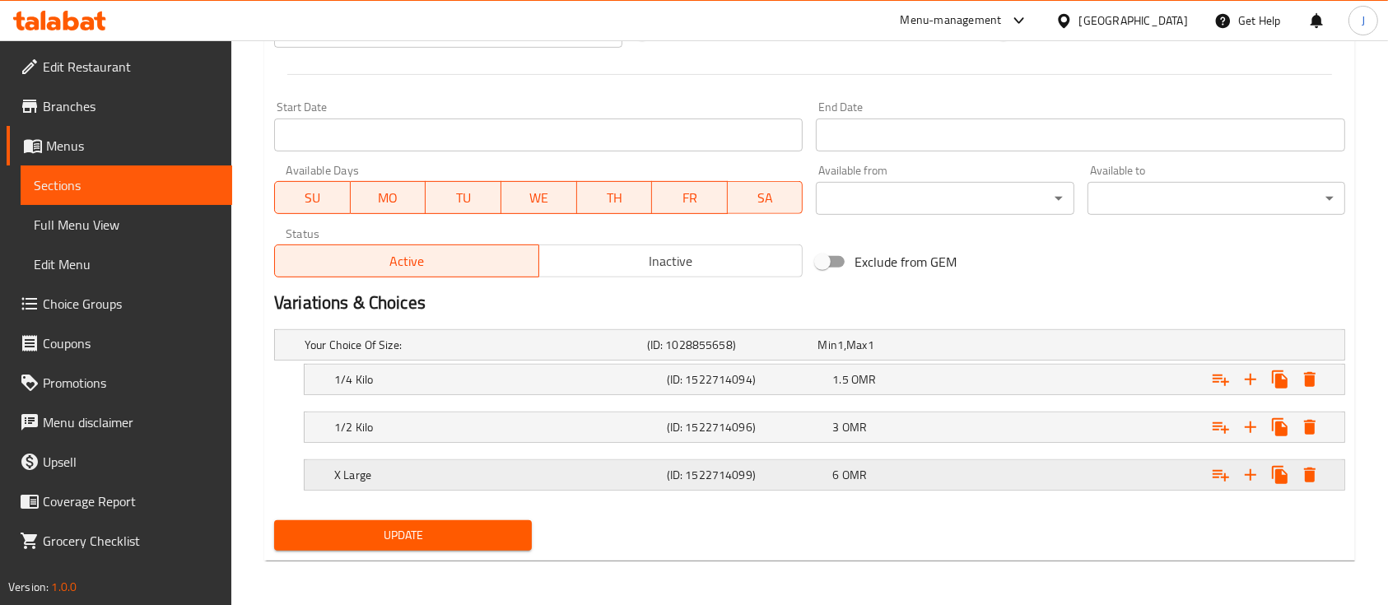
click at [615, 473] on h5 "X Large" at bounding box center [497, 475] width 326 height 16
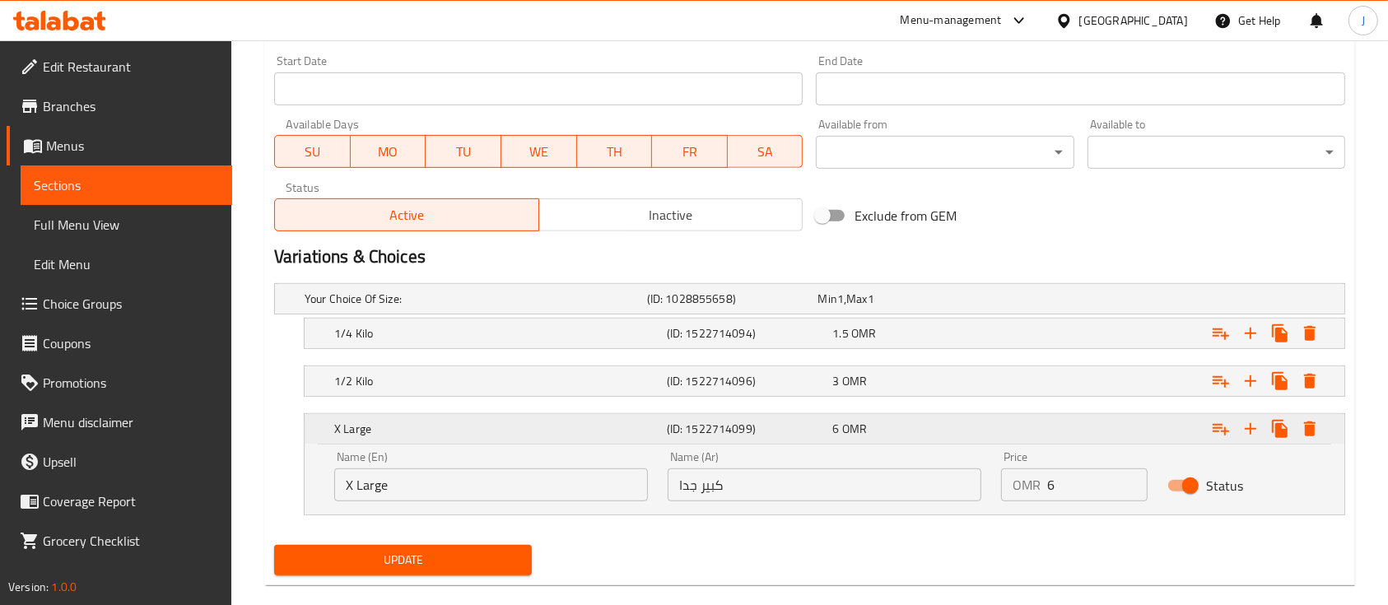
scroll to position [736, 0]
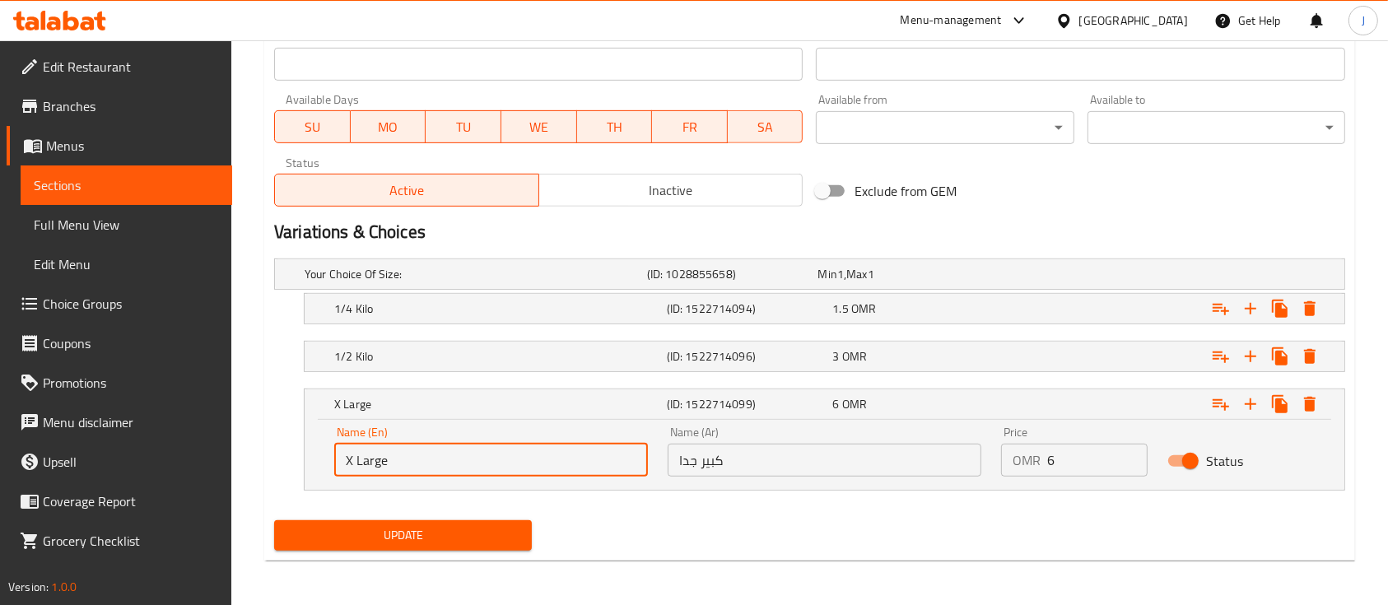
drag, startPoint x: 441, startPoint y: 462, endPoint x: 248, endPoint y: 441, distance: 194.5
type input "1"
type input "1 Kilo"
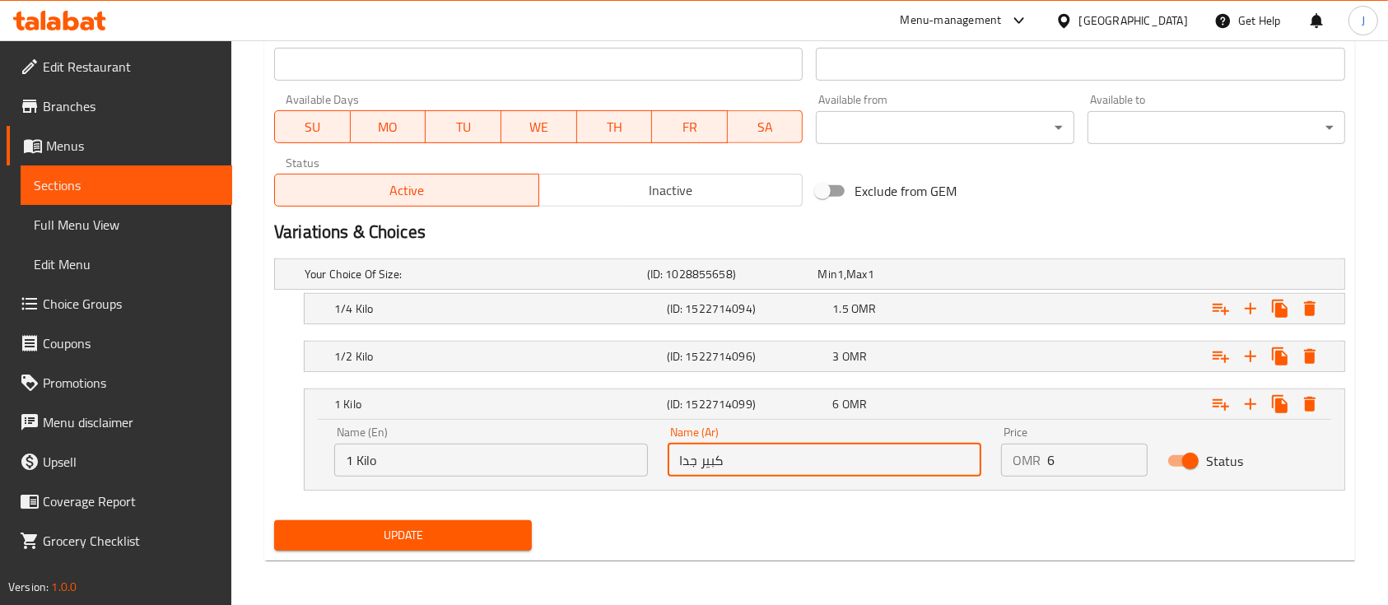
drag, startPoint x: 718, startPoint y: 450, endPoint x: 608, endPoint y: 438, distance: 110.2
click at [612, 438] on div "Name (En) 1 Kilo Name (En) Name (Ar) كبير جدا Name (Ar) Price OMR 6 Price Status" at bounding box center [824, 451] width 1000 height 70
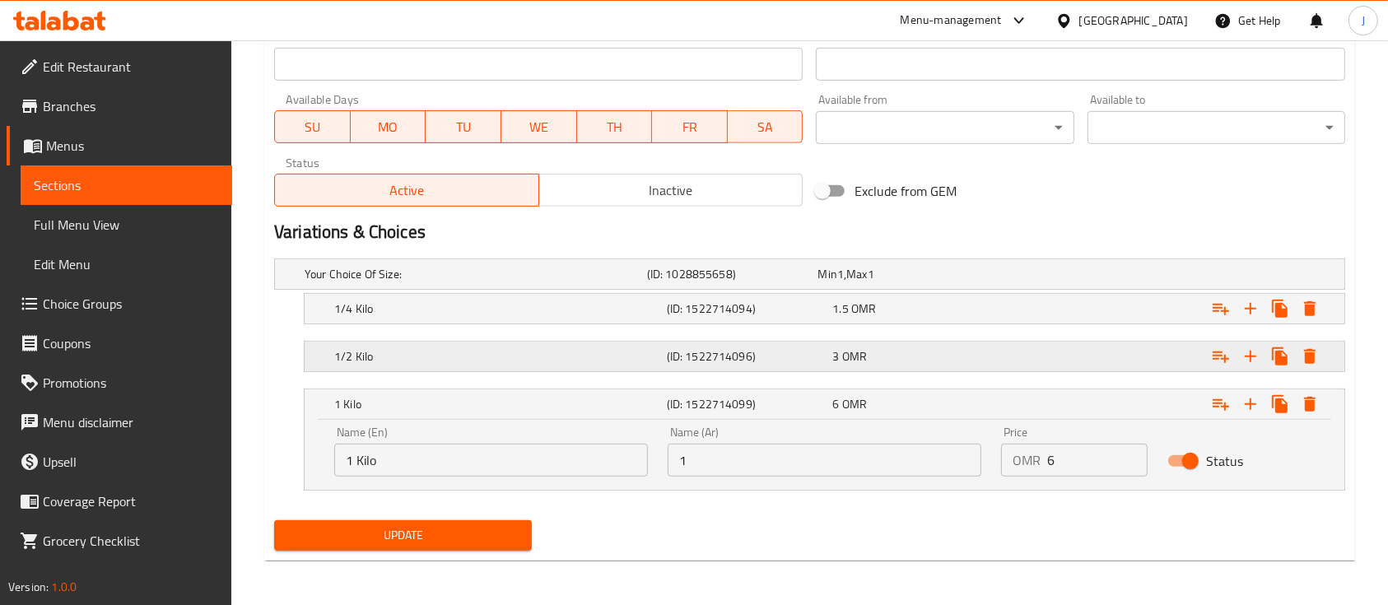
click at [757, 356] on h5 "(ID: 1522714096)" at bounding box center [747, 356] width 160 height 16
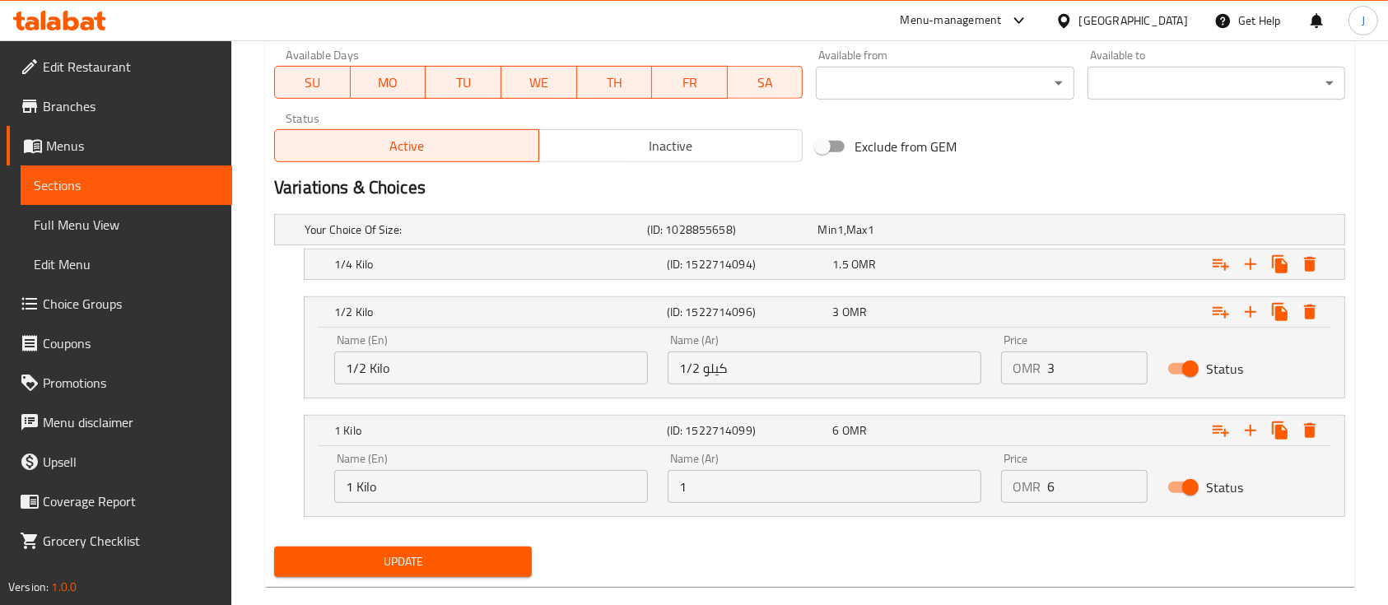
scroll to position [807, 0]
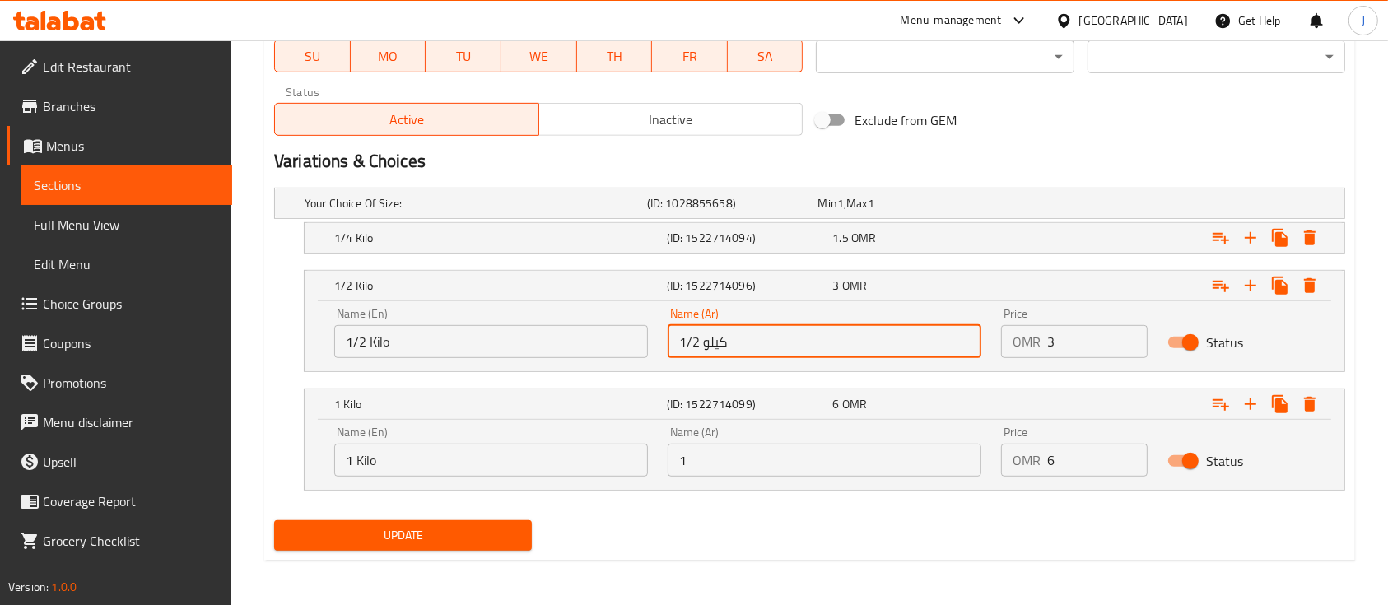
drag, startPoint x: 704, startPoint y: 346, endPoint x: 728, endPoint y: 345, distance: 24.7
click at [728, 345] on input "1/2 كيلو" at bounding box center [825, 341] width 314 height 33
click at [709, 462] on input "1" at bounding box center [825, 460] width 314 height 33
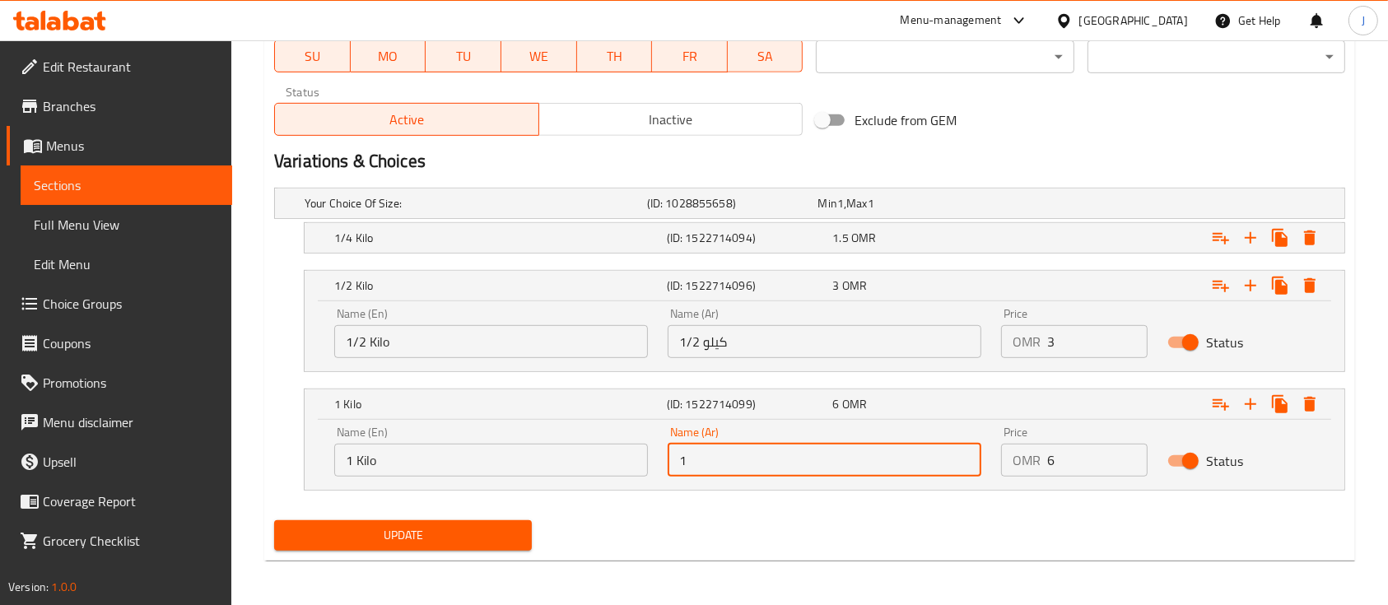
paste input "كيلو"
type input "1 كيلو"
click at [817, 407] on h5 "(ID: 1522714099)" at bounding box center [747, 404] width 160 height 16
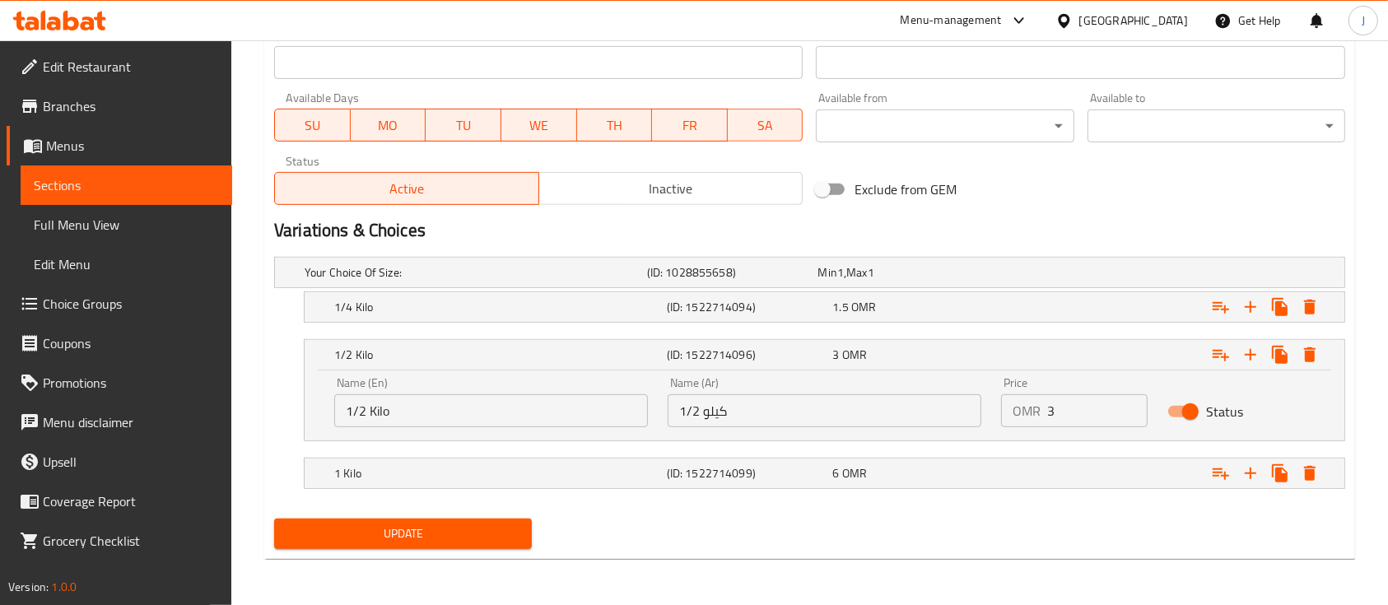
scroll to position [736, 0]
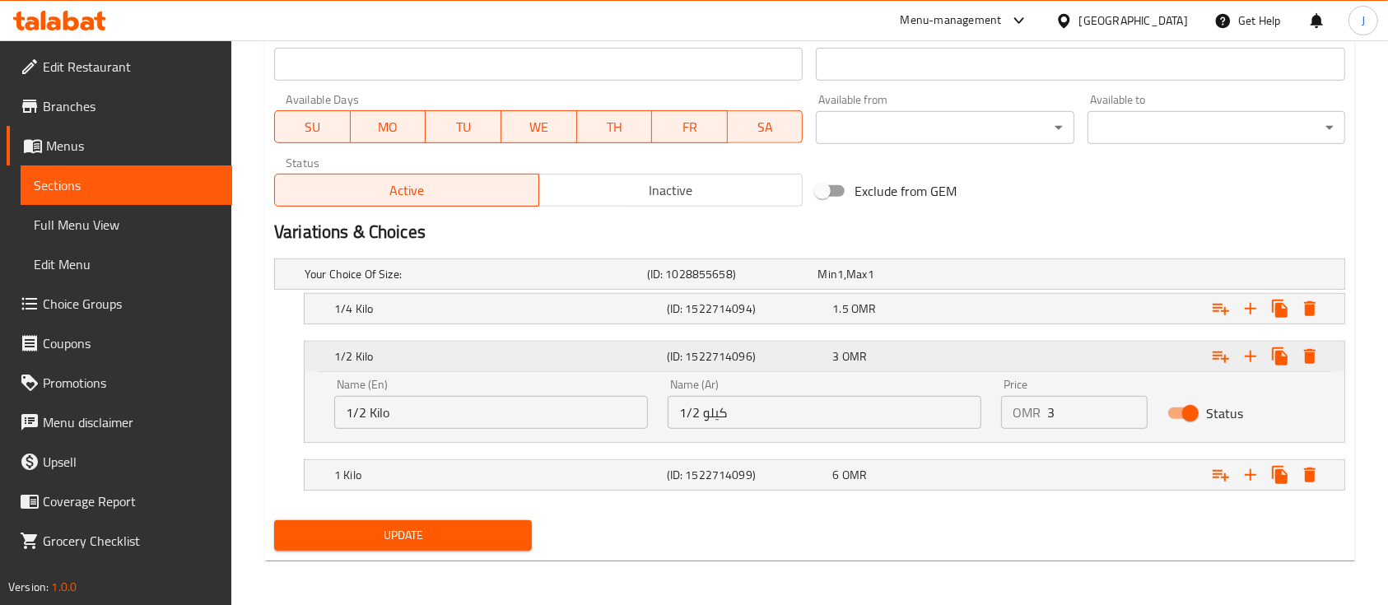
click at [597, 365] on div "1/2 Kilo" at bounding box center [497, 356] width 333 height 23
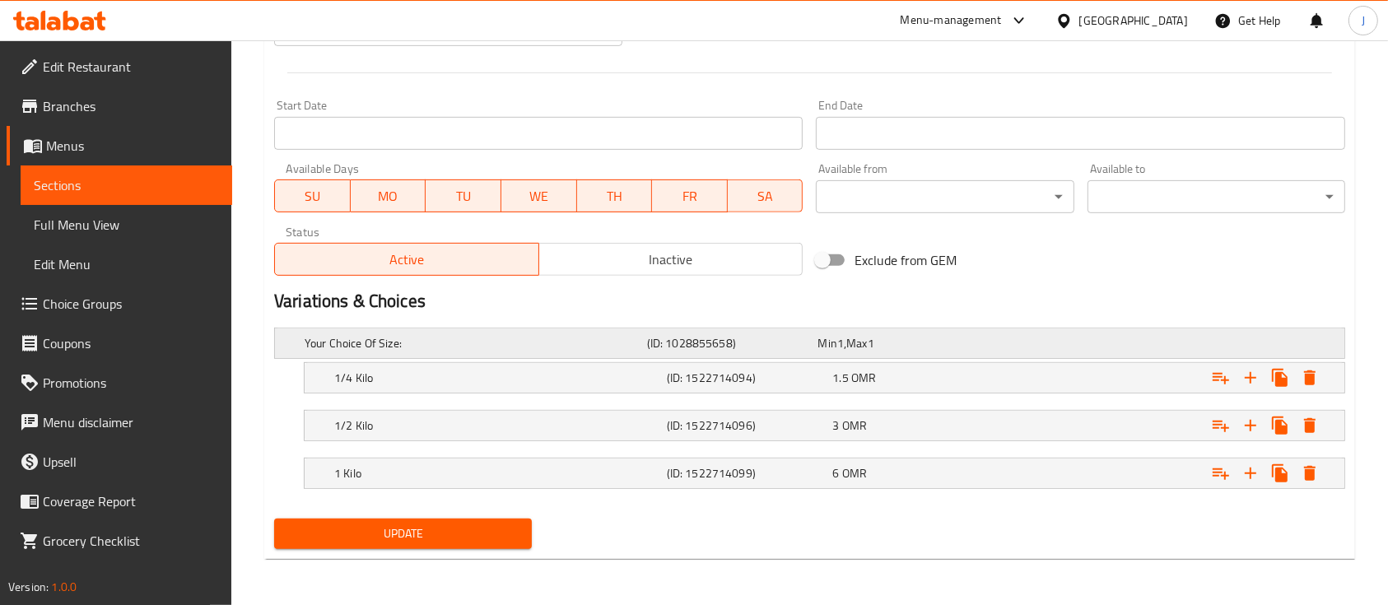
scroll to position [665, 0]
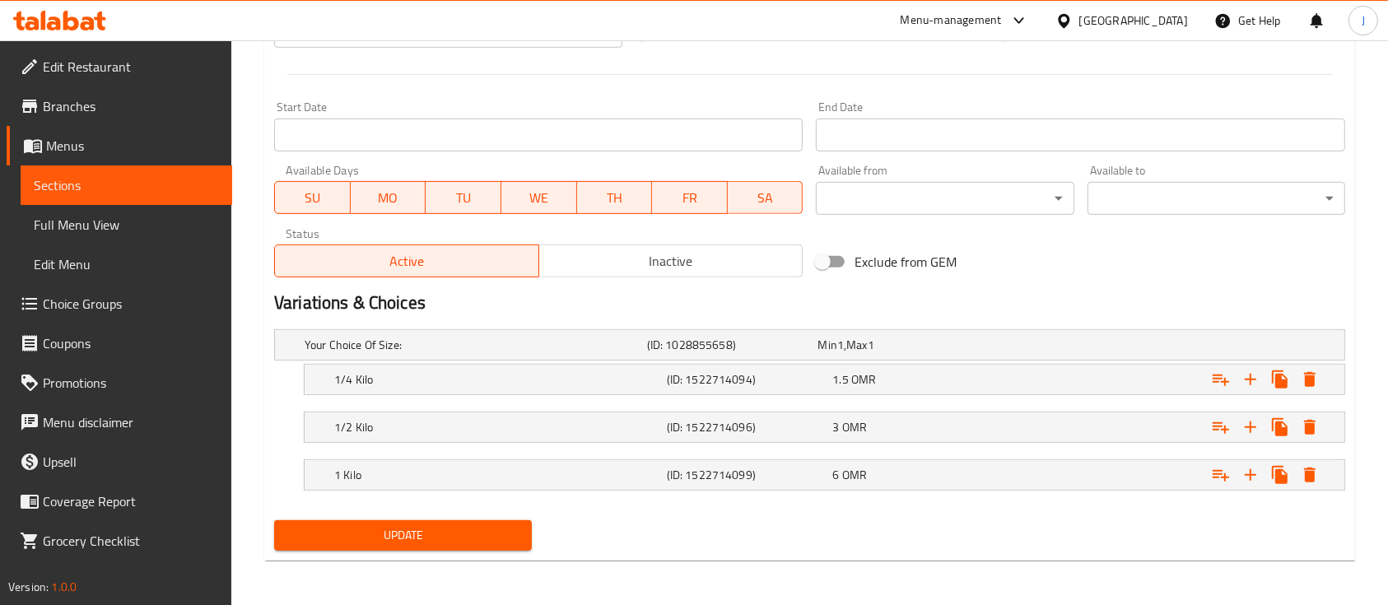
click at [489, 528] on span "Update" at bounding box center [402, 535] width 231 height 21
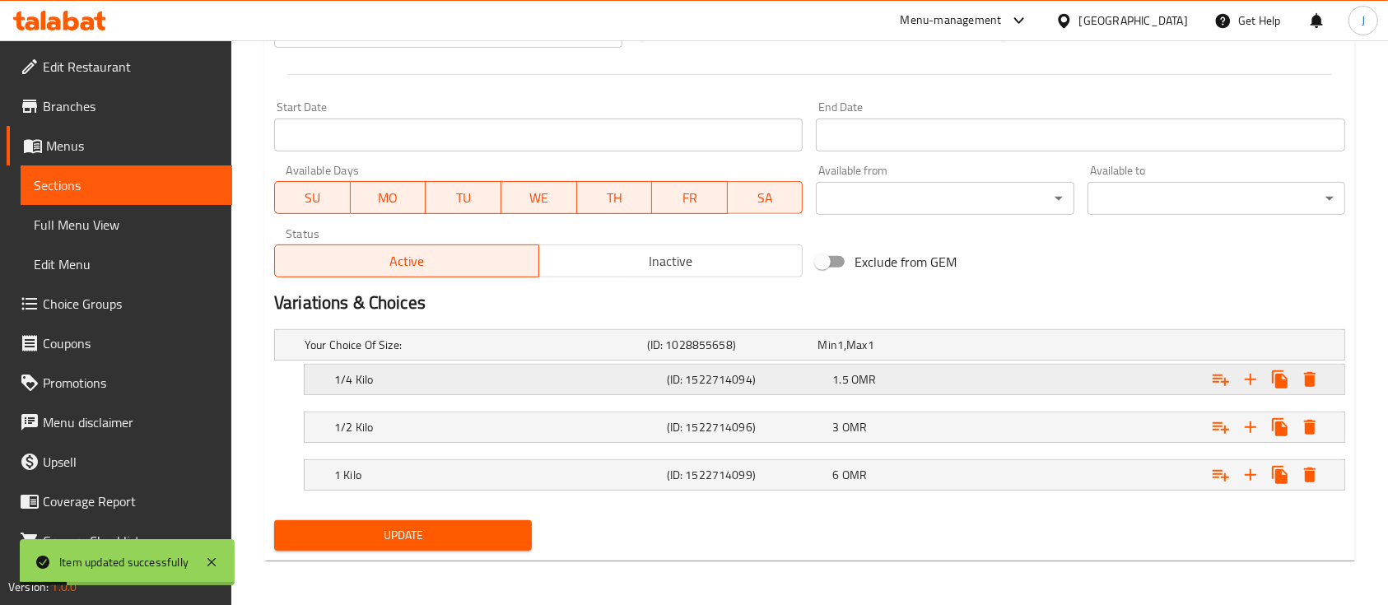
drag, startPoint x: 348, startPoint y: 472, endPoint x: 352, endPoint y: 375, distance: 98.0
click at [352, 376] on div "Your Choice Of Size: (ID: 1028855658) Min 1 , Max 1 Name (En) Your Choice Of Si…" at bounding box center [810, 418] width 1084 height 191
drag, startPoint x: 352, startPoint y: 375, endPoint x: 347, endPoint y: 440, distance: 65.3
click at [347, 440] on div "Your Choice Of Size: (ID: 1028855658) Min 1 , Max 1 Name (En) Your Choice Of Si…" at bounding box center [810, 418] width 1084 height 191
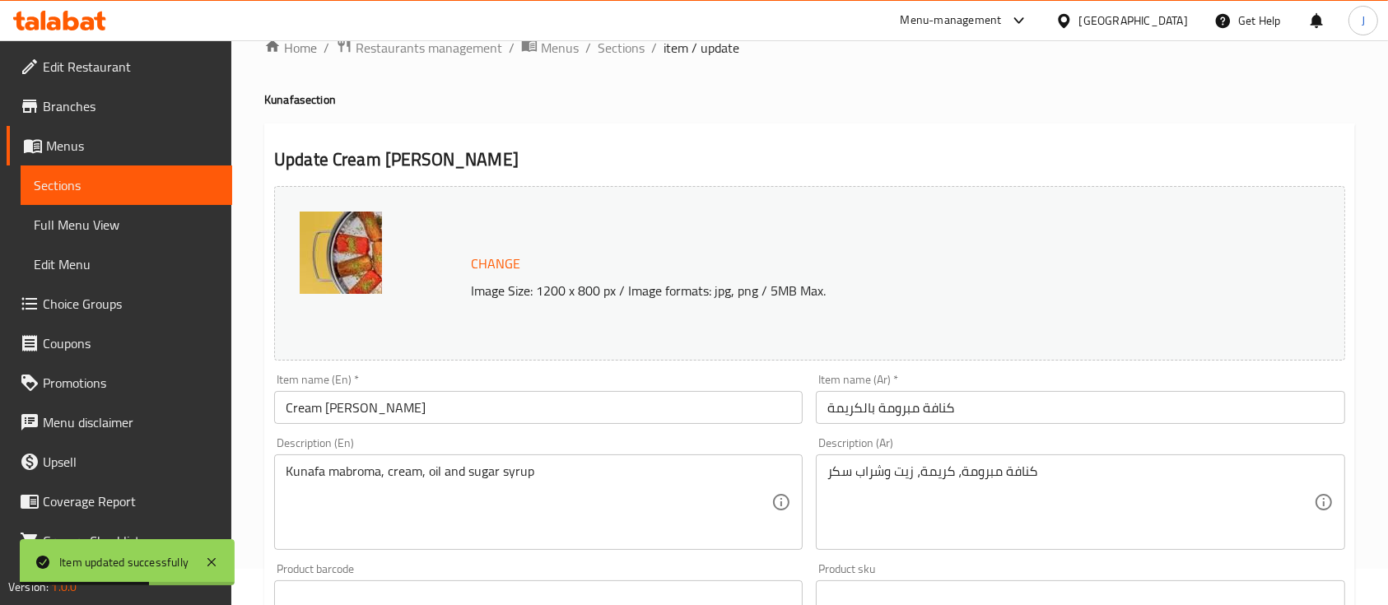
scroll to position [0, 0]
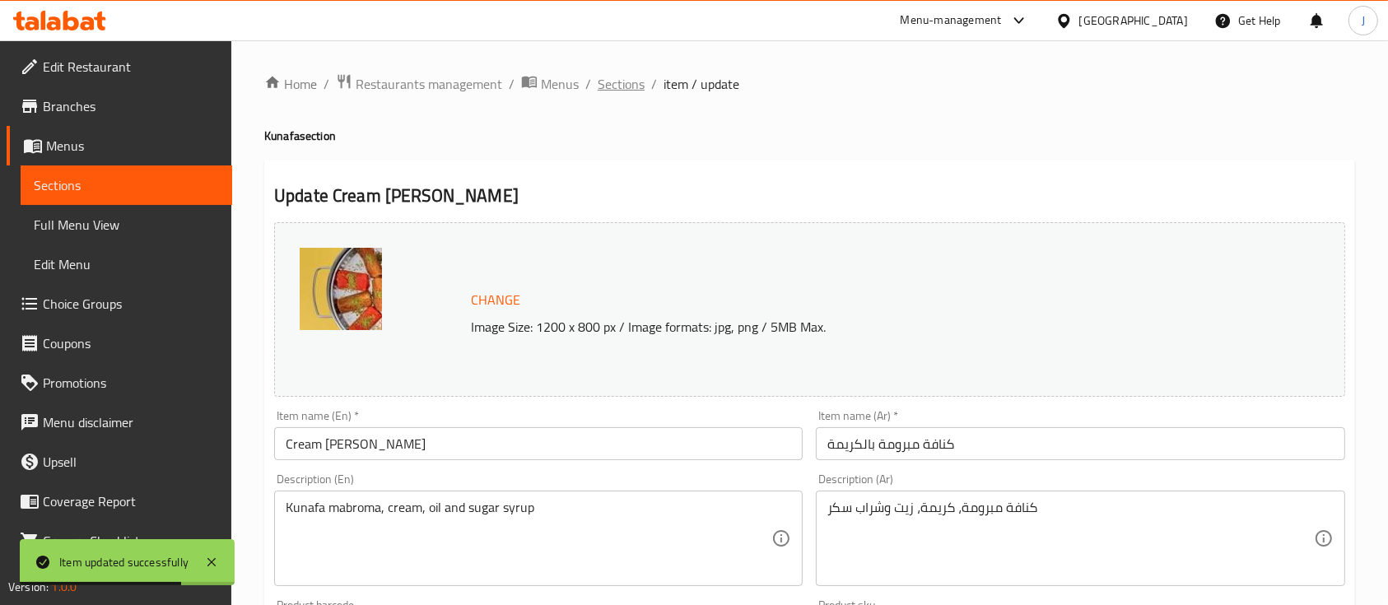
click at [626, 75] on span "Sections" at bounding box center [621, 84] width 47 height 20
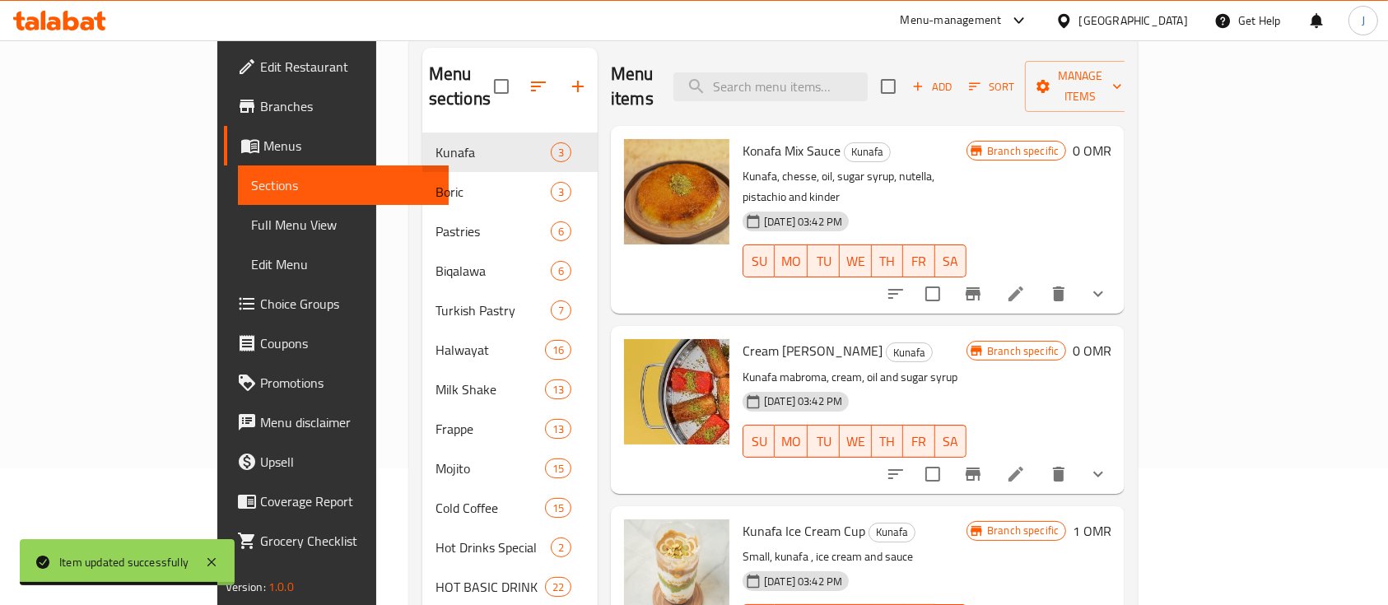
scroll to position [109, 0]
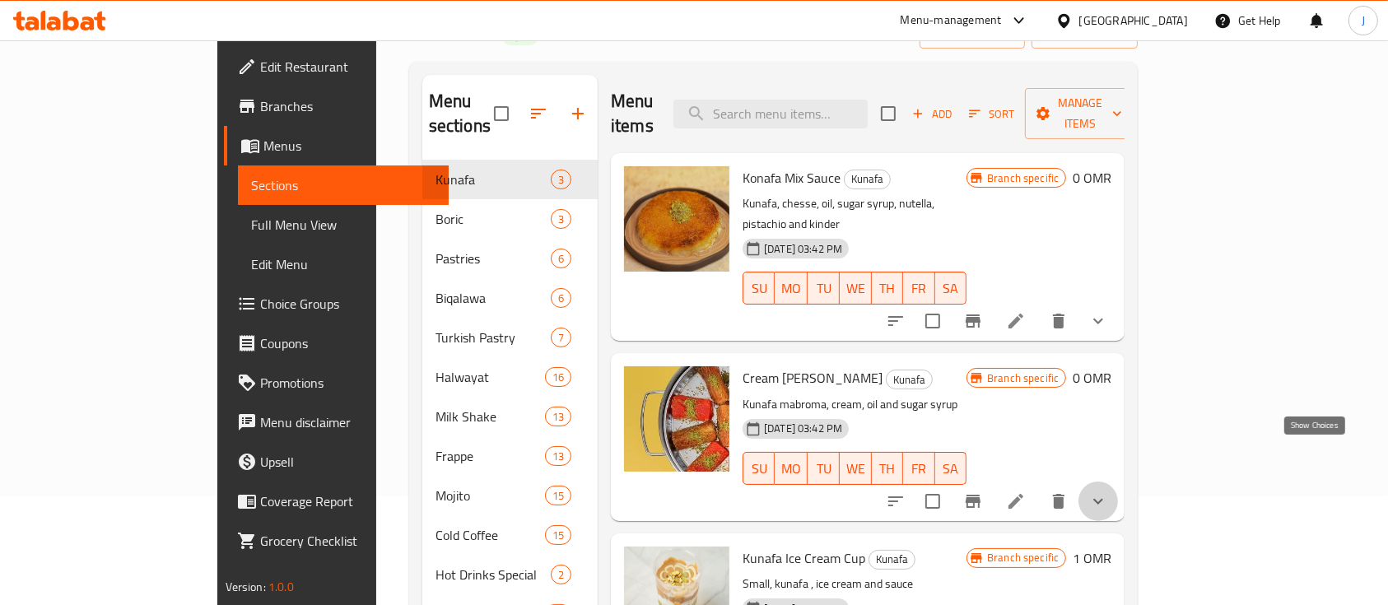
click at [1108, 491] on icon "show more" at bounding box center [1098, 501] width 20 height 20
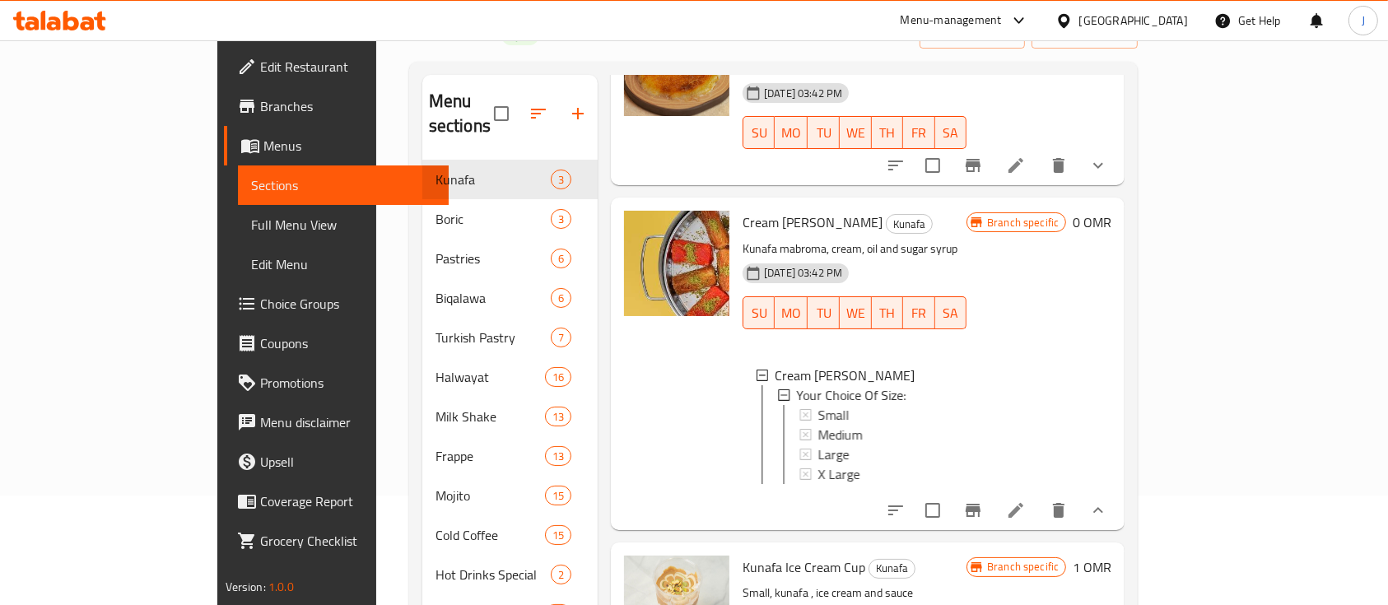
scroll to position [156, 0]
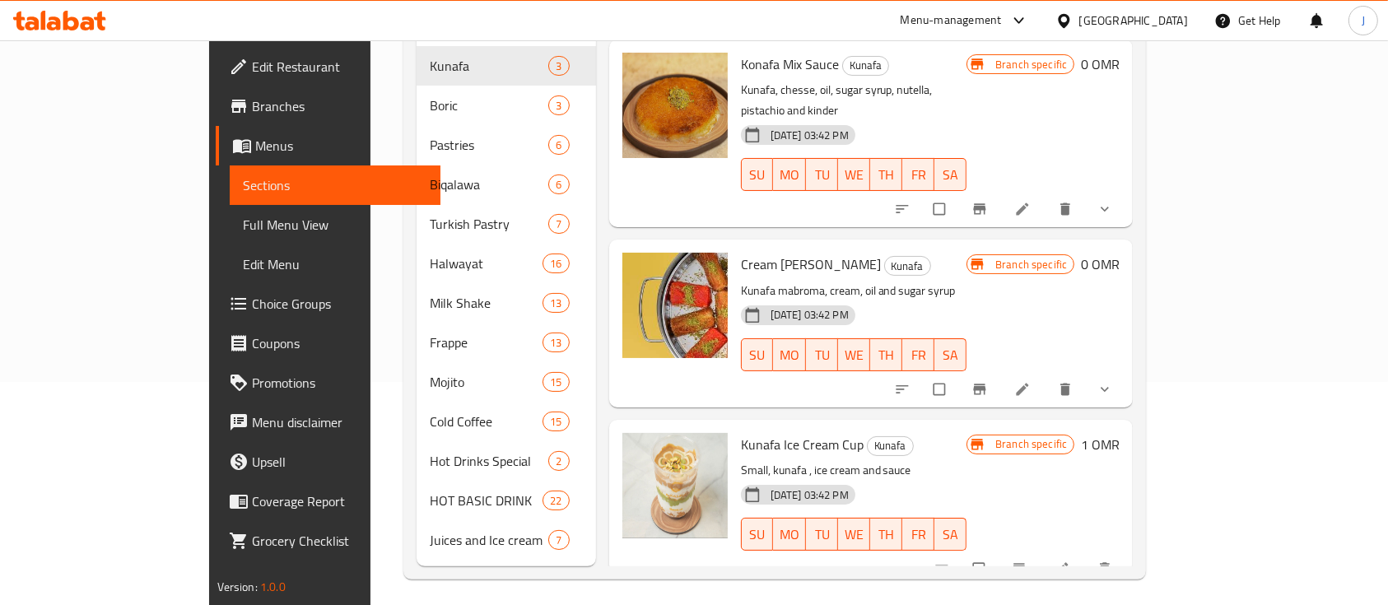
scroll to position [230, 0]
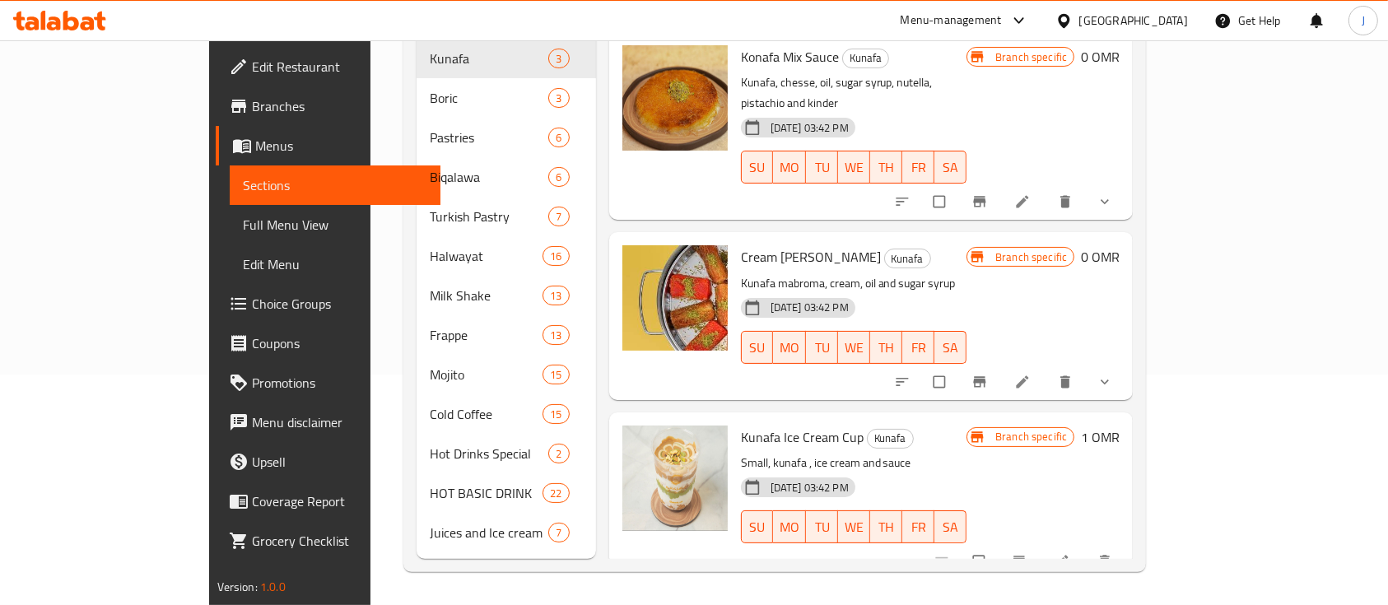
click at [1113, 374] on icon "show more" at bounding box center [1104, 382] width 16 height 16
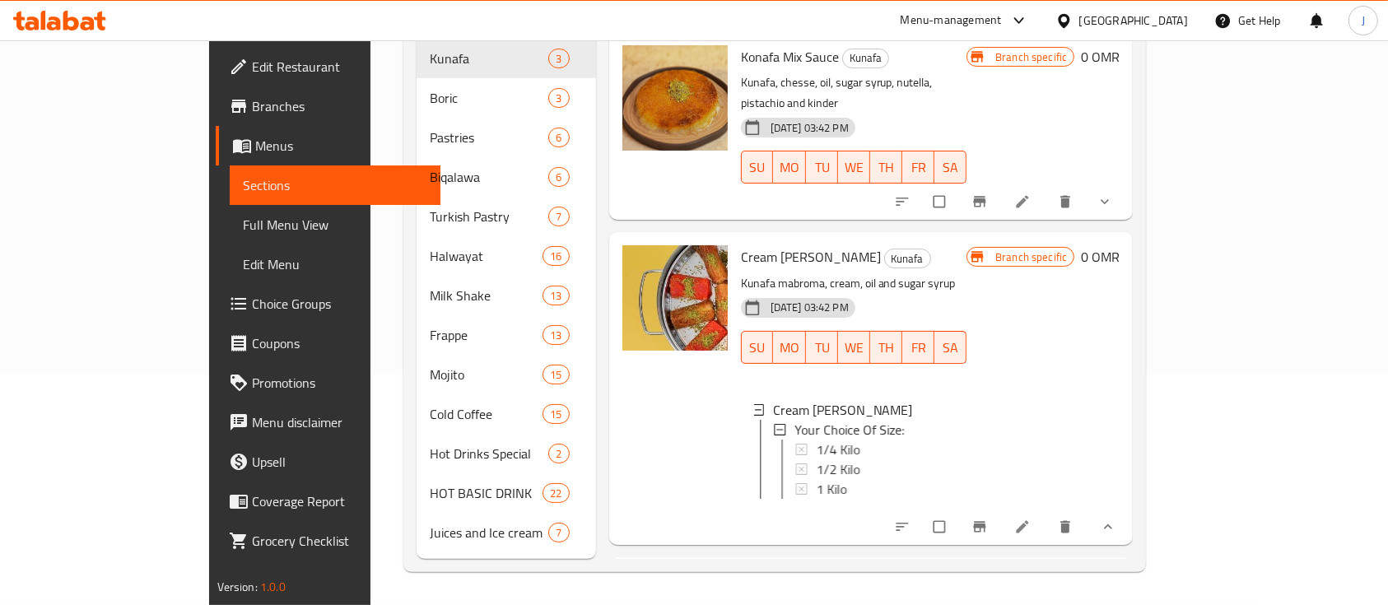
scroll to position [137, 0]
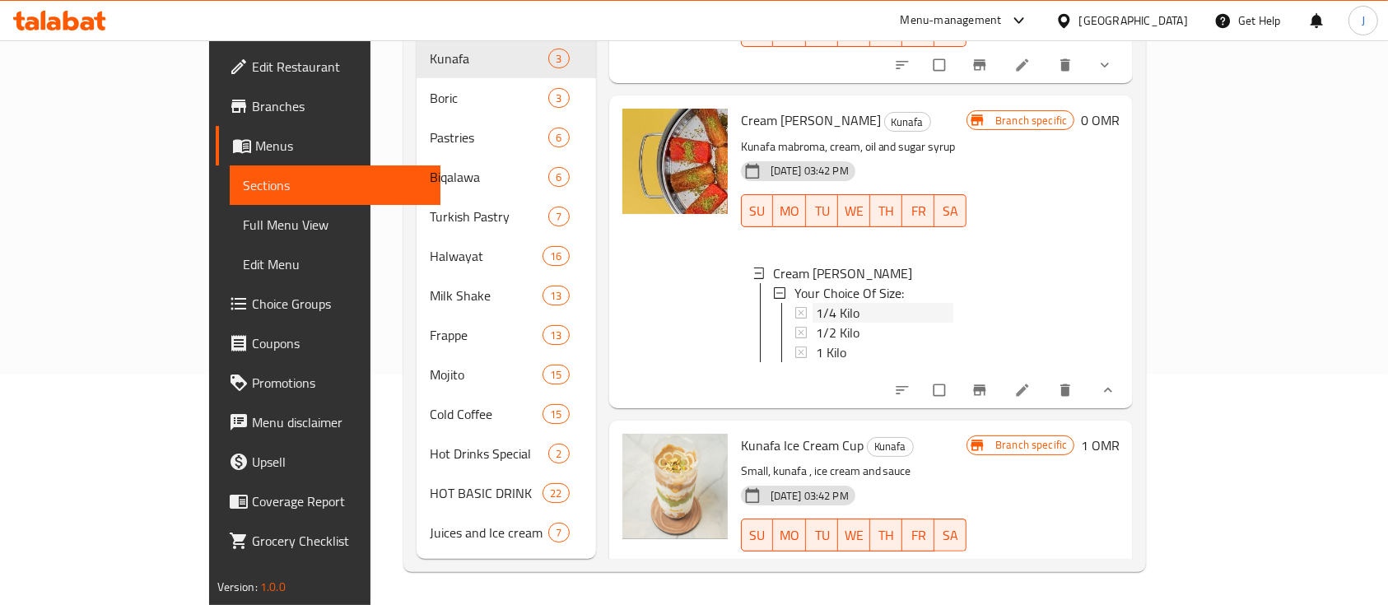
click at [816, 303] on span "1/4 Kilo" at bounding box center [838, 313] width 44 height 20
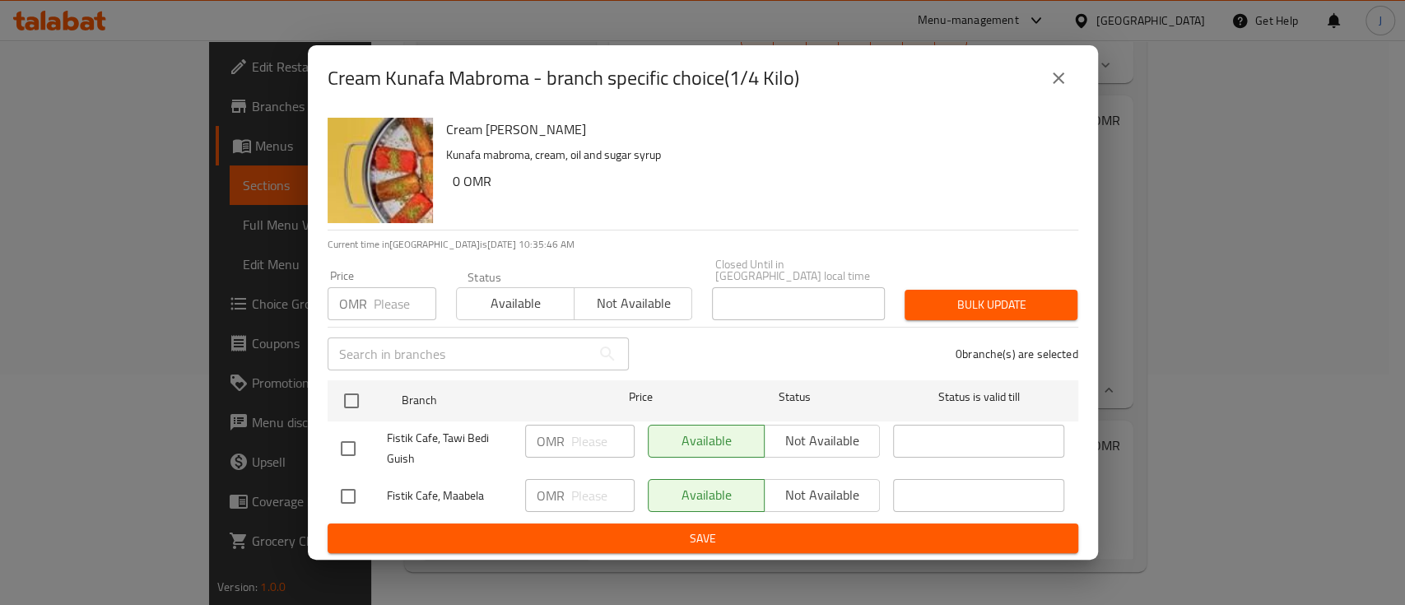
click at [1045, 80] on button "close" at bounding box center [1059, 78] width 40 height 40
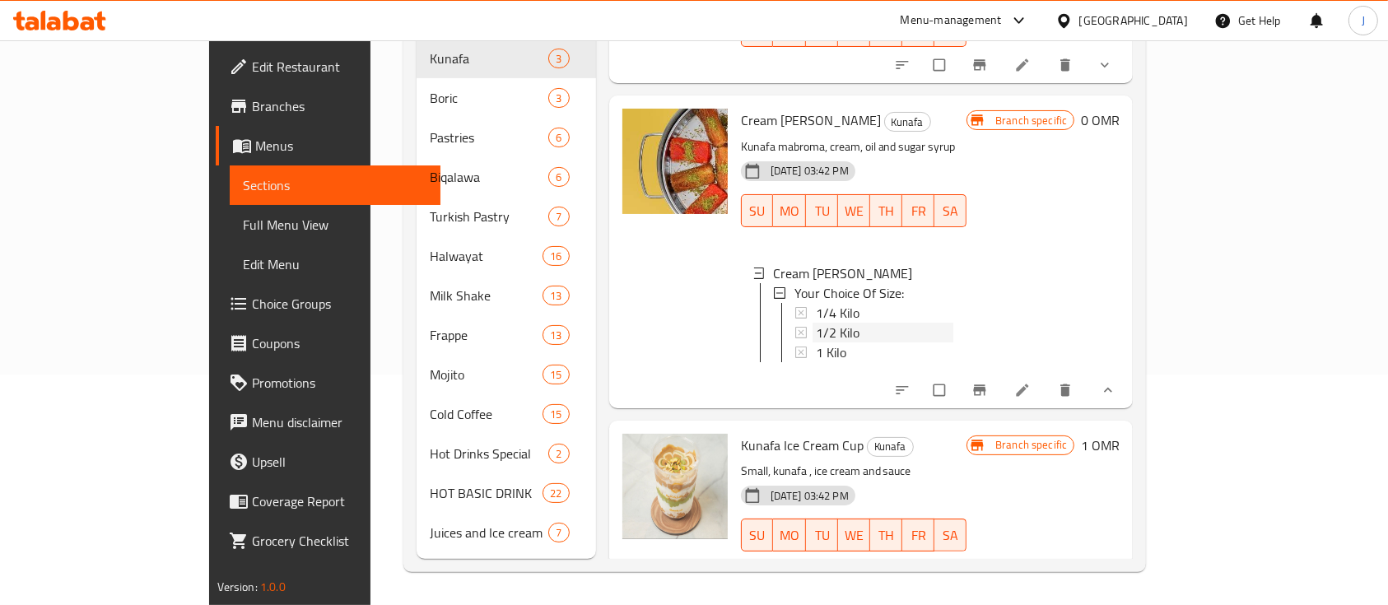
click at [816, 323] on span "1/2 Kilo" at bounding box center [838, 333] width 44 height 20
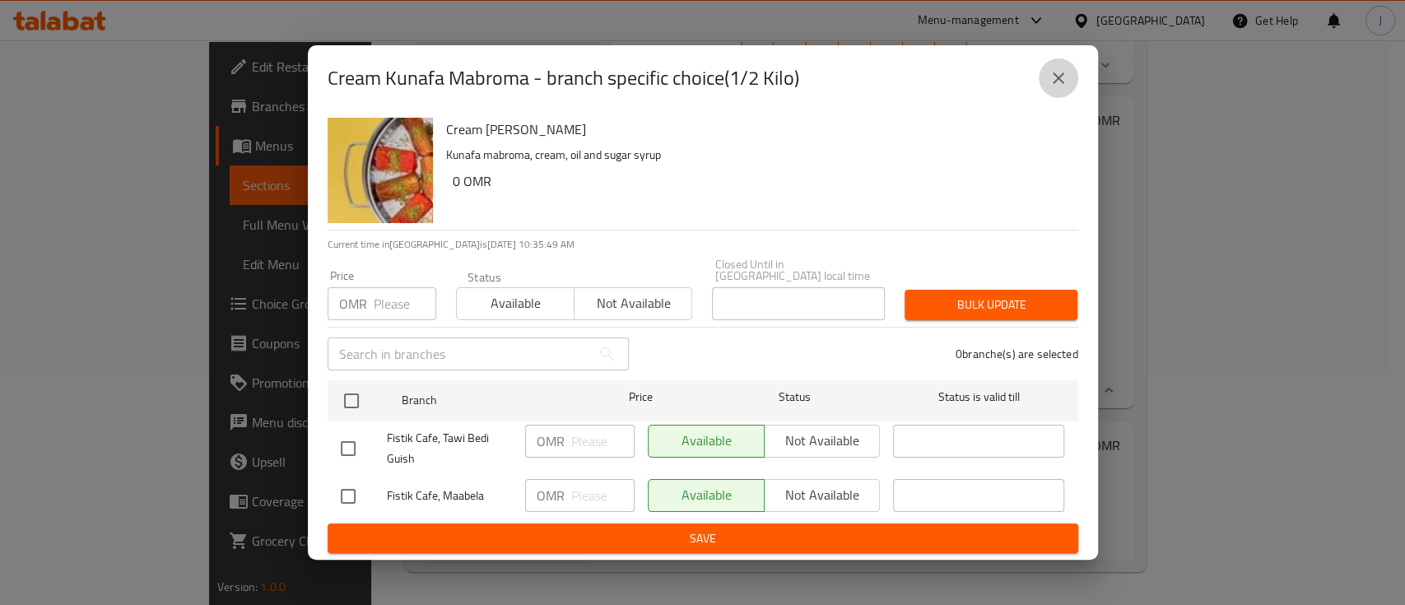
click at [1060, 84] on icon "close" at bounding box center [1059, 78] width 20 height 20
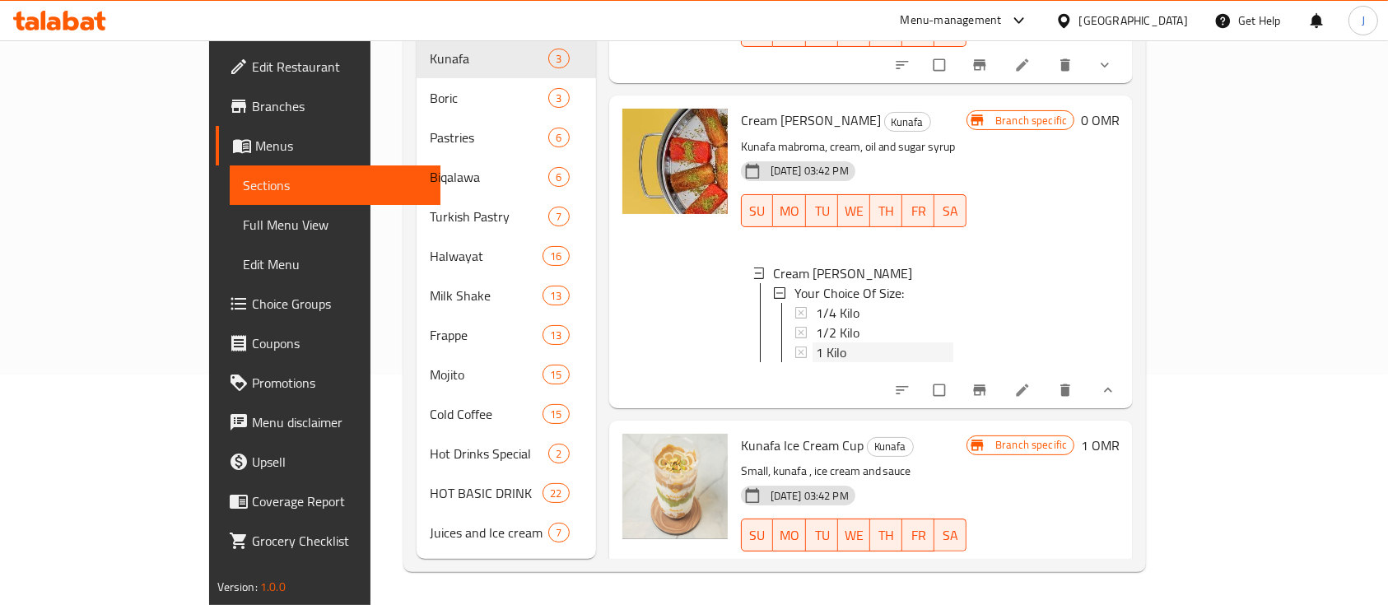
click at [816, 342] on div "1 Kilo" at bounding box center [884, 352] width 137 height 20
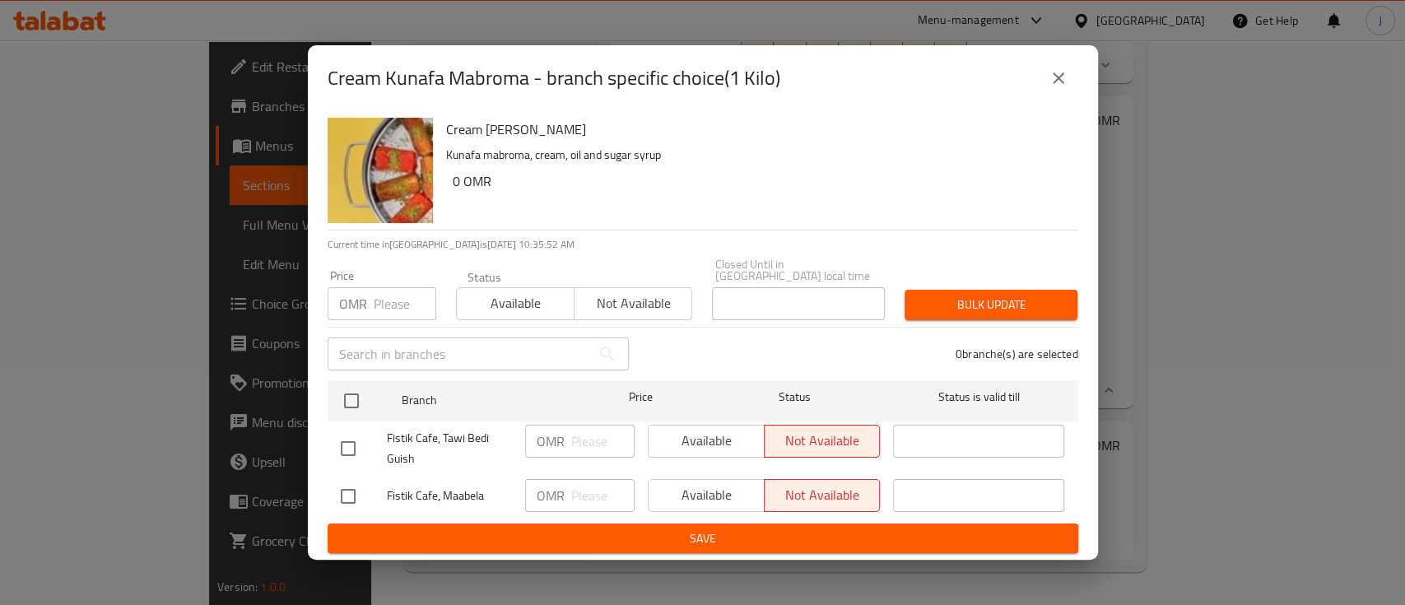
click at [1060, 88] on icon "close" at bounding box center [1059, 78] width 20 height 20
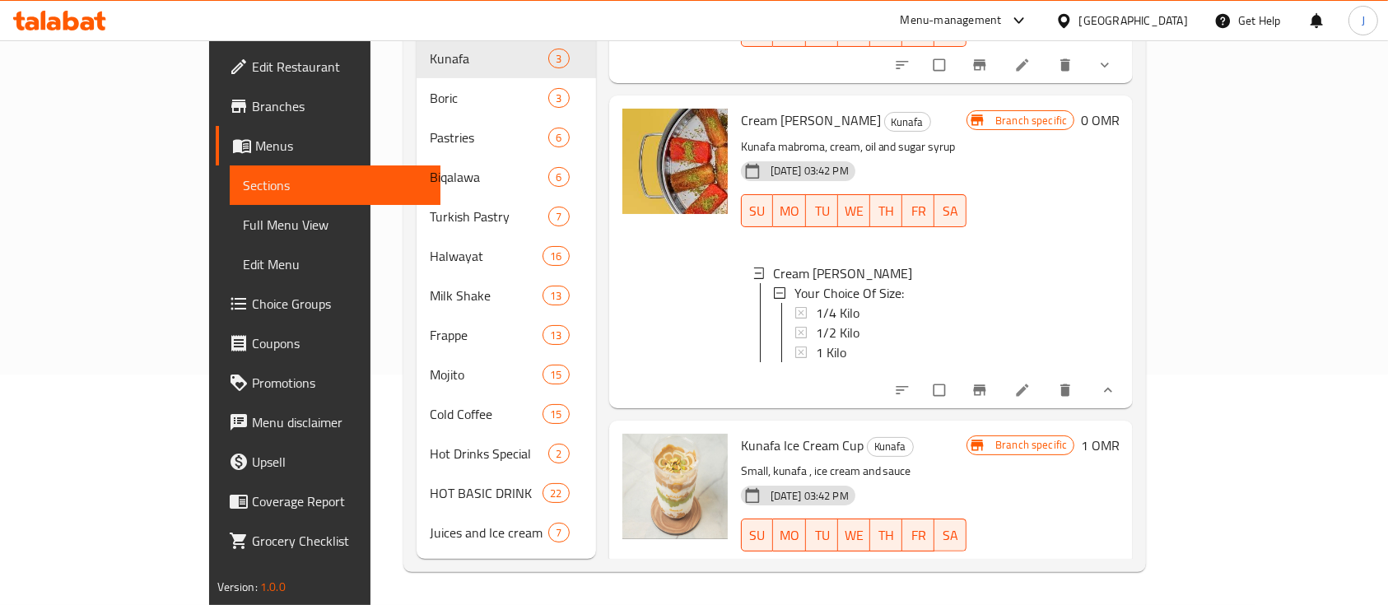
click at [873, 342] on div "1 Kilo" at bounding box center [884, 352] width 137 height 20
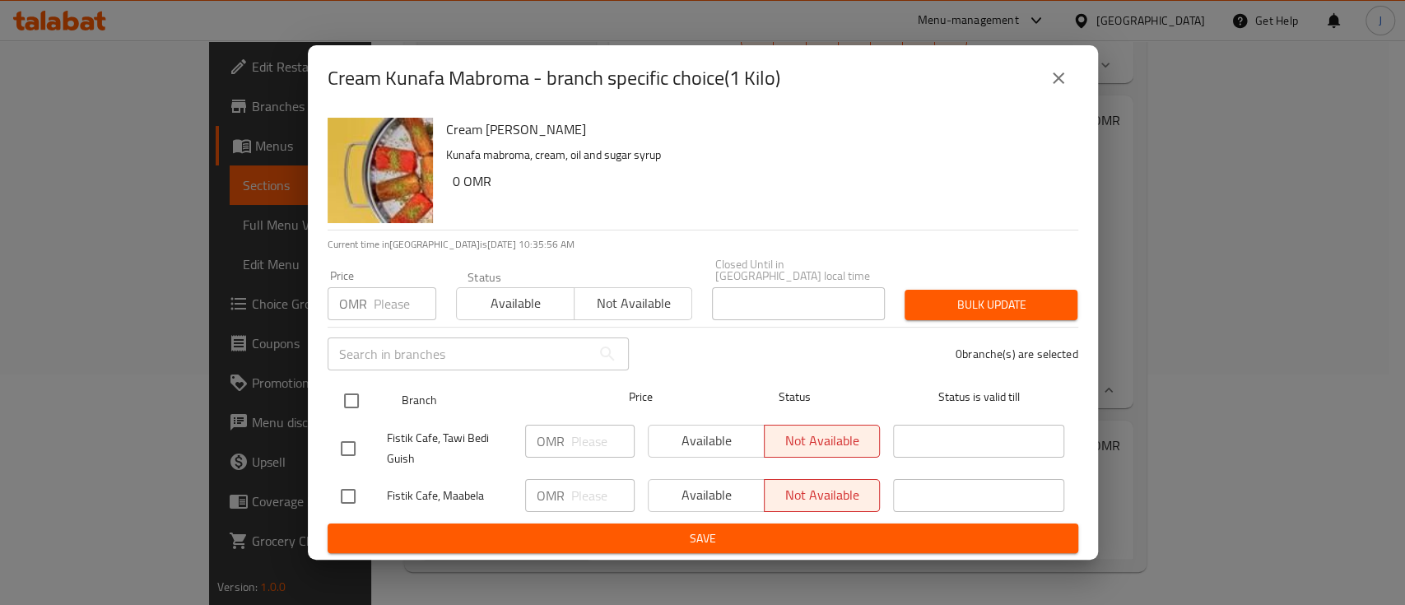
click at [348, 393] on input "checkbox" at bounding box center [351, 401] width 35 height 35
checkbox input "true"
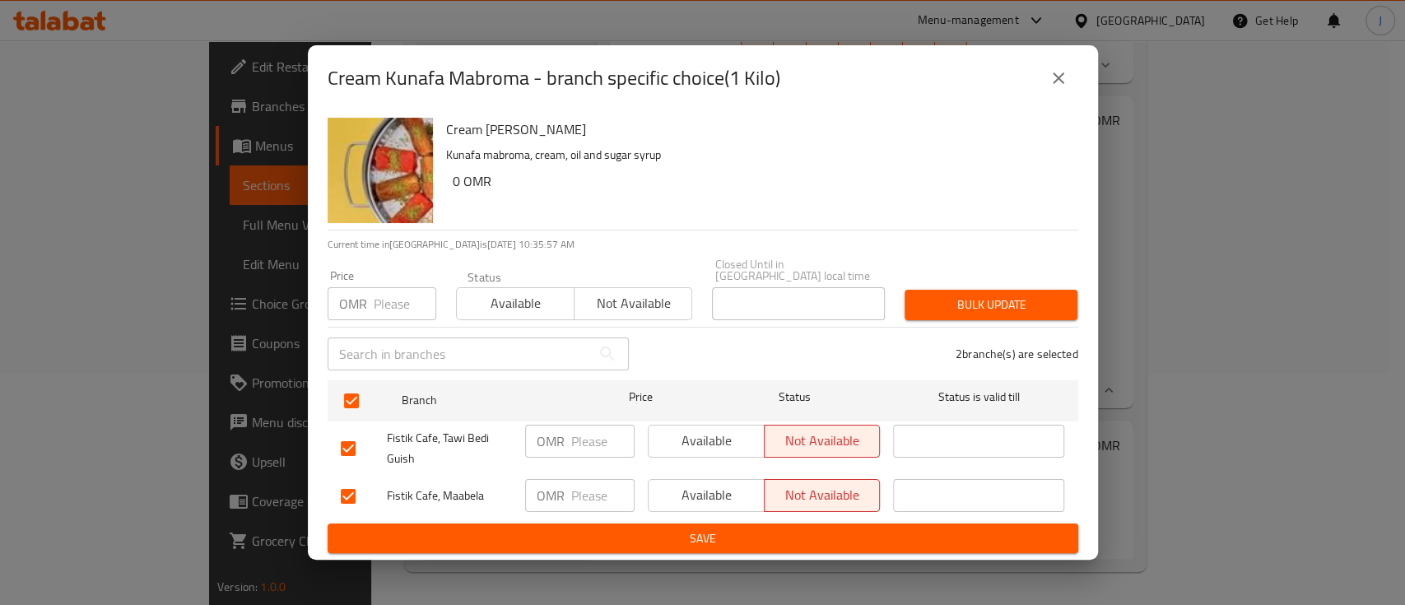
click at [698, 435] on span "Available" at bounding box center [706, 441] width 103 height 24
click at [723, 491] on span "Available" at bounding box center [706, 495] width 103 height 24
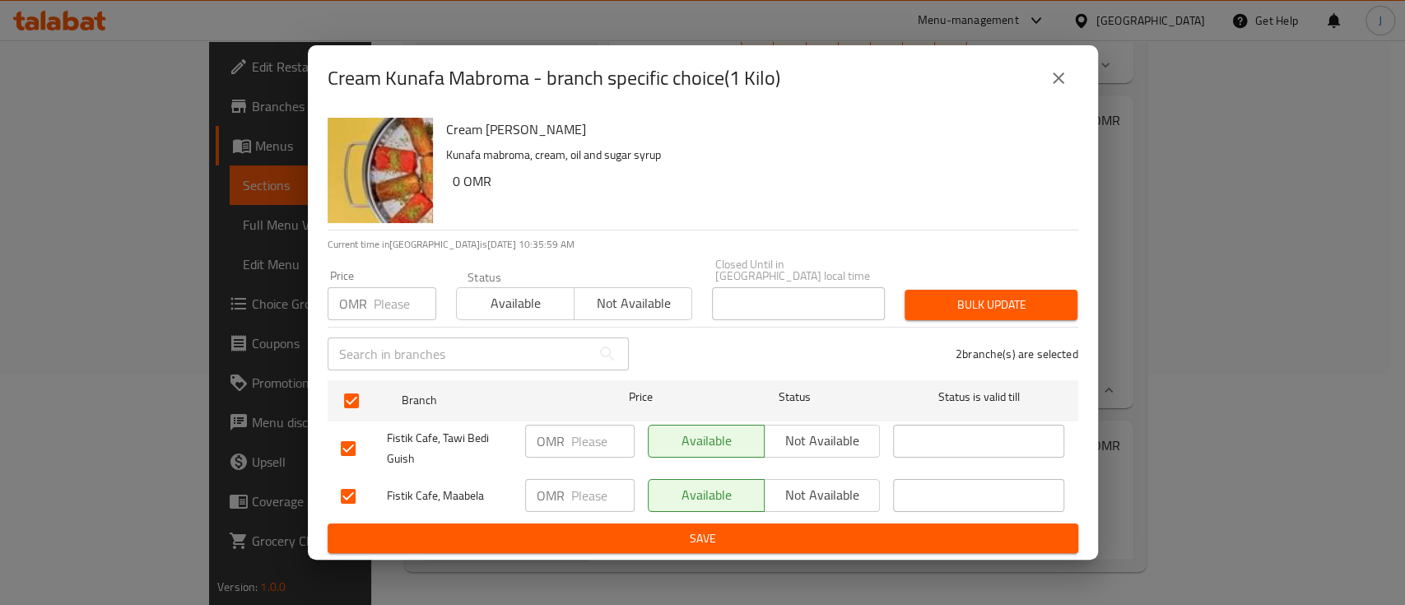
click at [756, 530] on span "Save" at bounding box center [703, 538] width 724 height 21
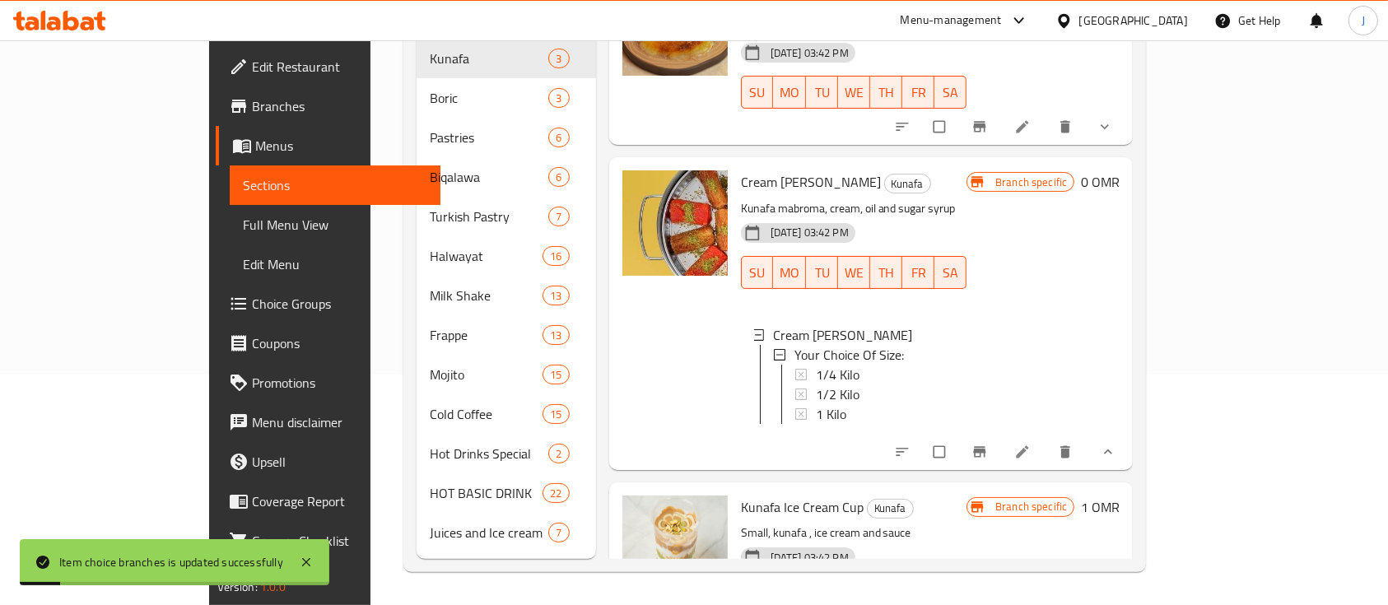
scroll to position [26, 0]
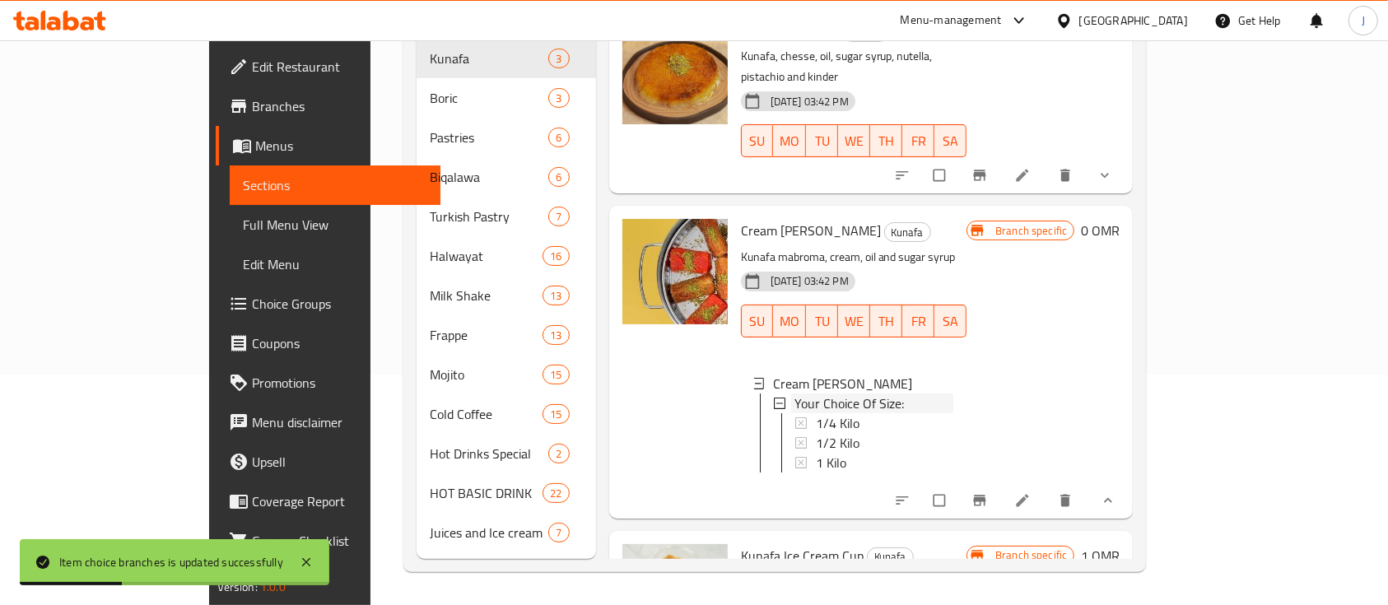
click at [774, 398] on icon at bounding box center [780, 404] width 12 height 12
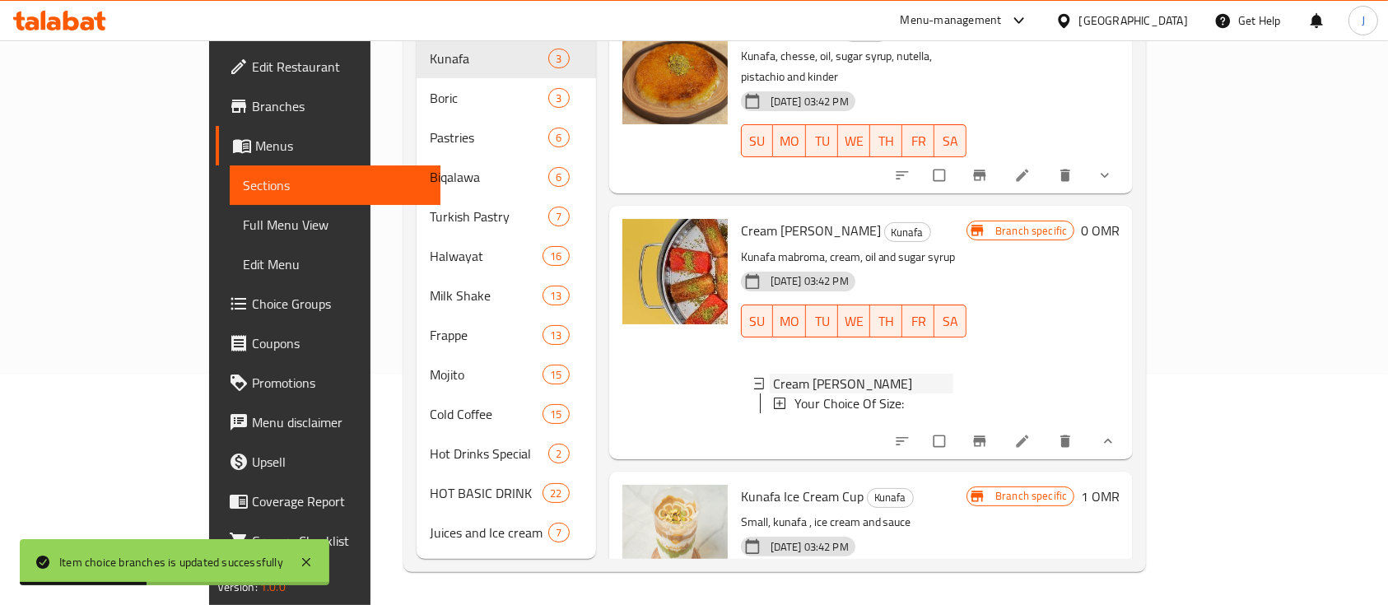
click at [754, 374] on div "Cream Kunafa Mabroma" at bounding box center [853, 384] width 199 height 20
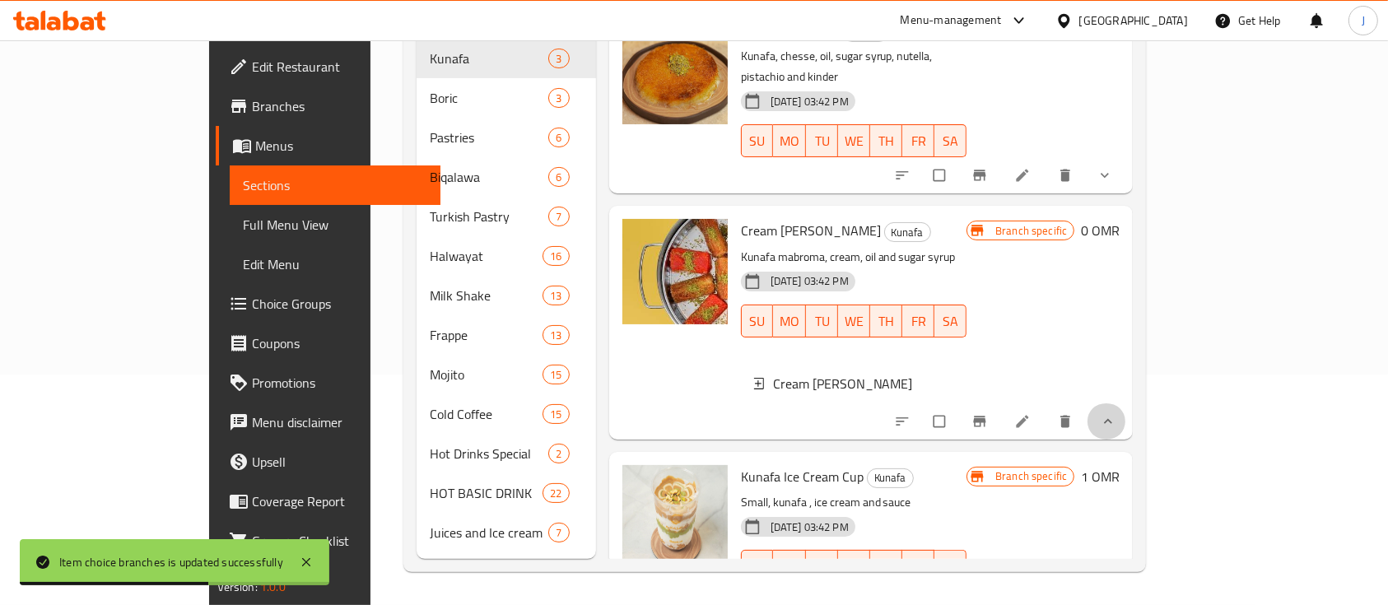
click at [1126, 403] on button "show more" at bounding box center [1106, 421] width 40 height 36
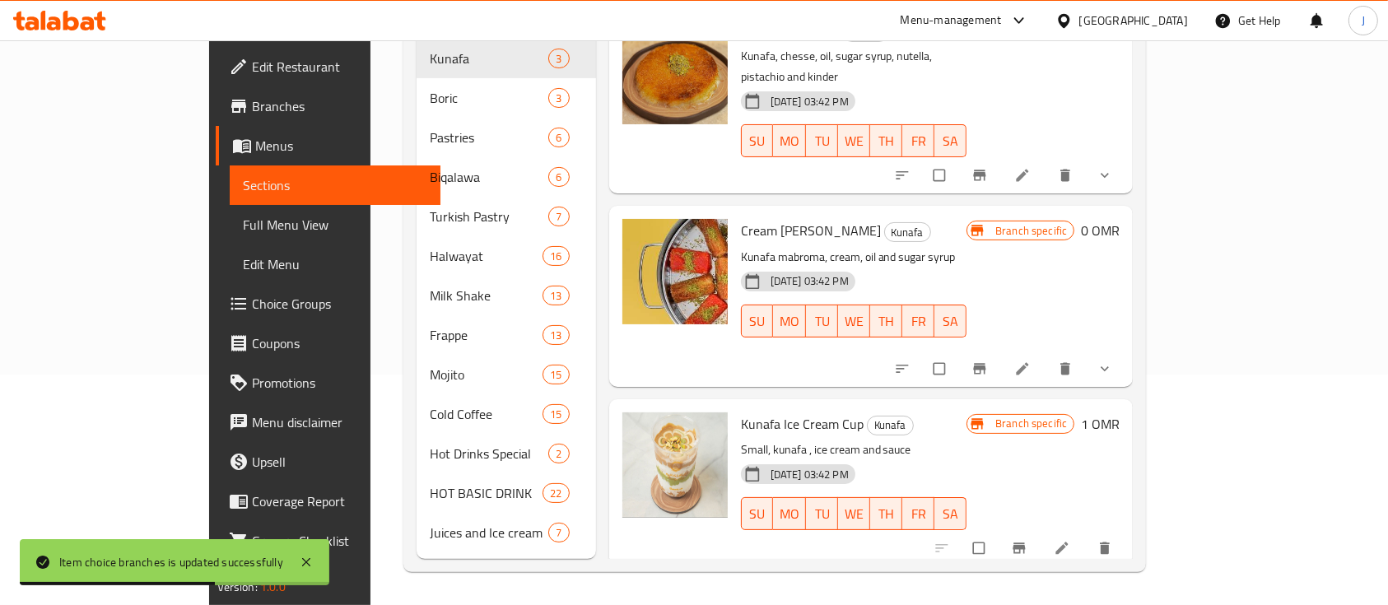
scroll to position [0, 0]
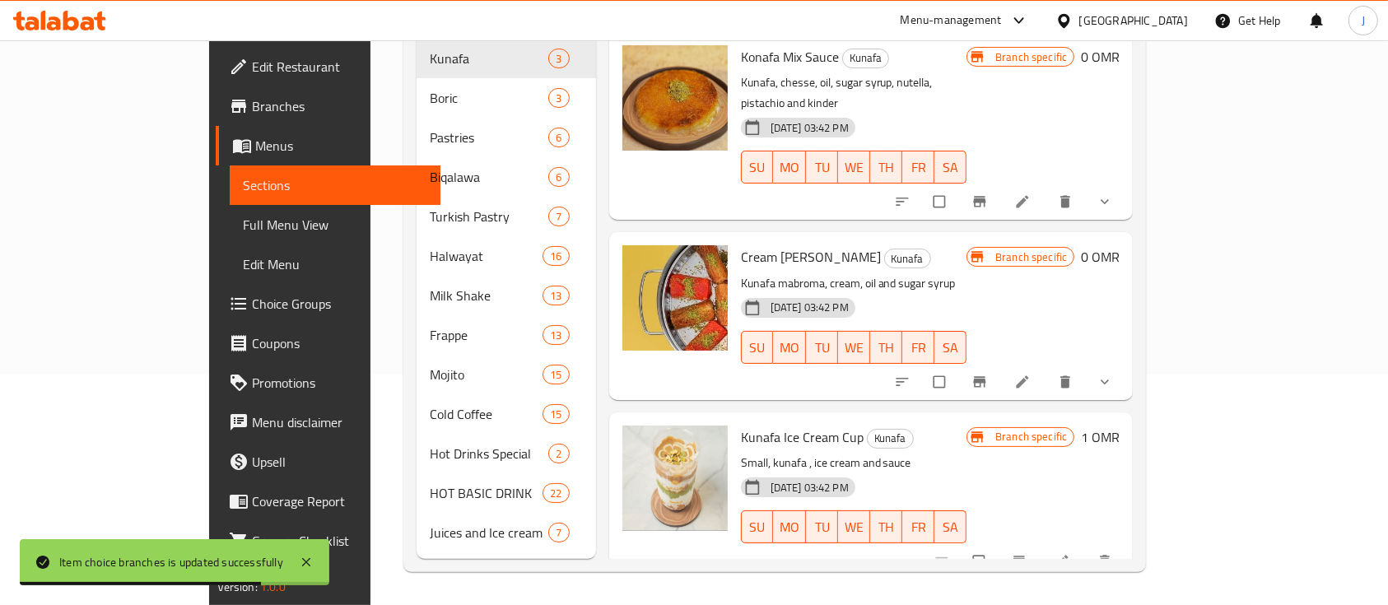
click at [1001, 364] on button "Branch-specific-item" at bounding box center [981, 382] width 40 height 36
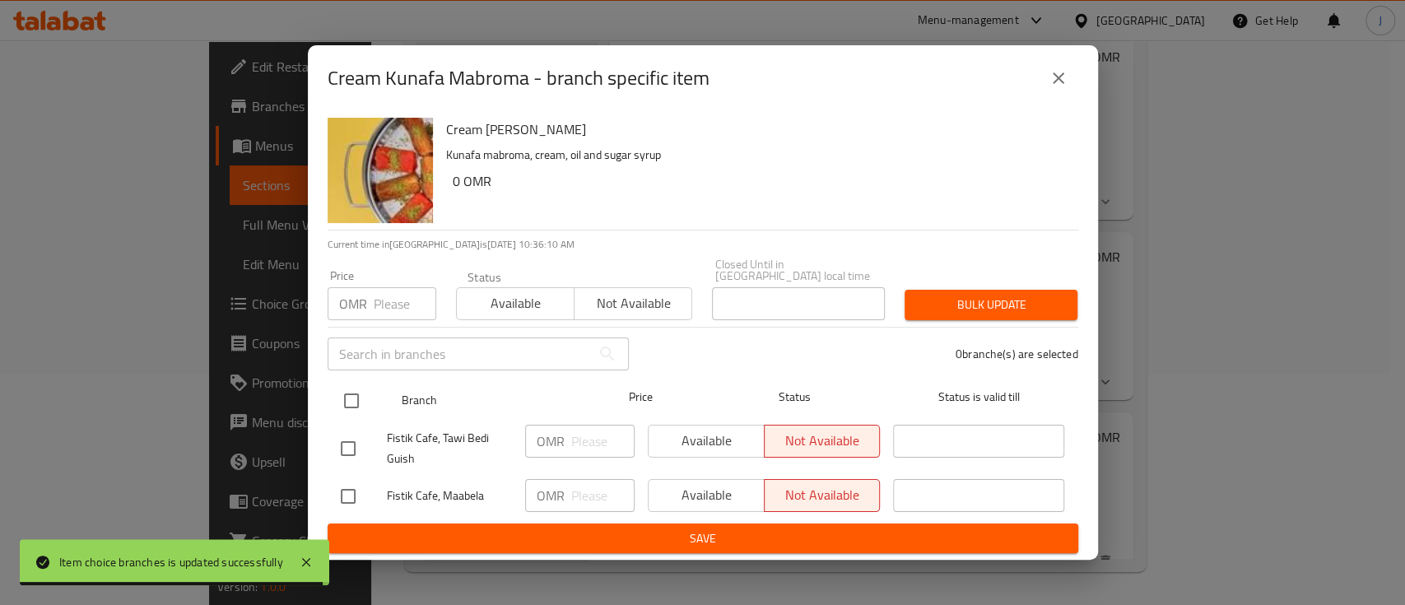
click at [352, 396] on input "checkbox" at bounding box center [351, 401] width 35 height 35
checkbox input "true"
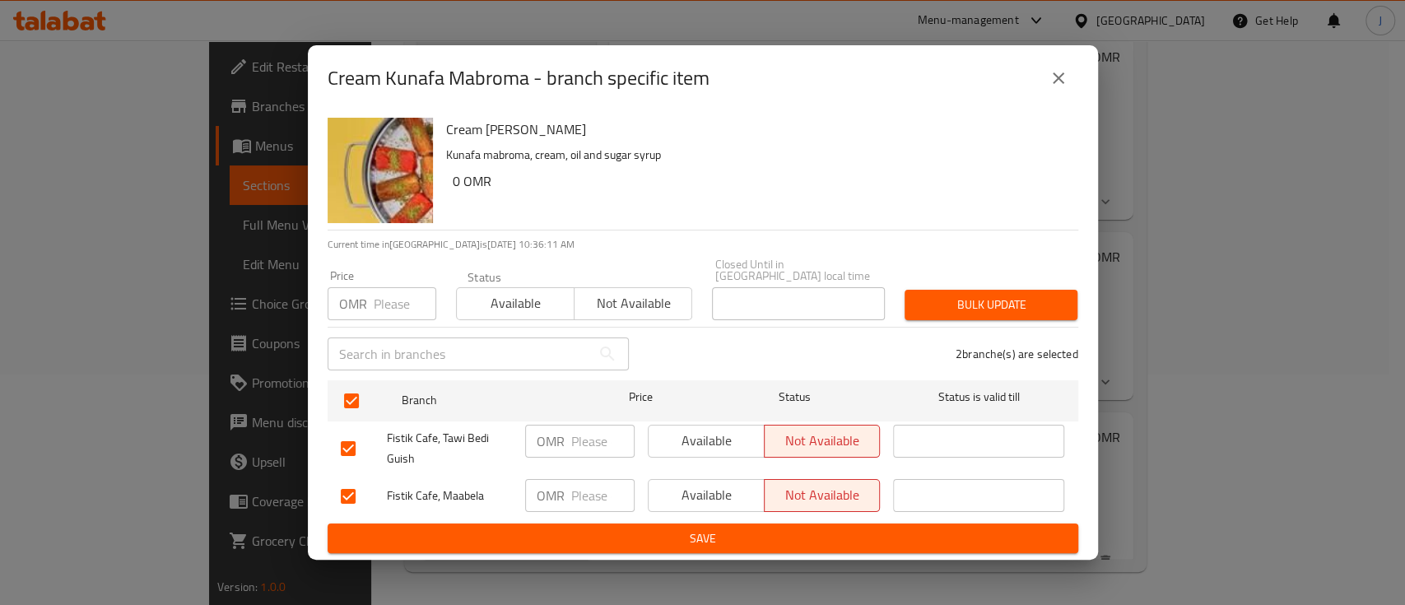
click at [1040, 82] on button "close" at bounding box center [1059, 78] width 40 height 40
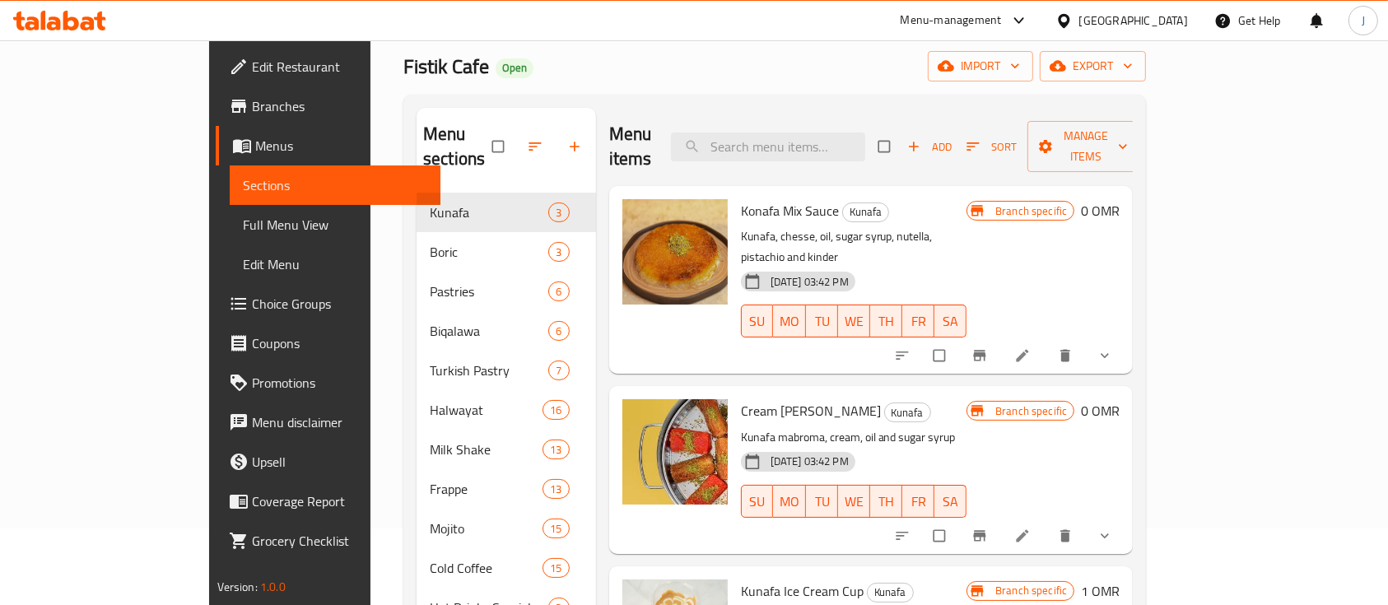
scroll to position [109, 0]
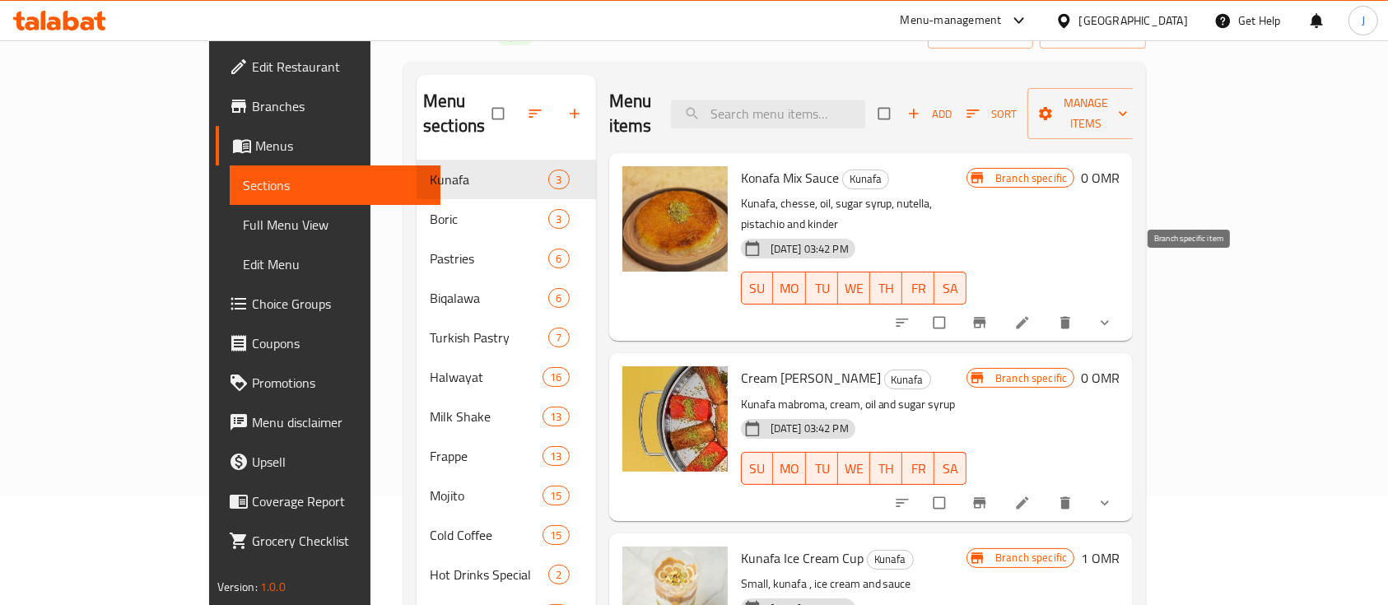
click at [988, 314] on icon "Branch-specific-item" at bounding box center [979, 322] width 16 height 16
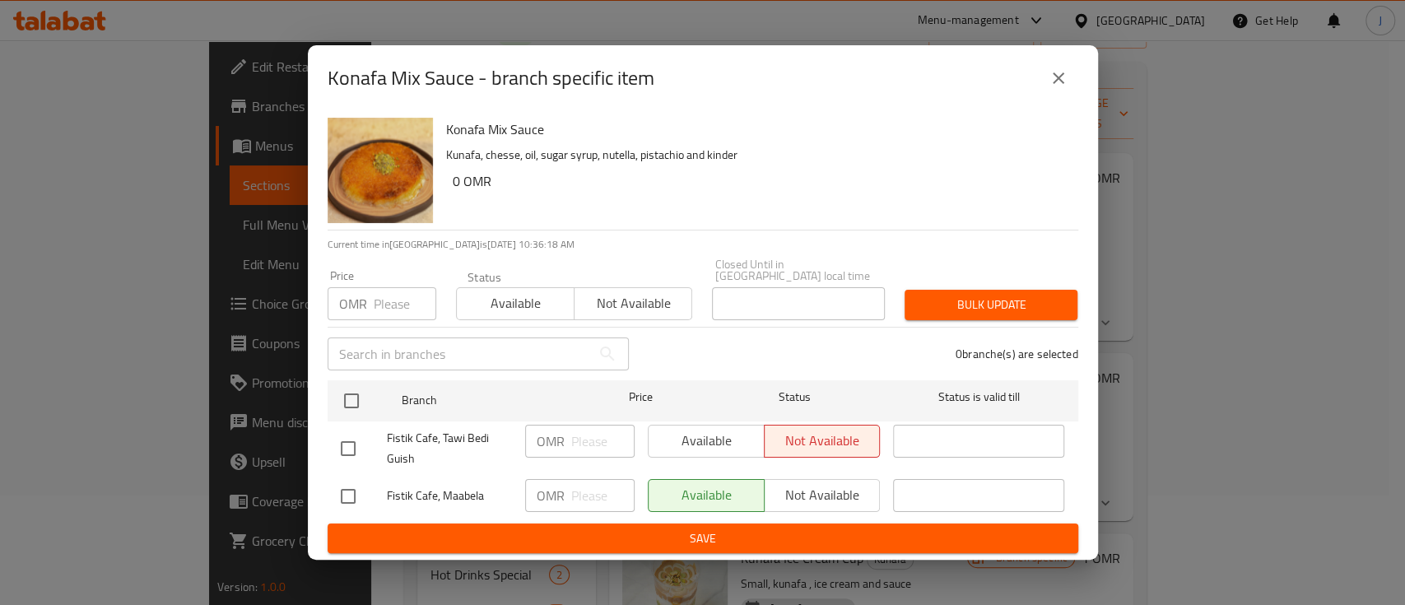
click at [1059, 79] on icon "close" at bounding box center [1059, 78] width 20 height 20
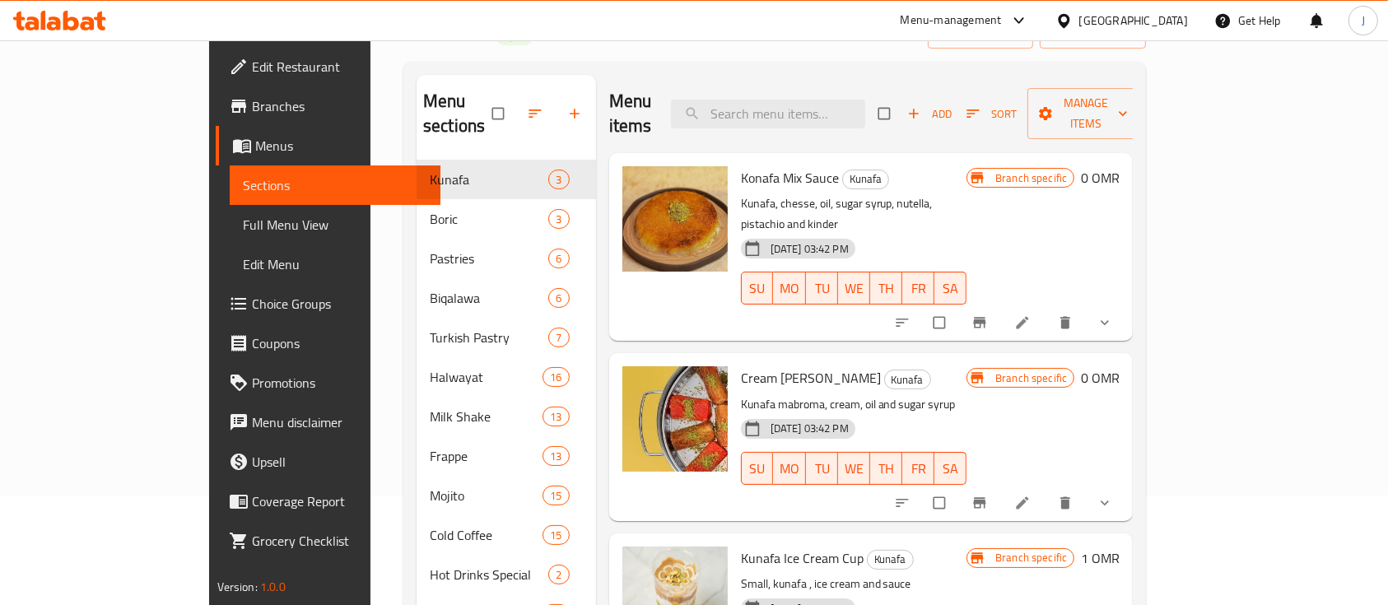
click at [1126, 305] on button "show more" at bounding box center [1106, 323] width 40 height 36
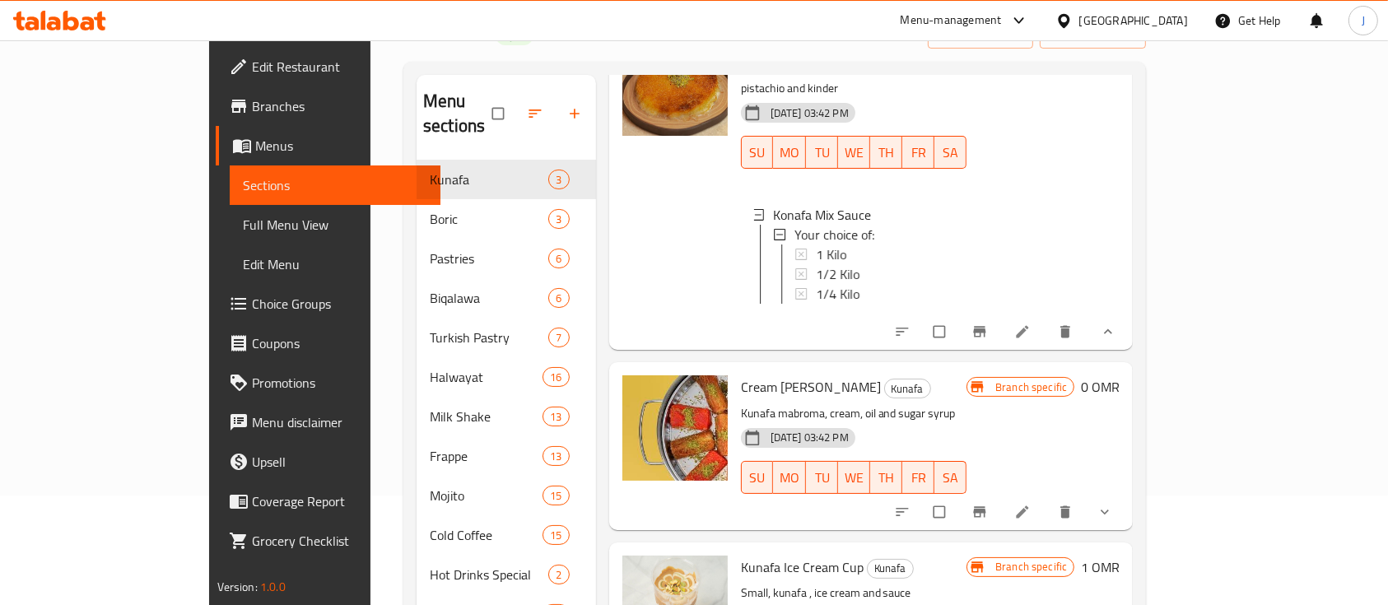
scroll to position [137, 0]
click at [816, 244] on div "1 Kilo" at bounding box center [884, 254] width 137 height 20
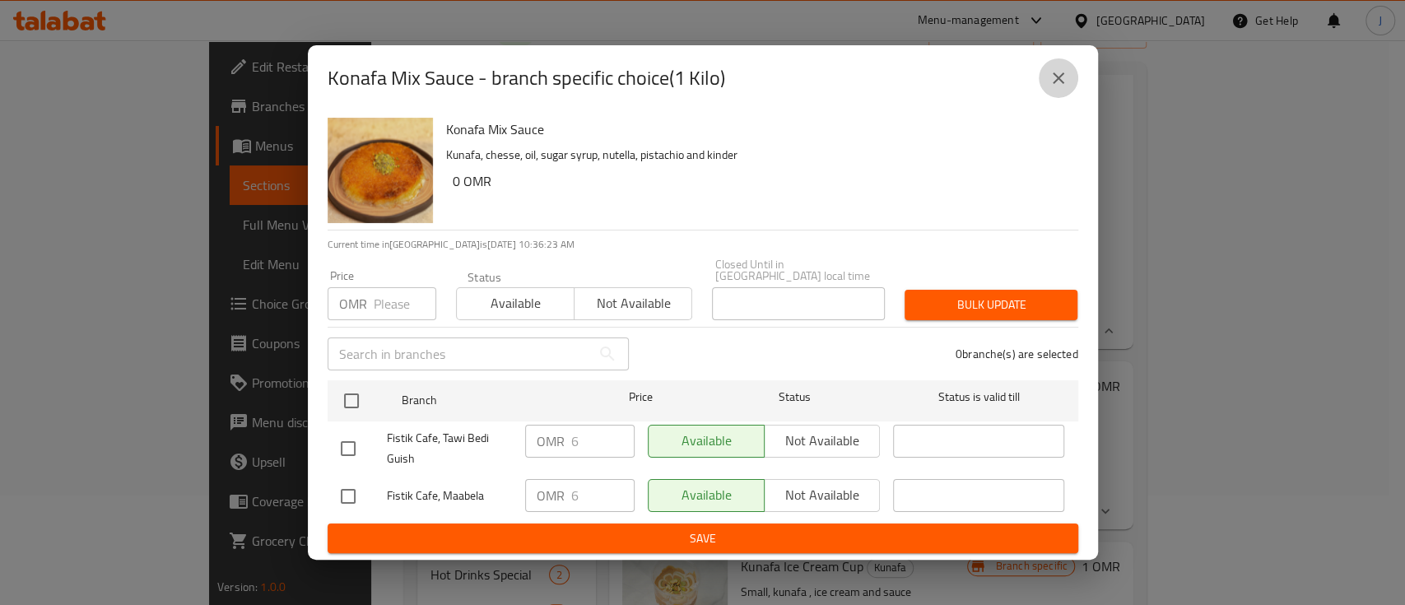
click at [1064, 82] on icon "close" at bounding box center [1059, 78] width 20 height 20
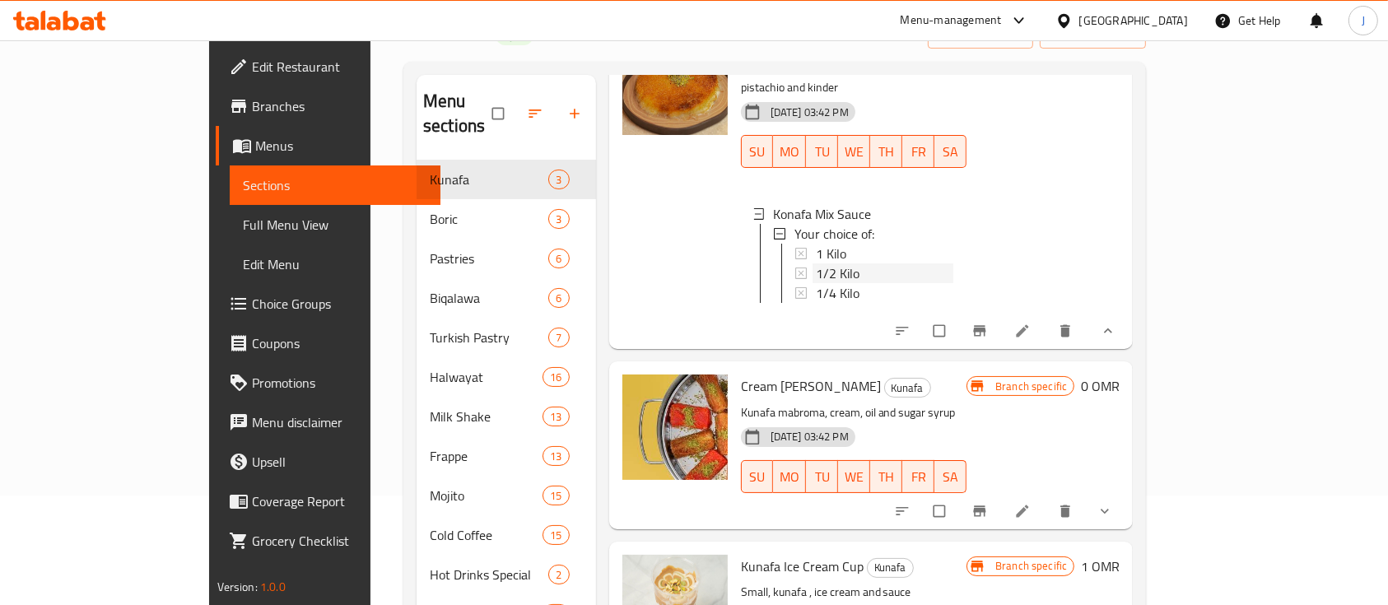
click at [816, 263] on span "1/2 Kilo" at bounding box center [838, 273] width 44 height 20
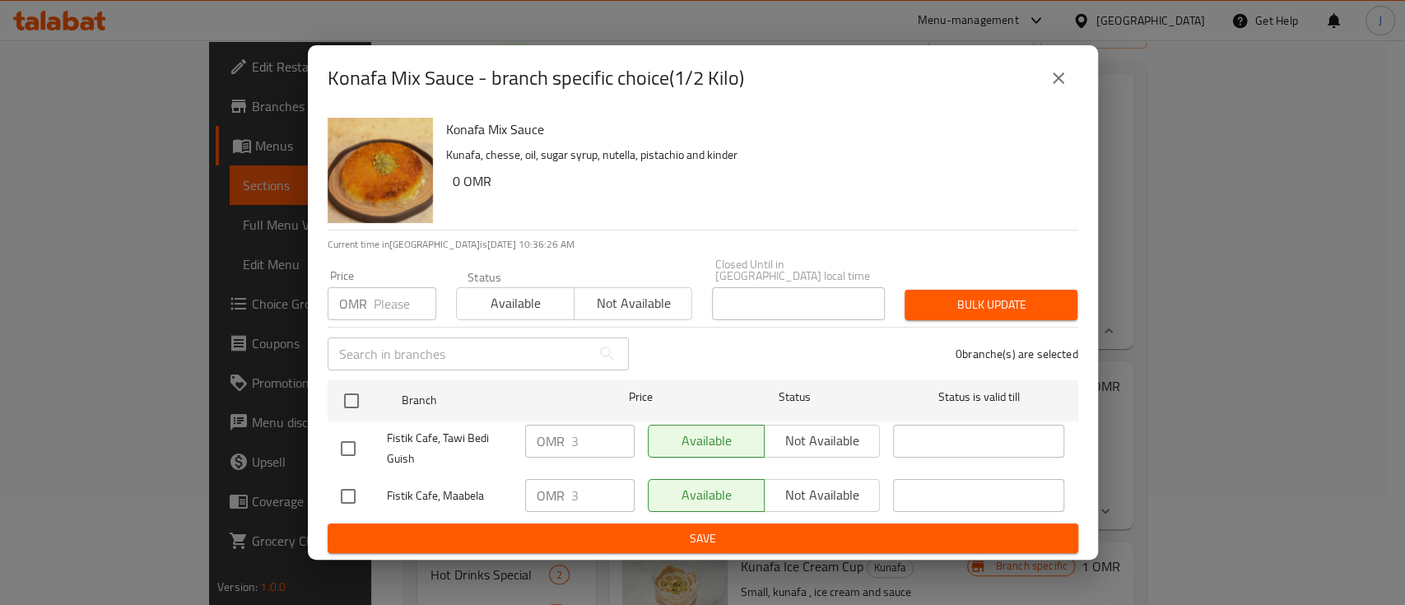
click at [1056, 81] on icon "close" at bounding box center [1059, 78] width 20 height 20
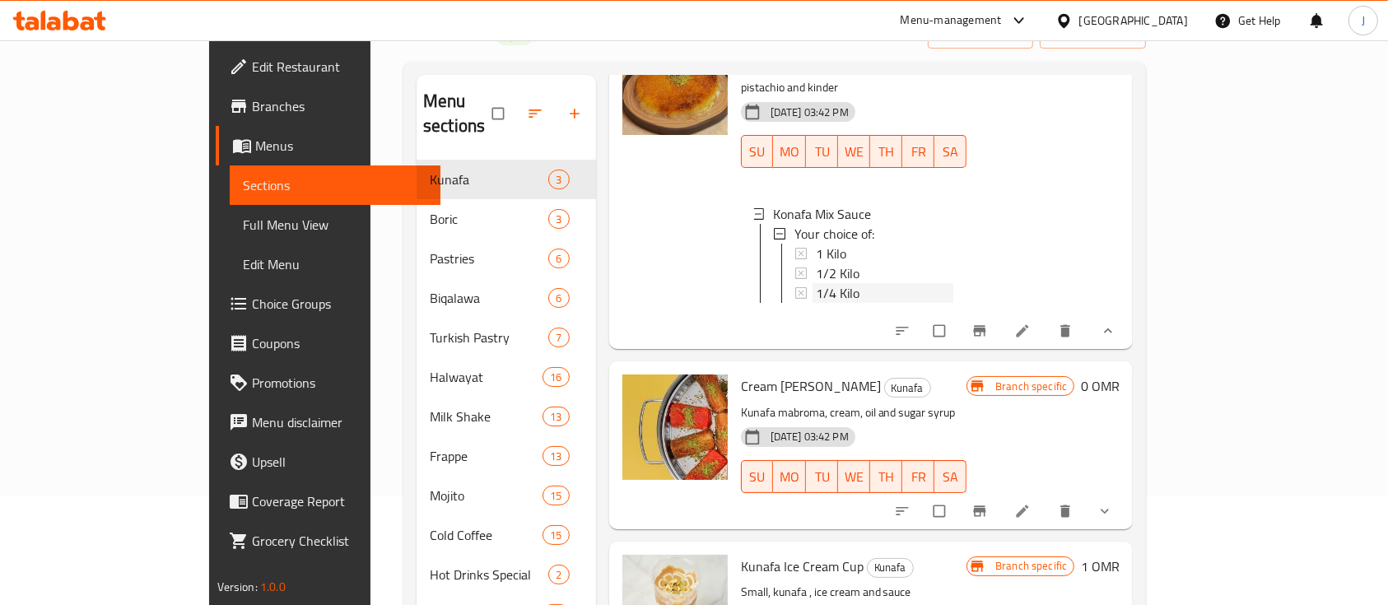
click at [816, 283] on span "1/4 Kilo" at bounding box center [838, 293] width 44 height 20
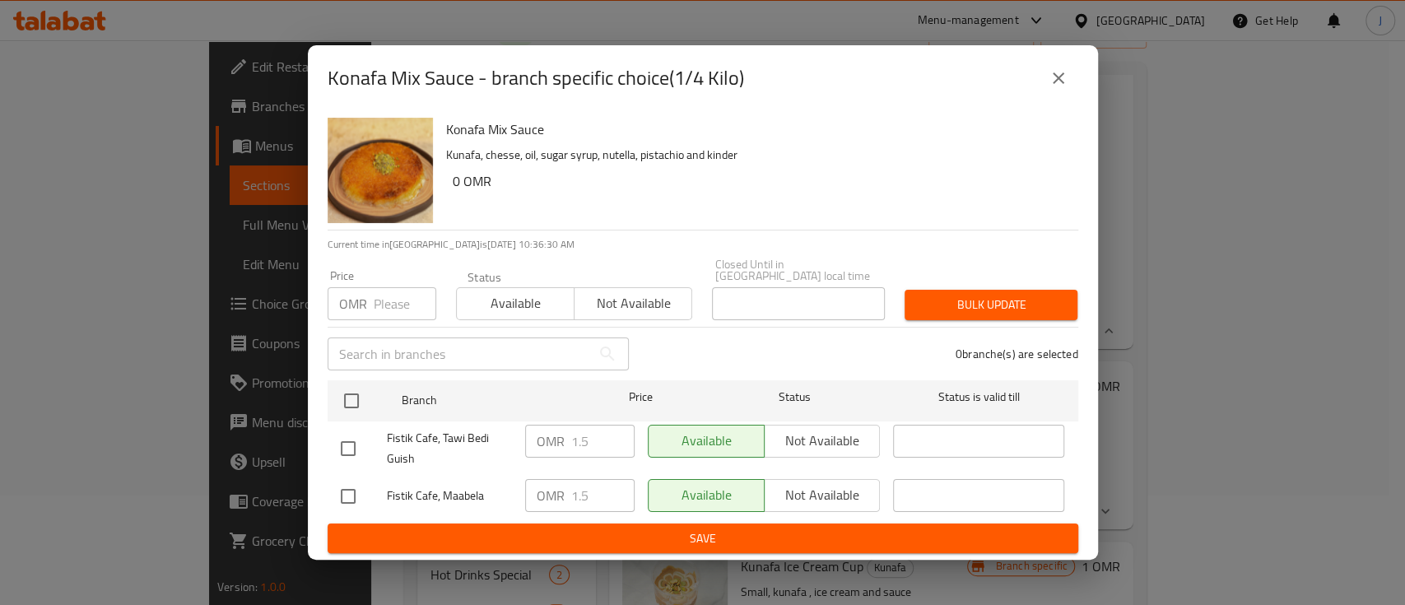
click at [1073, 82] on button "close" at bounding box center [1059, 78] width 40 height 40
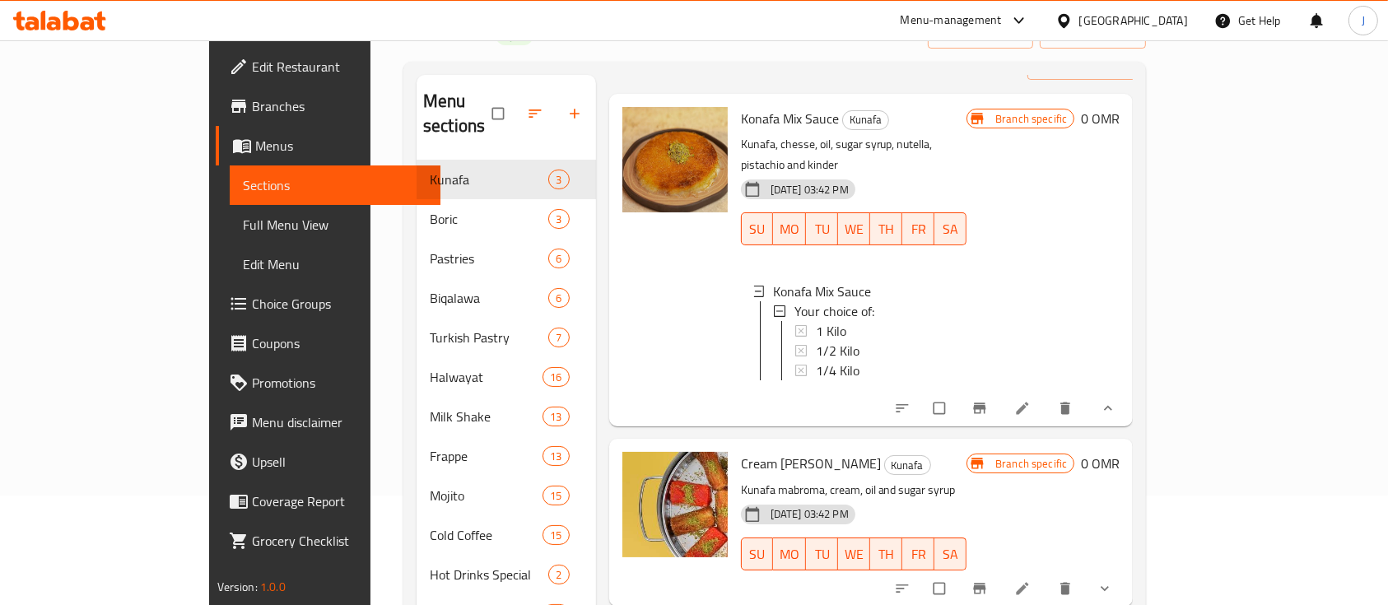
scroll to position [0, 0]
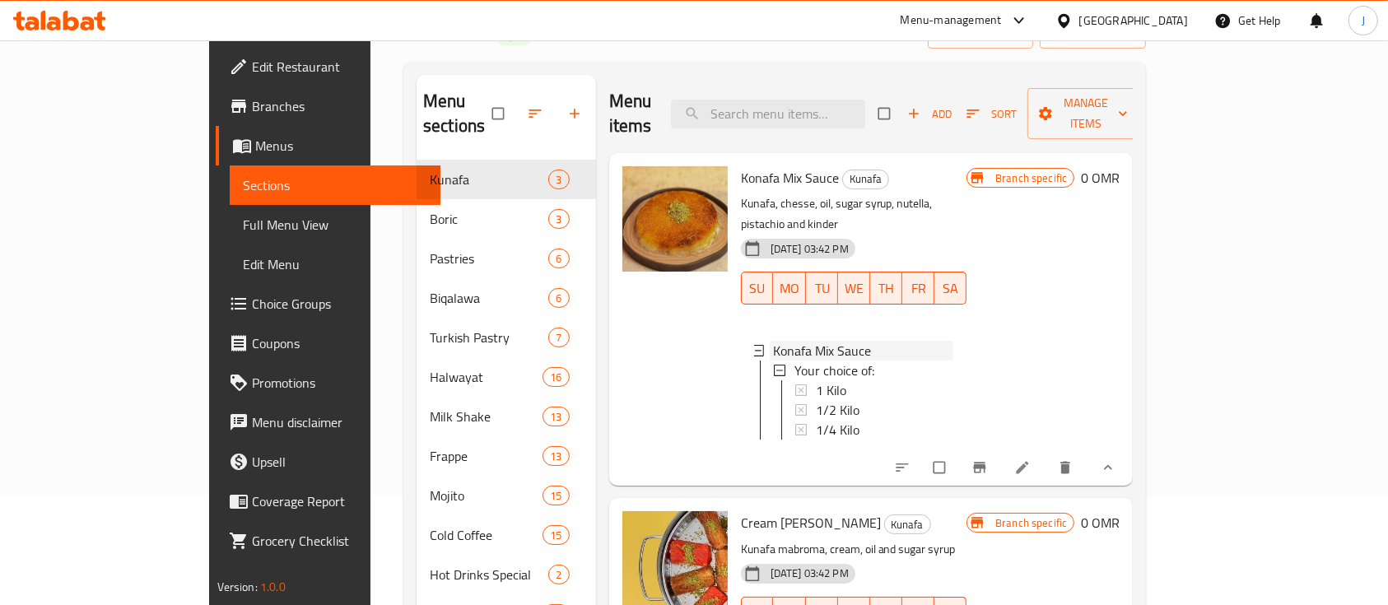
click at [752, 345] on icon at bounding box center [758, 351] width 12 height 12
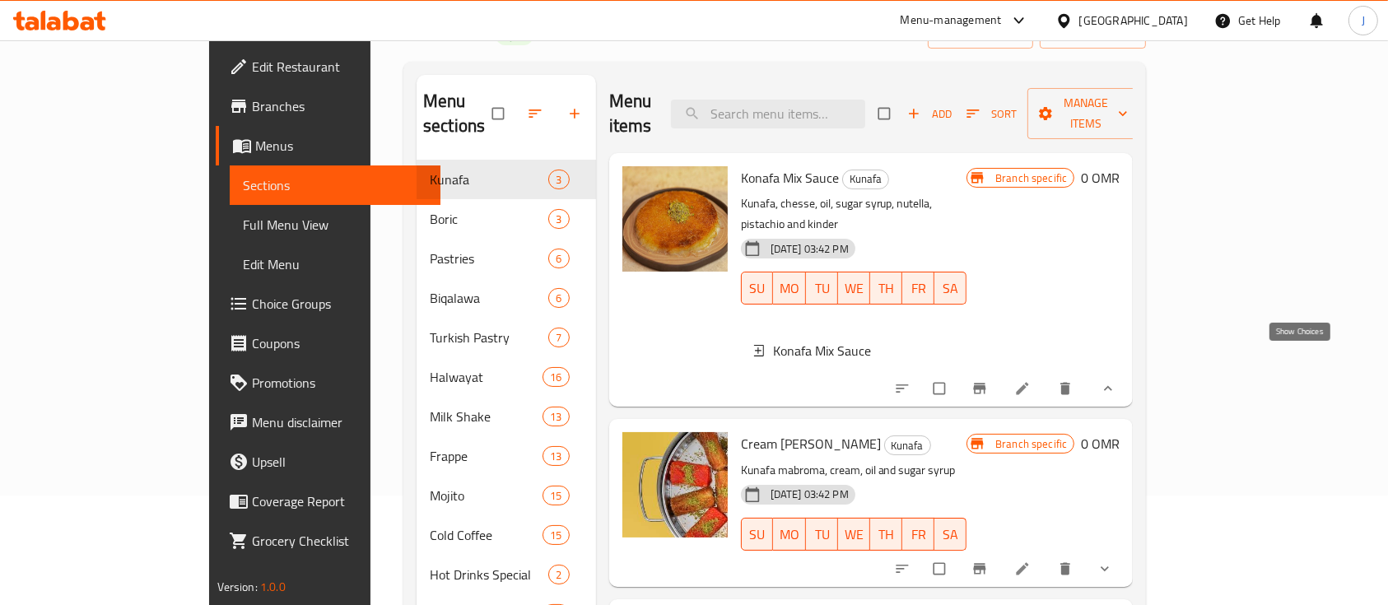
click at [1116, 380] on icon "show more" at bounding box center [1108, 388] width 16 height 16
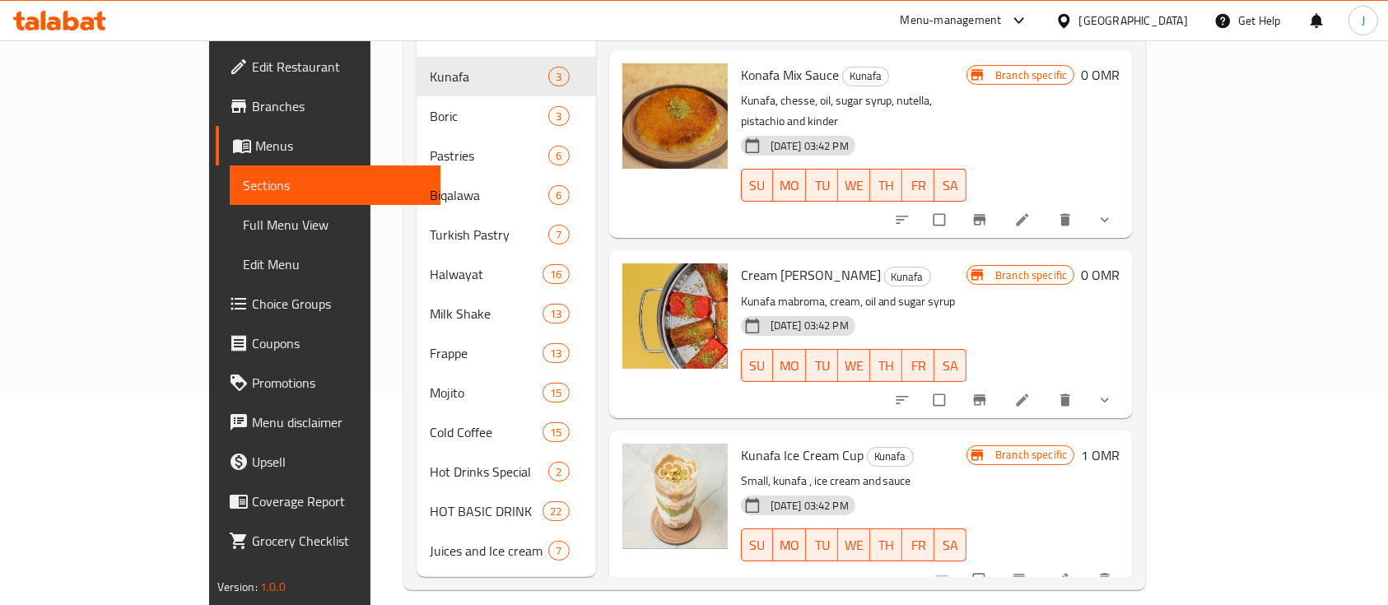
scroll to position [230, 0]
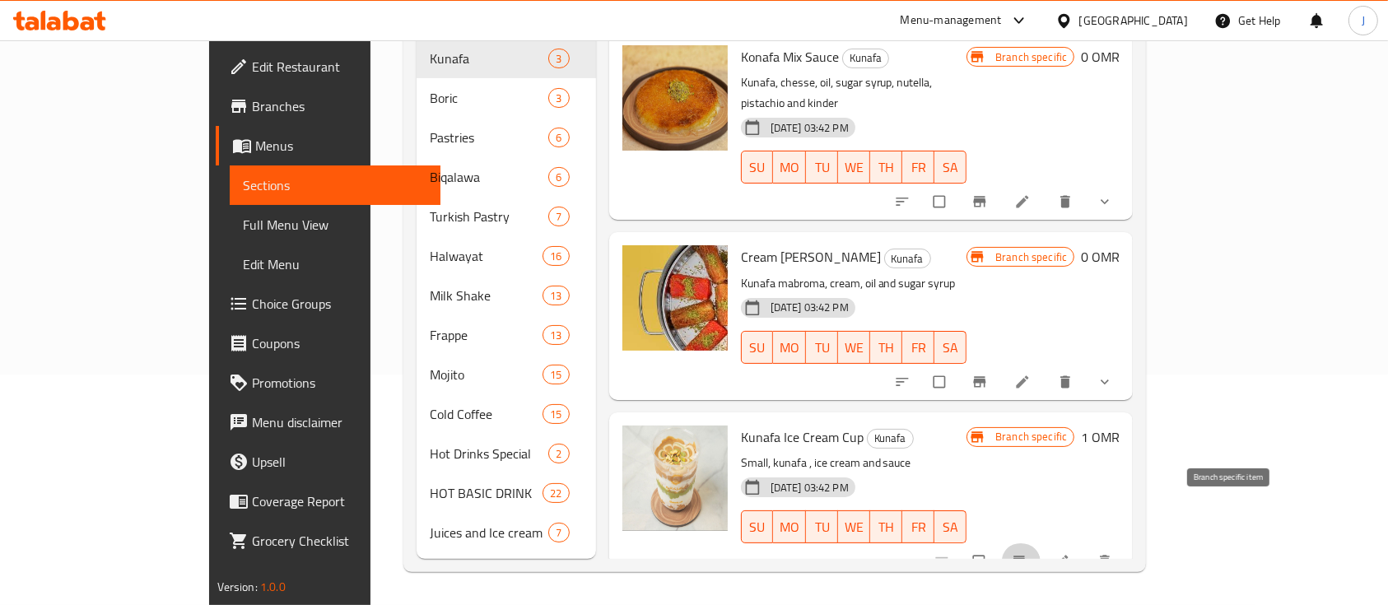
click at [1026, 556] on icon "Branch-specific-item" at bounding box center [1019, 561] width 12 height 11
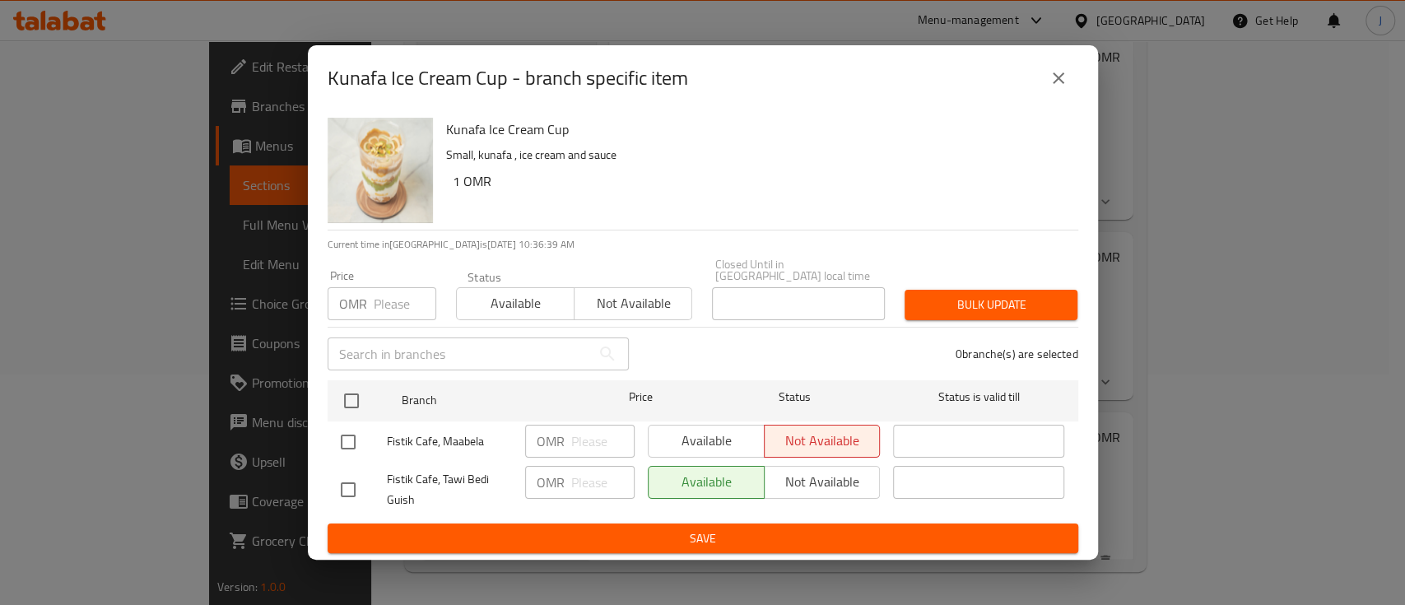
click at [1055, 88] on icon "close" at bounding box center [1059, 78] width 20 height 20
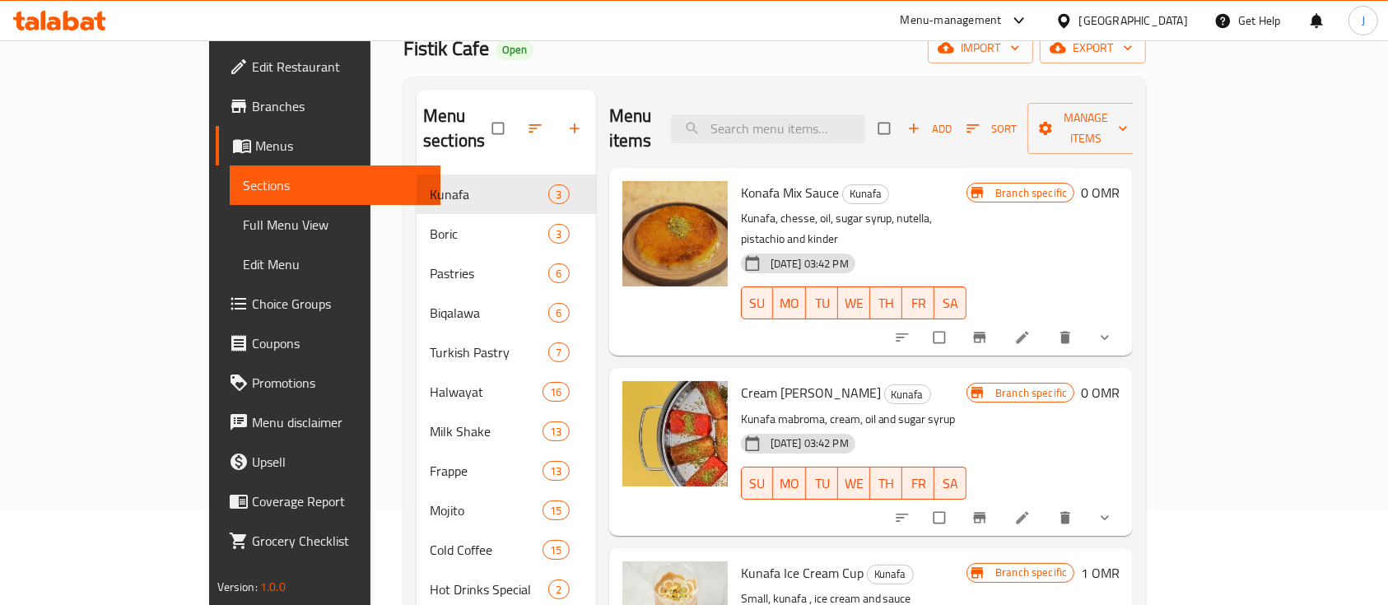
scroll to position [0, 0]
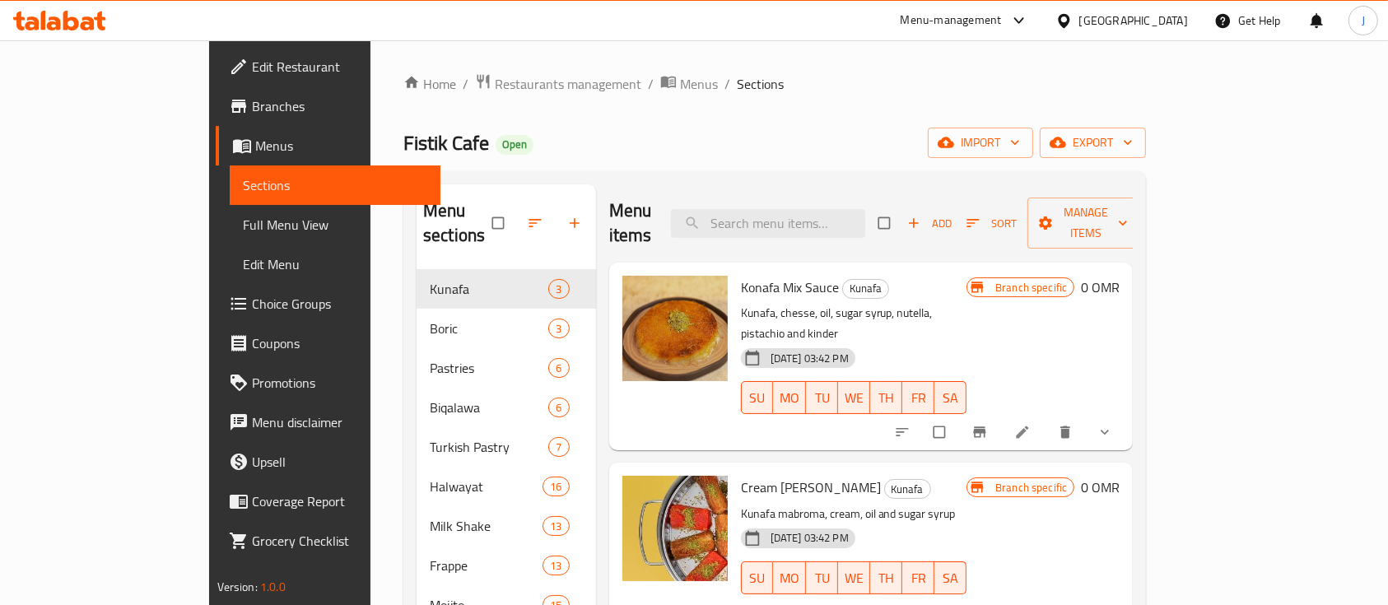
click at [973, 469] on div "Cream Kunafa Mabroma Kunafa Kunafa mabroma, cream, oil and sugar syrup 24-05-20…" at bounding box center [853, 546] width 239 height 154
click at [495, 77] on span "Restaurants management" at bounding box center [568, 84] width 147 height 20
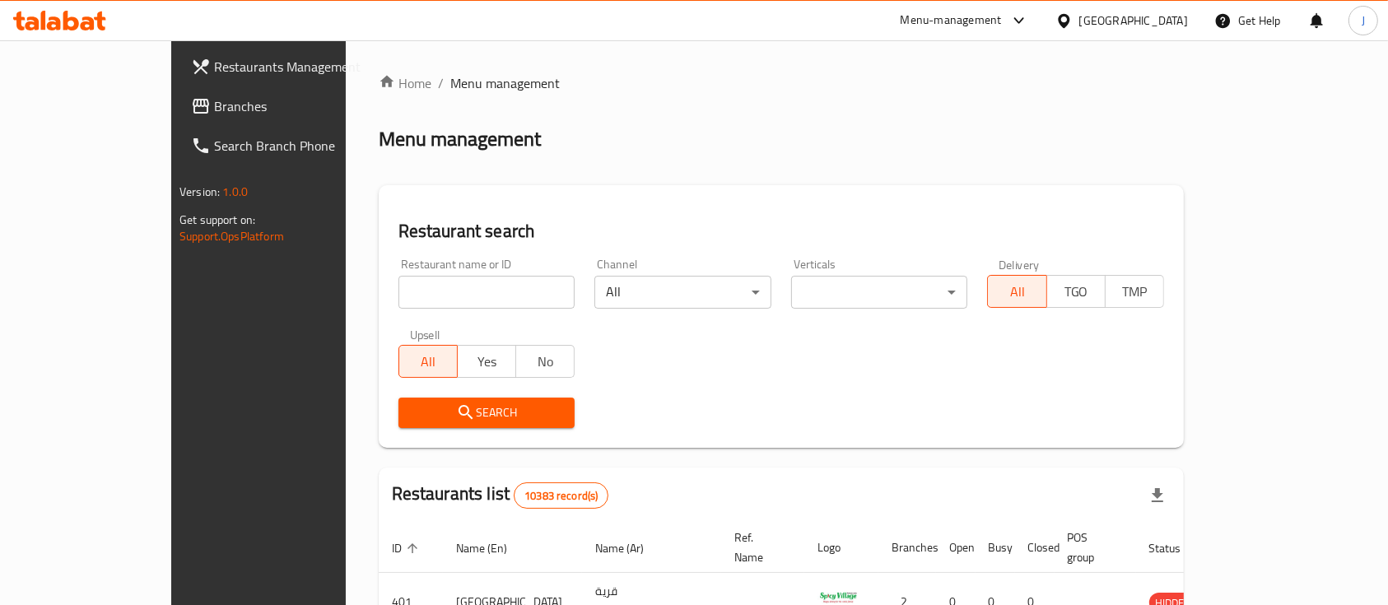
click at [214, 105] on span "Branches" at bounding box center [302, 106] width 176 height 20
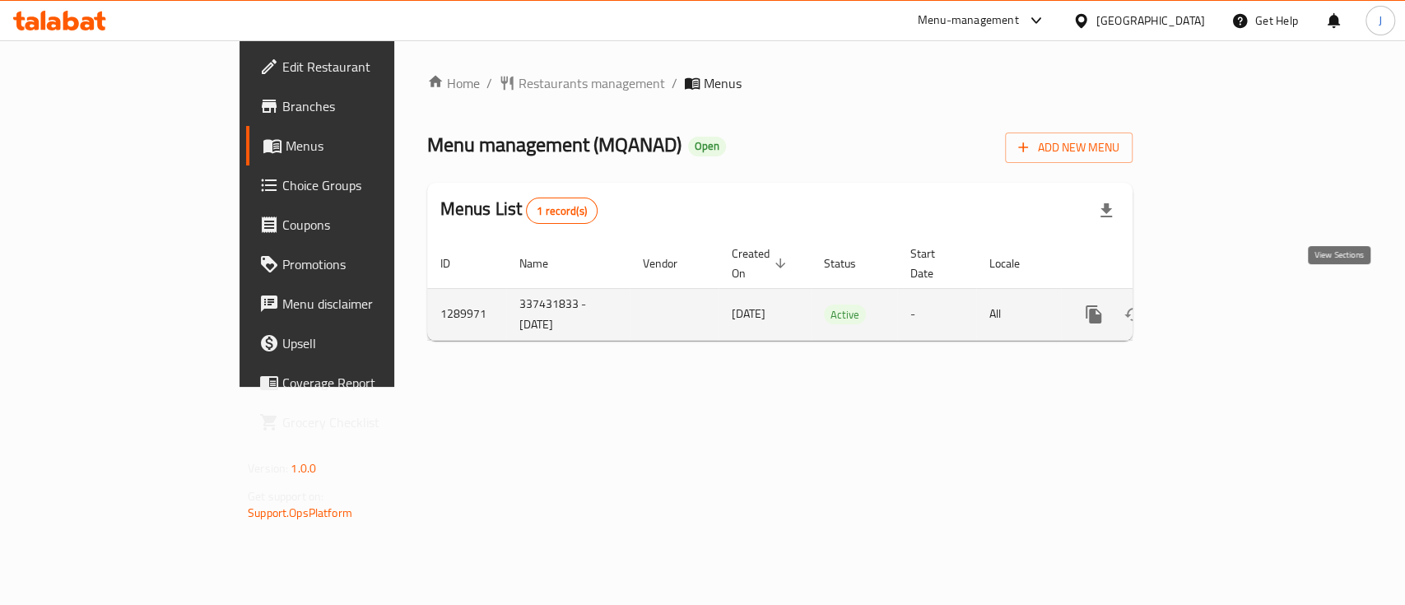
click at [1222, 305] on icon "enhanced table" at bounding box center [1213, 315] width 20 height 20
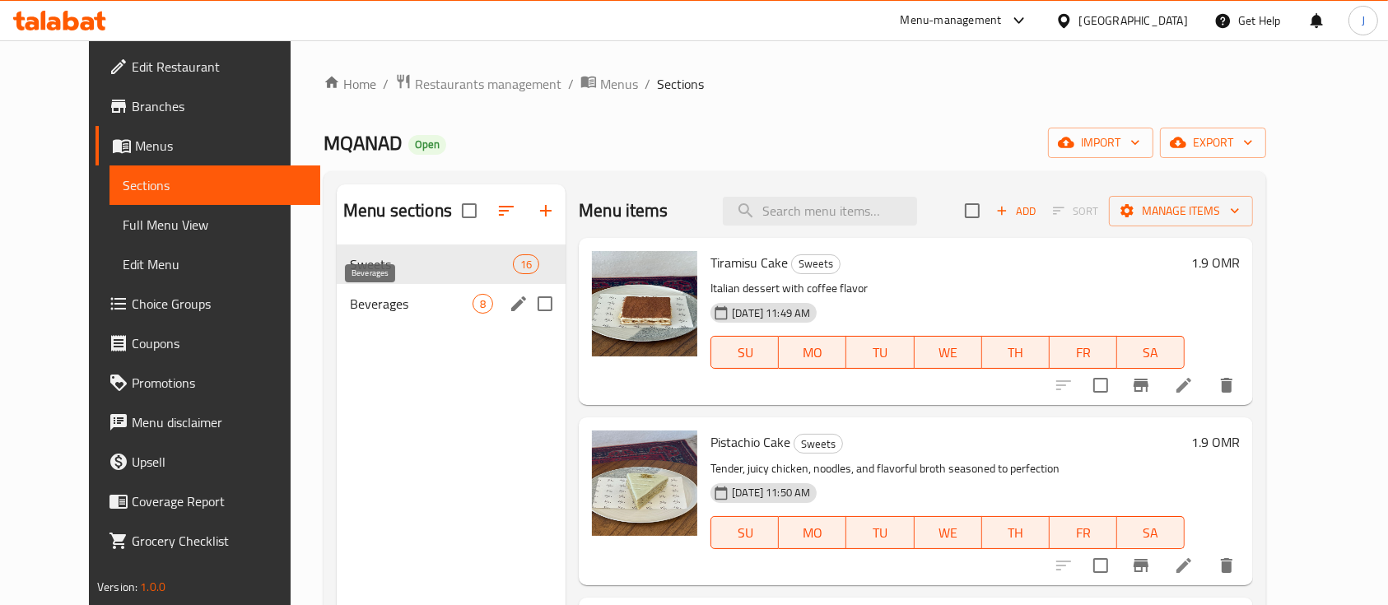
click at [390, 299] on span "Beverages" at bounding box center [411, 304] width 123 height 20
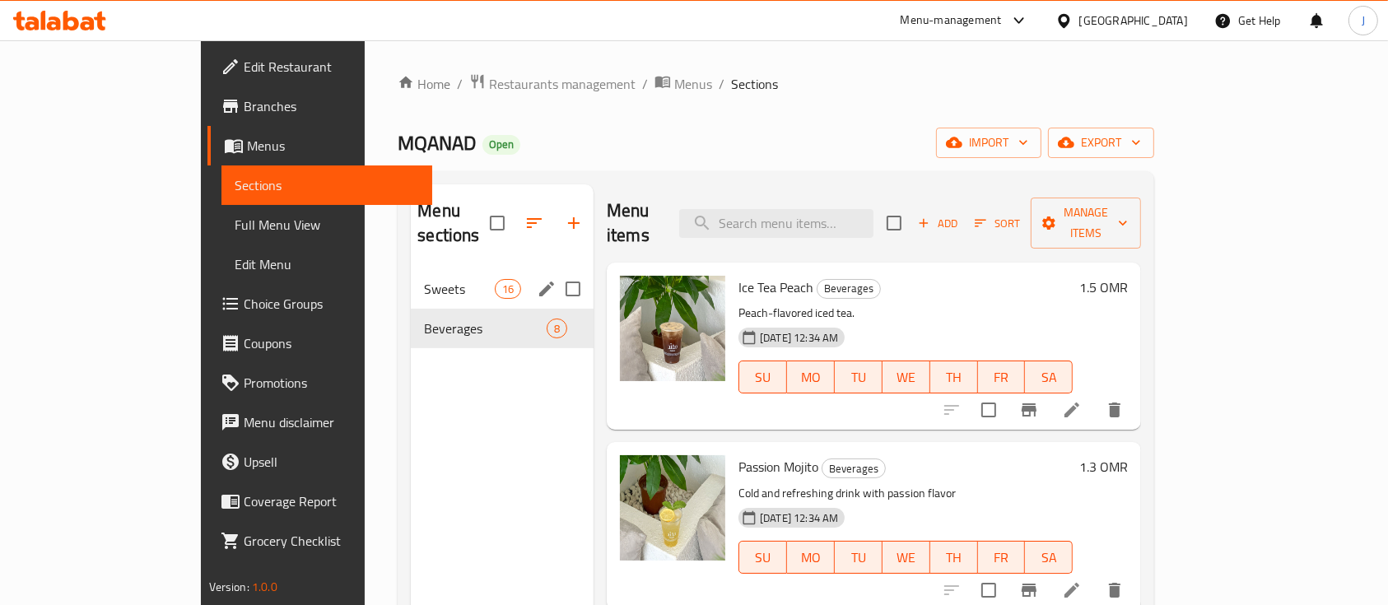
click at [411, 278] on div "Sweets 16" at bounding box center [502, 289] width 183 height 40
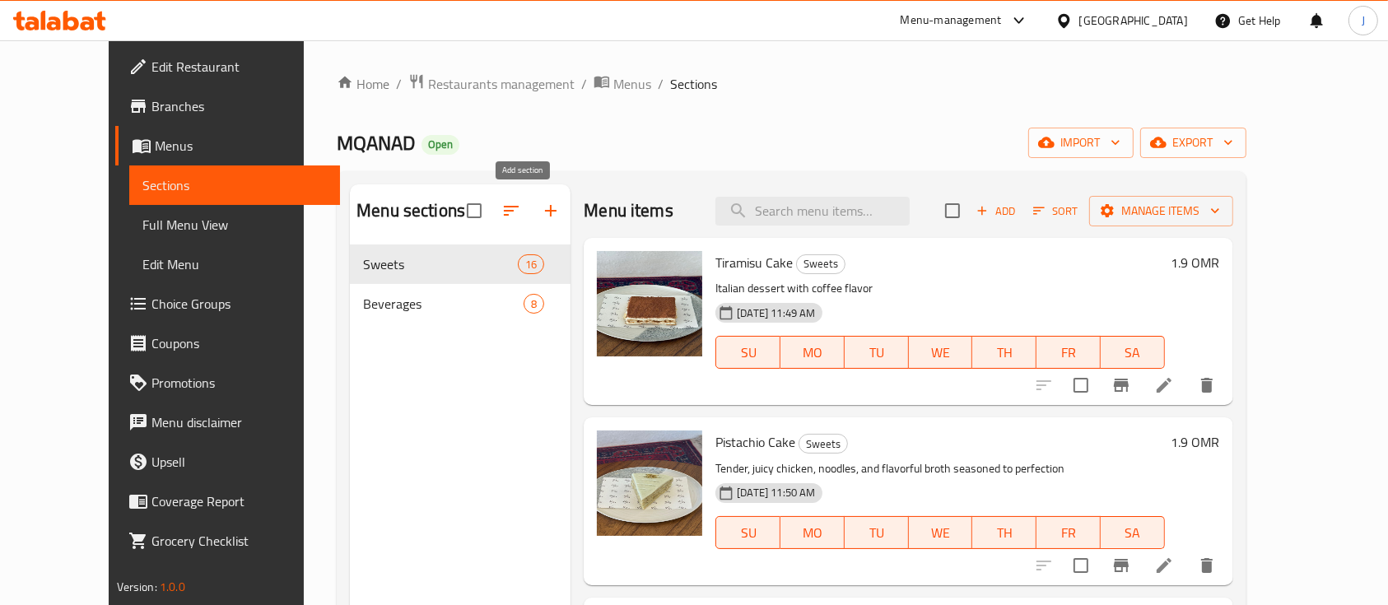
click at [541, 216] on icon "button" at bounding box center [551, 211] width 20 height 20
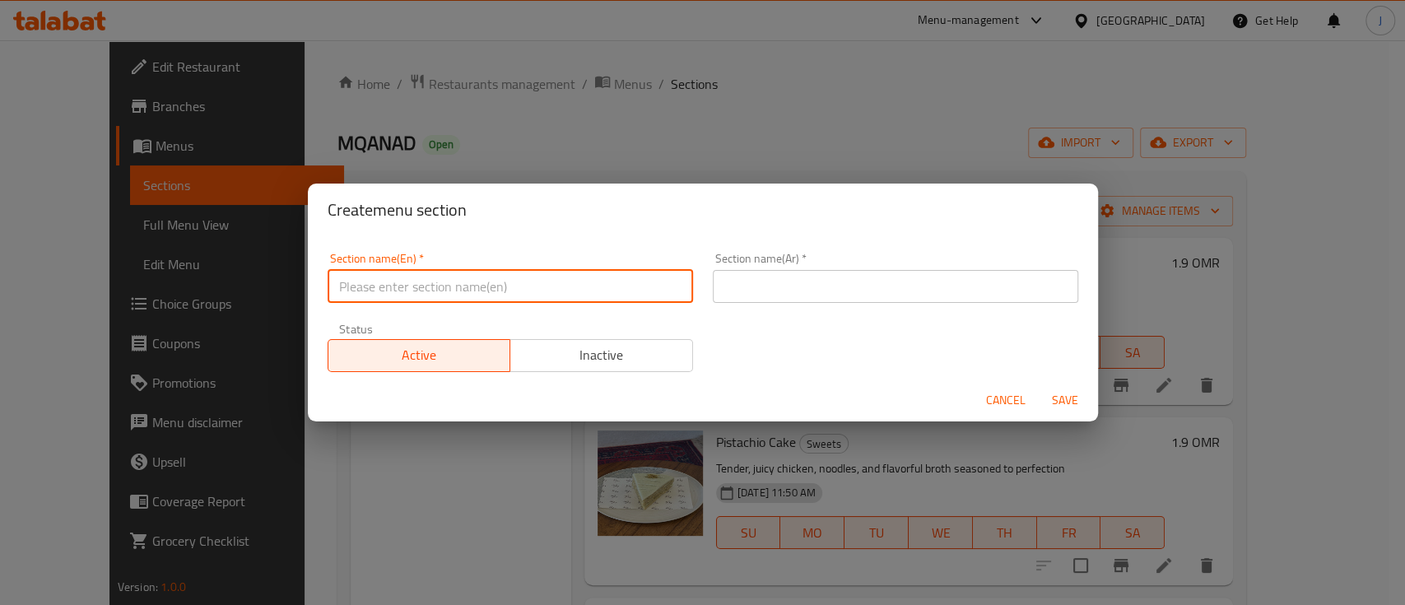
click at [444, 279] on input "text" at bounding box center [510, 286] width 365 height 33
click at [833, 282] on input "text" at bounding box center [895, 286] width 365 height 33
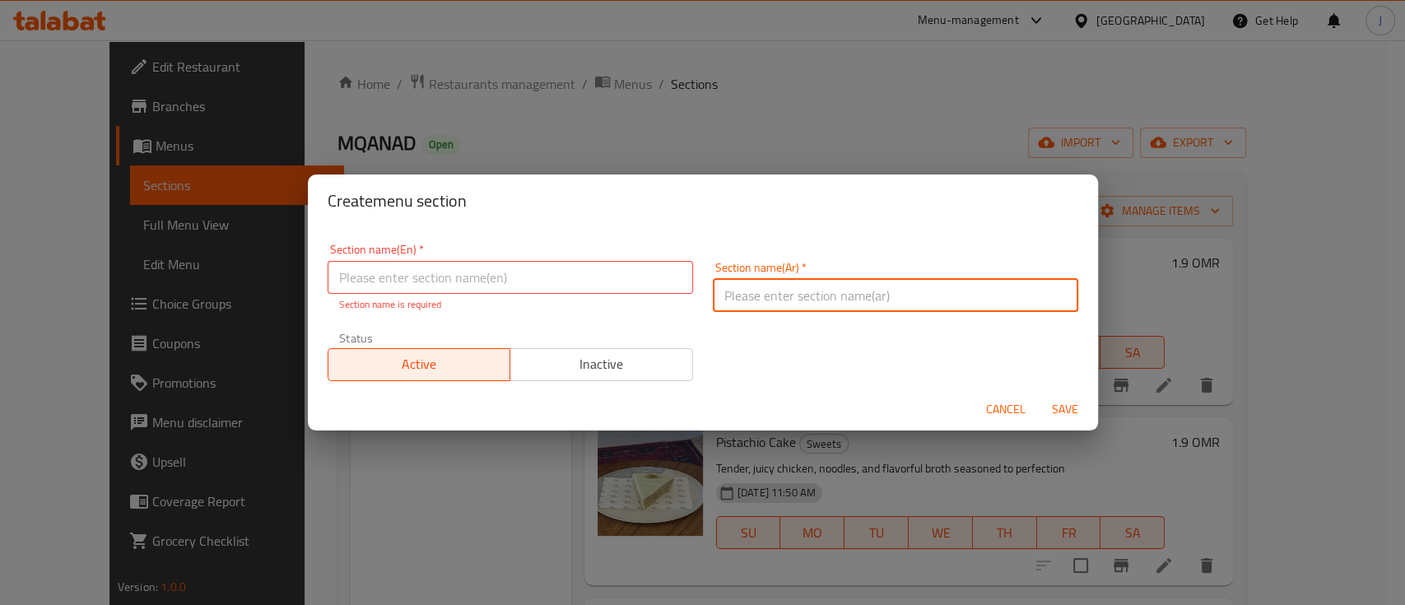
paste input "كرواسون"
type input "كرواسون"
click at [510, 277] on input "text" at bounding box center [510, 277] width 365 height 33
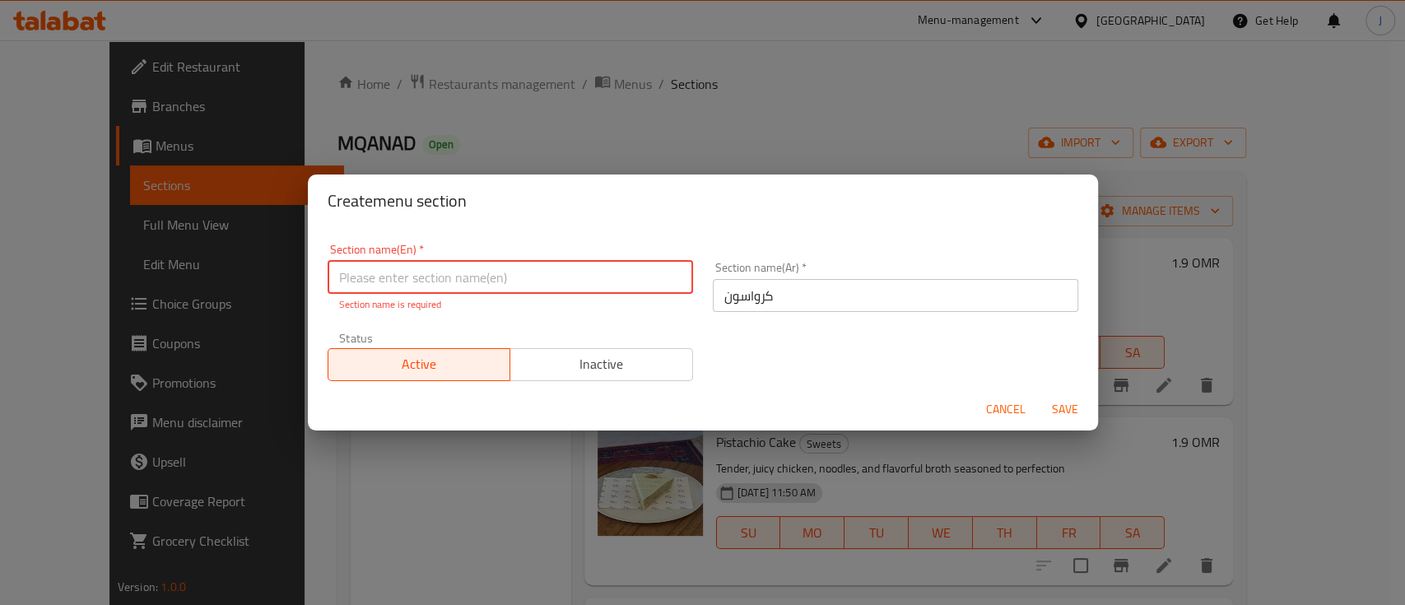
paste input "كرواسون"
type input "كرواسون"
paste input "croissant"
click at [449, 279] on input "Croissant" at bounding box center [510, 277] width 365 height 33
type input "Croissants"
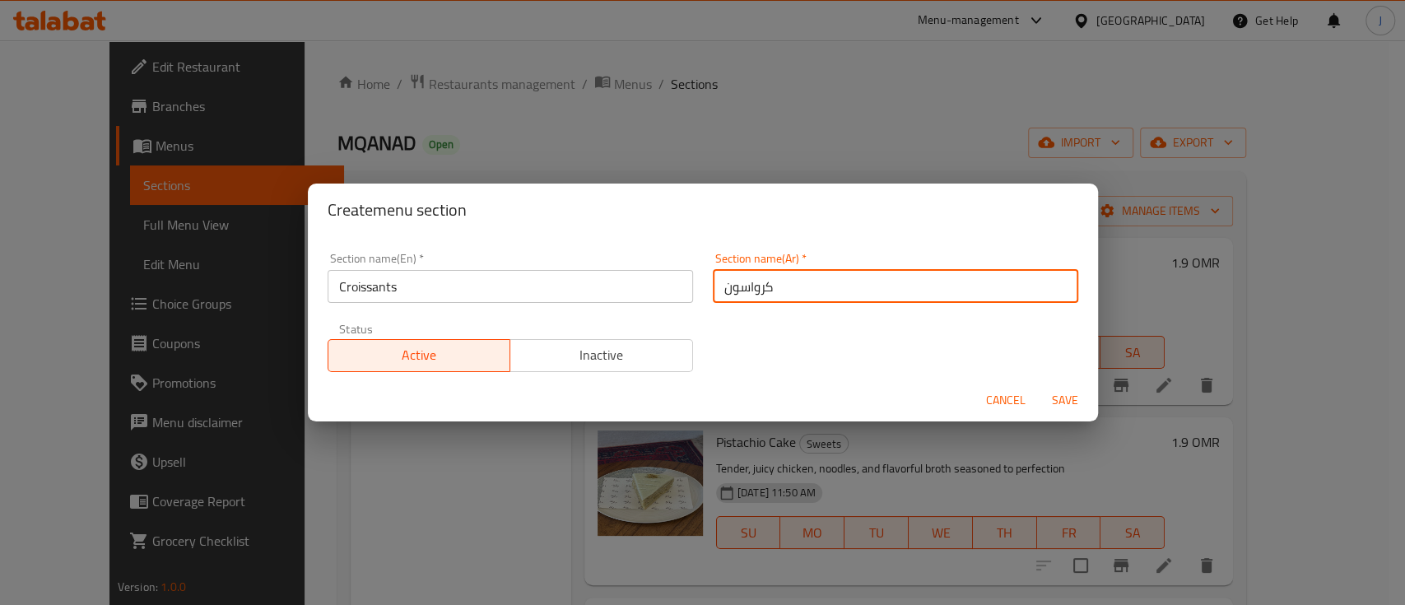
click at [796, 296] on input "كرواسون" at bounding box center [895, 286] width 365 height 33
click at [1060, 401] on span "Save" at bounding box center [1065, 400] width 40 height 21
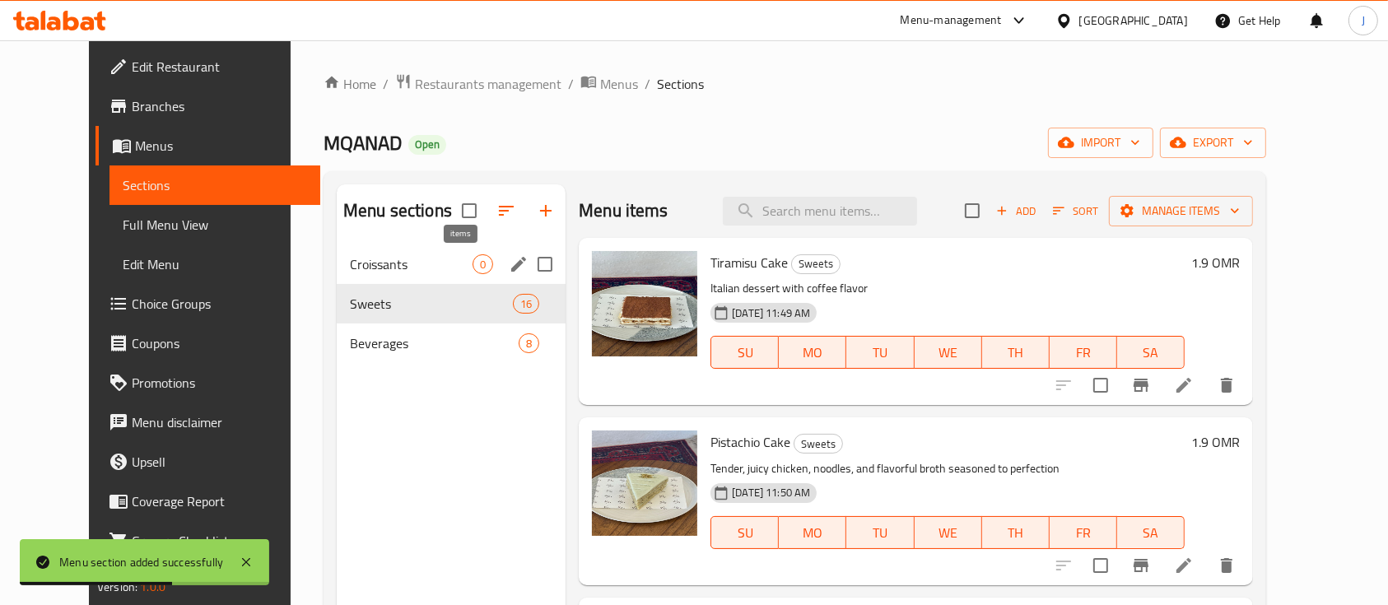
click at [473, 263] on span "0" at bounding box center [482, 265] width 19 height 16
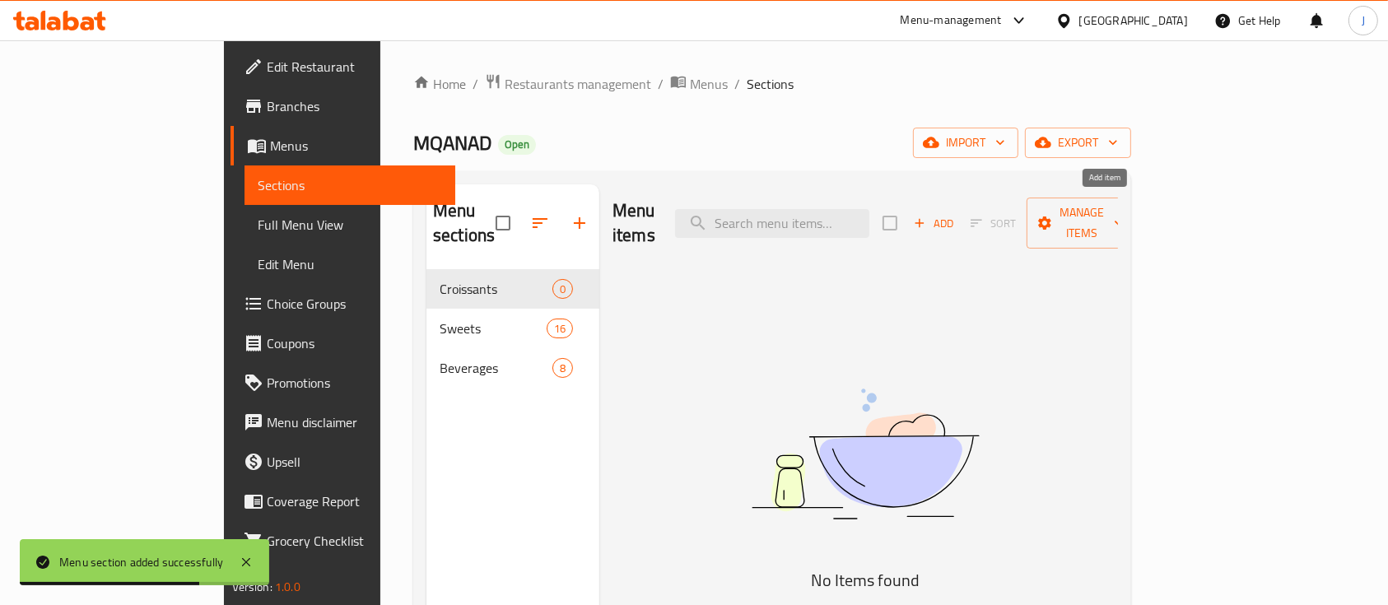
click at [956, 214] on span "Add" at bounding box center [933, 223] width 44 height 19
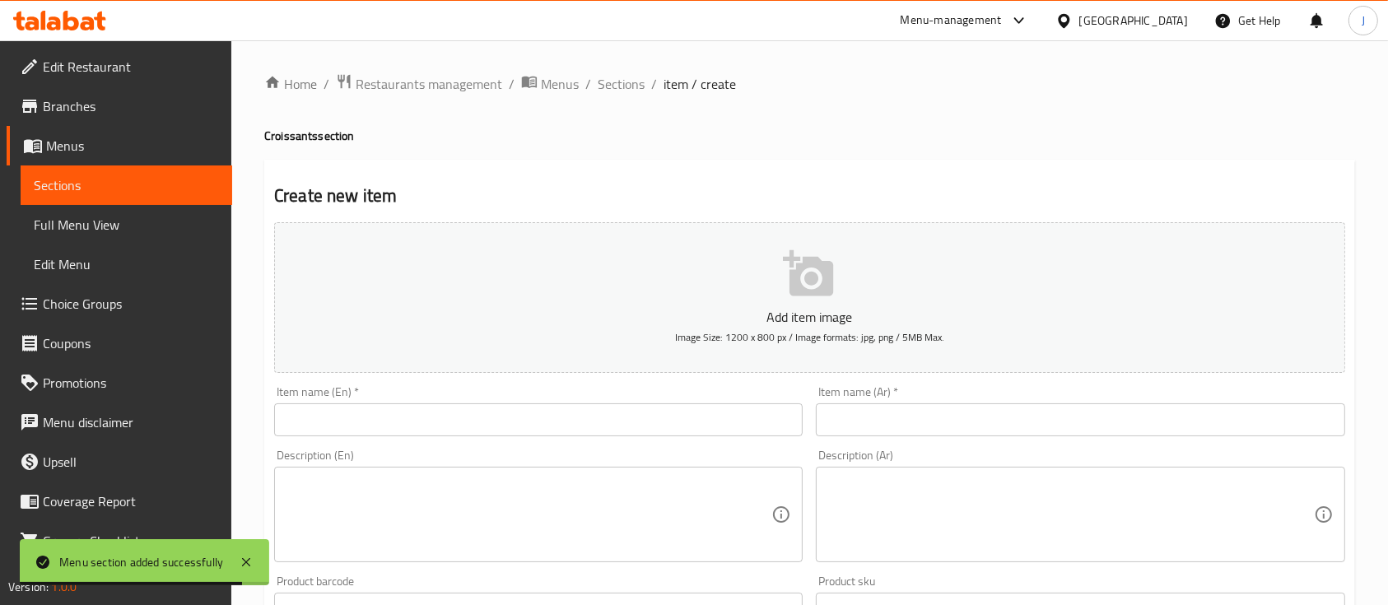
click at [583, 412] on input "text" at bounding box center [538, 419] width 528 height 33
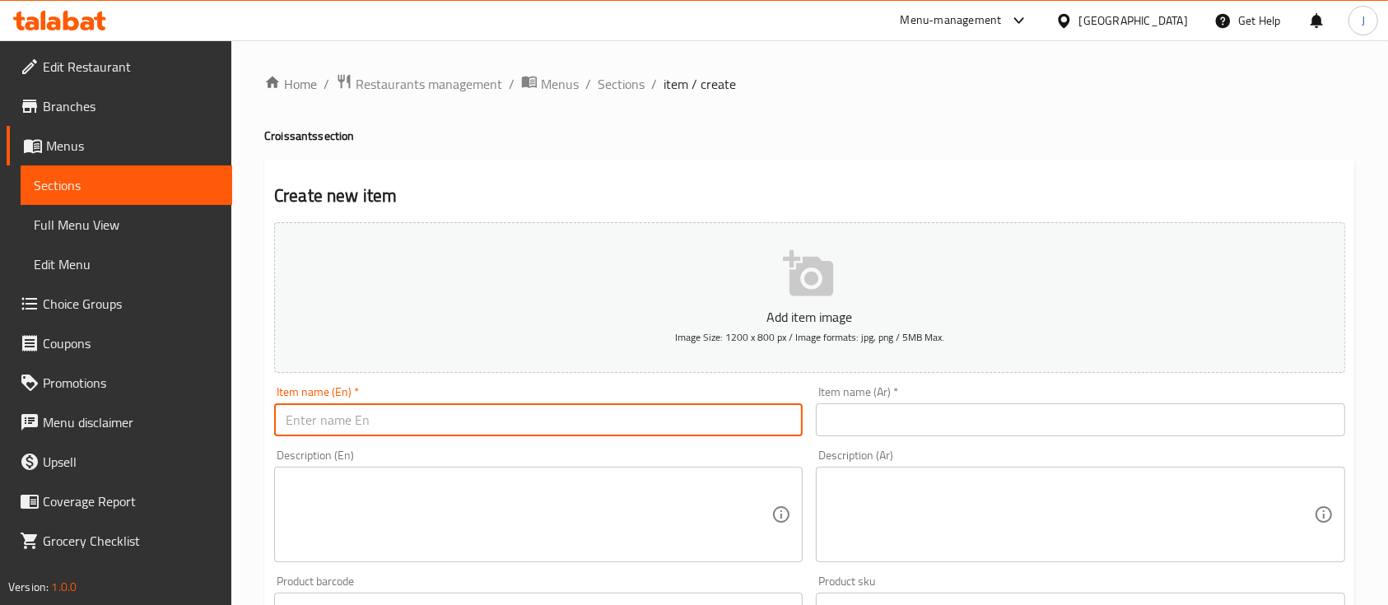
click at [871, 414] on input "text" at bounding box center [1080, 419] width 528 height 33
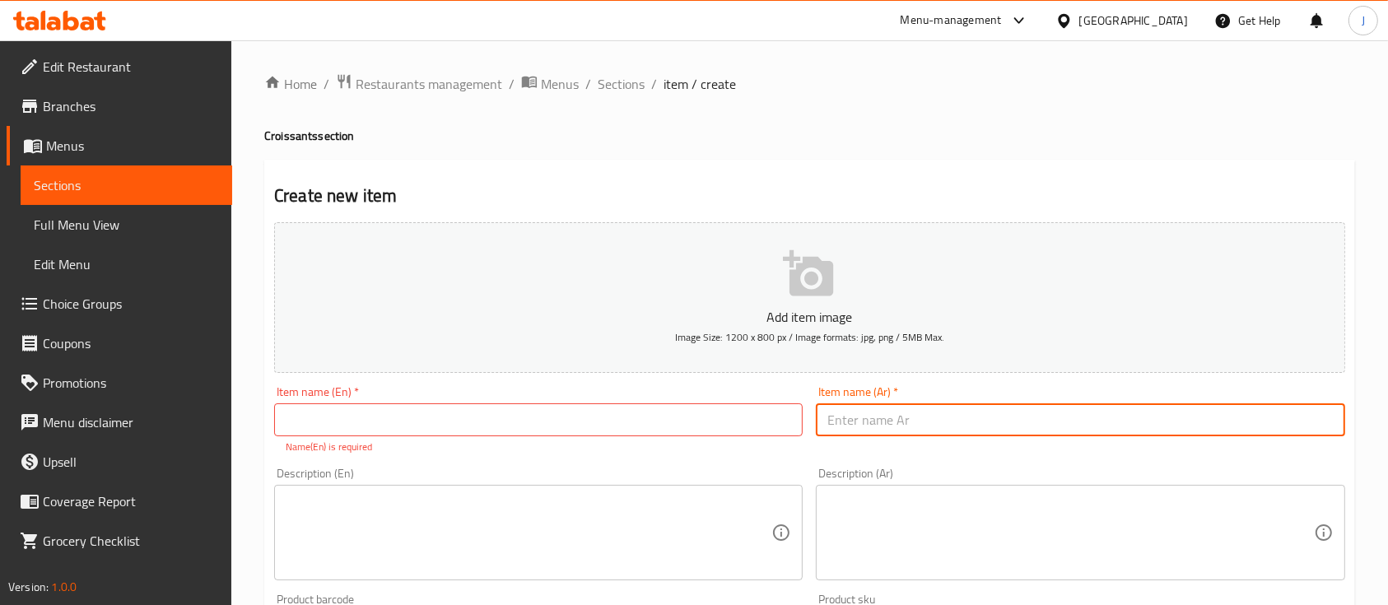
paste input "croissant"
type input "croissant"
click at [678, 409] on input "text" at bounding box center [538, 419] width 528 height 33
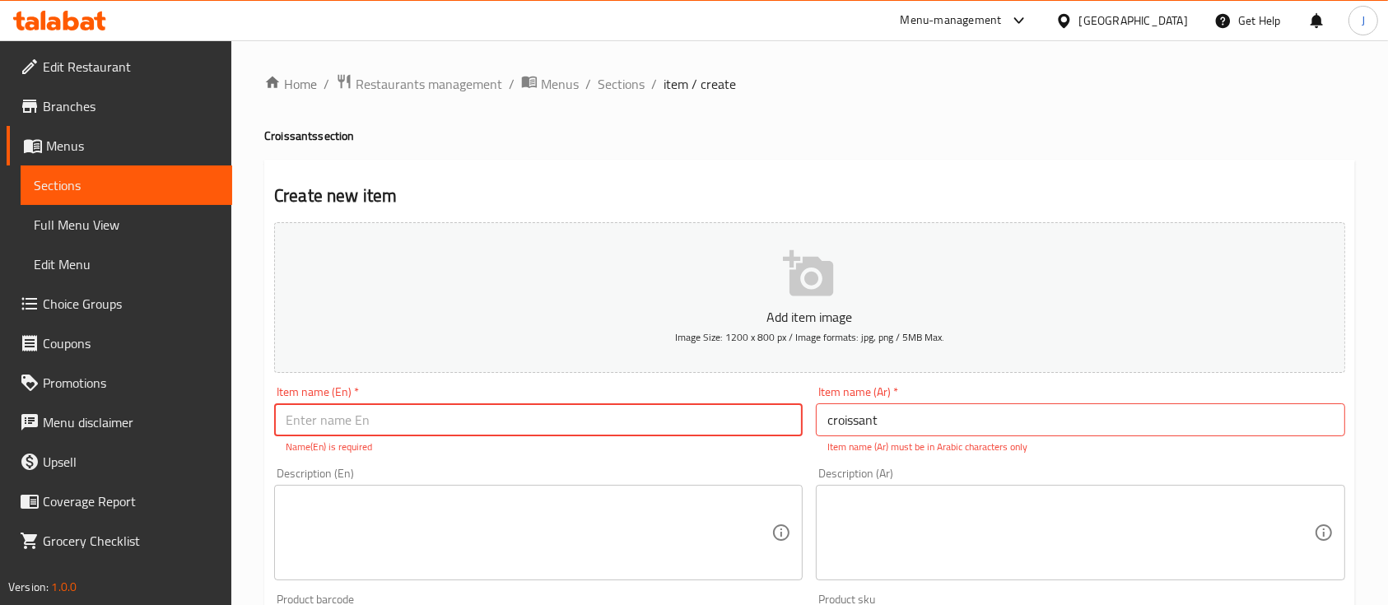
paste input "croissant"
drag, startPoint x: 292, startPoint y: 422, endPoint x: 274, endPoint y: 422, distance: 18.1
click at [274, 422] on input "croissant" at bounding box center [538, 419] width 528 height 33
click at [283, 425] on input "Croissant" at bounding box center [538, 419] width 528 height 33
type input "Plain Croissant"
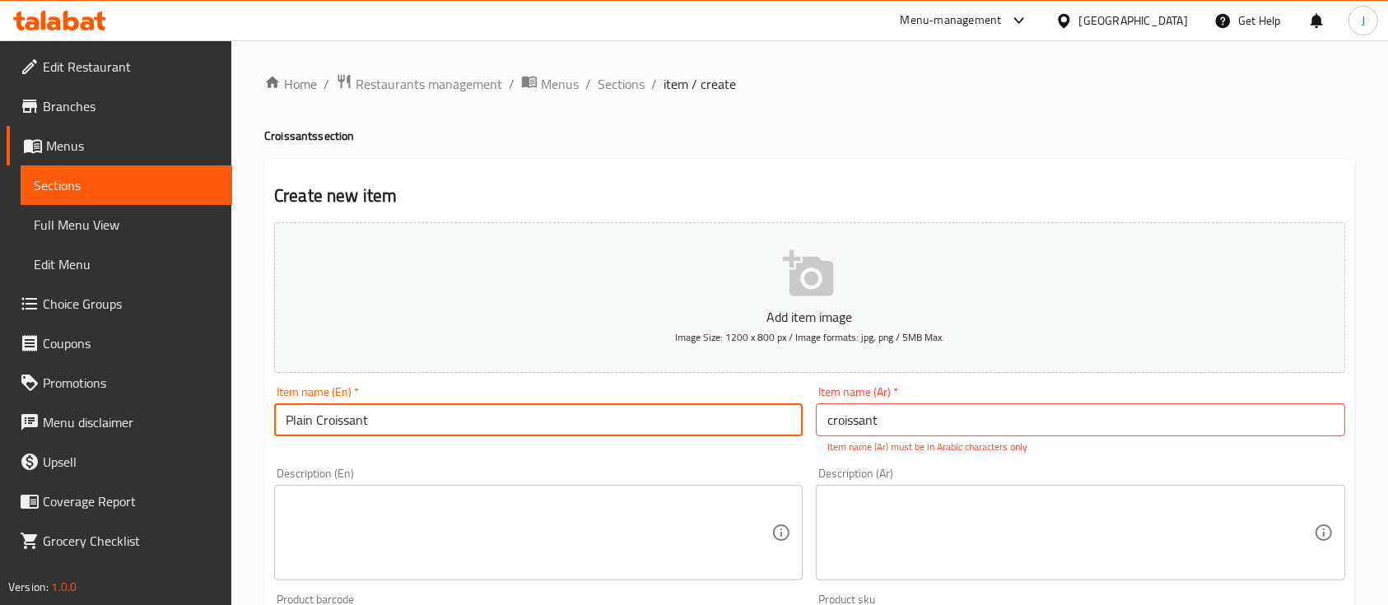
click at [905, 429] on input "croissant" at bounding box center [1080, 419] width 528 height 33
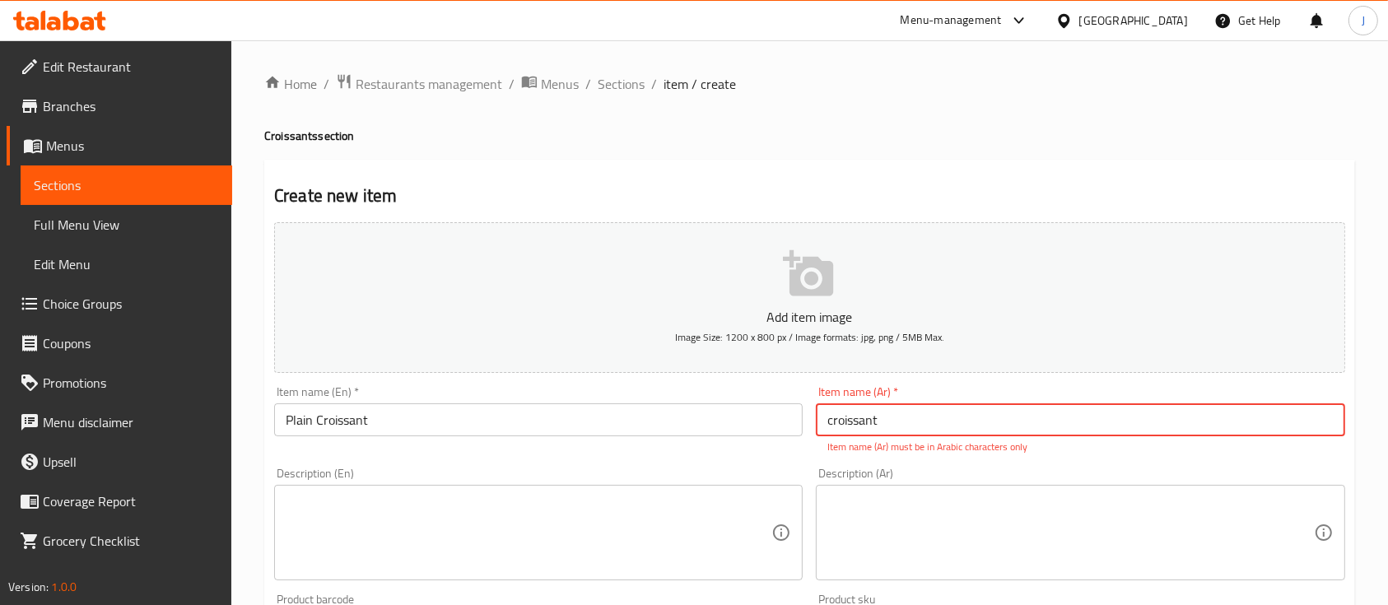
paste input "كرواسون"
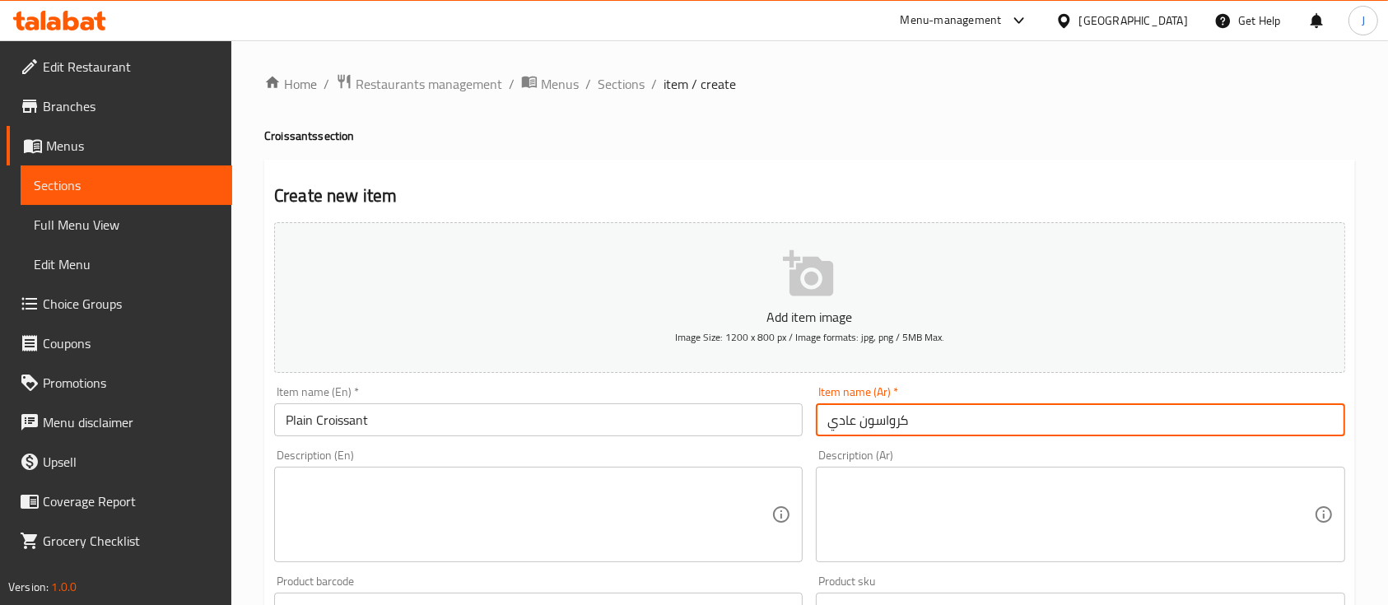
type input "كرواسون عادي"
click at [329, 514] on textarea at bounding box center [529, 515] width 486 height 78
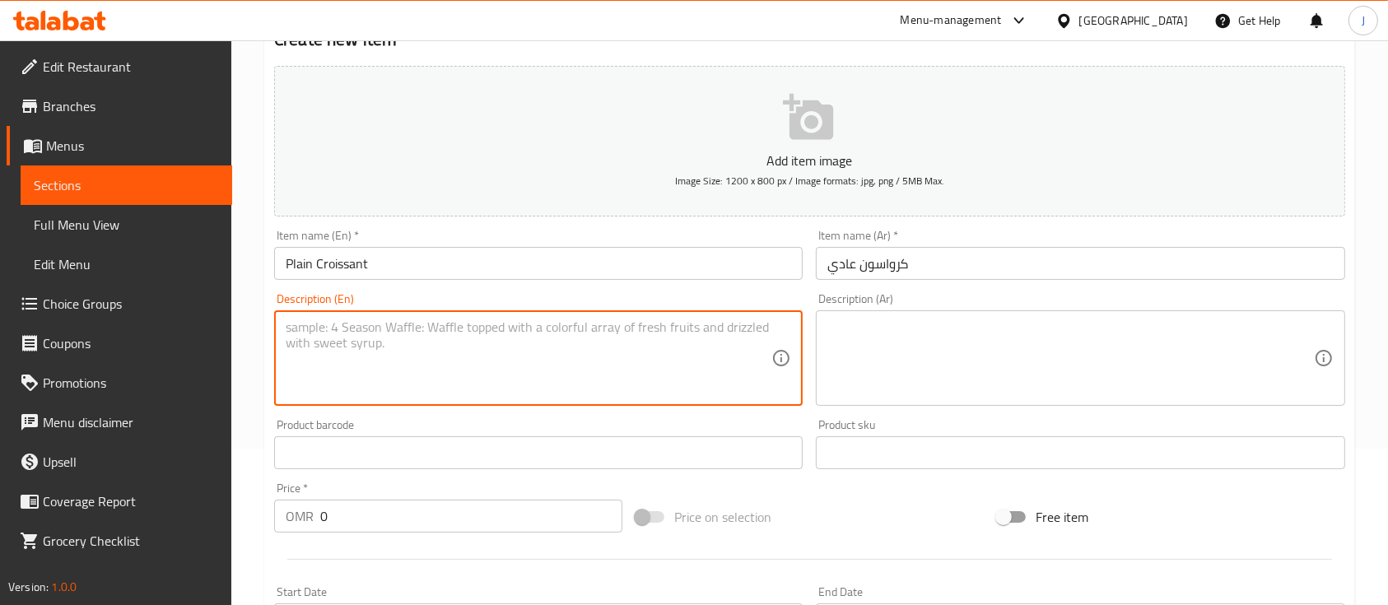
scroll to position [219, 0]
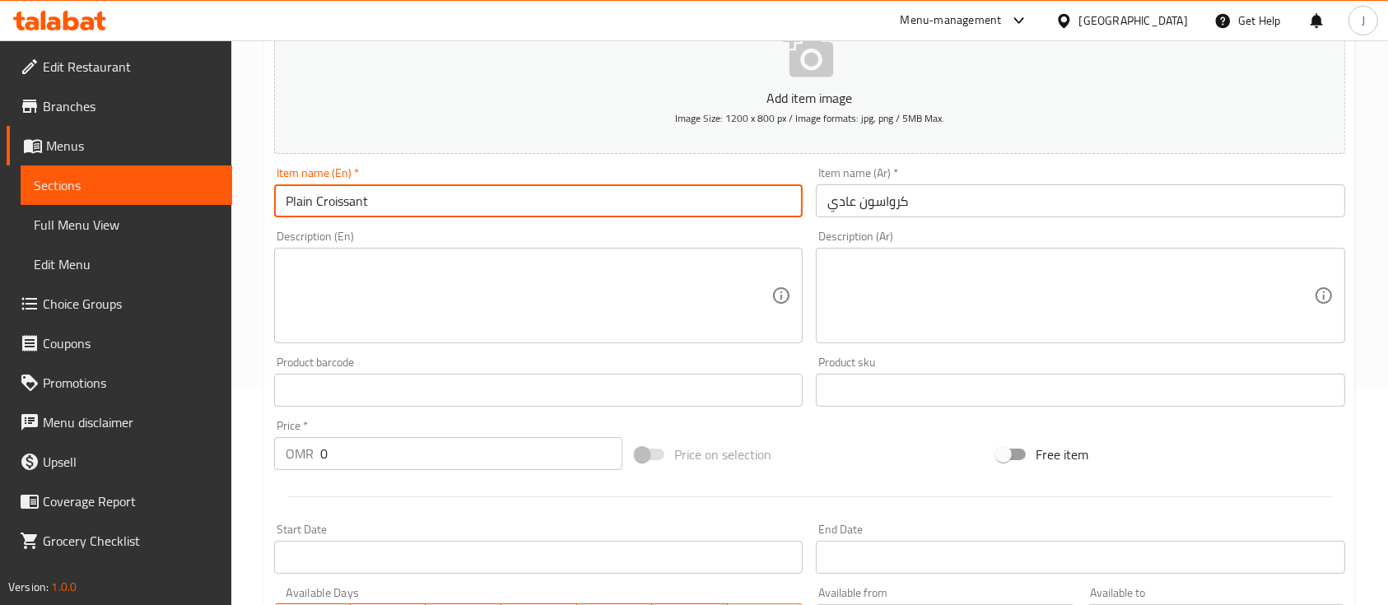
click at [342, 194] on input "Plain Croissant" at bounding box center [538, 200] width 528 height 33
click at [319, 276] on textarea at bounding box center [529, 296] width 486 height 78
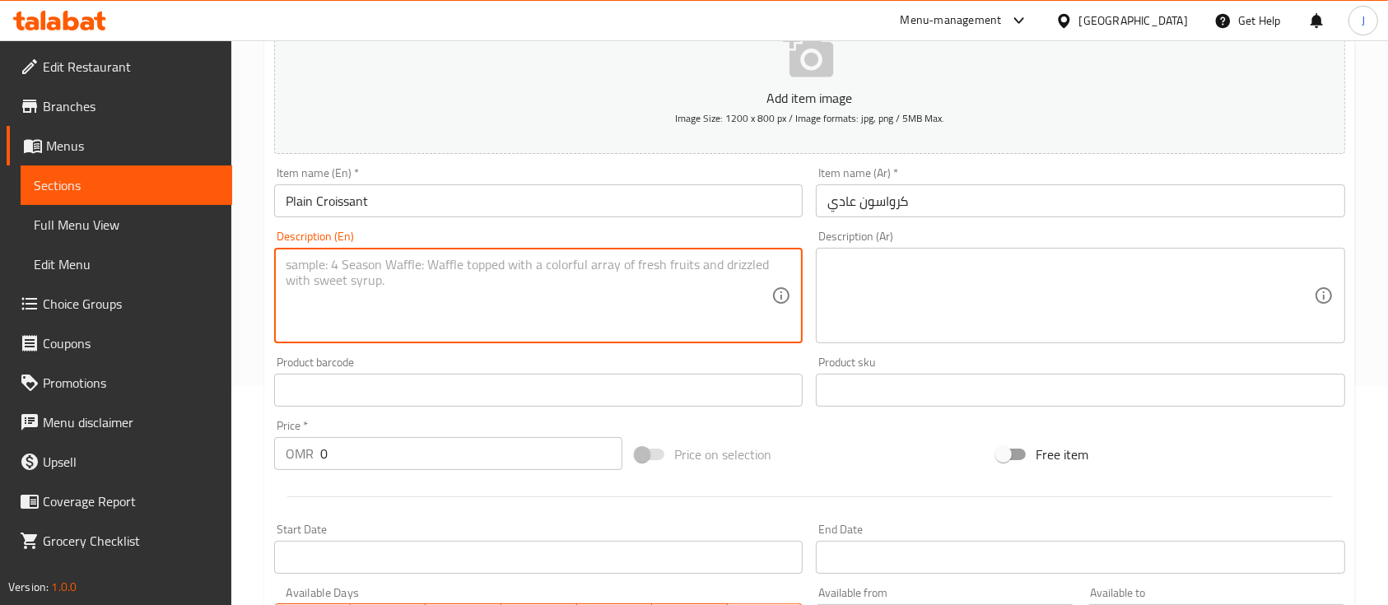
paste textarea "Croissant"
type textarea "[PERSON_NAME] served with sauce"
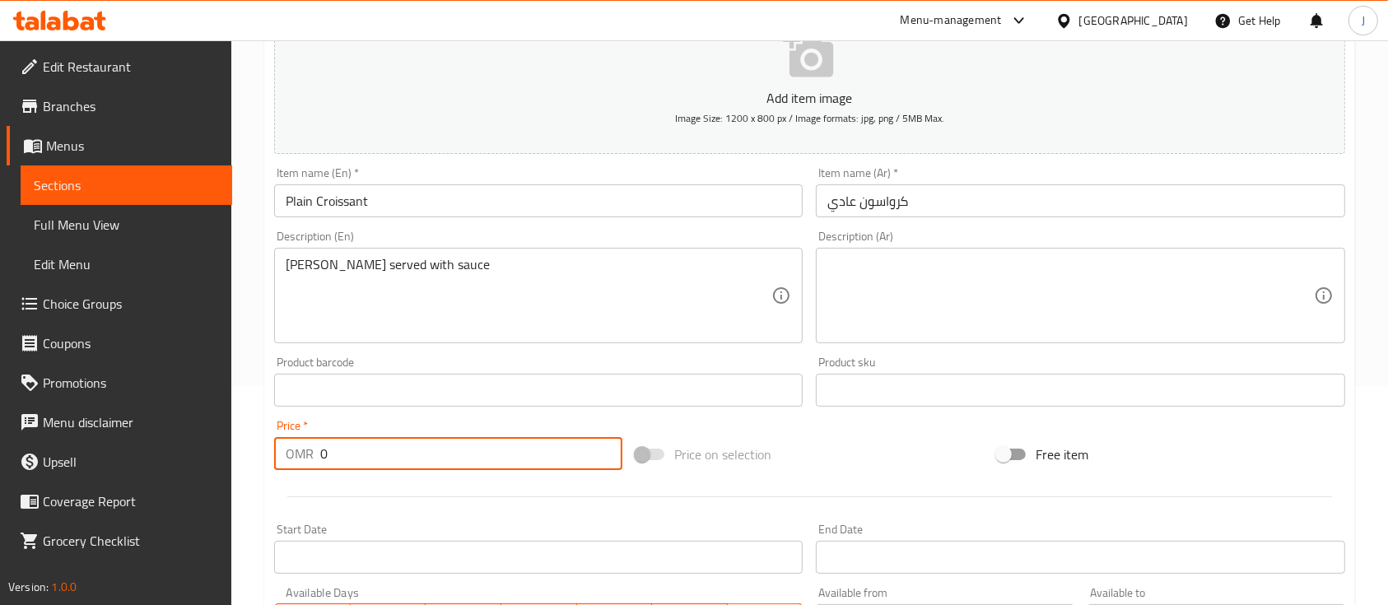
drag, startPoint x: 337, startPoint y: 456, endPoint x: 277, endPoint y: 460, distance: 61.0
click at [277, 460] on div "OMR 0 Price *" at bounding box center [448, 453] width 348 height 33
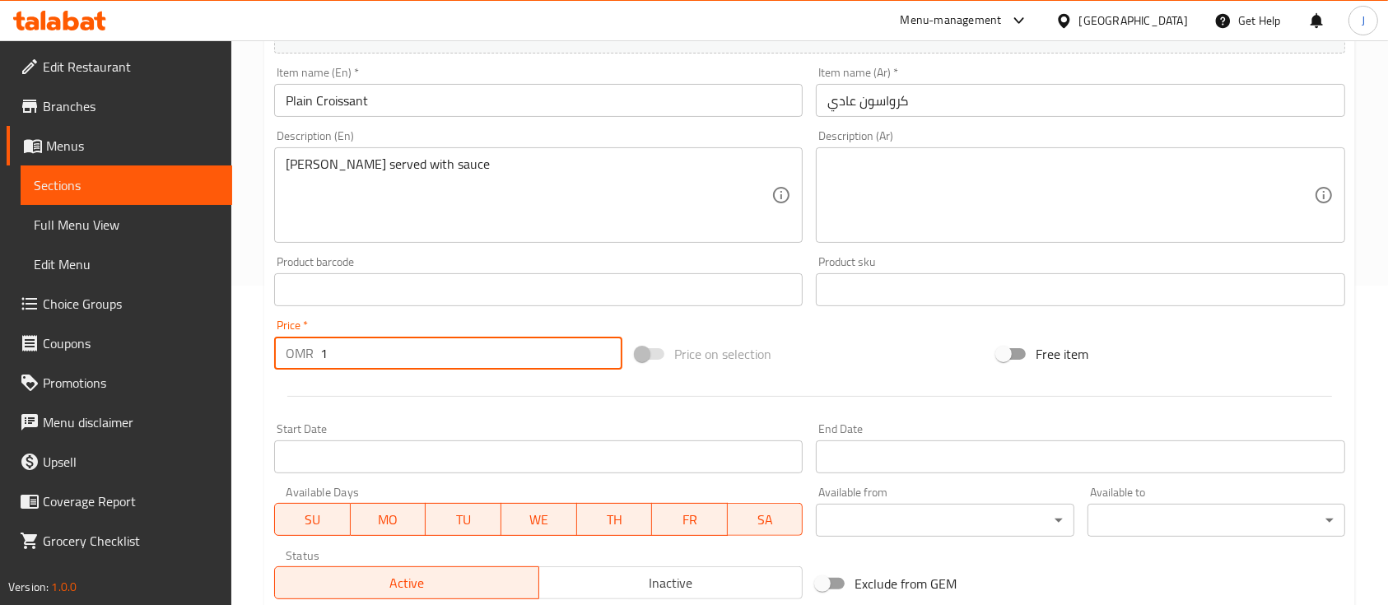
scroll to position [329, 0]
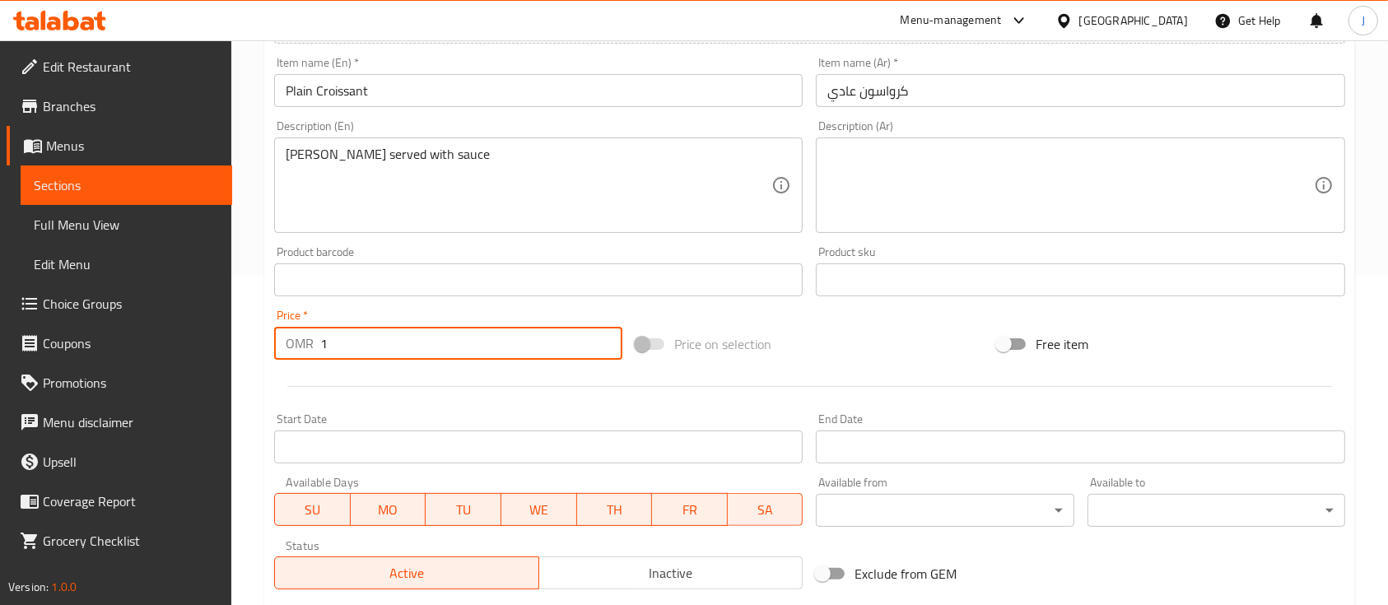
type input "1"
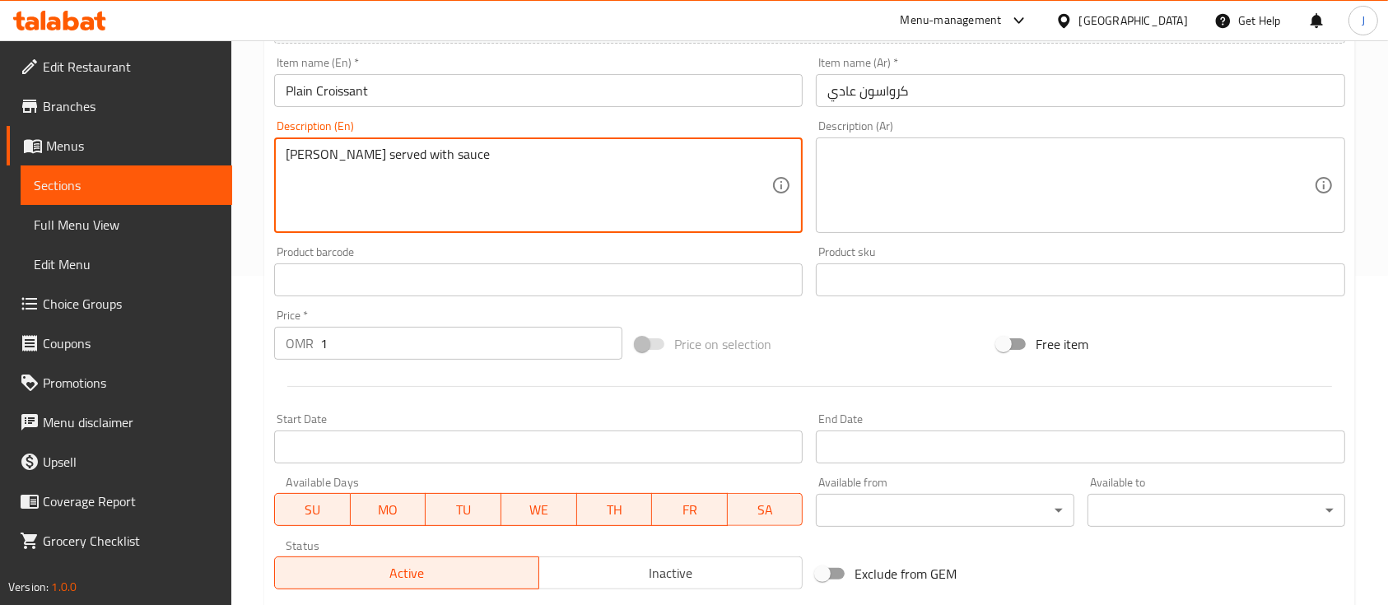
click at [881, 191] on textarea at bounding box center [1070, 186] width 486 height 78
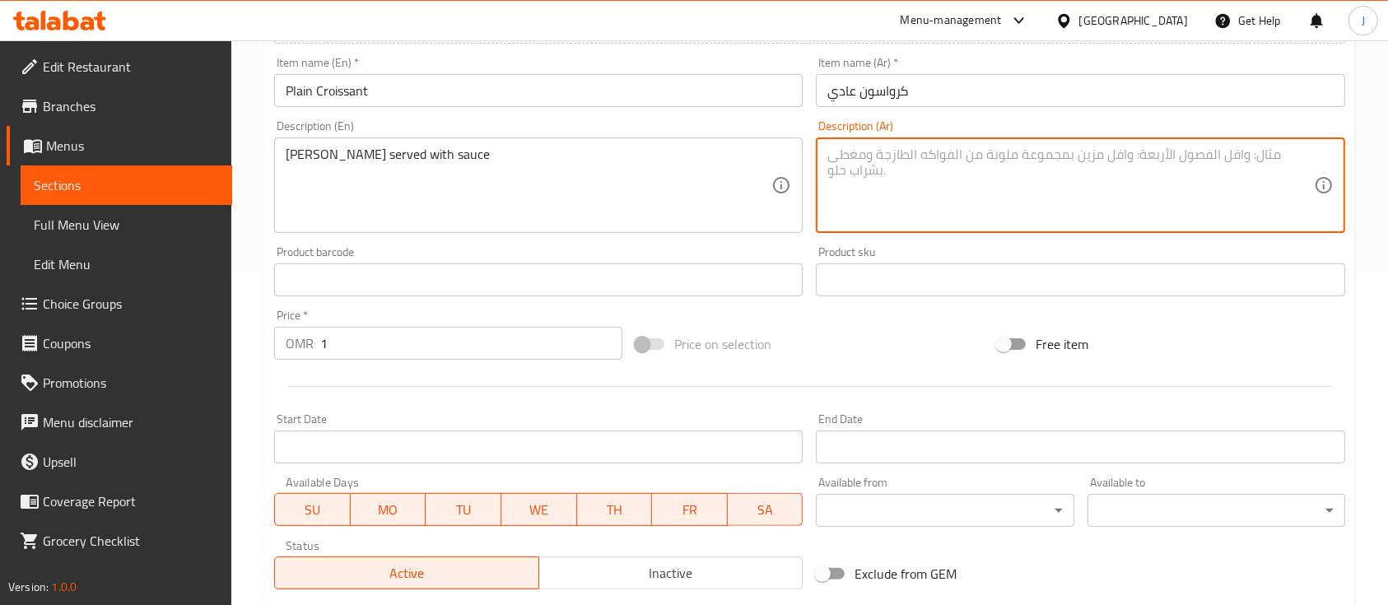
paste textarea "كرواسون يقدم مع الصلصة"
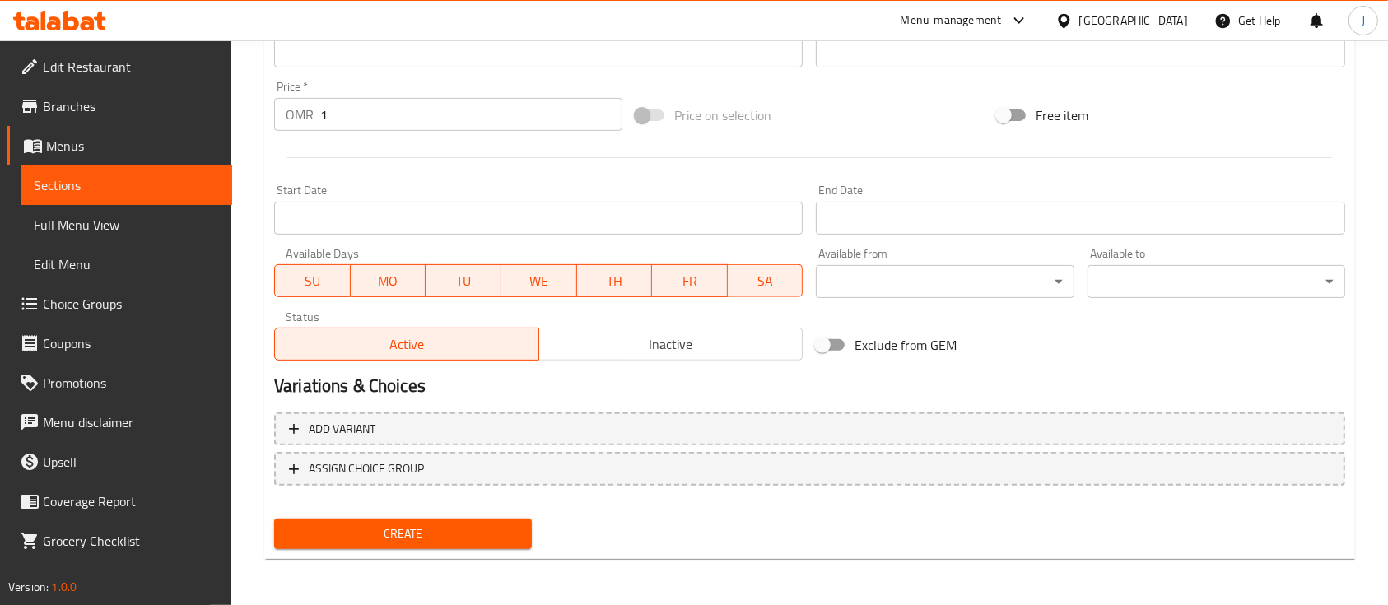
type textarea "كرواسون يقدم مع الصلصة"
drag, startPoint x: 437, startPoint y: 527, endPoint x: 453, endPoint y: 519, distance: 17.7
click at [437, 526] on span "Create" at bounding box center [402, 533] width 231 height 21
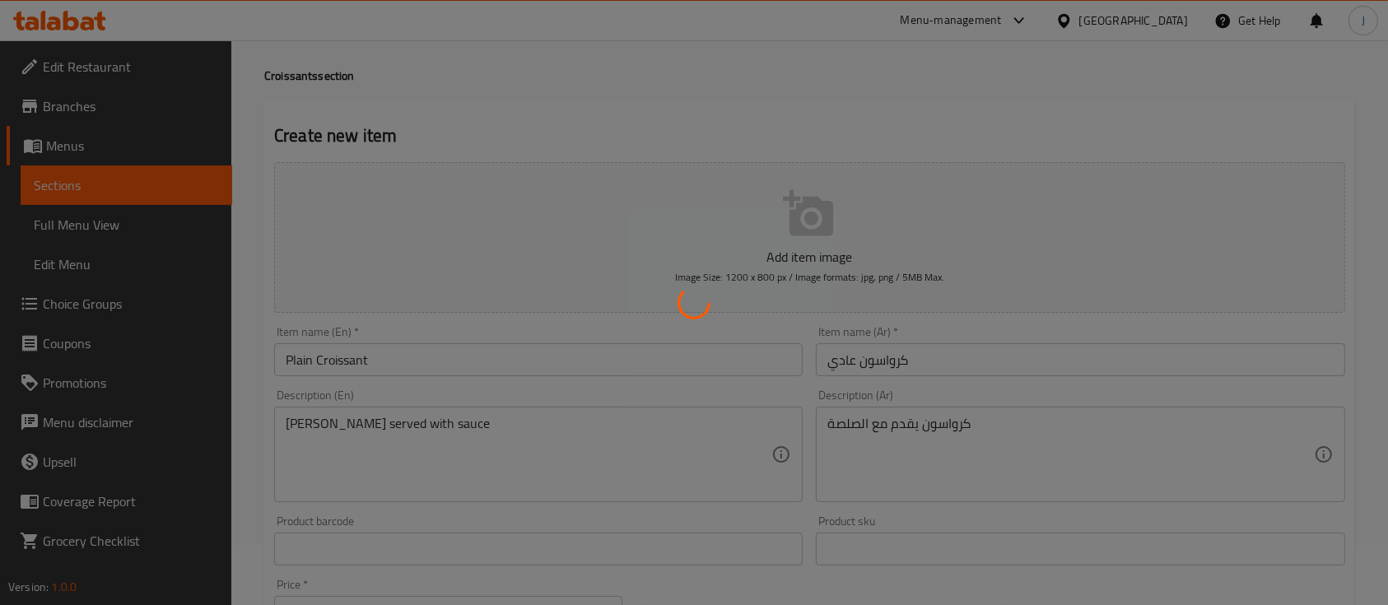
scroll to position [0, 0]
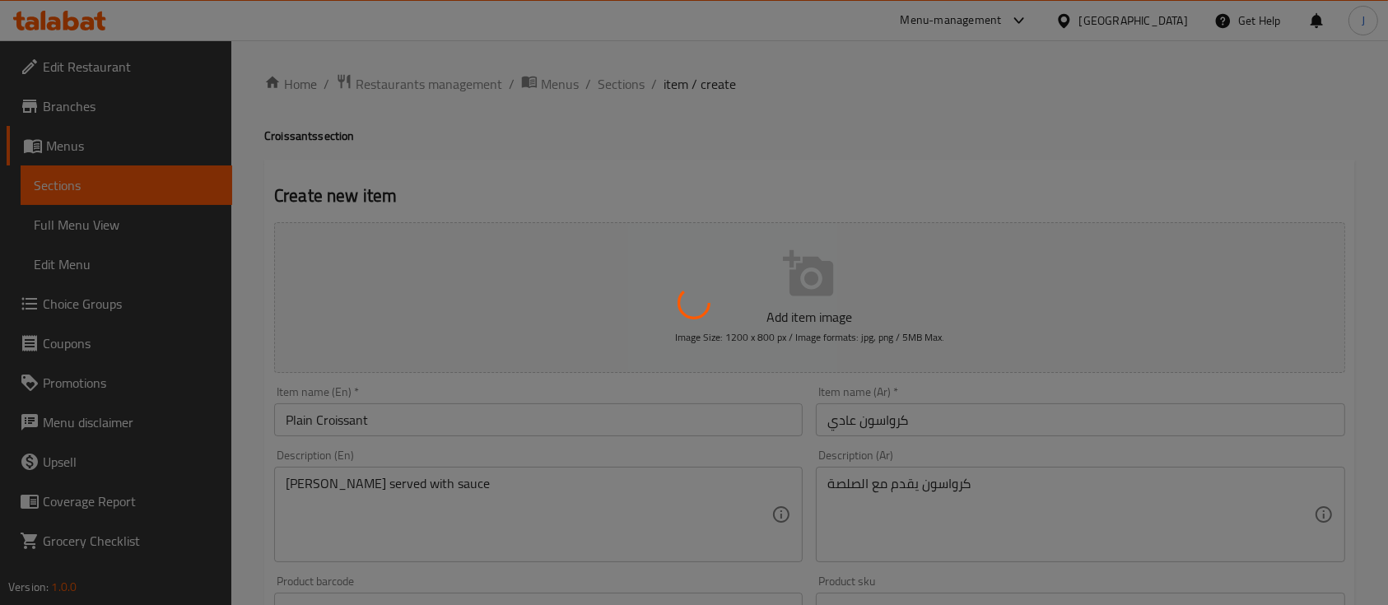
type input "0"
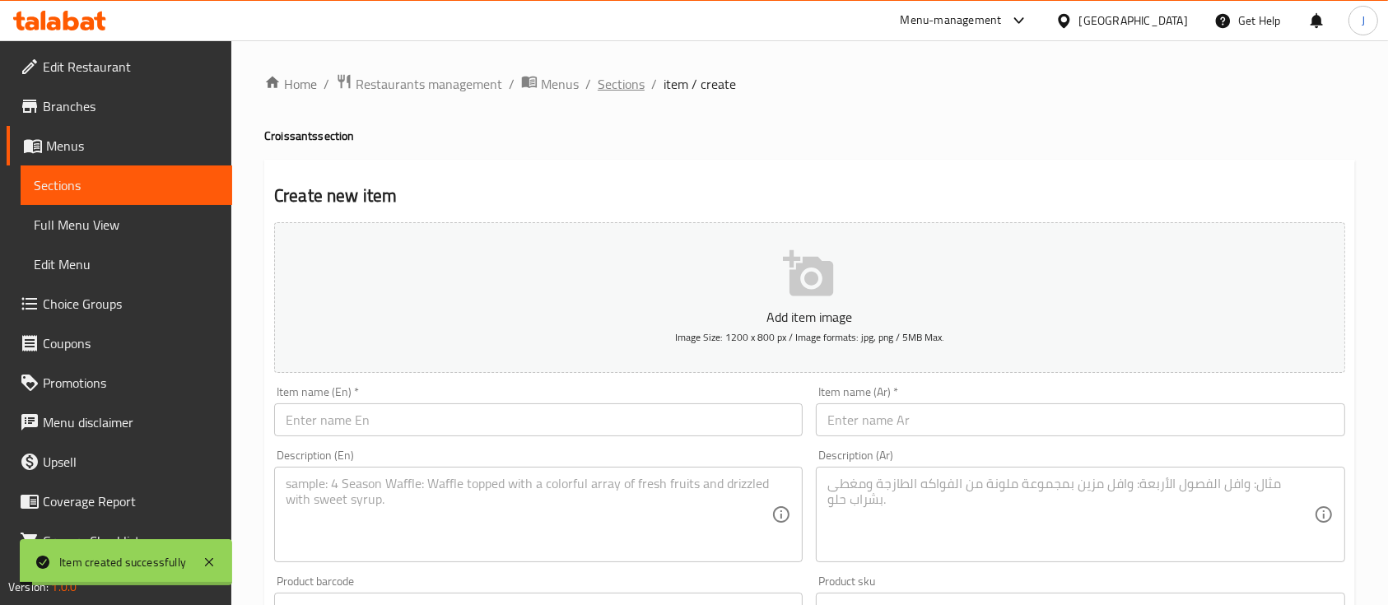
click at [621, 93] on span "Sections" at bounding box center [621, 84] width 47 height 20
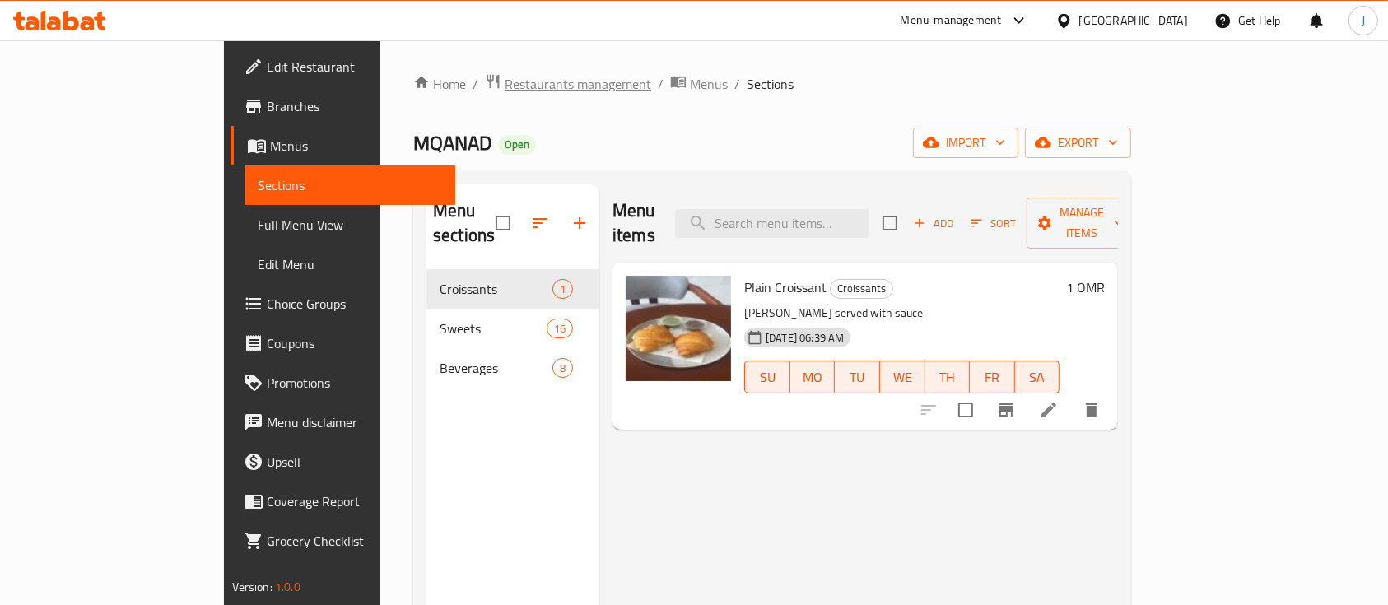
click at [505, 85] on span "Restaurants management" at bounding box center [578, 84] width 147 height 20
